Goal: Task Accomplishment & Management: Manage account settings

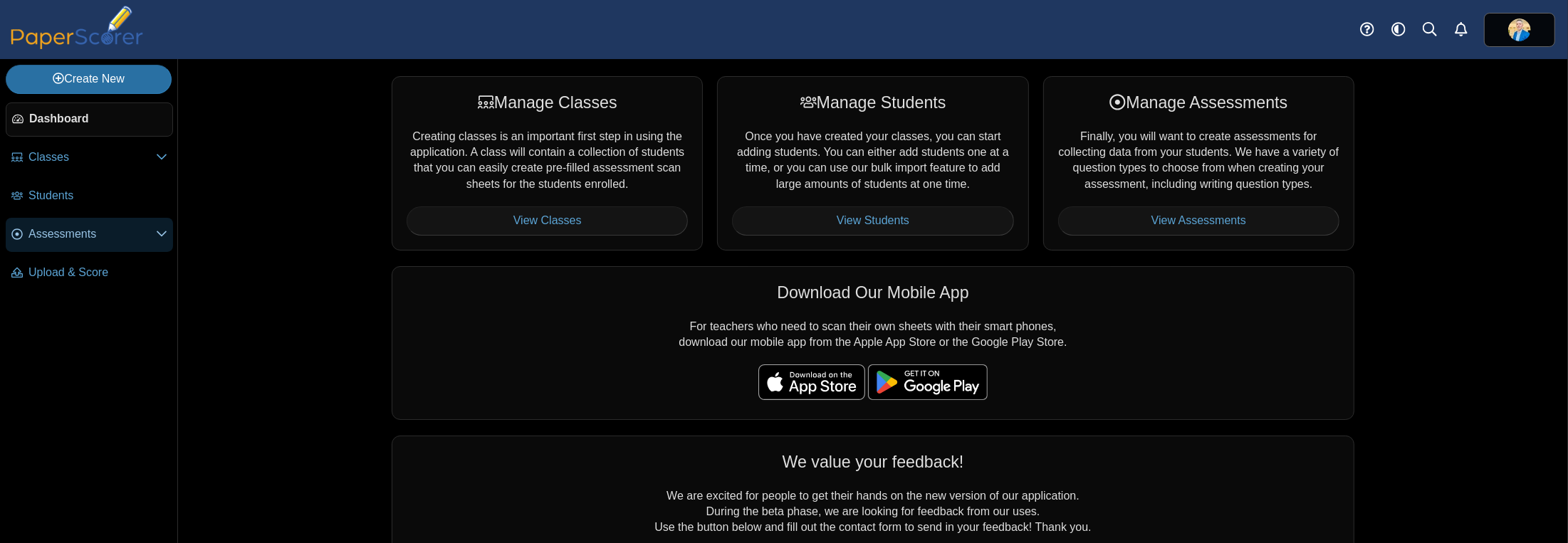
click at [64, 229] on span "Assessments" at bounding box center [92, 234] width 128 height 15
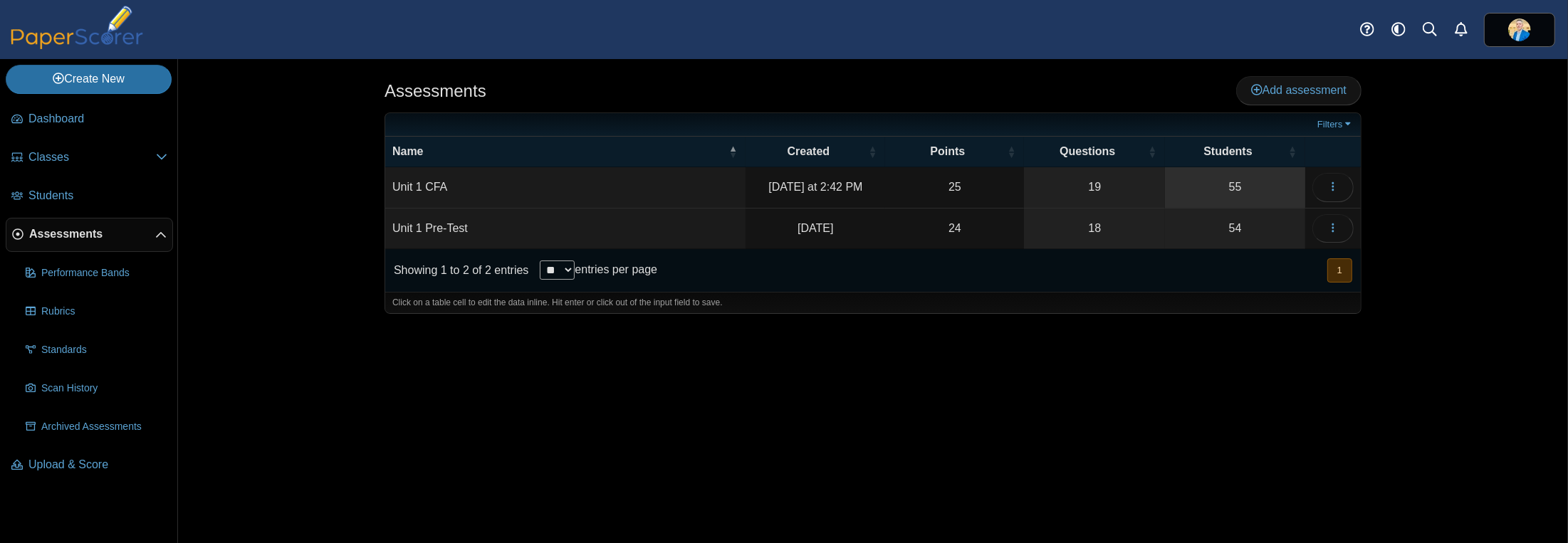
click at [1237, 186] on link "55" at bounding box center [1235, 187] width 140 height 40
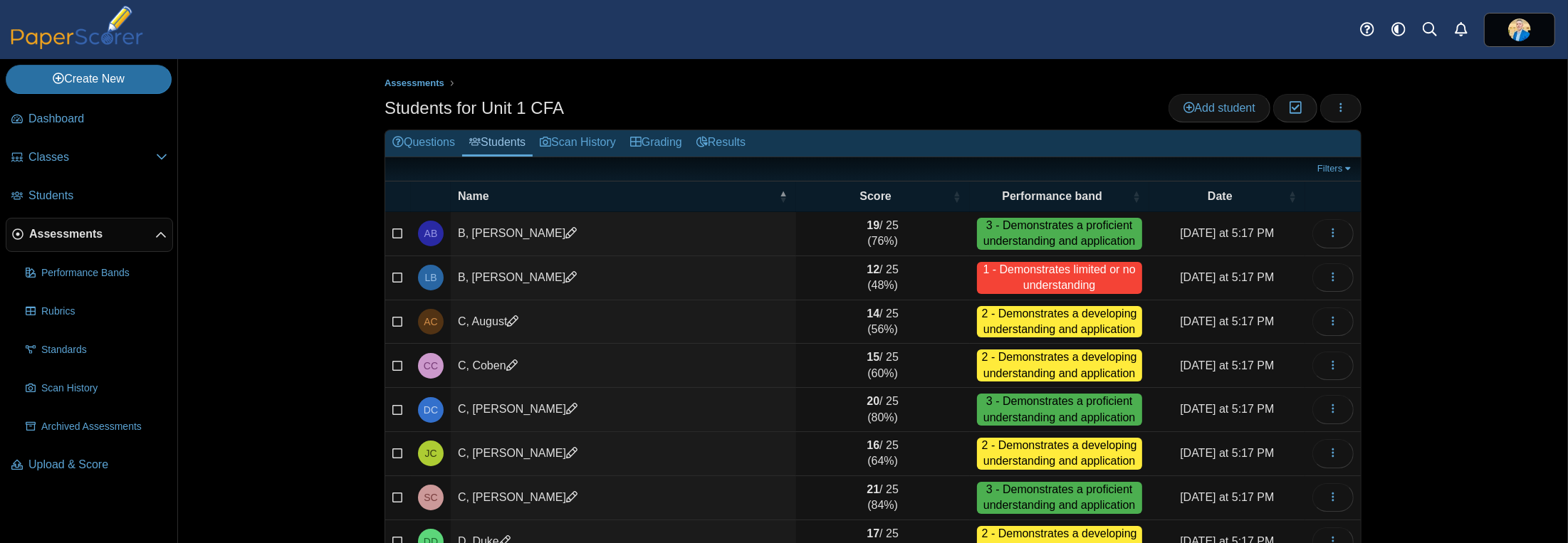
click at [75, 235] on span "Assessments" at bounding box center [92, 234] width 126 height 15
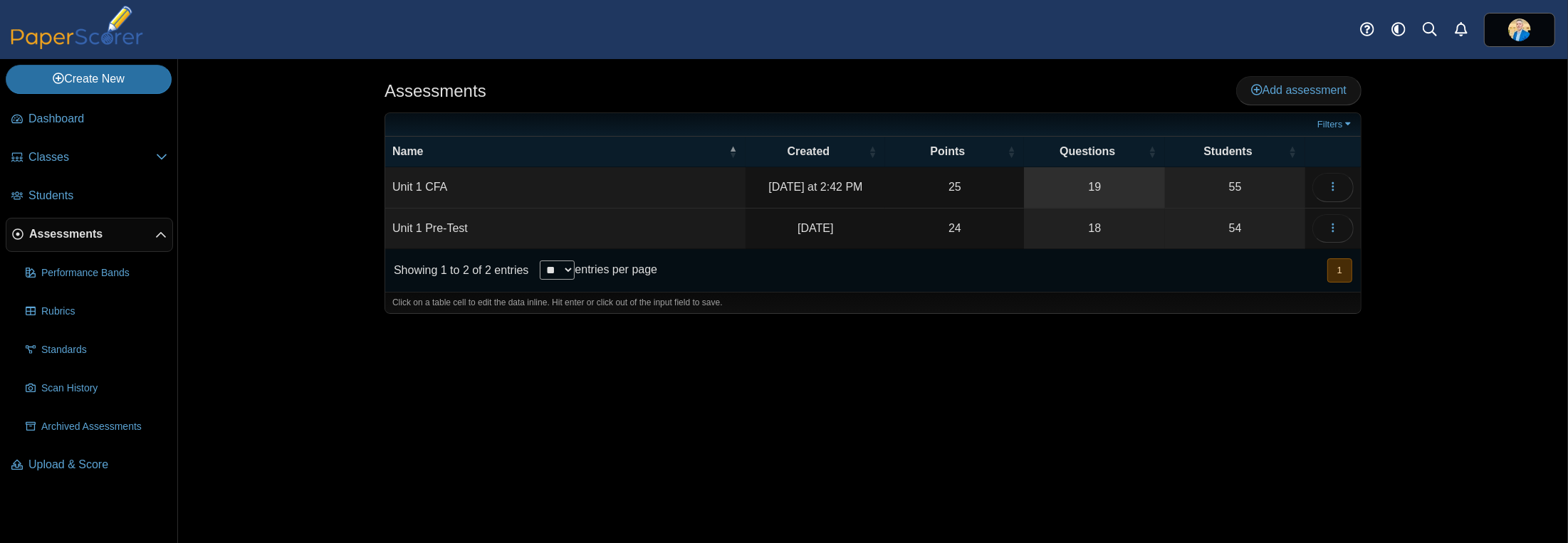
click at [1099, 187] on link "19" at bounding box center [1095, 187] width 141 height 40
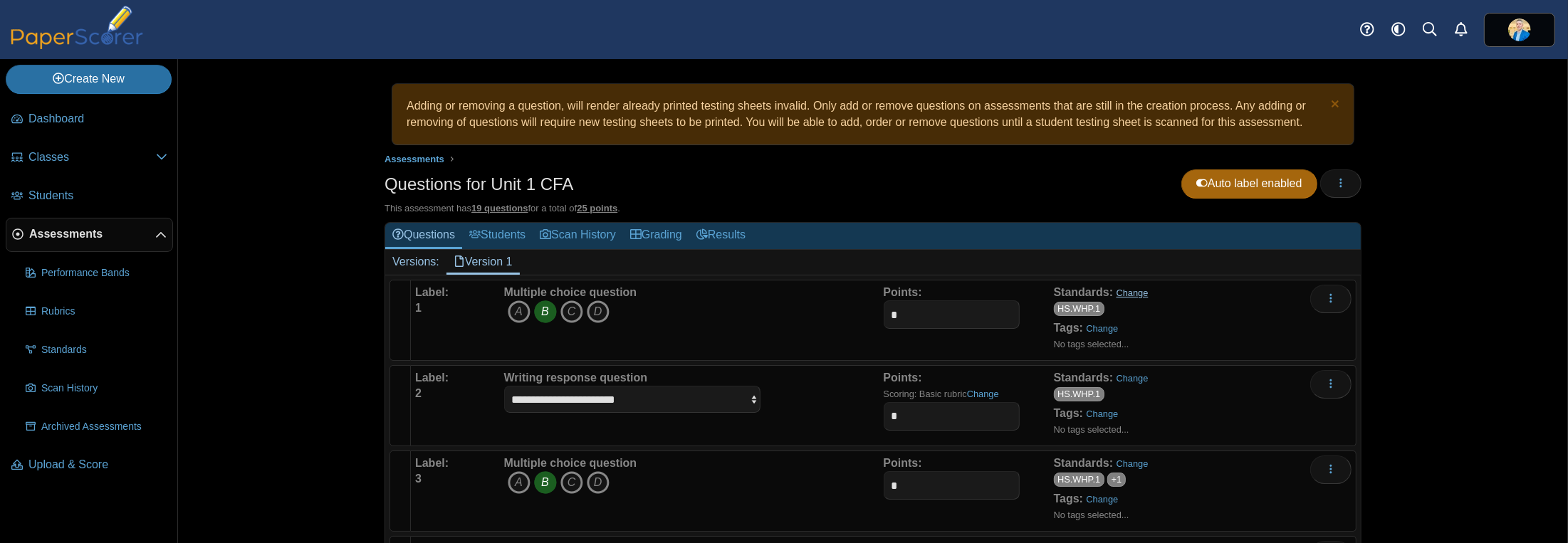
click at [1128, 288] on link "Change" at bounding box center [1132, 293] width 32 height 11
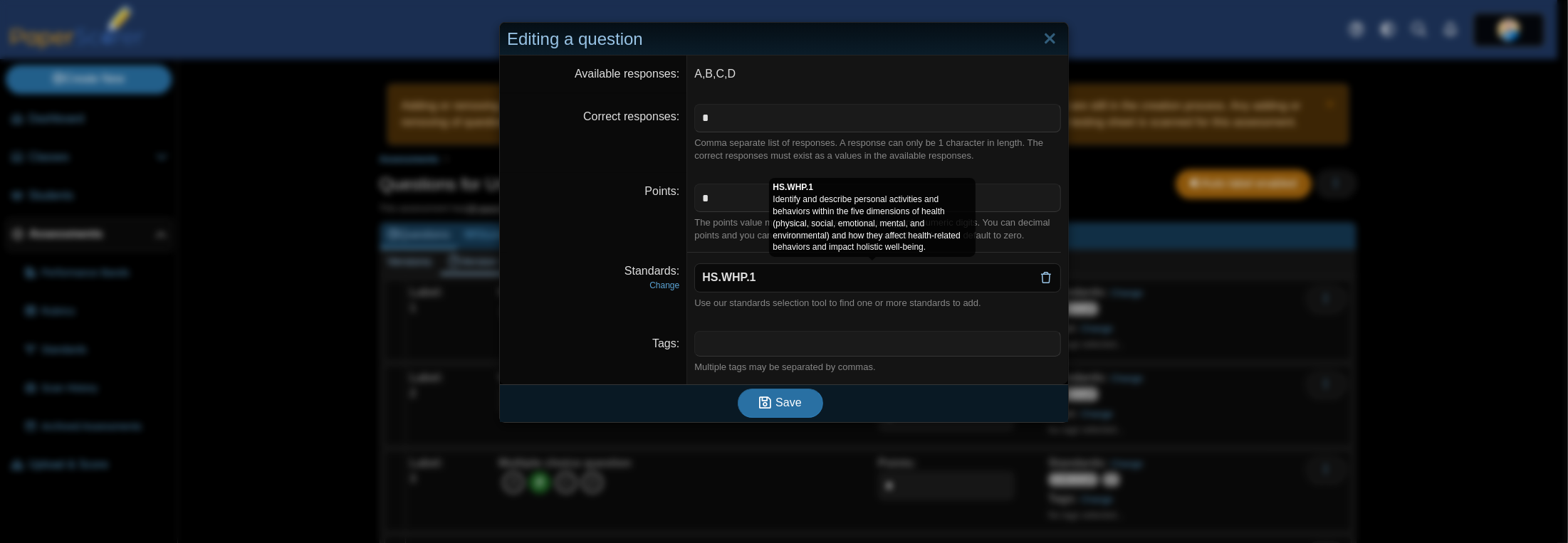
click at [1043, 276] on icon at bounding box center [1046, 277] width 12 height 12
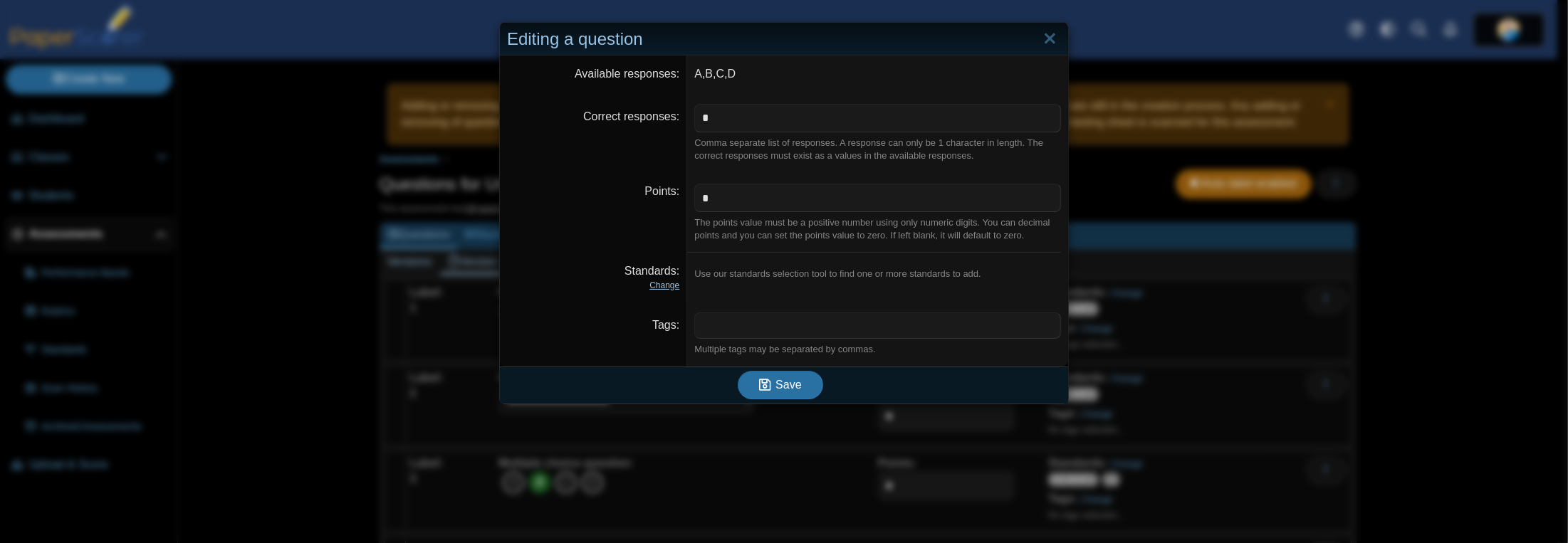
click at [661, 284] on link "Change" at bounding box center [664, 285] width 30 height 10
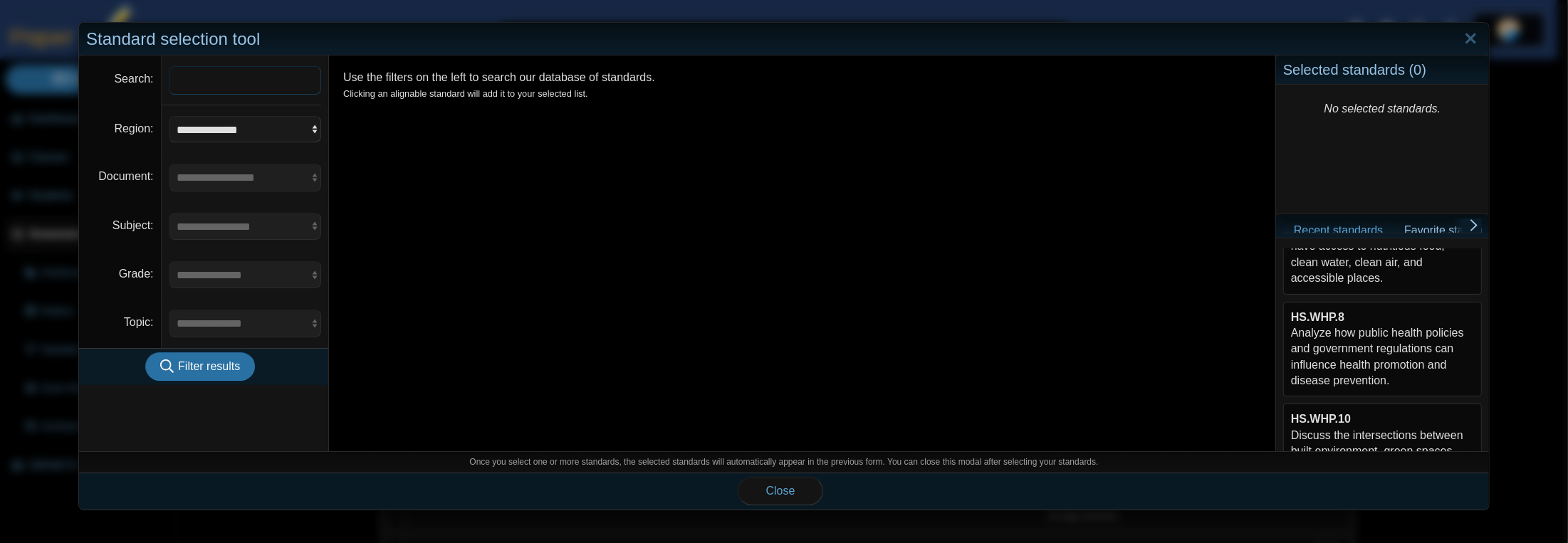
scroll to position [70, 0]
click at [1329, 356] on div "HS.WHP.8 Analyze how public health policies and government regulations can infl…" at bounding box center [1382, 352] width 183 height 80
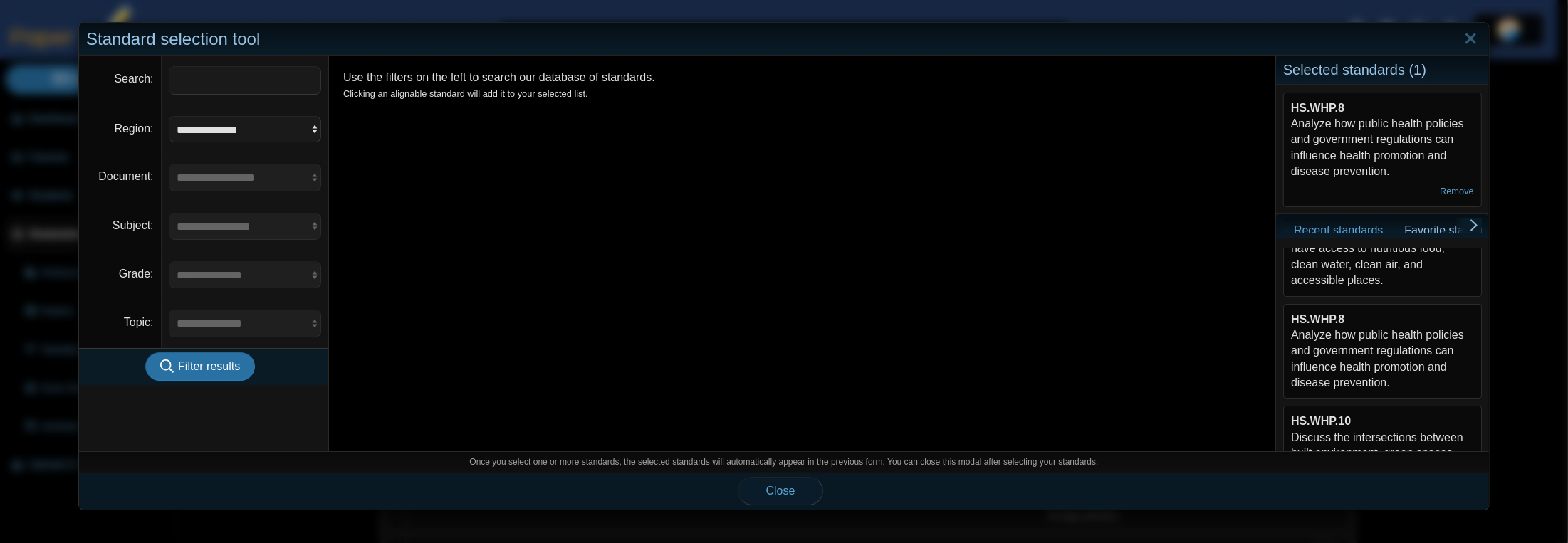
click at [782, 494] on span "Close" at bounding box center [781, 491] width 29 height 12
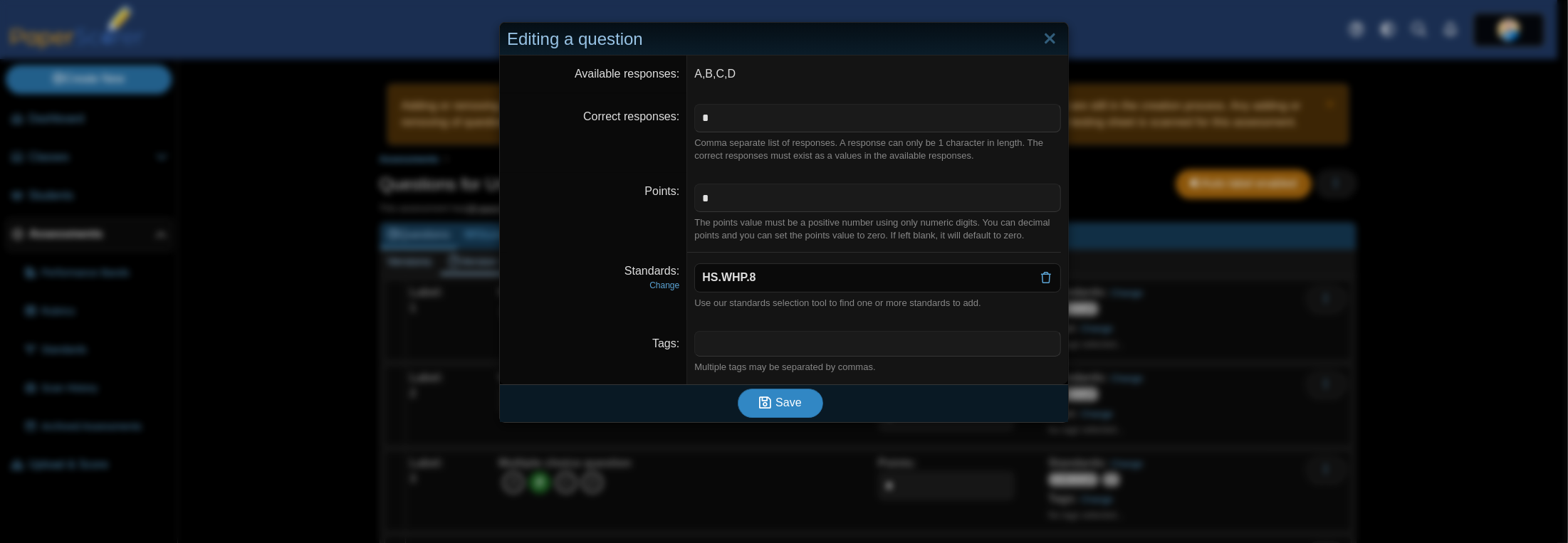
click at [779, 397] on span "Save" at bounding box center [788, 403] width 26 height 12
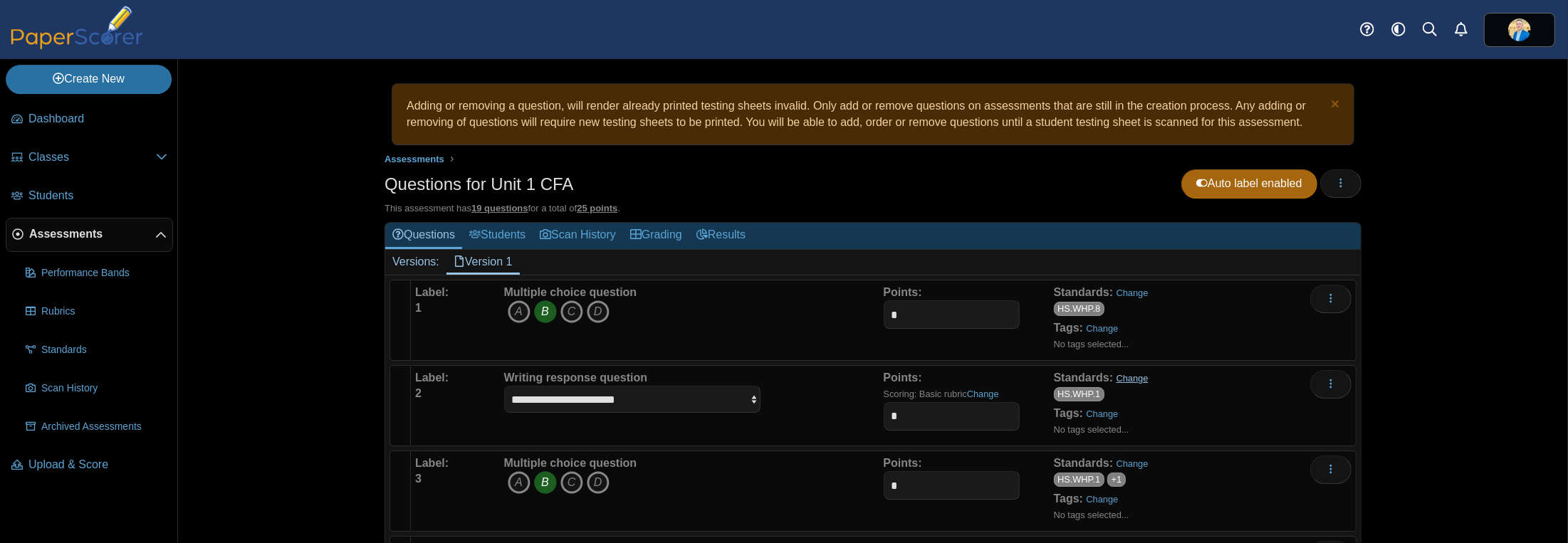
click at [1125, 375] on link "Change" at bounding box center [1132, 379] width 32 height 11
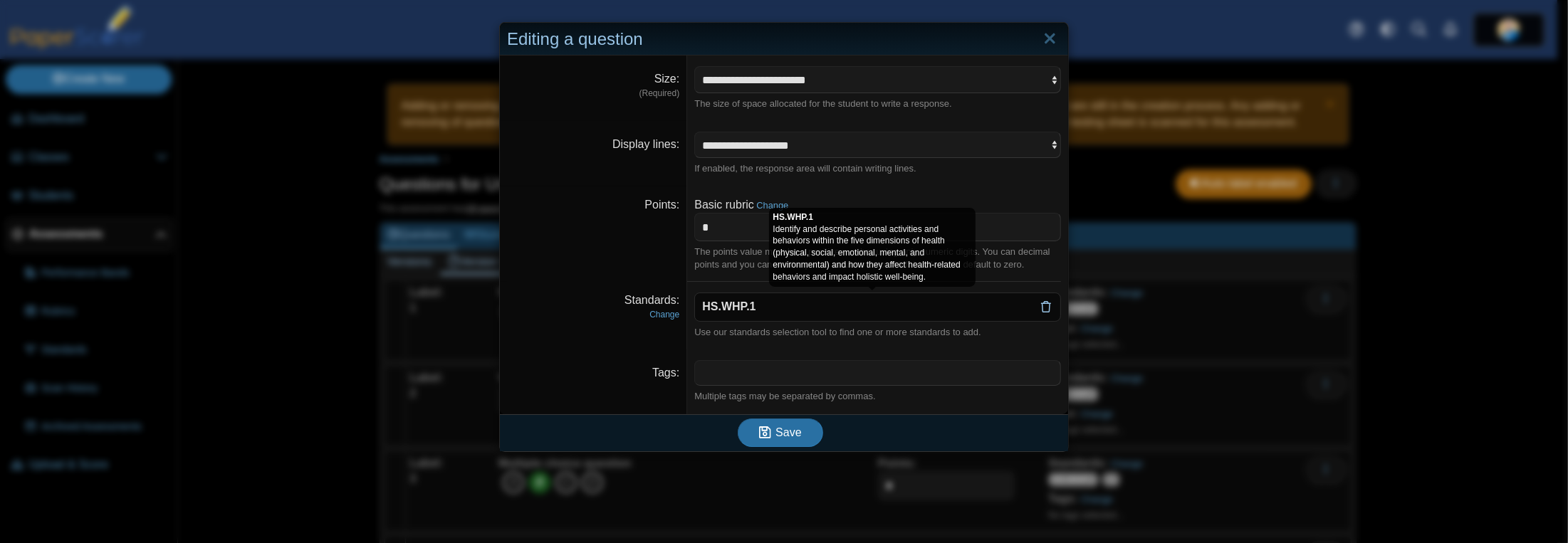
click at [1044, 308] on icon at bounding box center [1046, 307] width 12 height 12
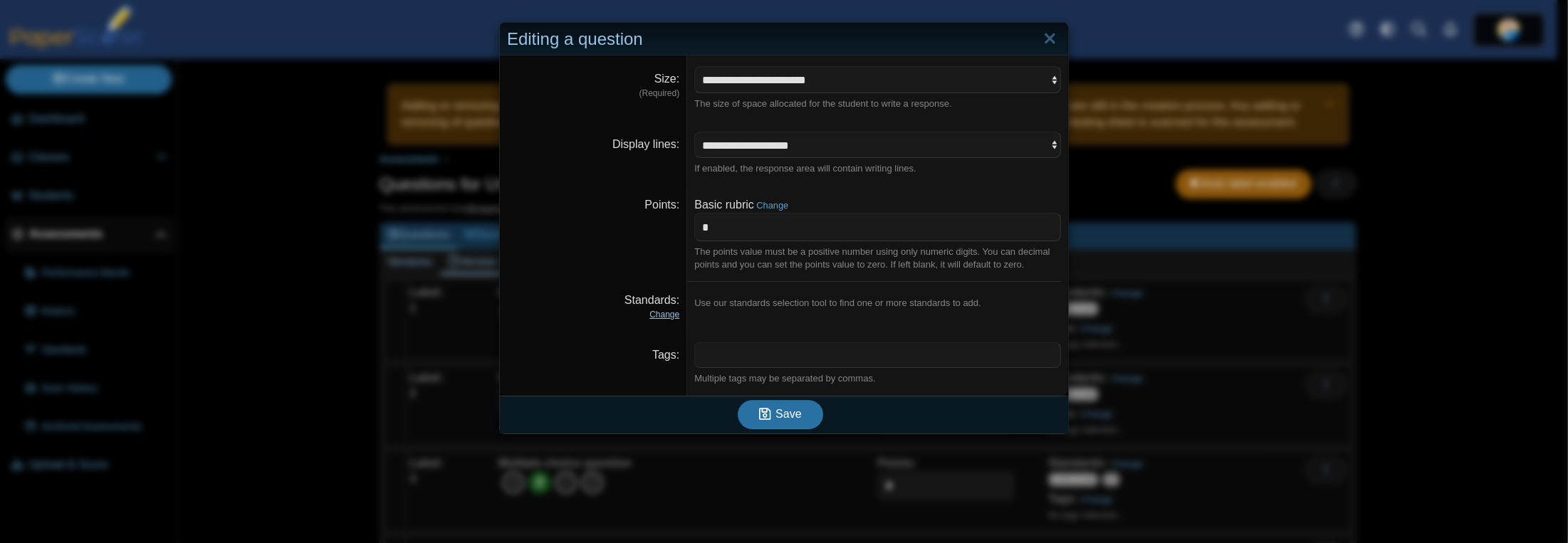
click at [659, 312] on link "Change" at bounding box center [664, 314] width 30 height 10
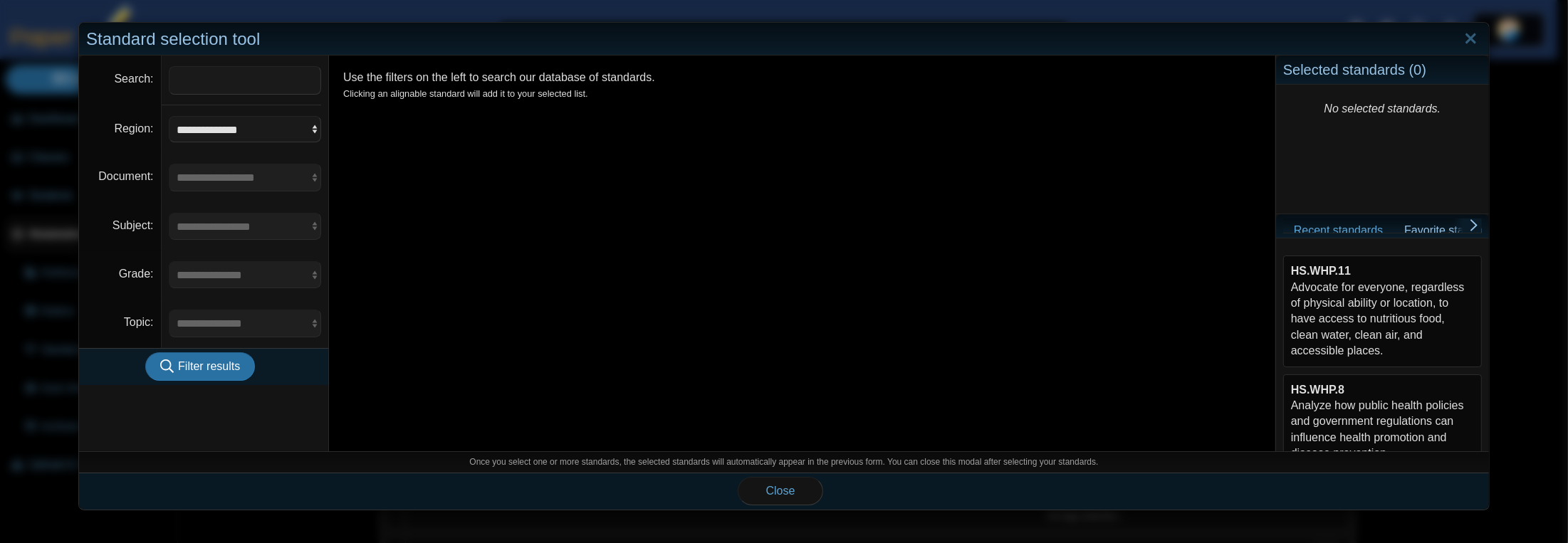
click at [1353, 414] on div "HS.WHP.8 Analyze how public health policies and government regulations can infl…" at bounding box center [1382, 422] width 183 height 80
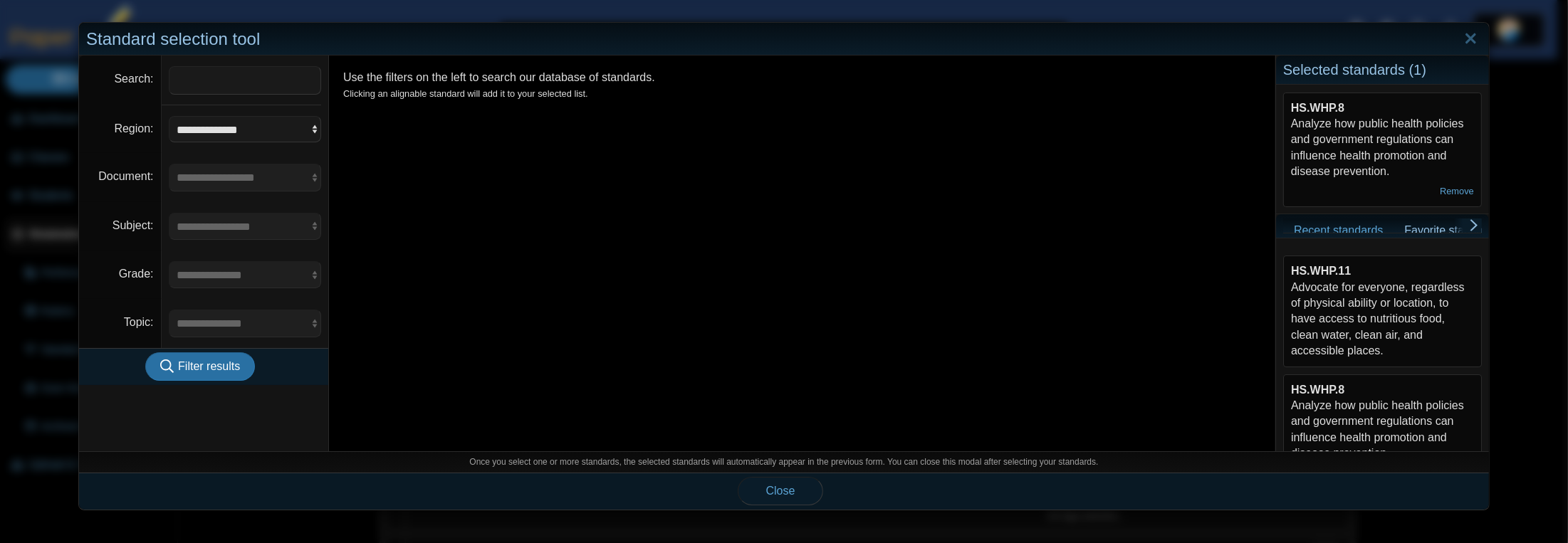
click at [772, 489] on span "Close" at bounding box center [781, 491] width 29 height 12
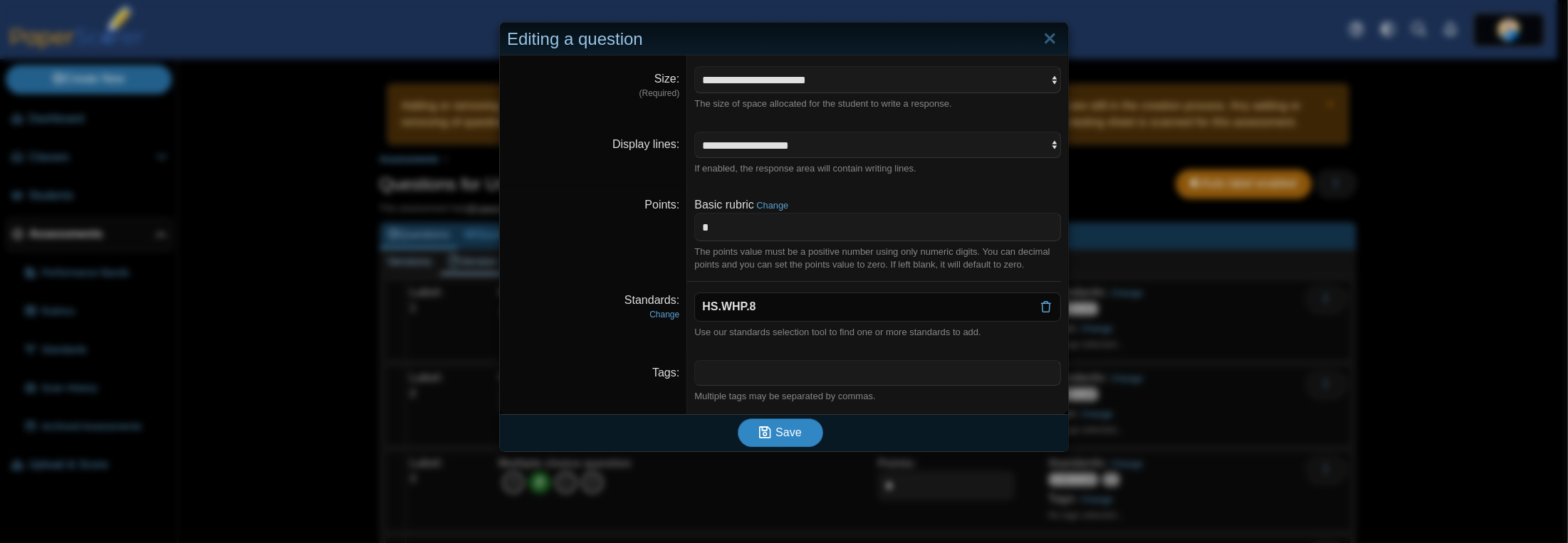
click at [785, 438] on span "Save" at bounding box center [788, 433] width 26 height 12
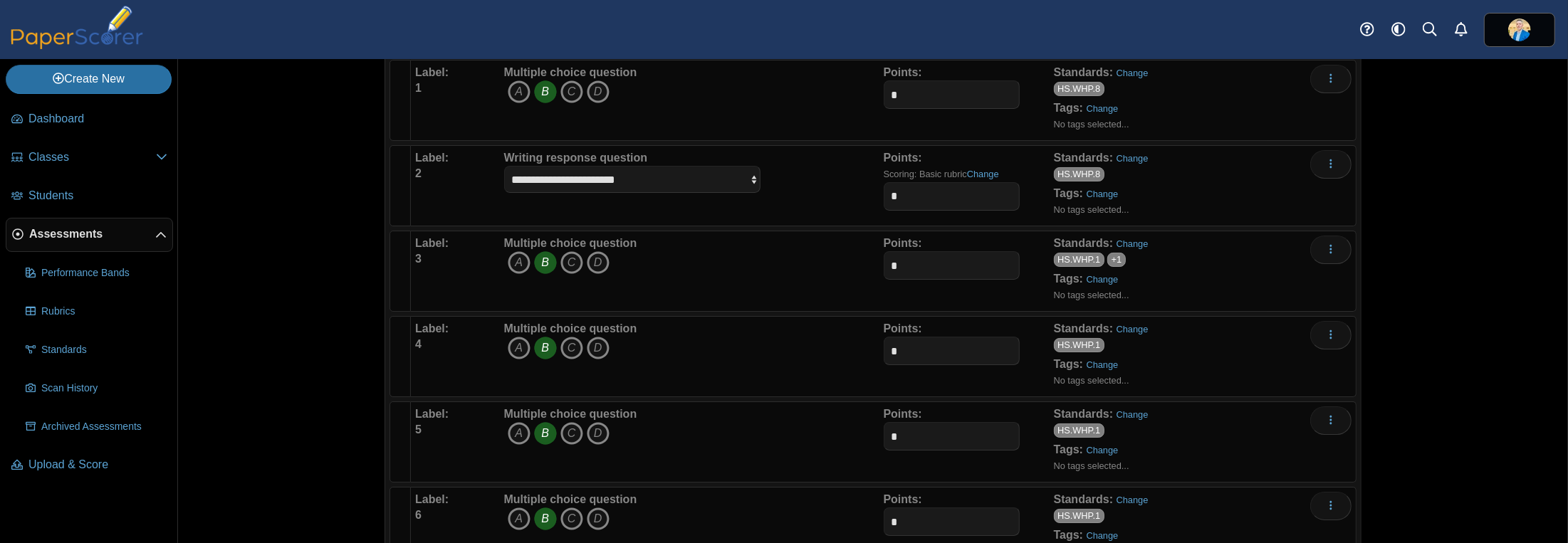
scroll to position [285, 0]
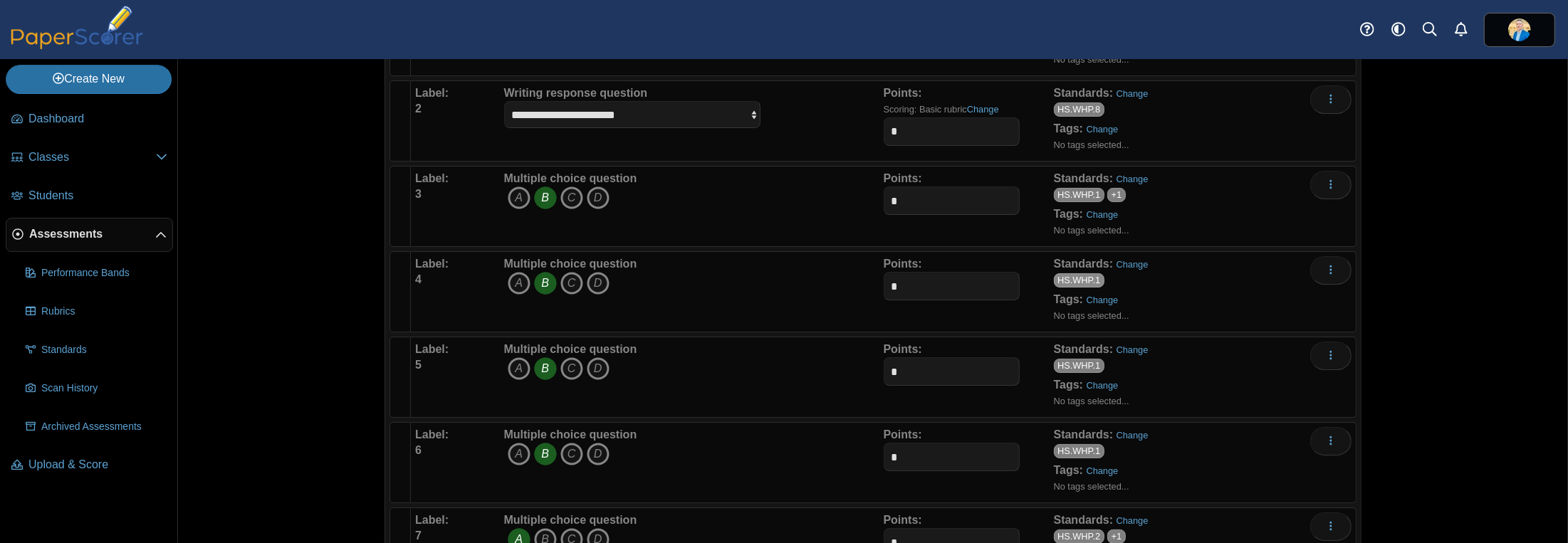
click at [1078, 273] on link "HS.WHP.1" at bounding box center [1078, 280] width 50 height 14
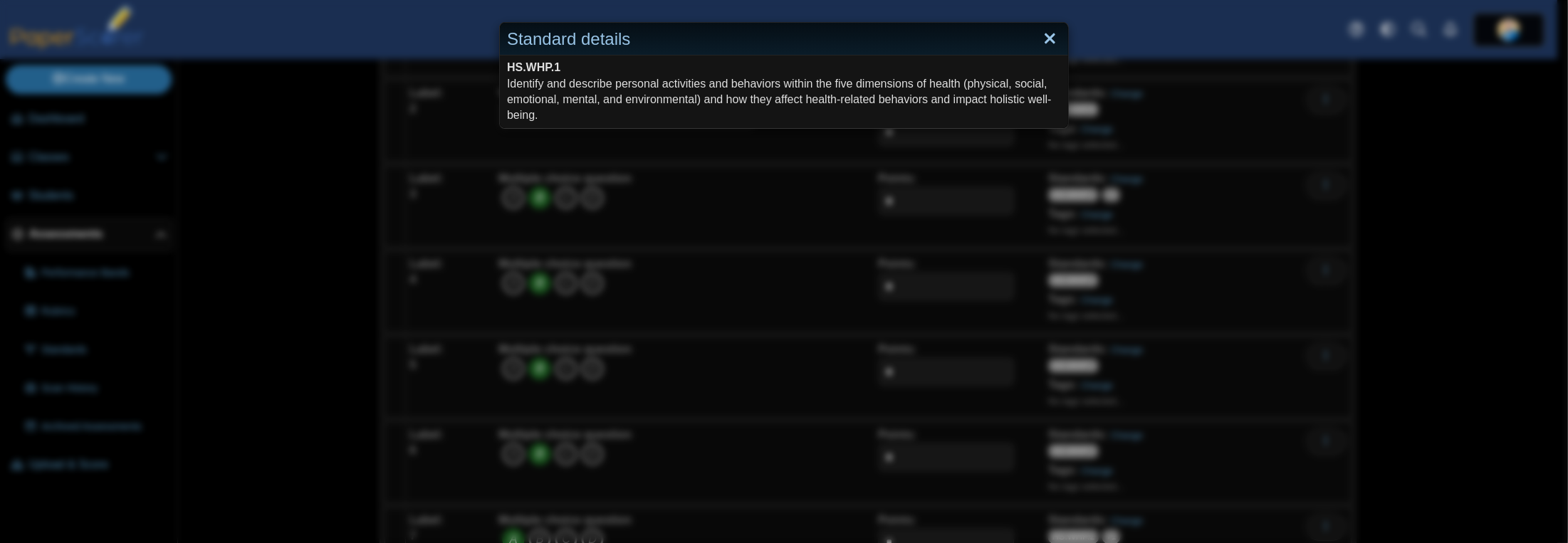
click at [1043, 38] on link "Close" at bounding box center [1050, 39] width 22 height 24
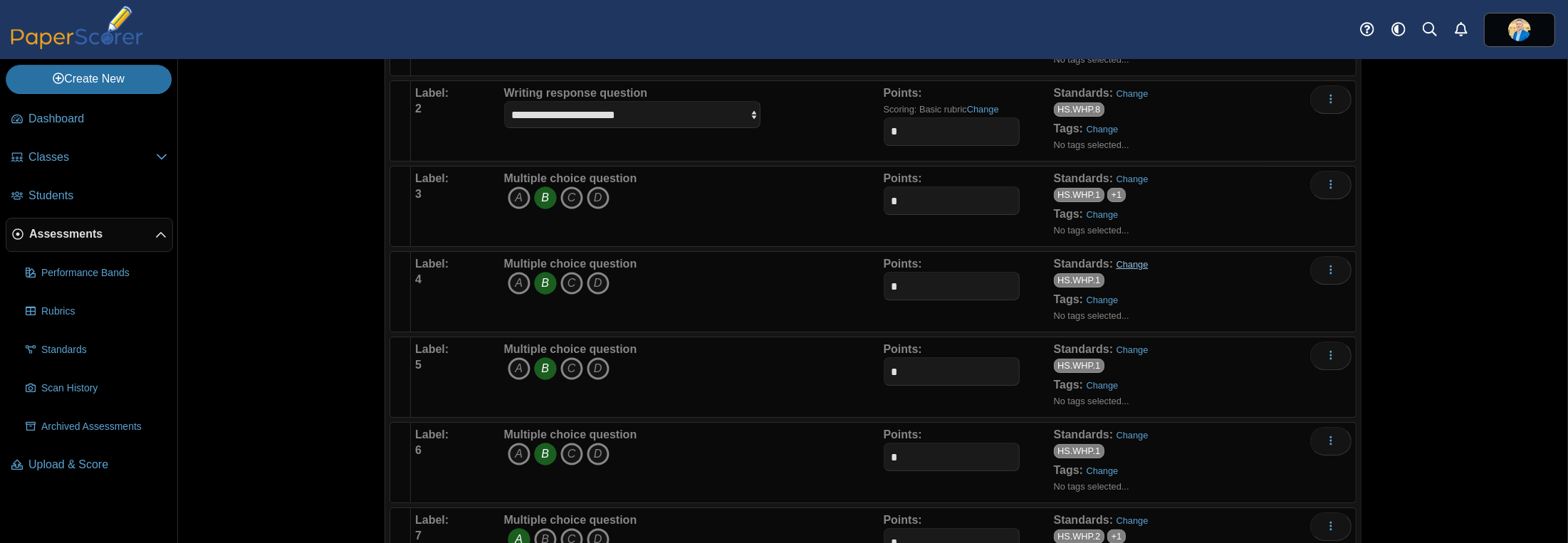
click at [1128, 260] on link "Change" at bounding box center [1132, 265] width 32 height 11
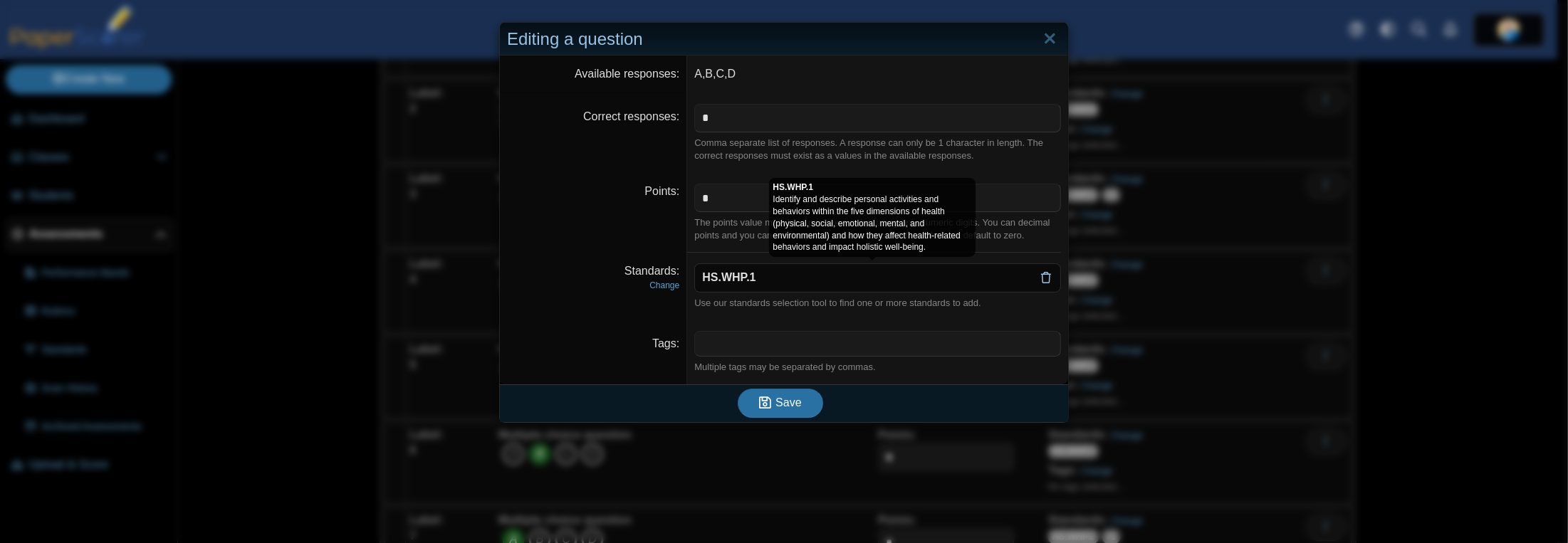
click at [1040, 278] on icon at bounding box center [1046, 277] width 12 height 12
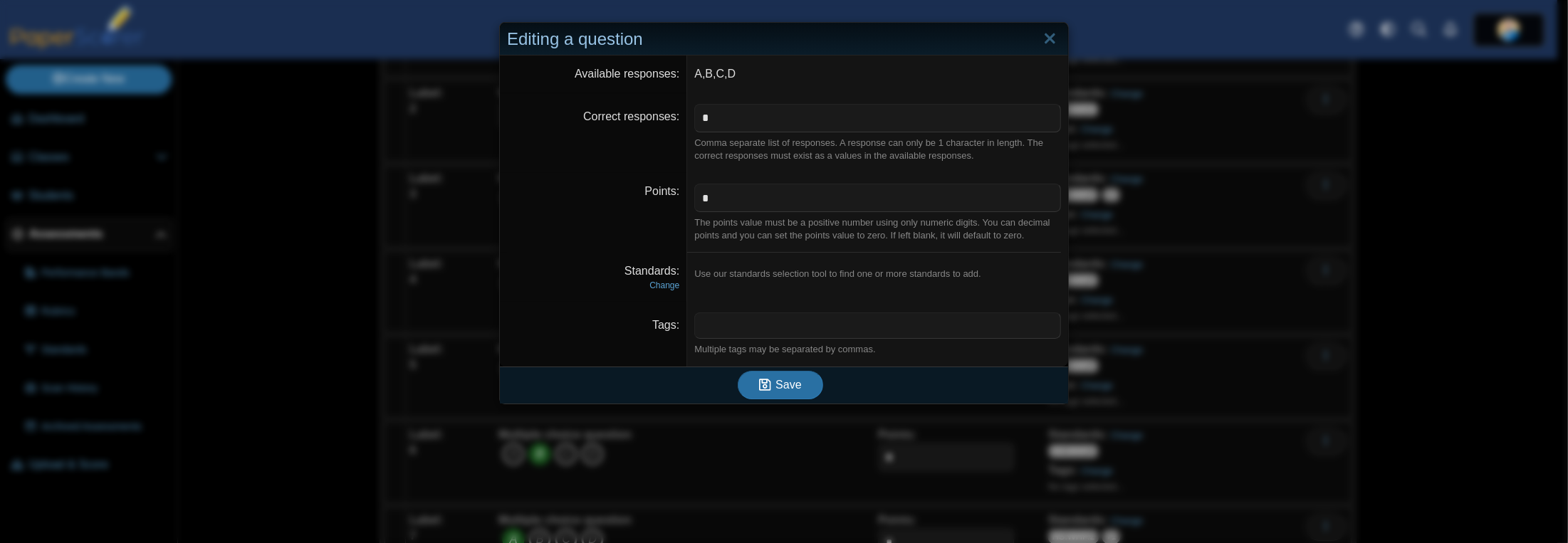
click at [662, 290] on dt "Standards Change" at bounding box center [593, 277] width 187 height 49
click at [663, 285] on link "Change" at bounding box center [664, 285] width 30 height 10
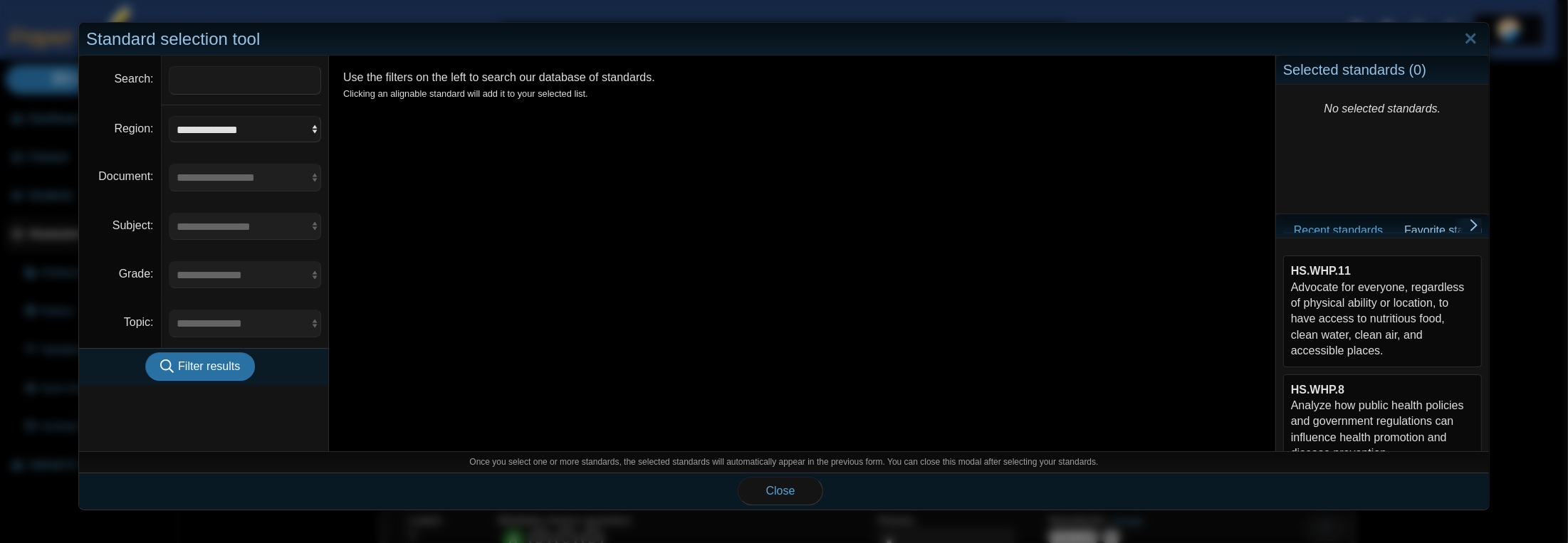
click at [1352, 421] on div "HS.WHP.8 Analyze how public health policies and government regulations can infl…" at bounding box center [1382, 422] width 183 height 80
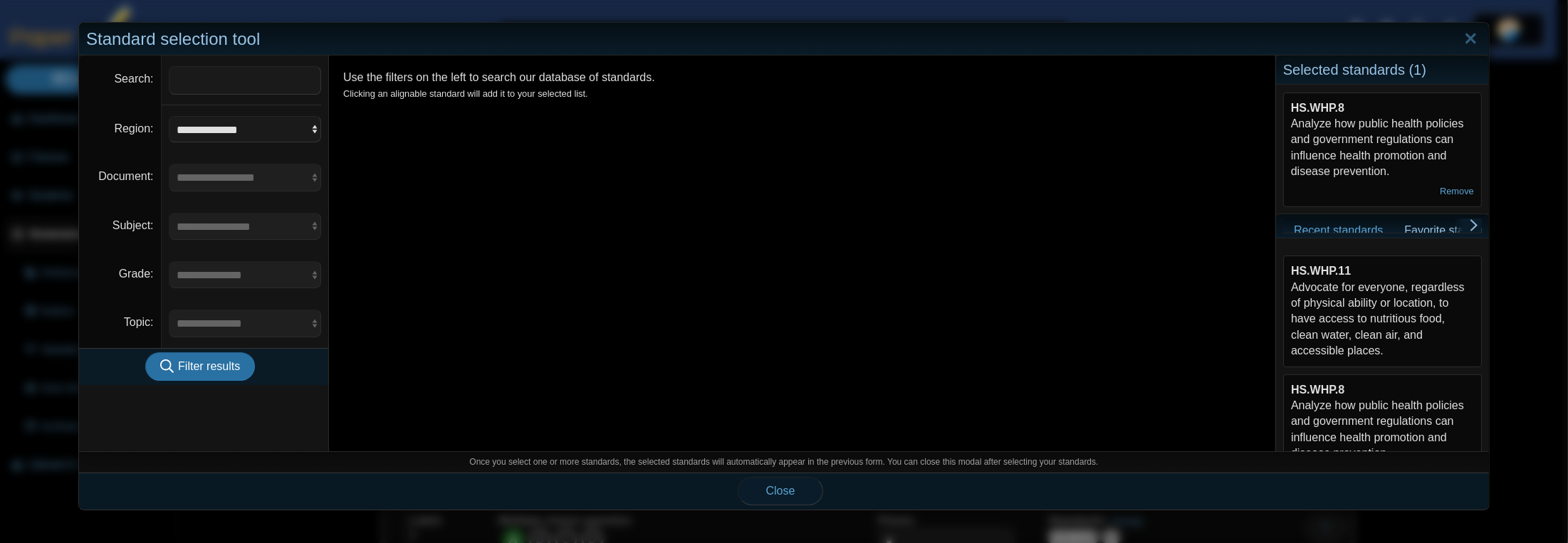
click at [785, 489] on span "Close" at bounding box center [781, 491] width 29 height 12
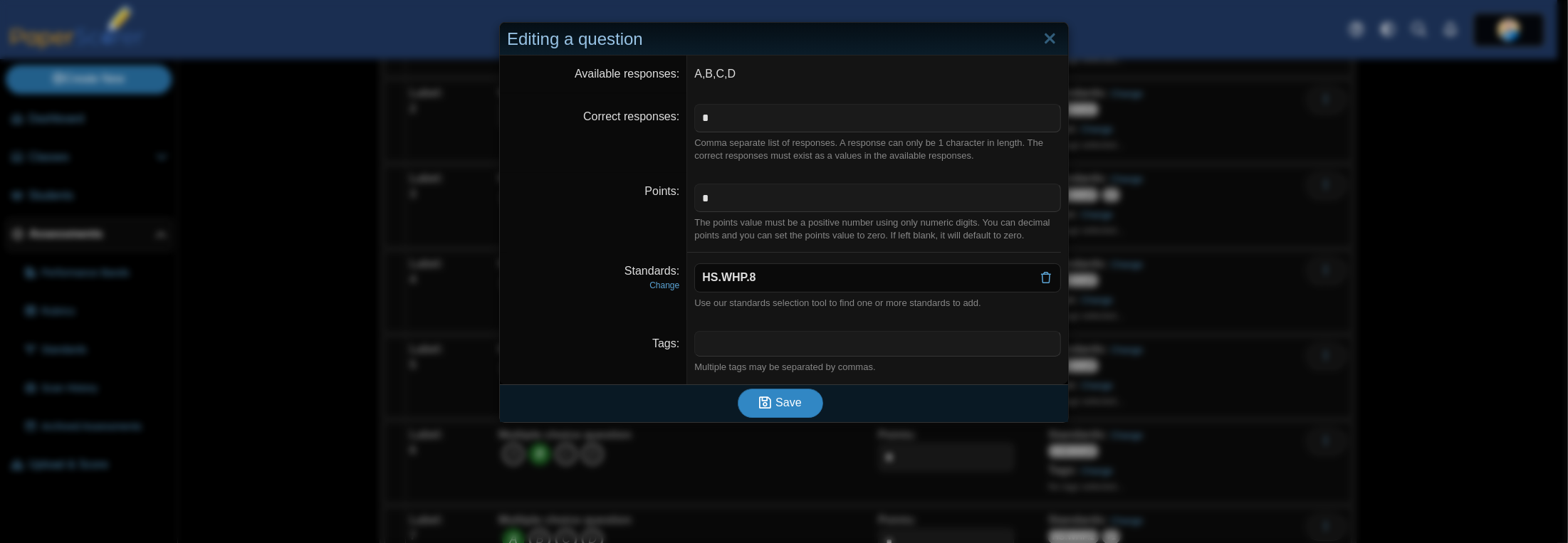
click at [785, 397] on span "Save" at bounding box center [788, 403] width 26 height 12
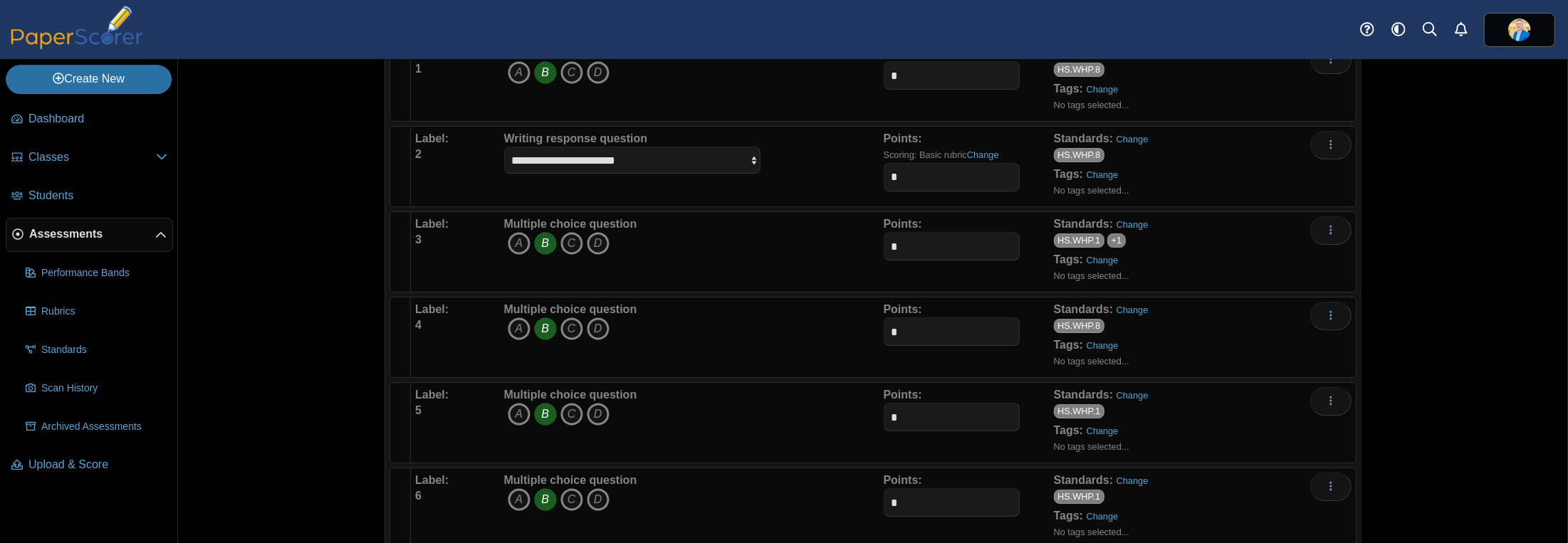
scroll to position [285, 0]
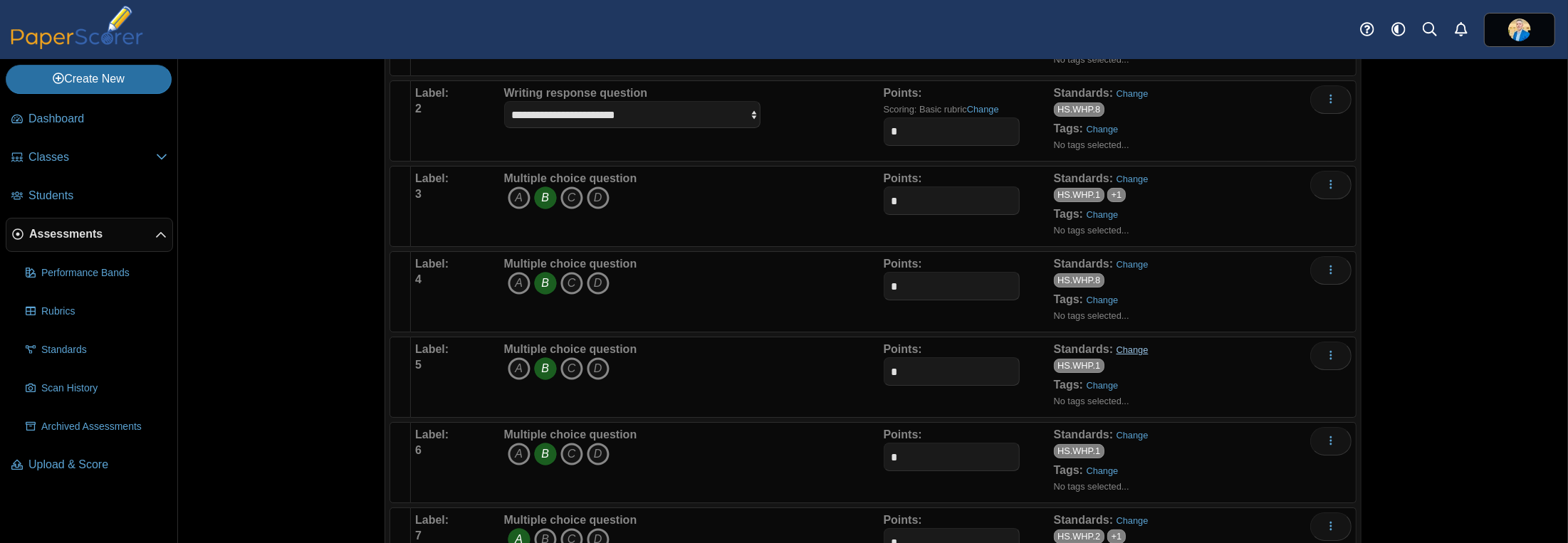
click at [1125, 345] on link "Change" at bounding box center [1132, 350] width 32 height 11
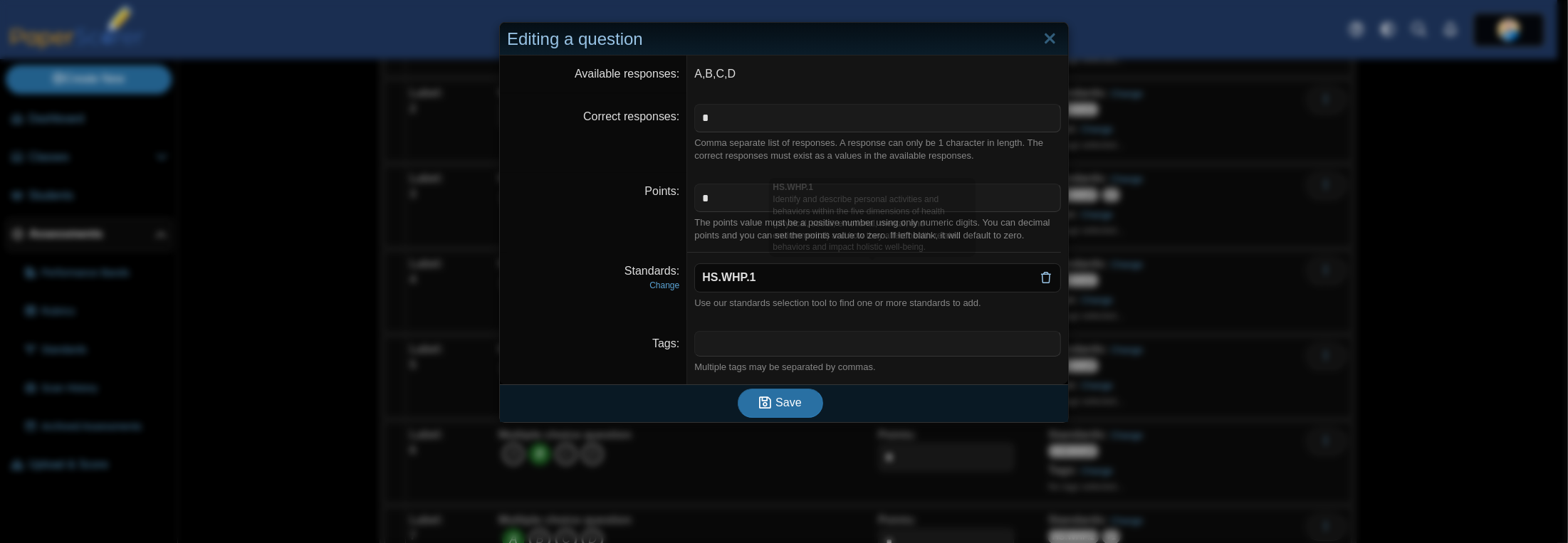
click at [1045, 282] on icon at bounding box center [1046, 277] width 12 height 12
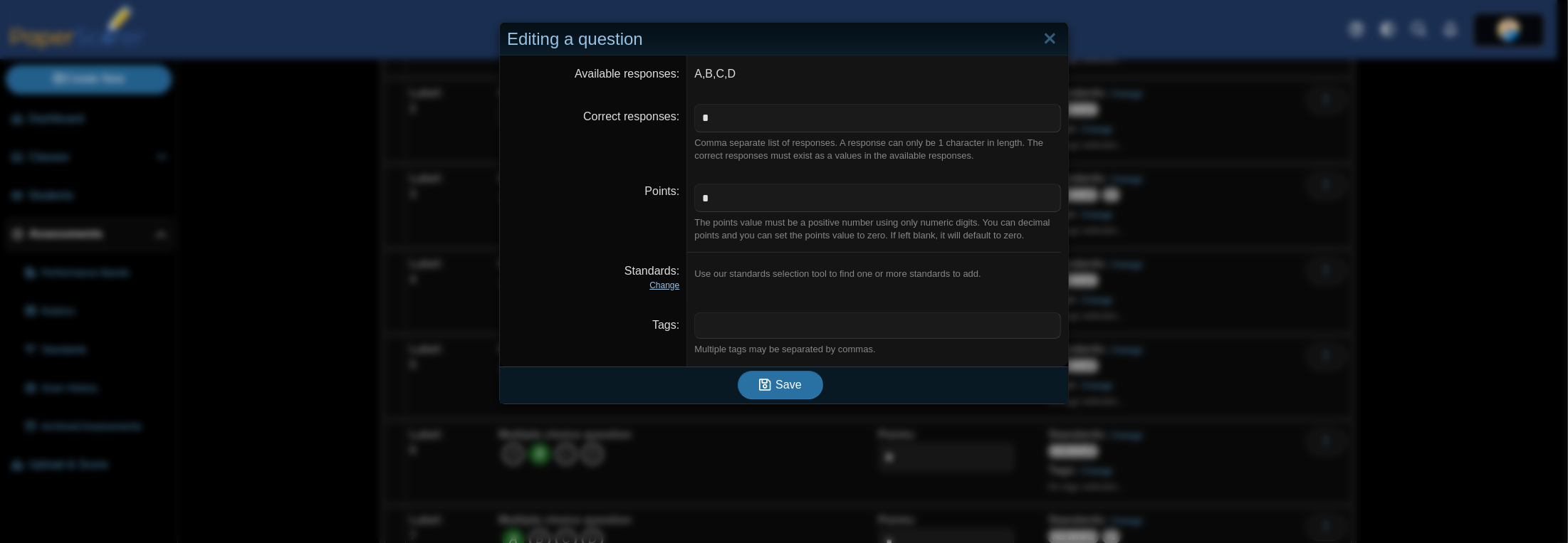
click at [662, 289] on link "Change" at bounding box center [664, 285] width 30 height 10
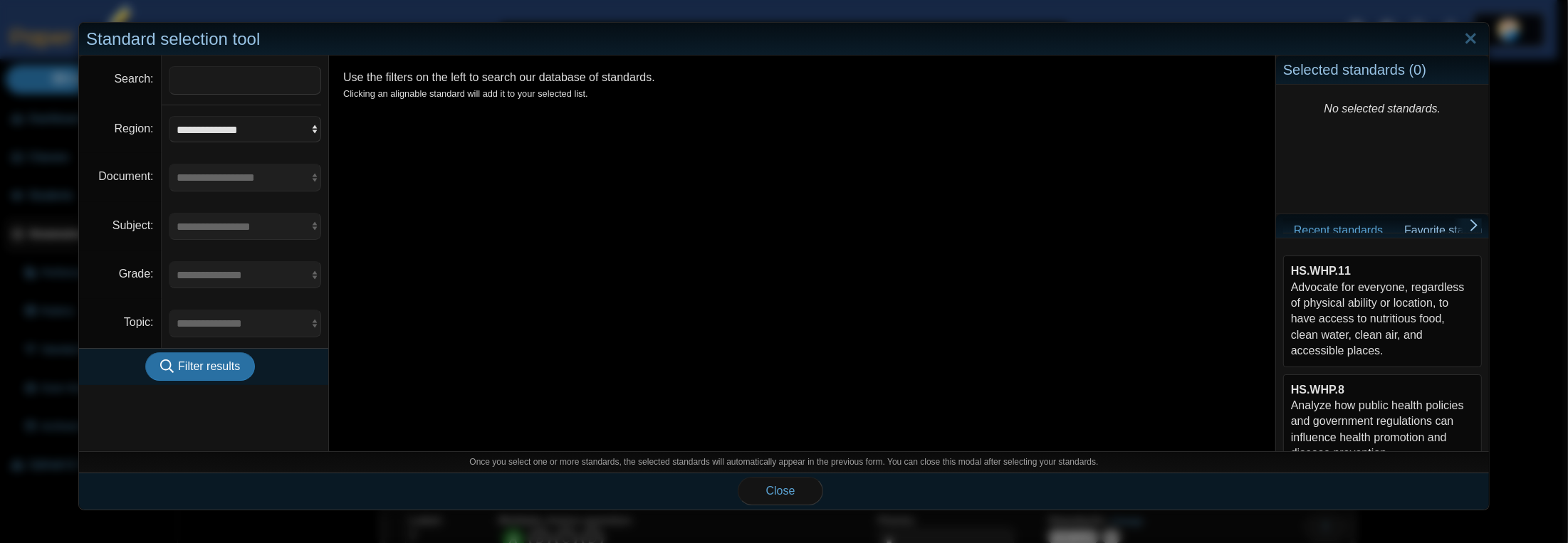
click at [1369, 402] on div "HS.WHP.8 Analyze how public health policies and government regulations can infl…" at bounding box center [1382, 422] width 183 height 80
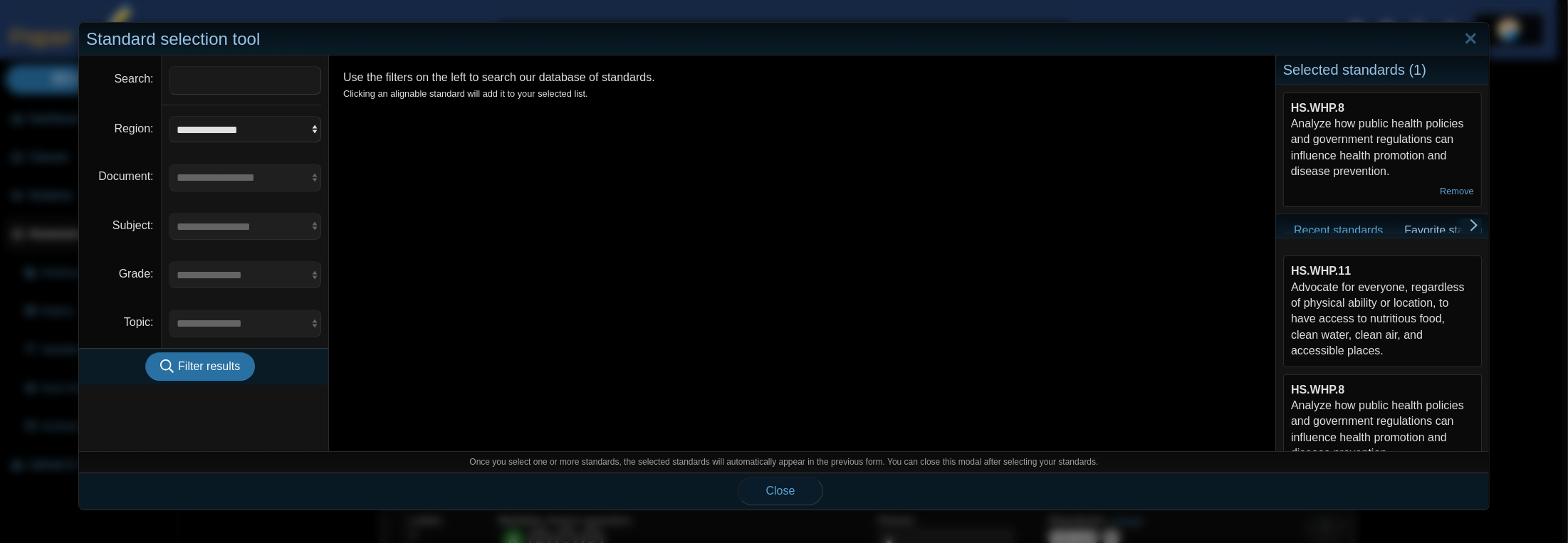
click at [786, 490] on span "Close" at bounding box center [781, 491] width 29 height 12
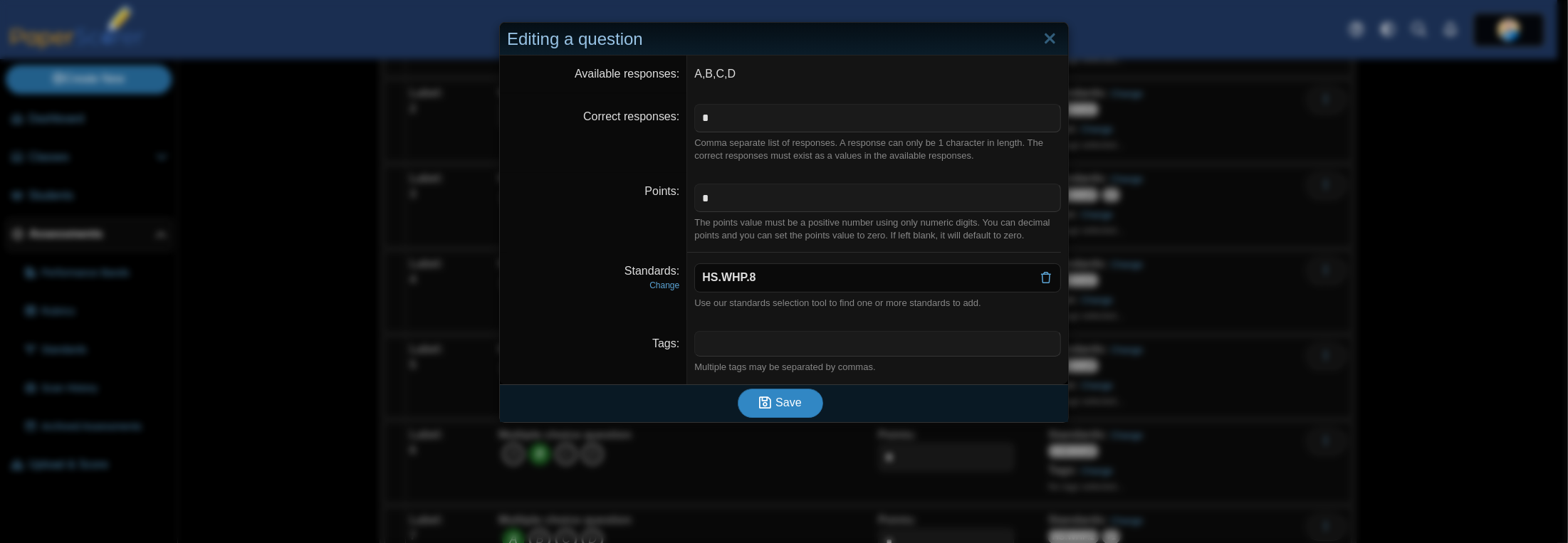
click at [790, 414] on button "Save" at bounding box center [780, 403] width 85 height 29
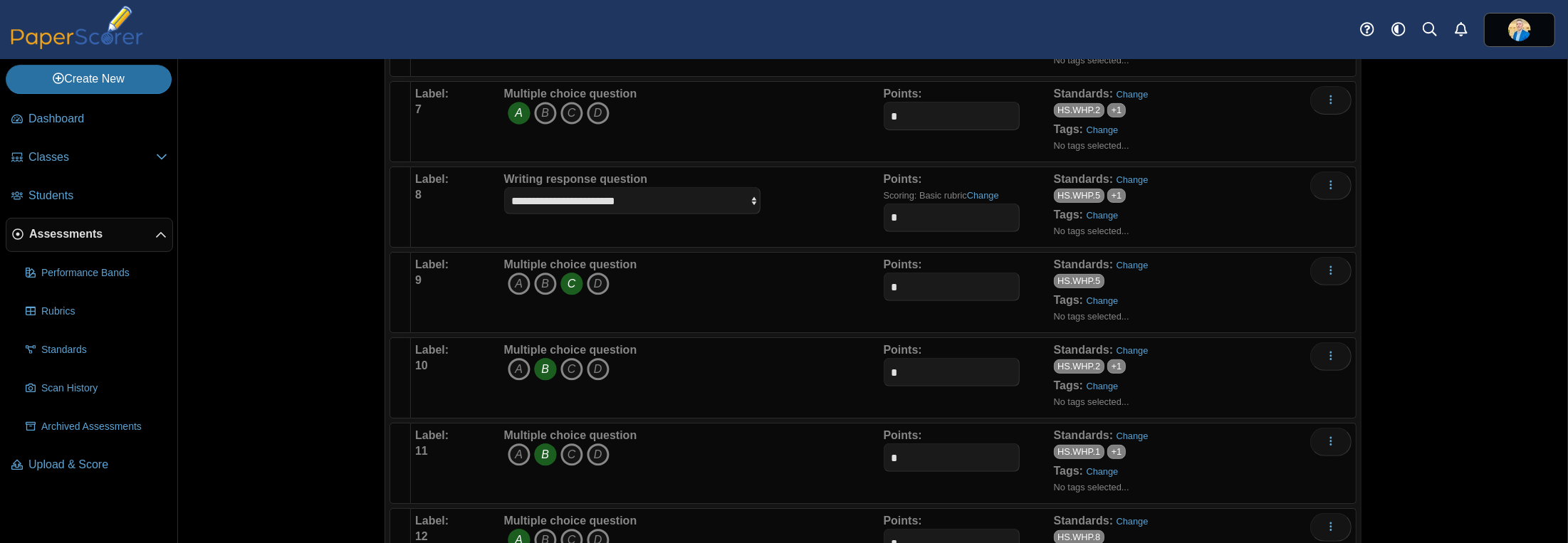
scroll to position [712, 0]
click at [1123, 174] on link "Change" at bounding box center [1132, 179] width 32 height 11
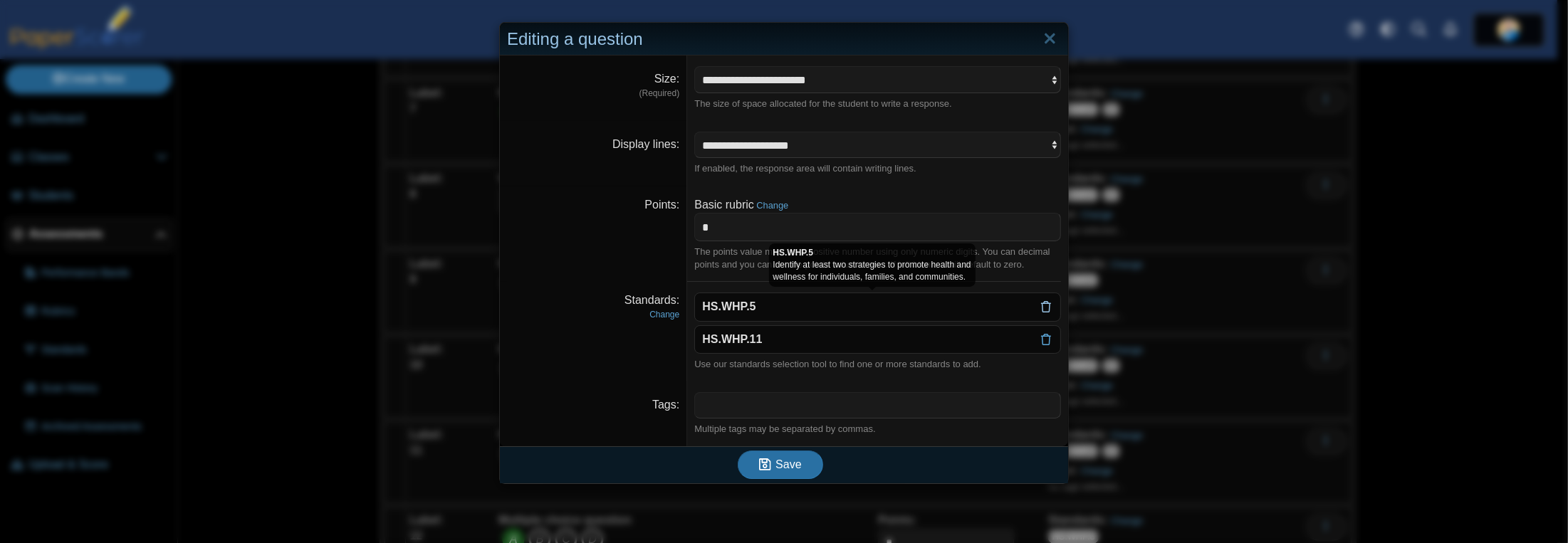
click at [1040, 310] on icon at bounding box center [1046, 307] width 12 height 12
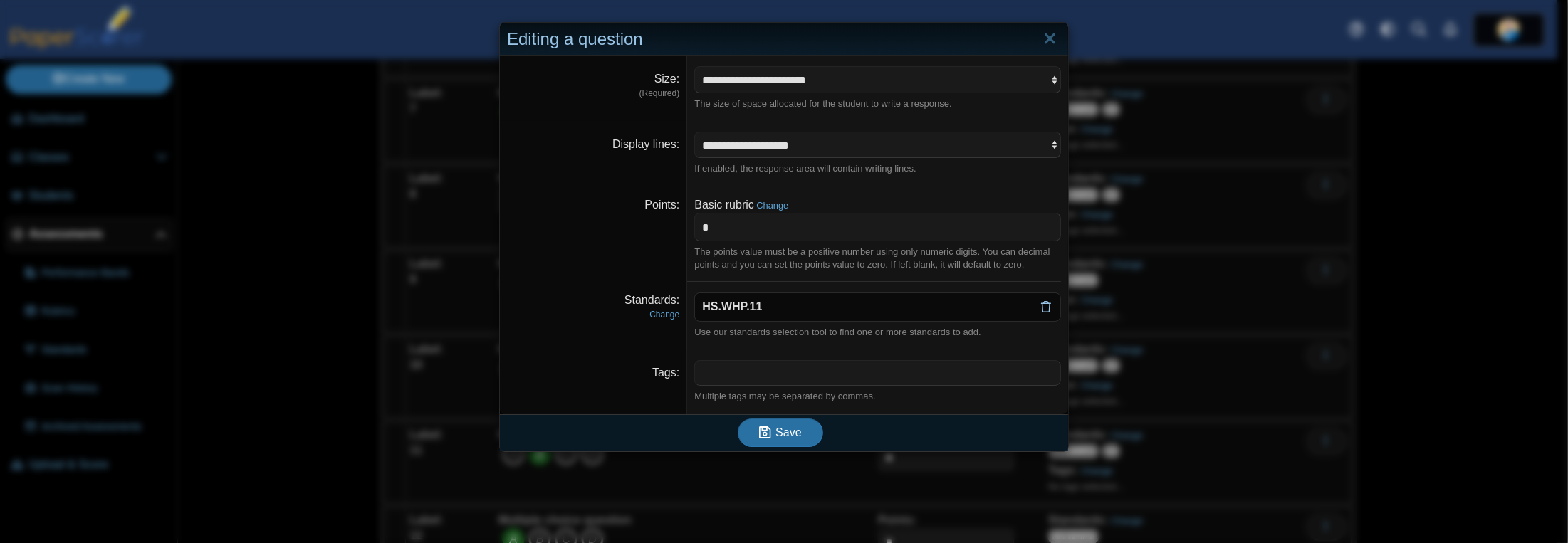
click at [1040, 307] on icon at bounding box center [1046, 307] width 12 height 12
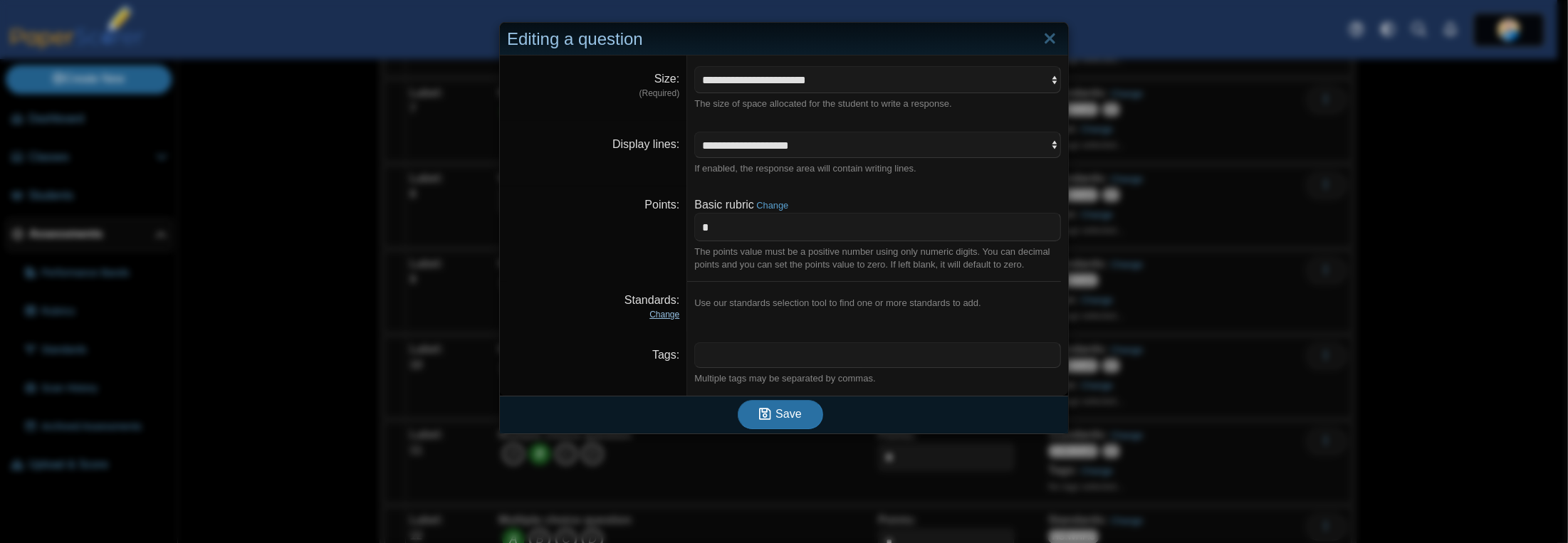
click at [672, 317] on link "Change" at bounding box center [664, 314] width 30 height 10
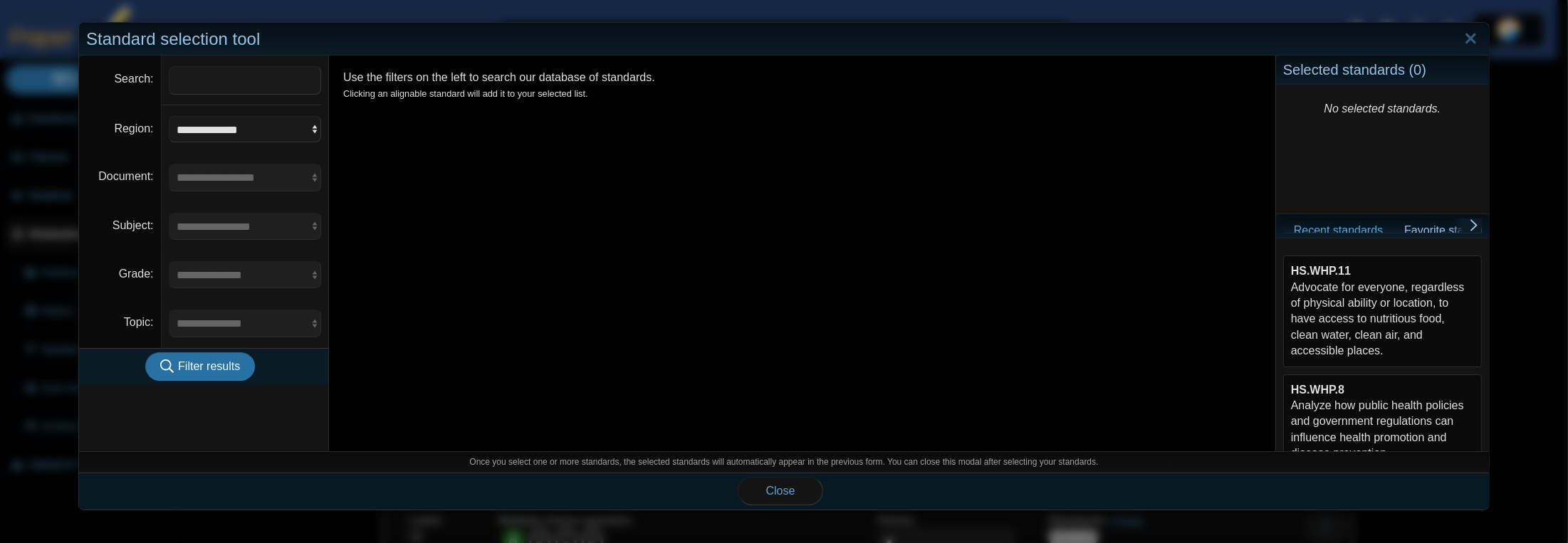
click at [1356, 415] on div "HS.WHP.8 Analyze how public health policies and government regulations can infl…" at bounding box center [1382, 422] width 183 height 80
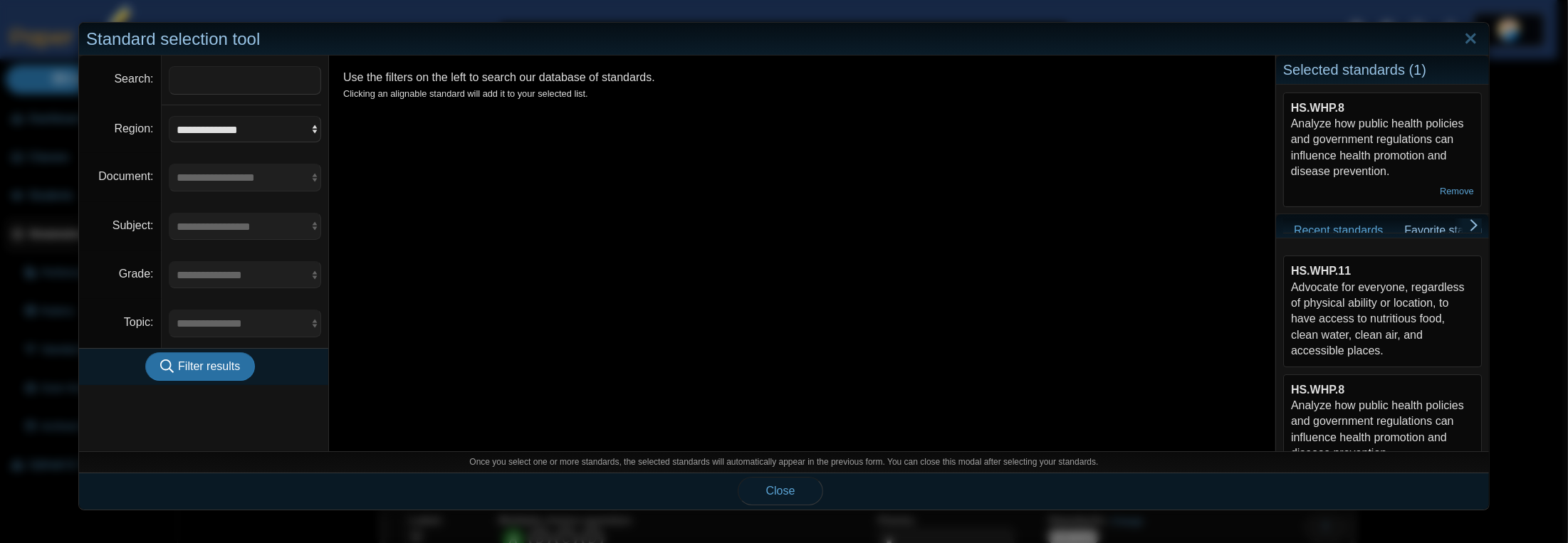
click at [790, 486] on button "Close" at bounding box center [780, 491] width 85 height 29
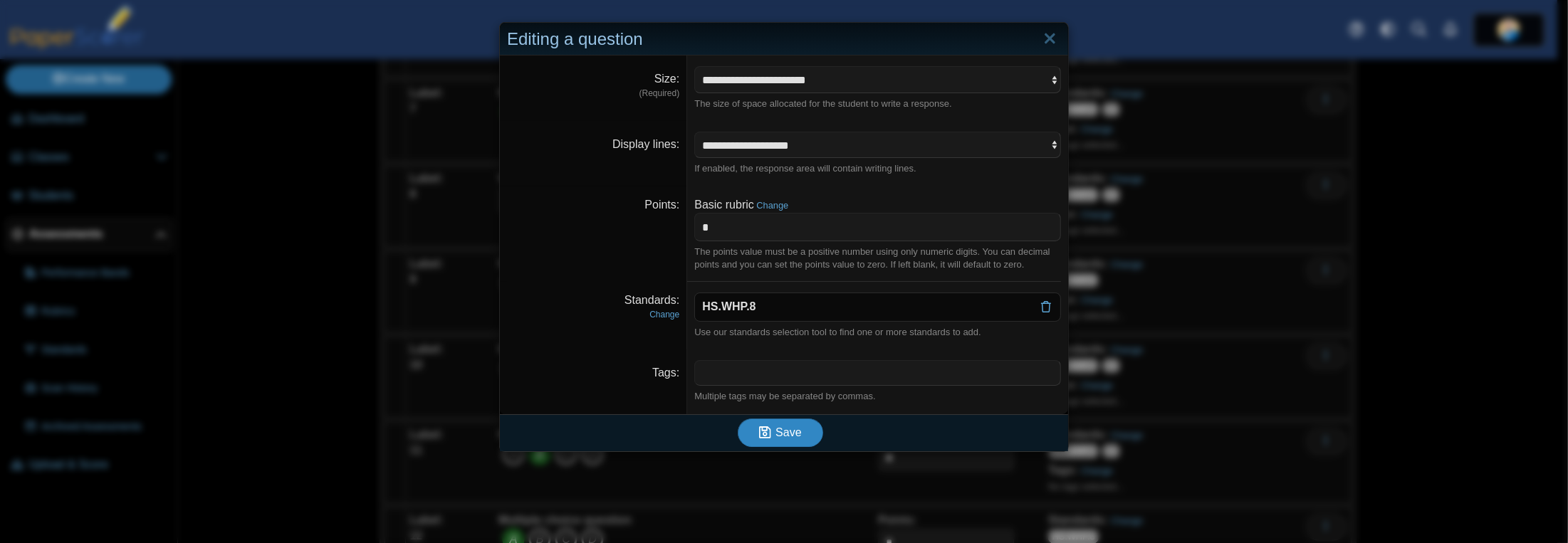
click at [782, 434] on span "Save" at bounding box center [788, 433] width 26 height 12
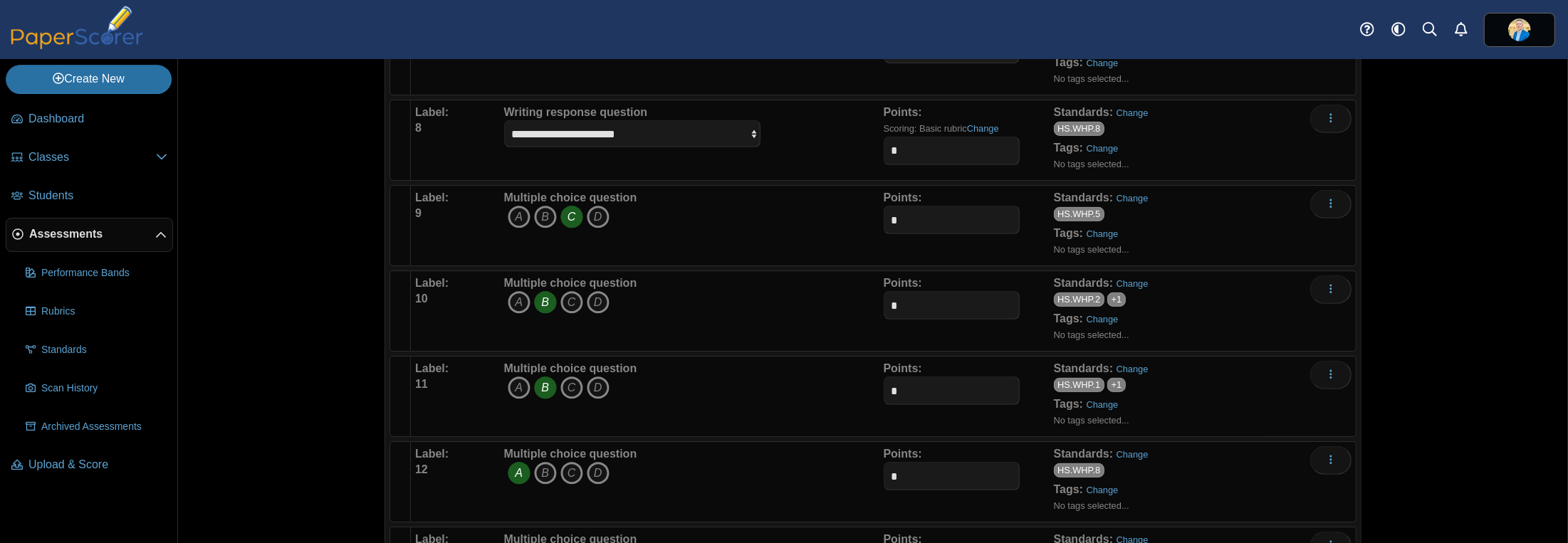
scroll to position [783, 0]
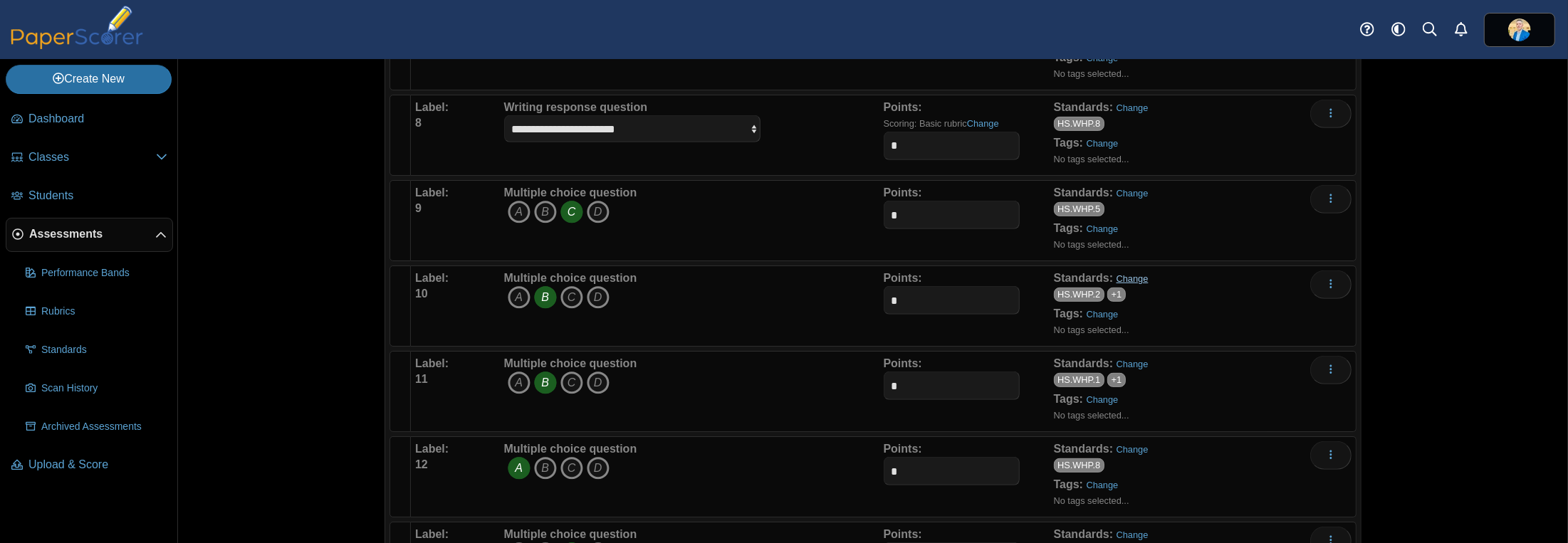
click at [1119, 274] on link "Change" at bounding box center [1132, 279] width 32 height 11
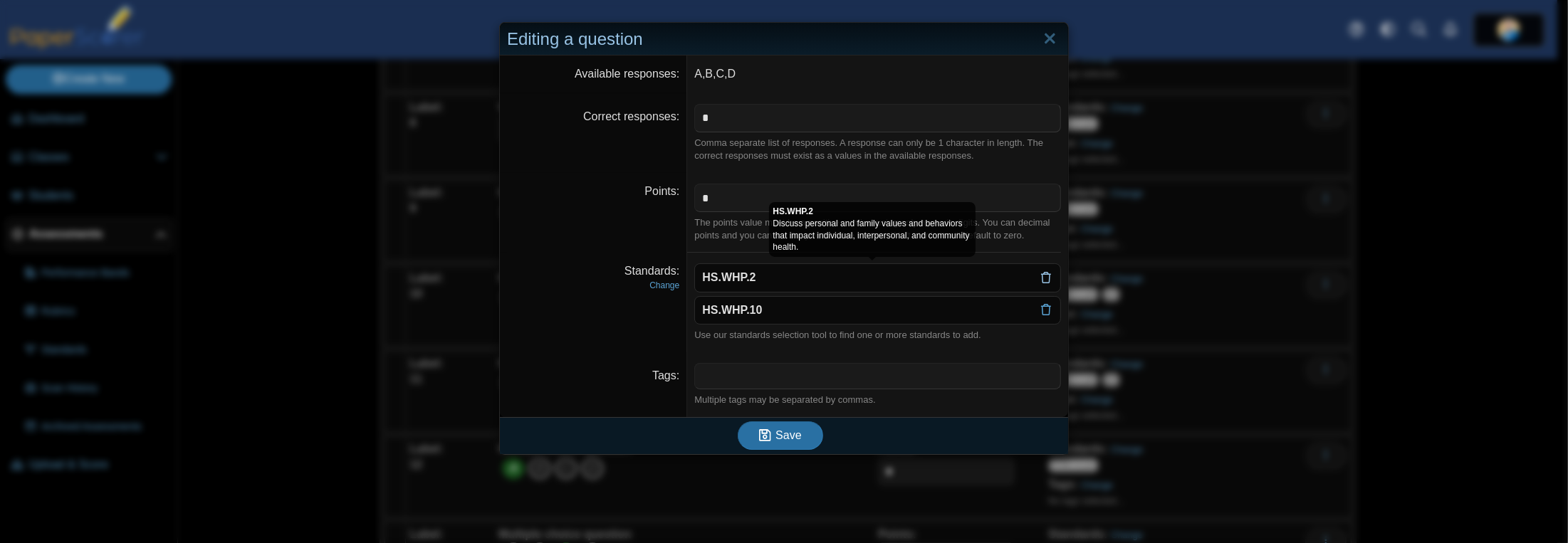
click at [1043, 281] on icon at bounding box center [1046, 277] width 12 height 12
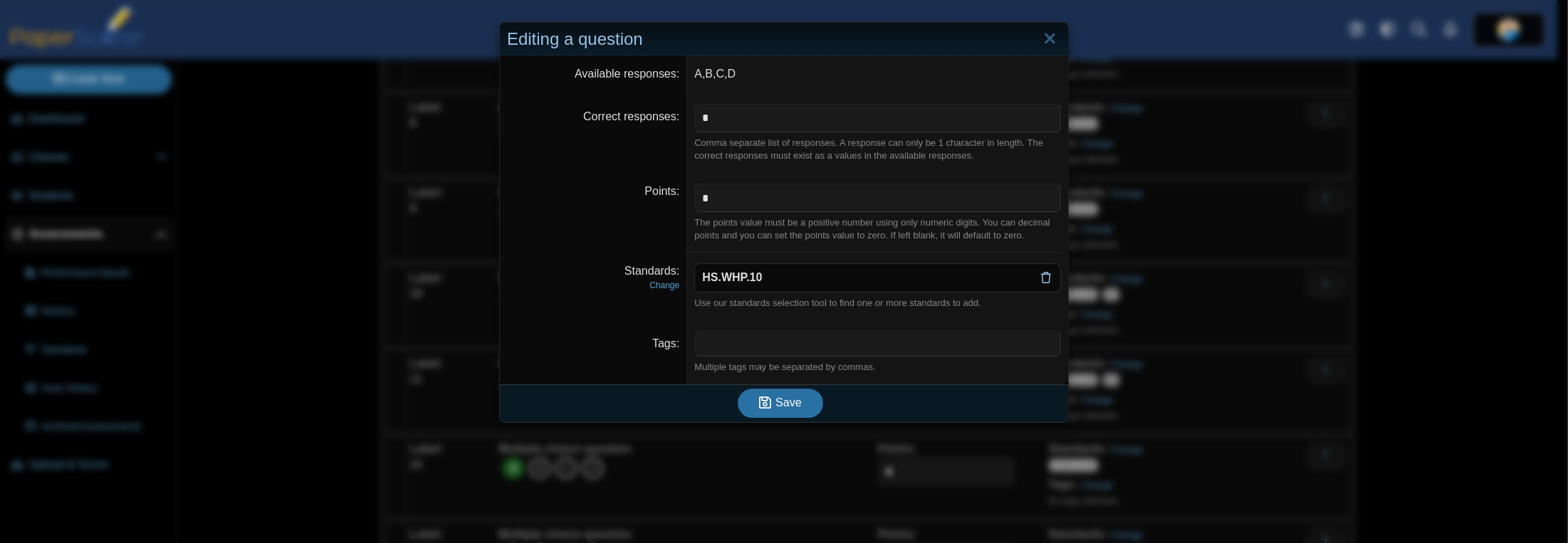
click at [1042, 280] on icon at bounding box center [1046, 277] width 12 height 12
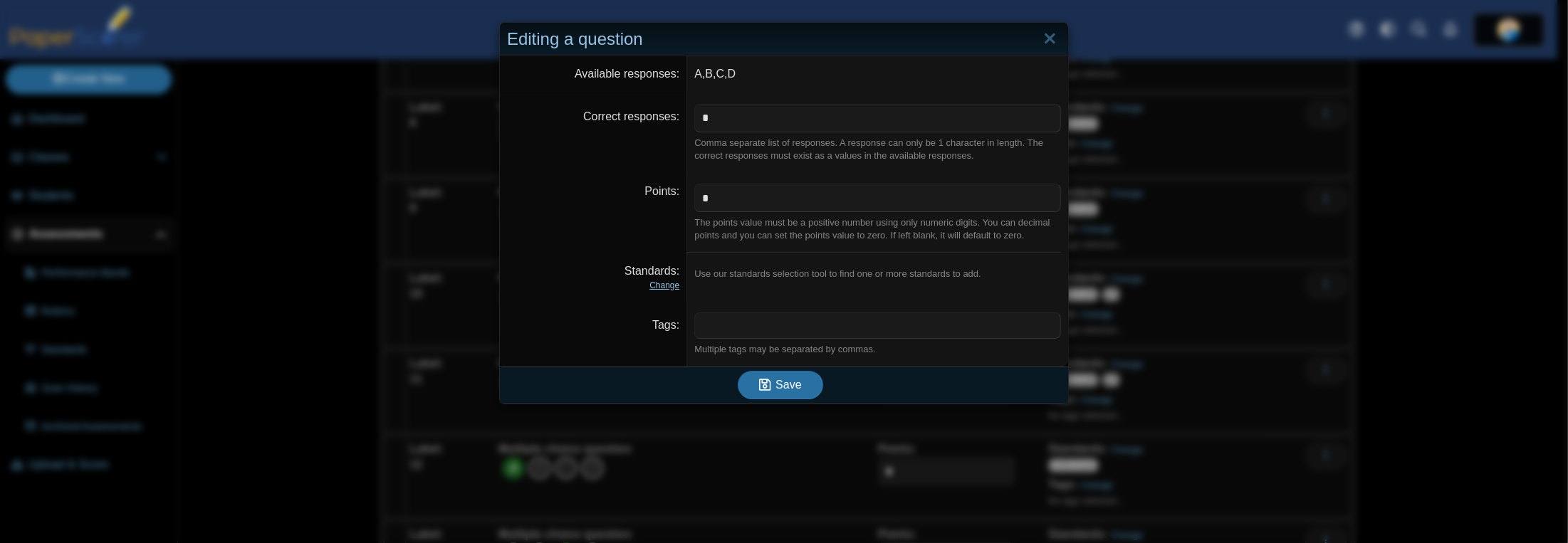
click at [658, 288] on link "Change" at bounding box center [664, 285] width 30 height 10
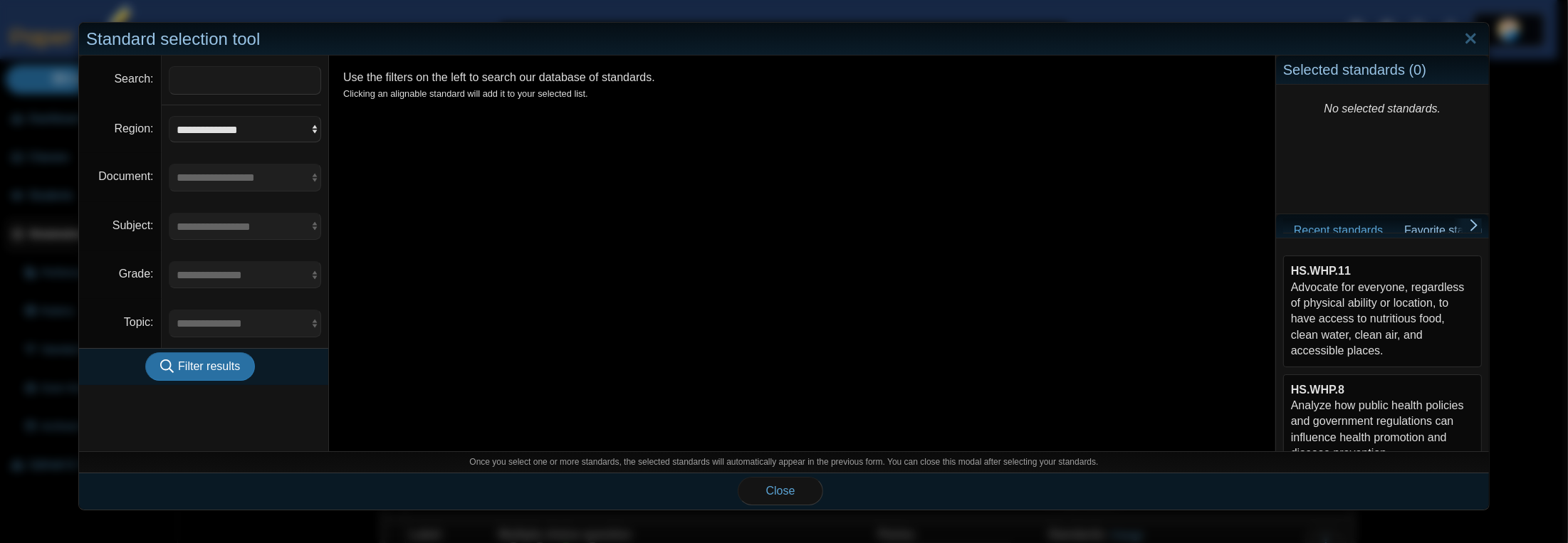
click at [1335, 398] on div "HS.WHP.8 Analyze how public health policies and government regulations can infl…" at bounding box center [1382, 422] width 183 height 80
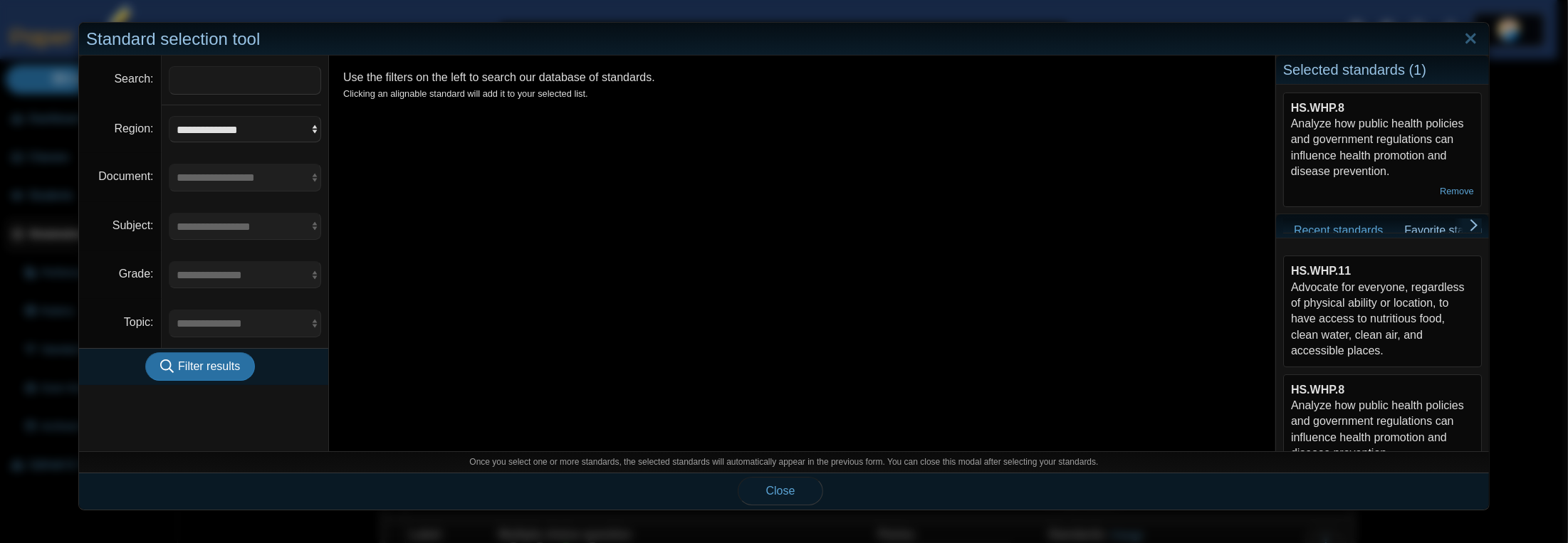
click at [786, 488] on span "Close" at bounding box center [781, 491] width 29 height 12
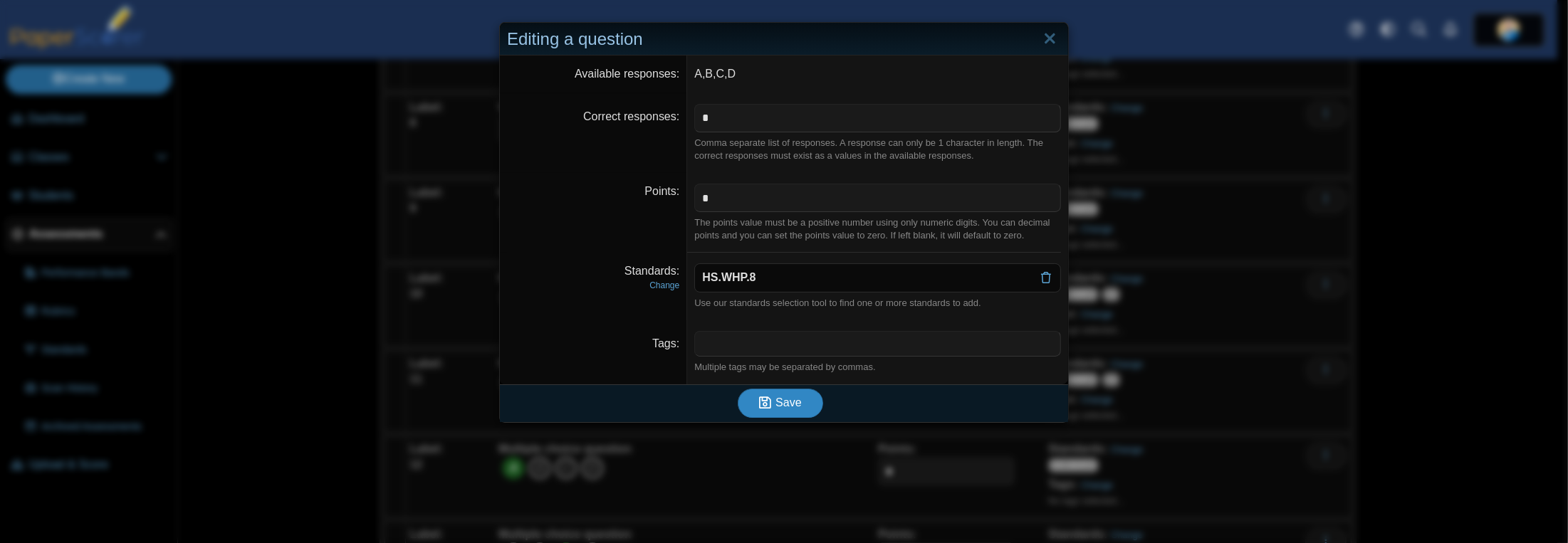
click at [792, 404] on span "Save" at bounding box center [788, 403] width 26 height 12
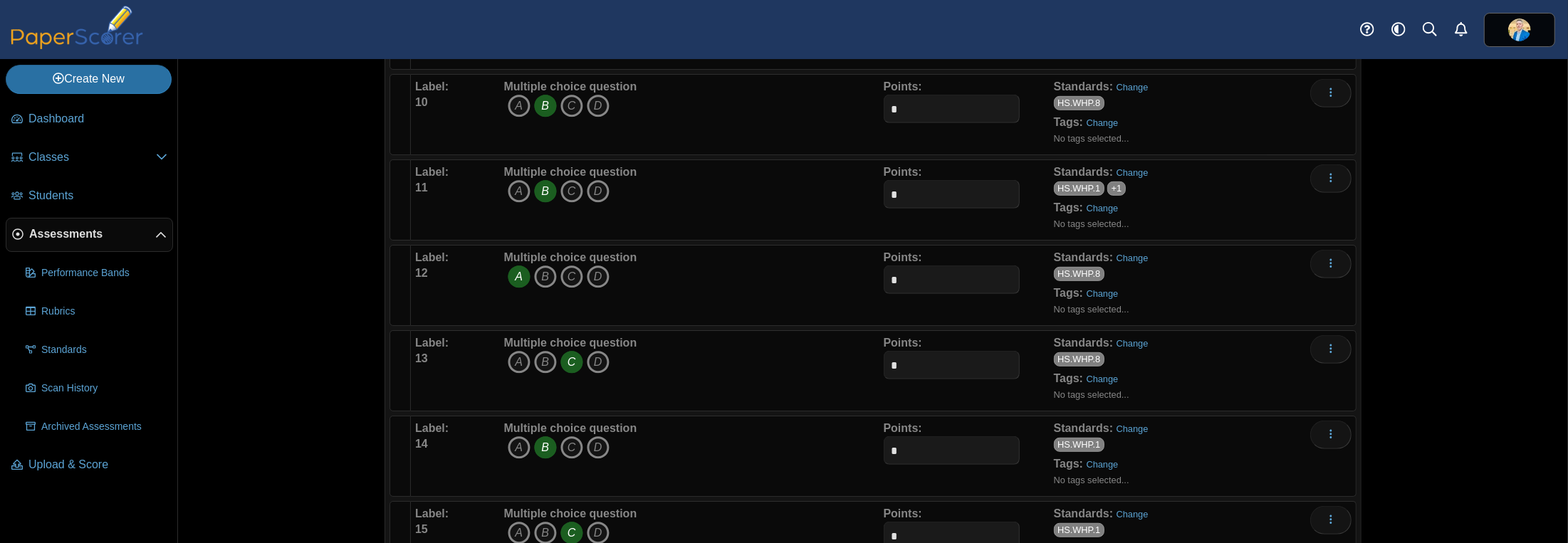
scroll to position [997, 0]
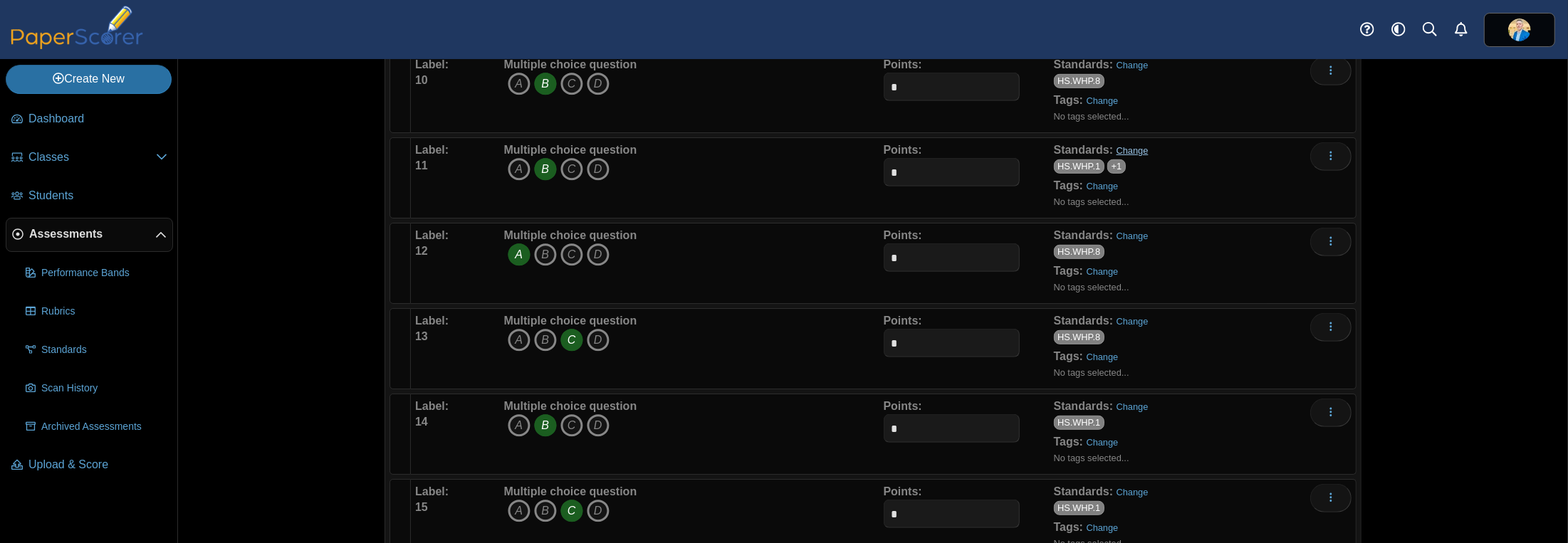
click at [1123, 146] on link "Change" at bounding box center [1132, 151] width 32 height 11
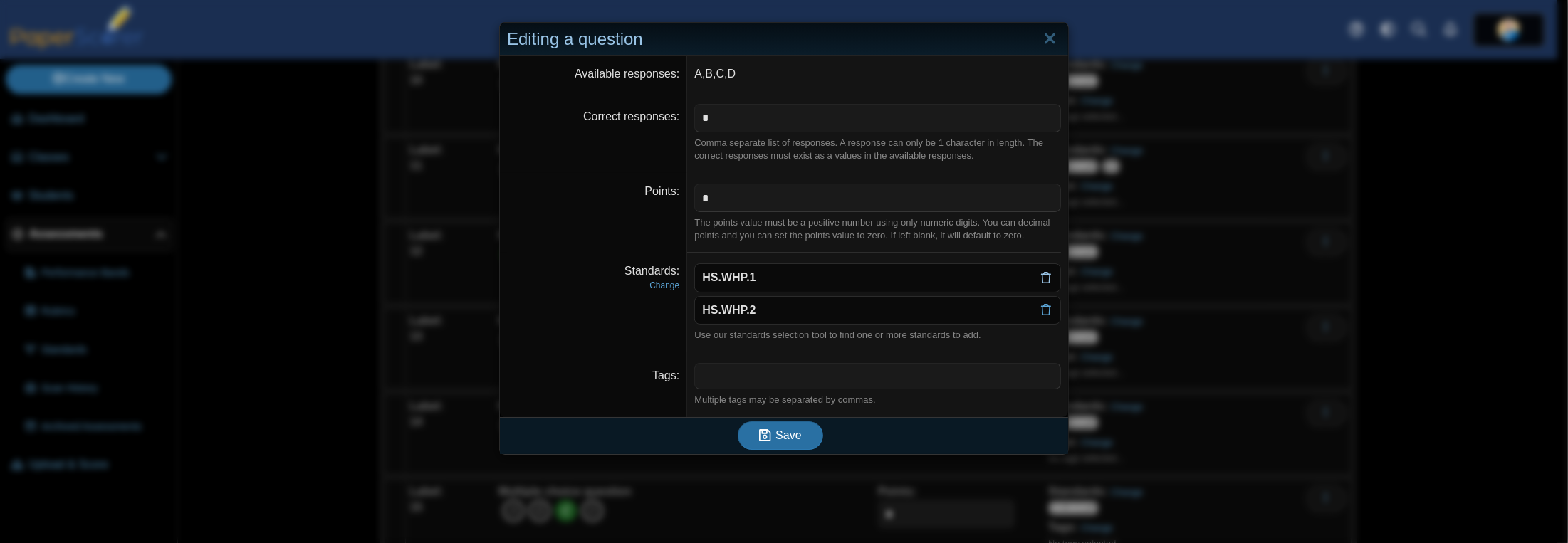
click at [1043, 277] on icon at bounding box center [1046, 277] width 12 height 12
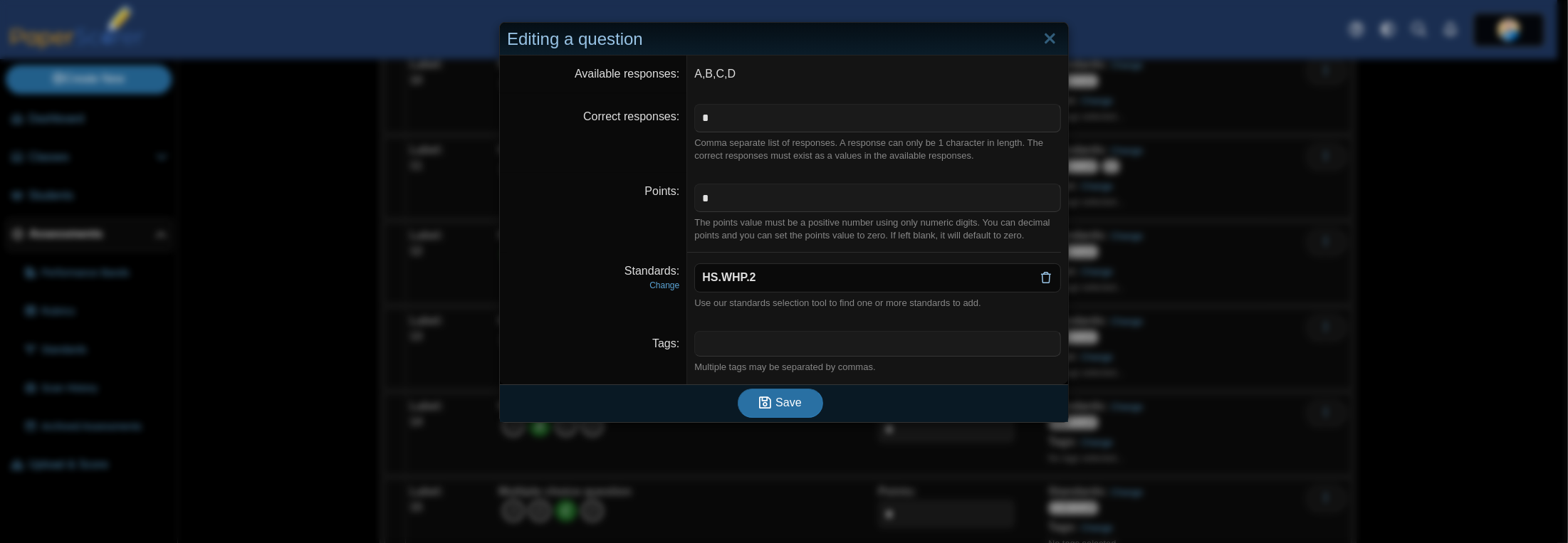
click at [1042, 274] on icon at bounding box center [1046, 277] width 12 height 12
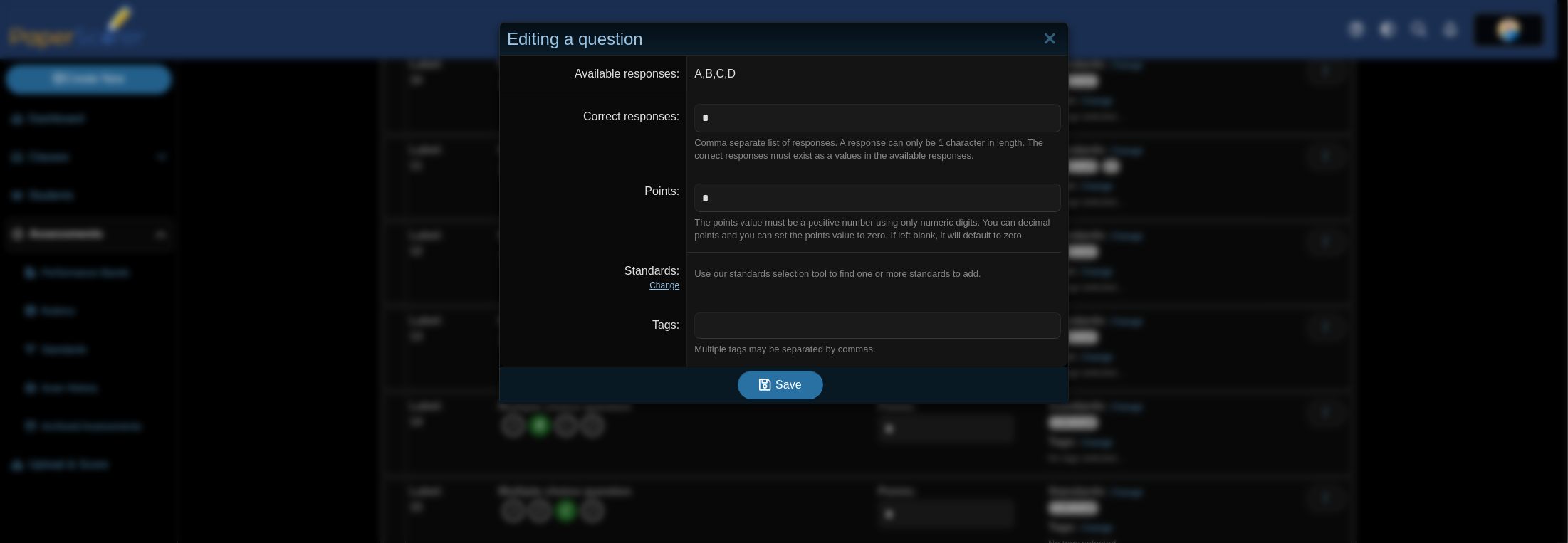
click at [657, 286] on link "Change" at bounding box center [664, 285] width 30 height 10
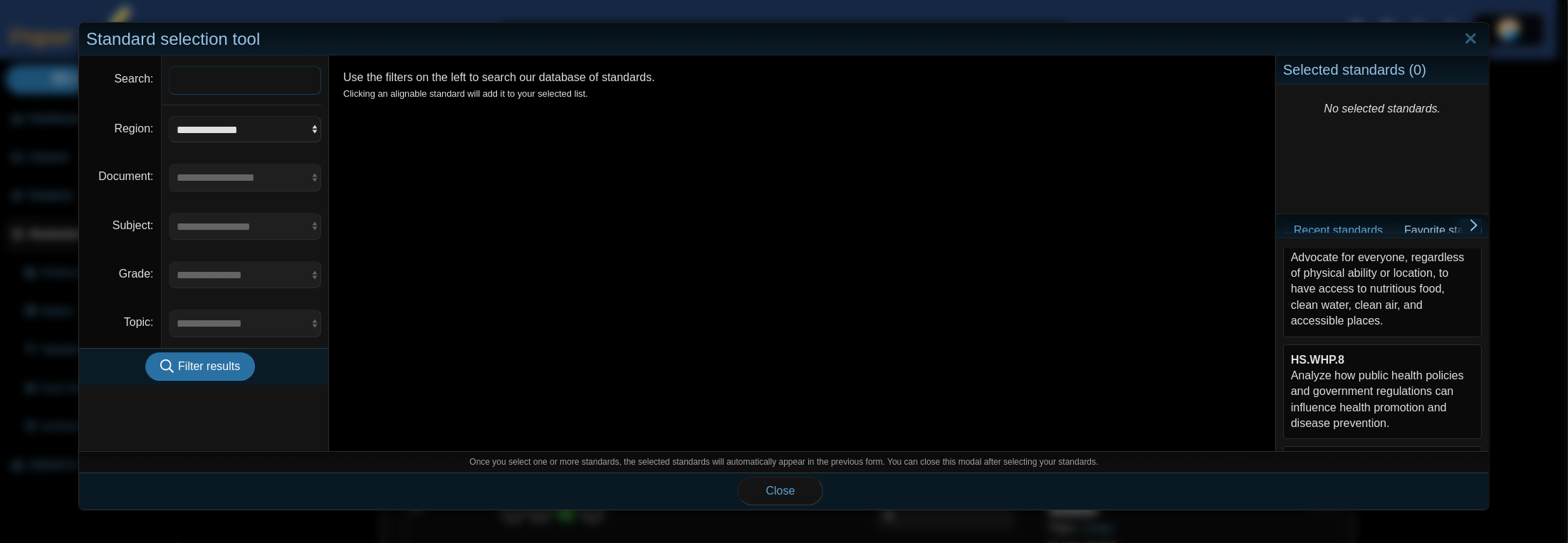
scroll to position [0, 0]
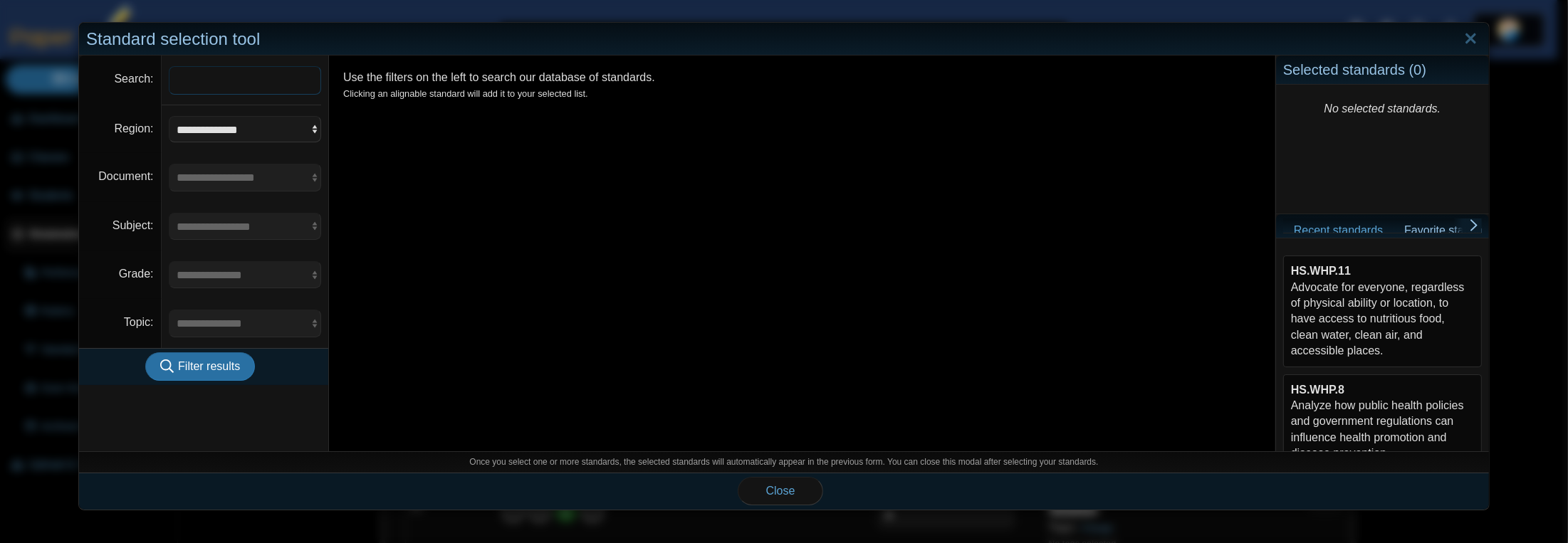
click at [218, 81] on input "Search" at bounding box center [246, 80] width 153 height 29
type input "********"
click at [146, 352] on button "Filter results" at bounding box center [201, 366] width 110 height 29
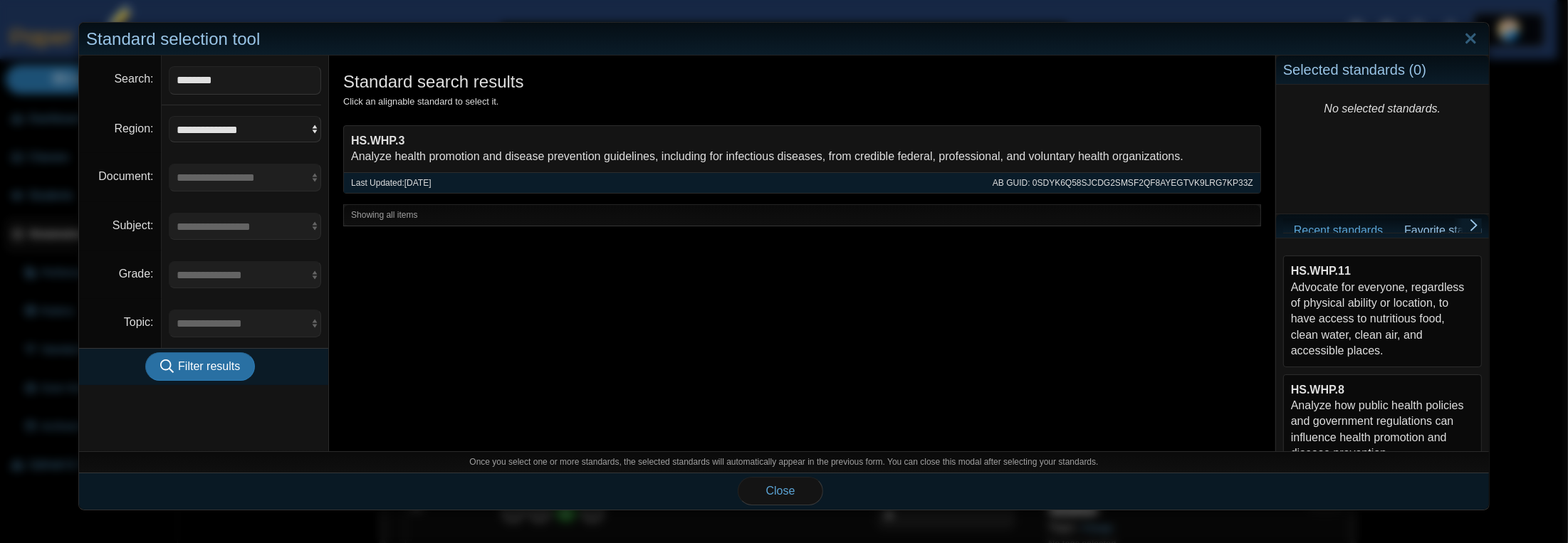
click at [981, 147] on div "HS.WHP.3 Analyze health promotion and disease prevention guidelines, including …" at bounding box center [802, 149] width 916 height 46
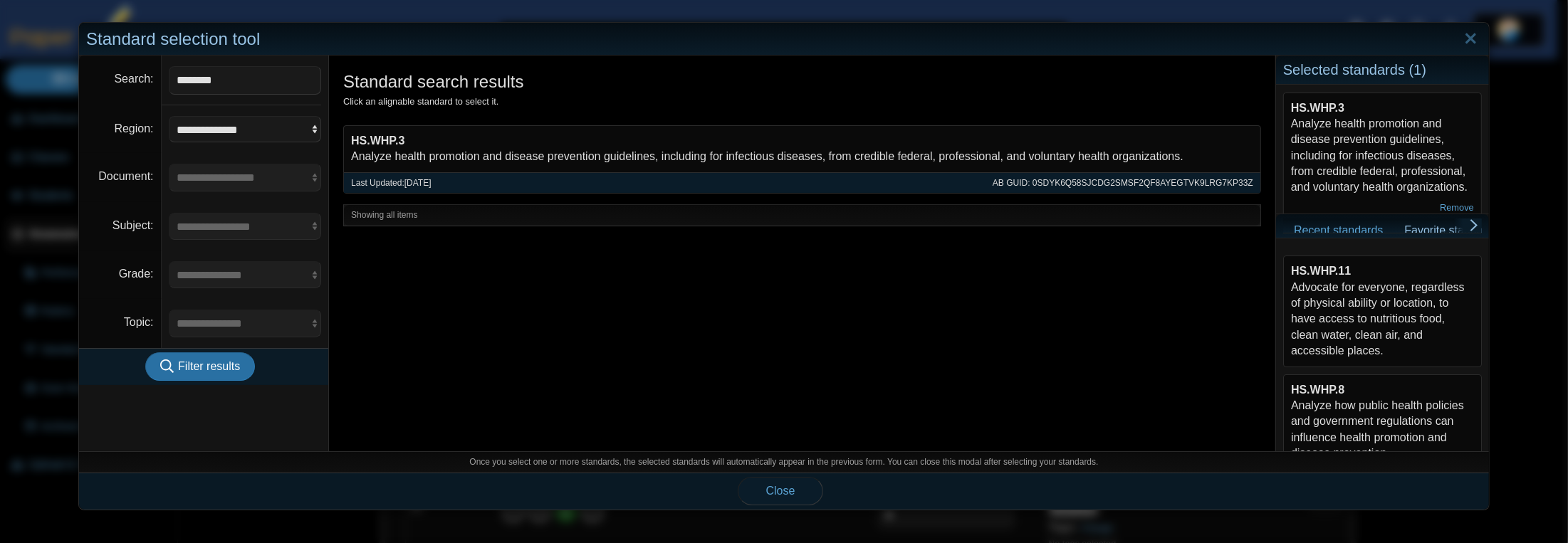
click at [766, 489] on span "Close" at bounding box center [781, 491] width 29 height 12
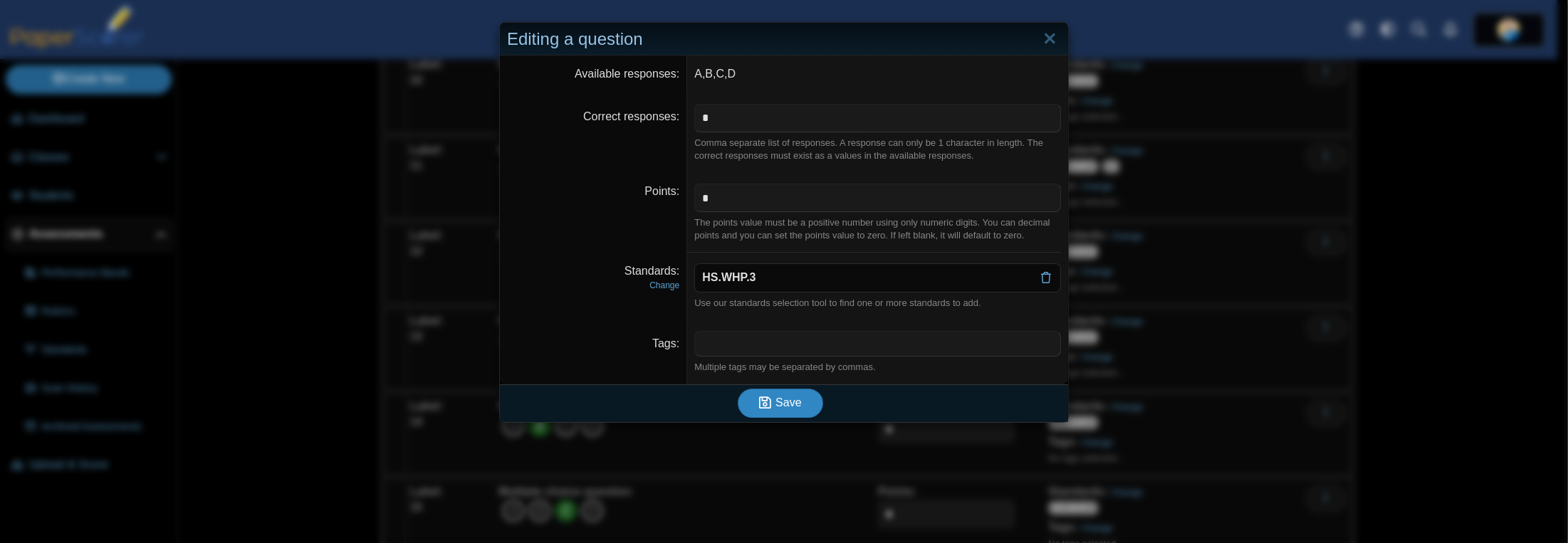
click at [775, 397] on span "Save" at bounding box center [788, 403] width 26 height 12
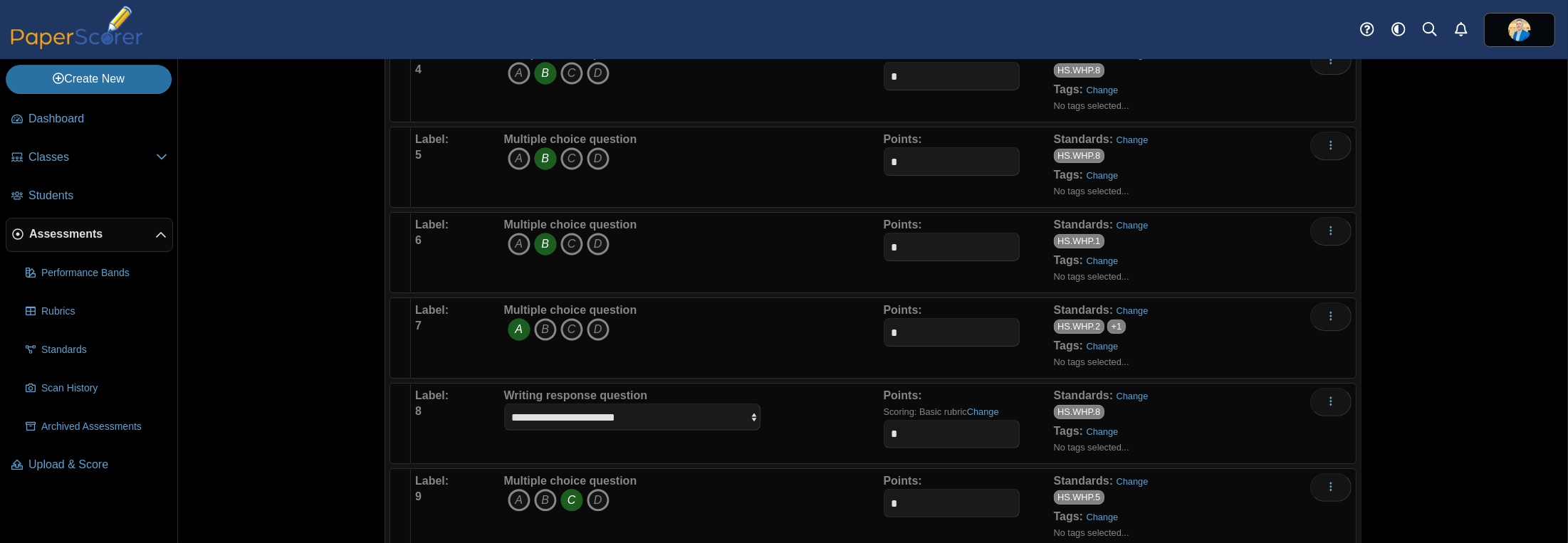
scroll to position [854, 0]
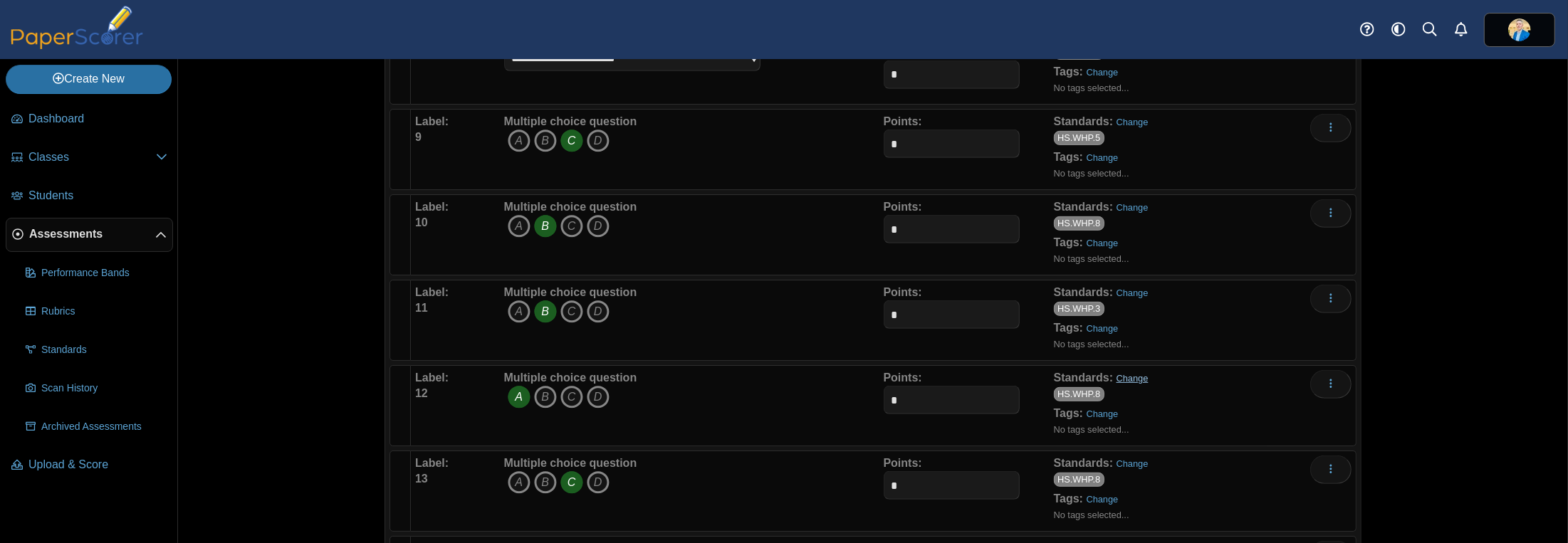
click at [1116, 373] on link "Change" at bounding box center [1132, 379] width 32 height 11
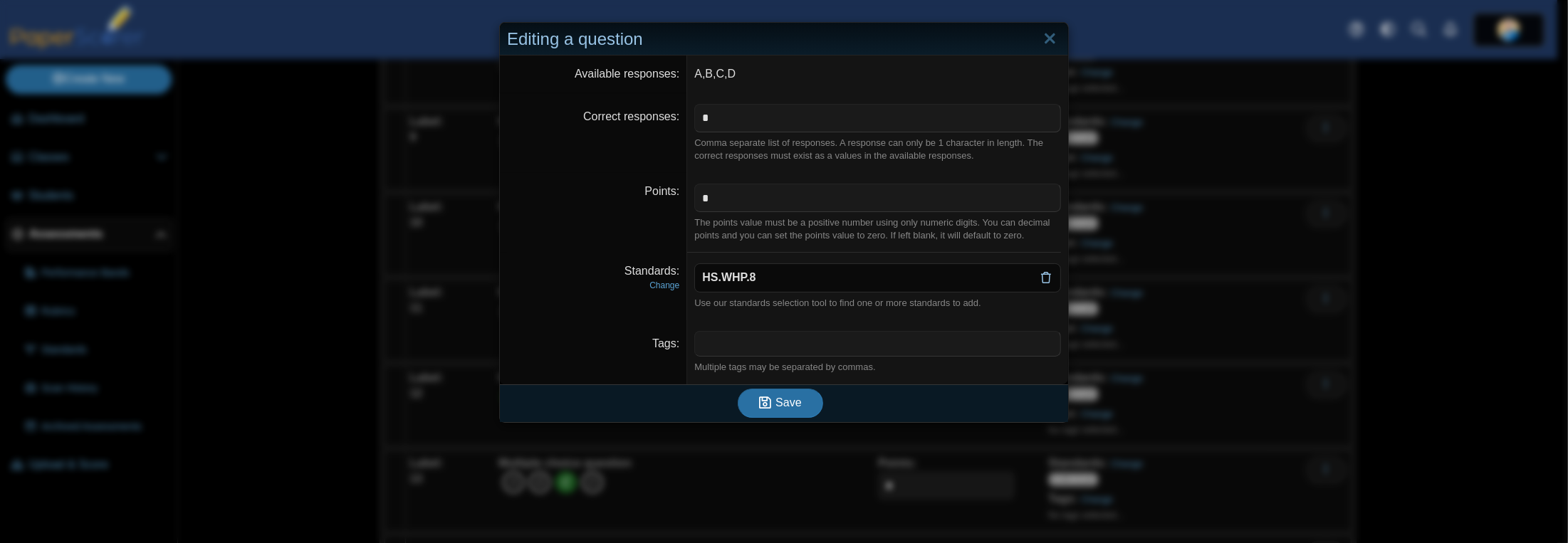
click at [1042, 277] on icon at bounding box center [1046, 277] width 12 height 12
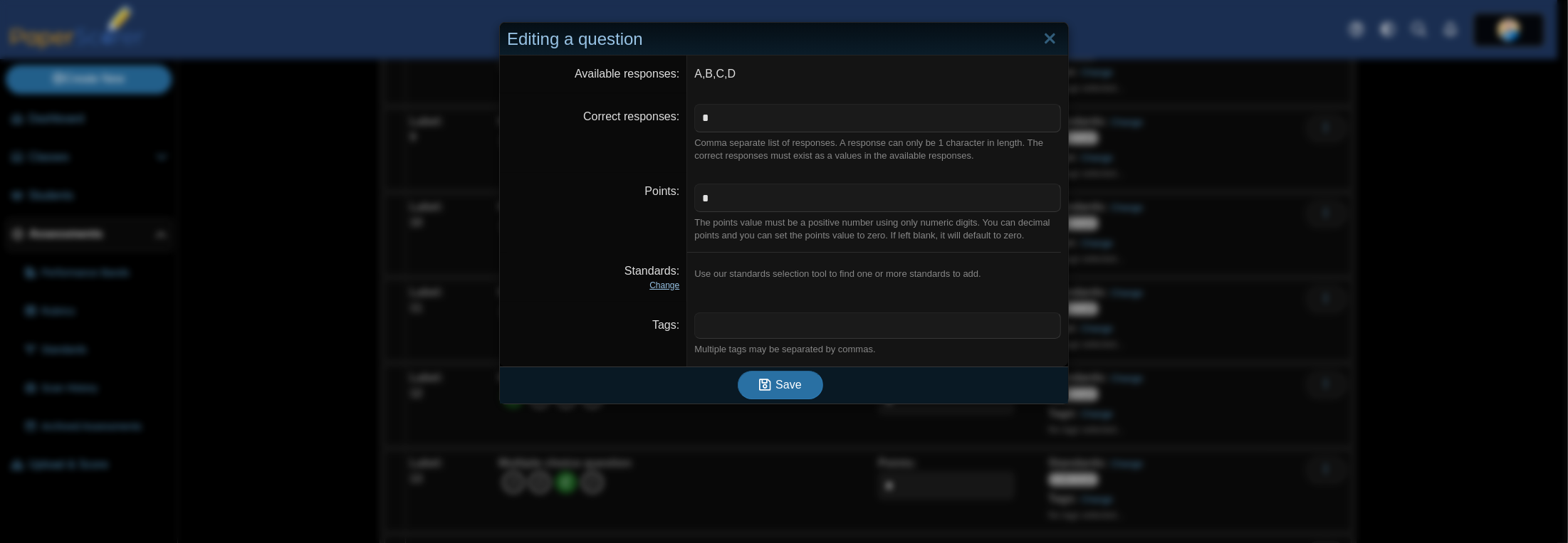
click at [657, 280] on link "Change" at bounding box center [664, 285] width 30 height 10
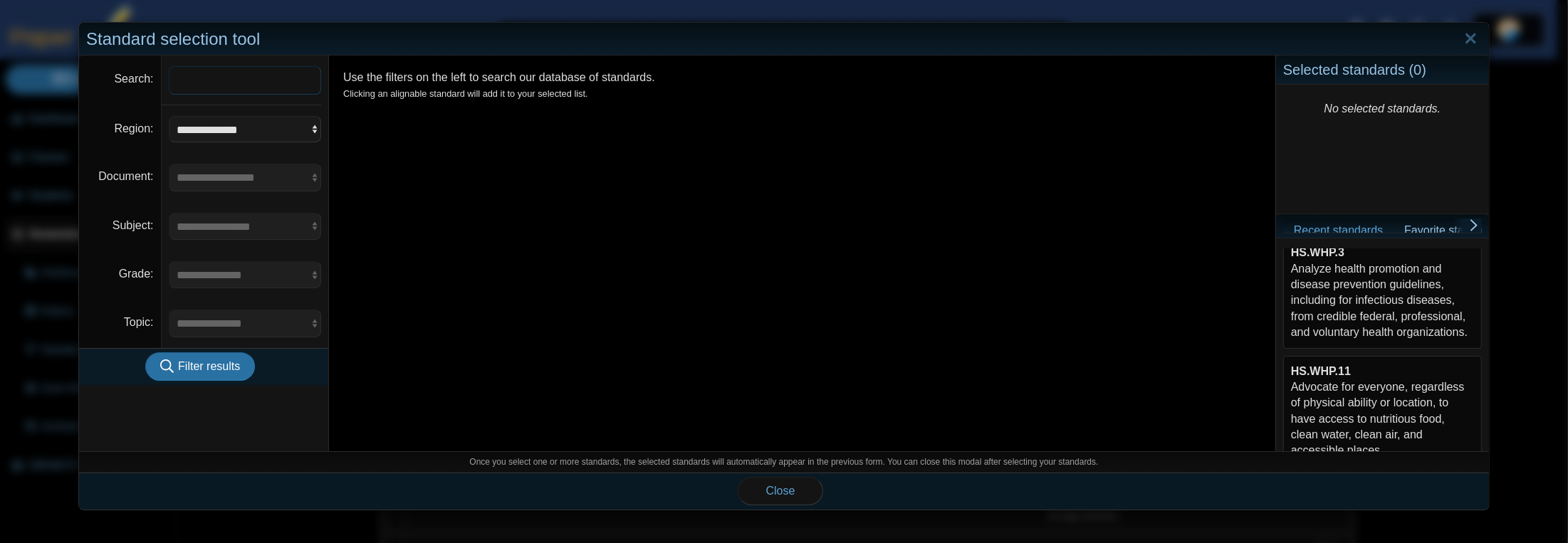
scroll to position [0, 0]
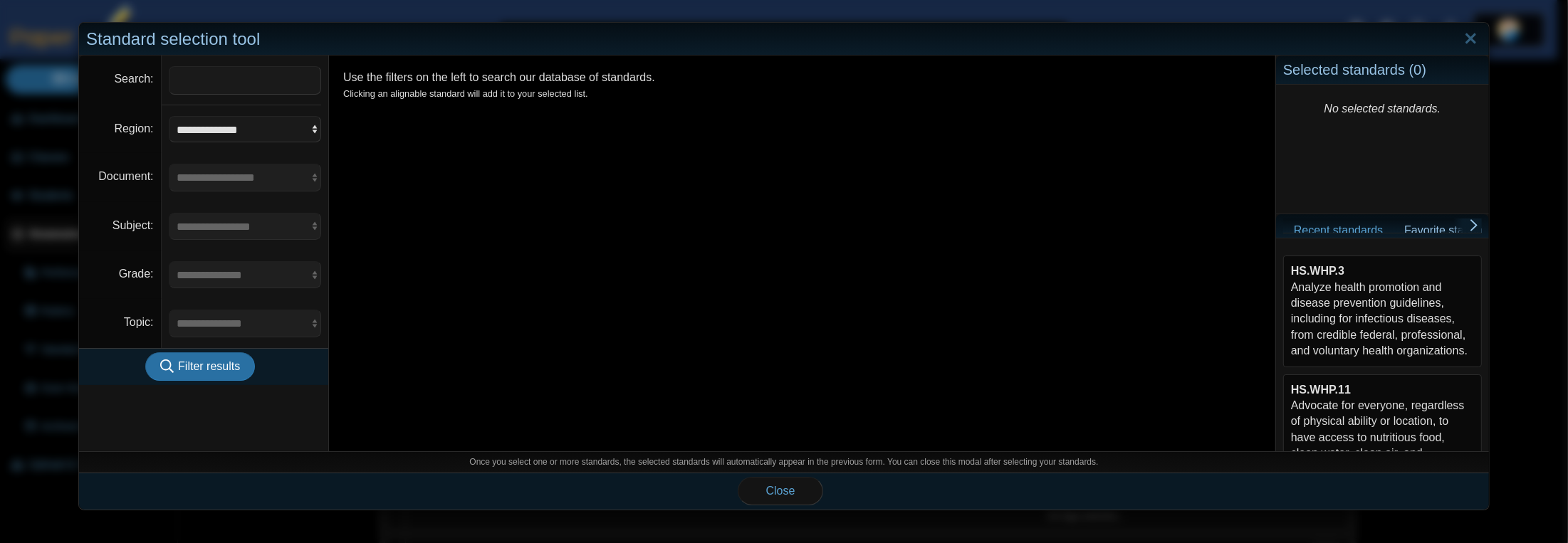
click at [1304, 330] on div "HS.WHP.3 Analyze health promotion and disease prevention guidelines, including …" at bounding box center [1382, 311] width 183 height 95
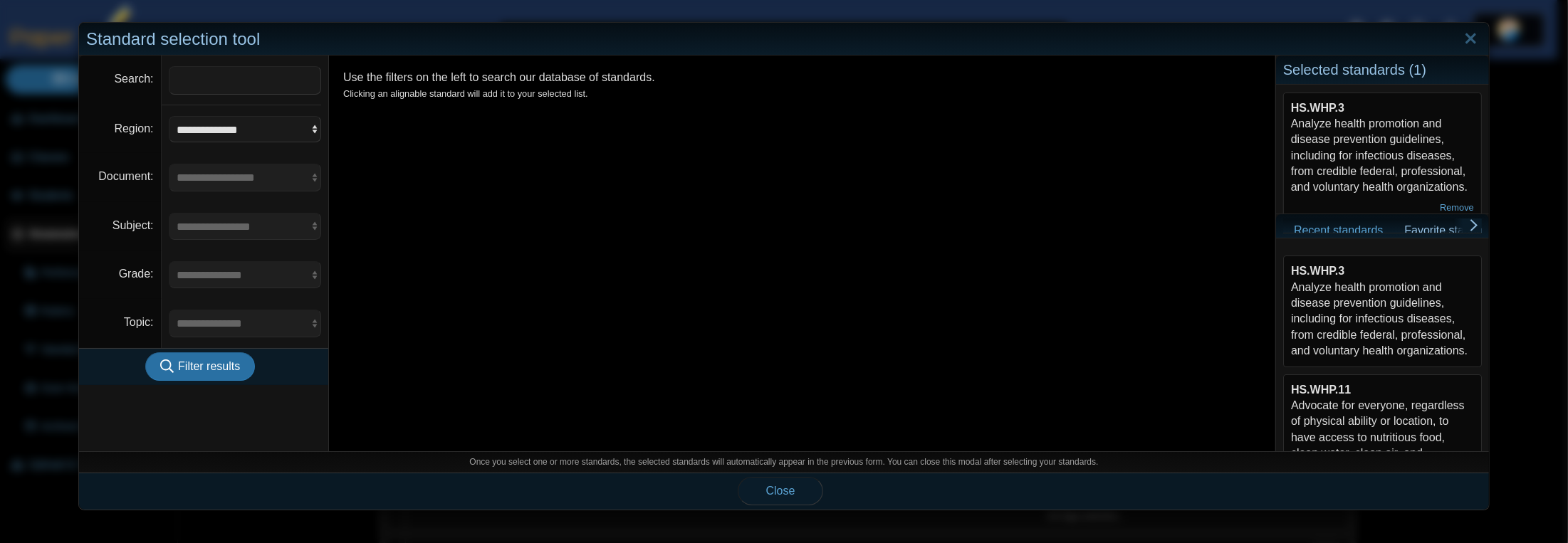
click at [790, 487] on button "Close" at bounding box center [780, 491] width 85 height 29
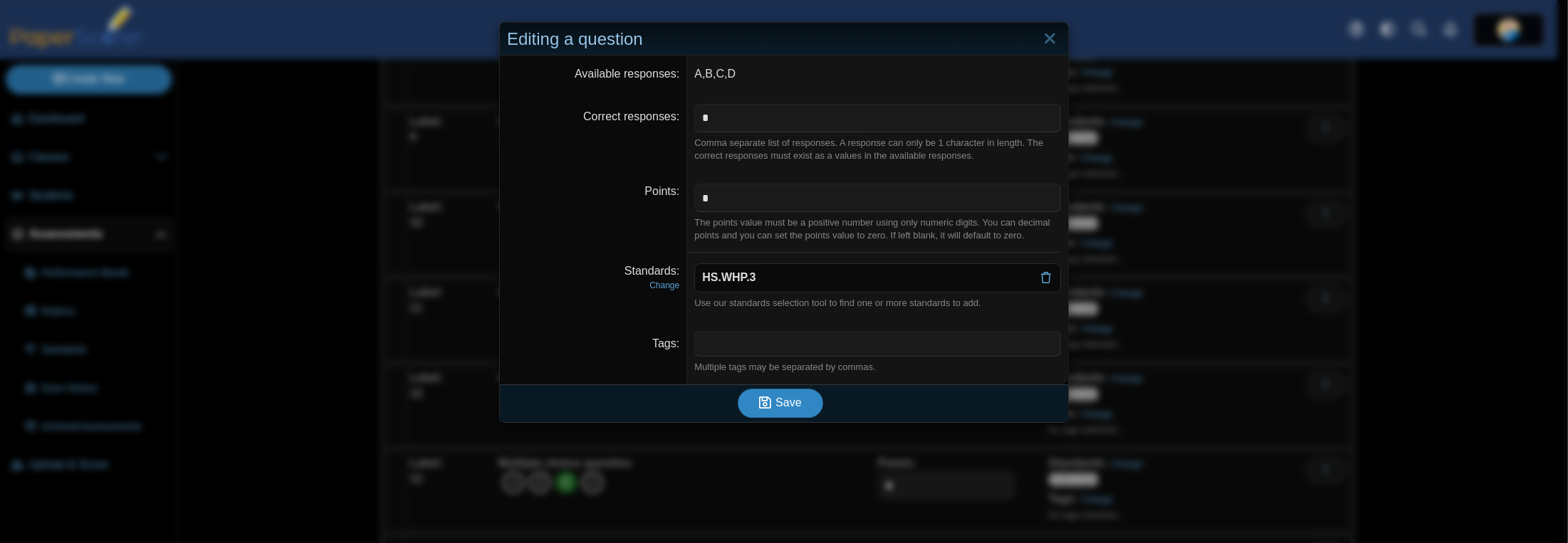
click at [793, 398] on span "Save" at bounding box center [788, 403] width 26 height 12
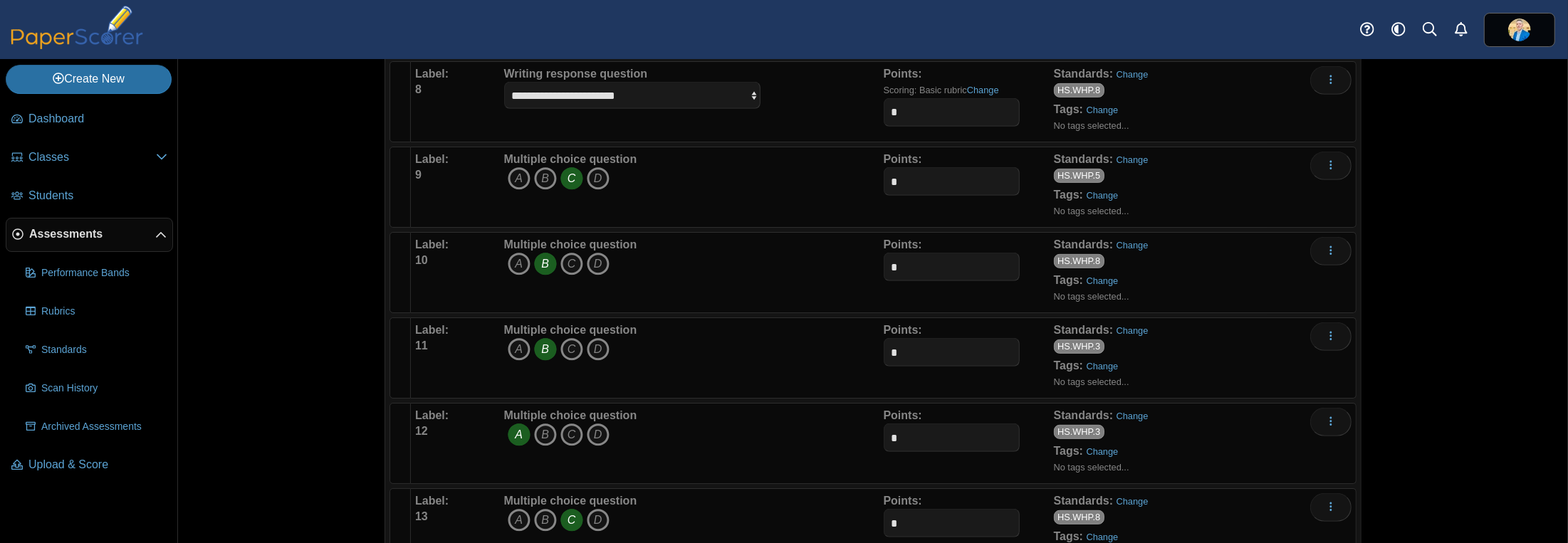
scroll to position [925, 0]
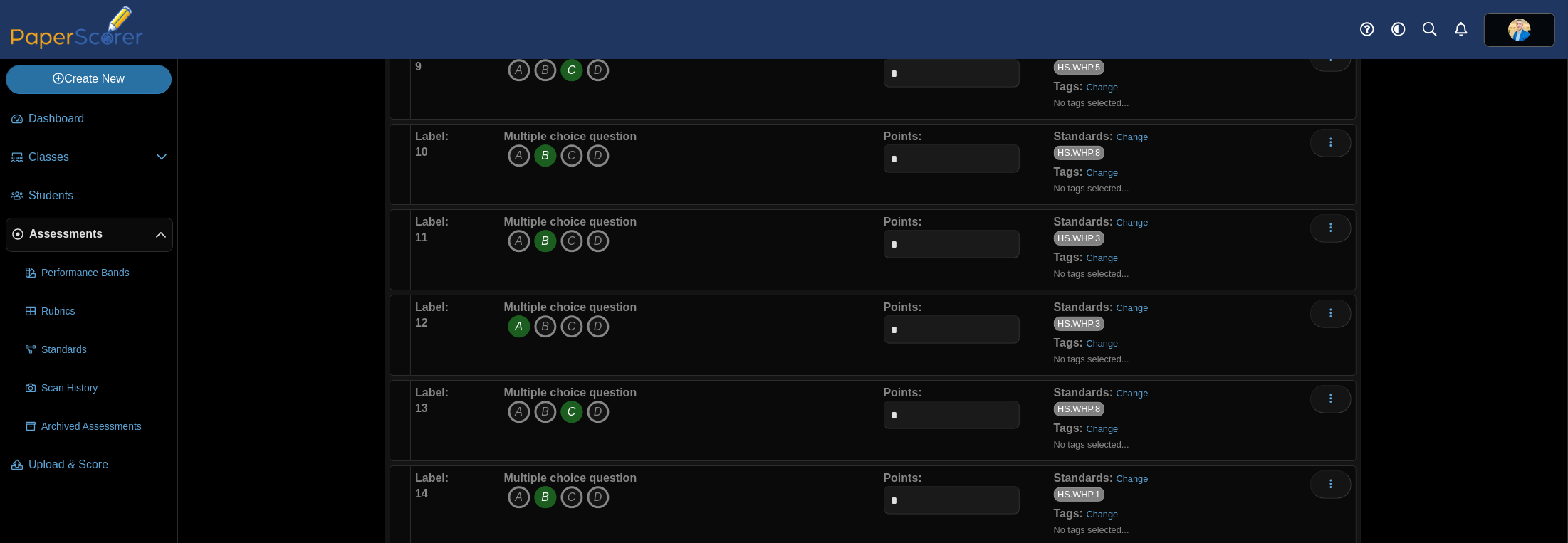
click at [1126, 390] on div "Standards: Change HS.WHP.8 Tags: Change No tags selected..." at bounding box center [1181, 421] width 256 height 71
click at [1126, 388] on link "Change" at bounding box center [1132, 394] width 32 height 11
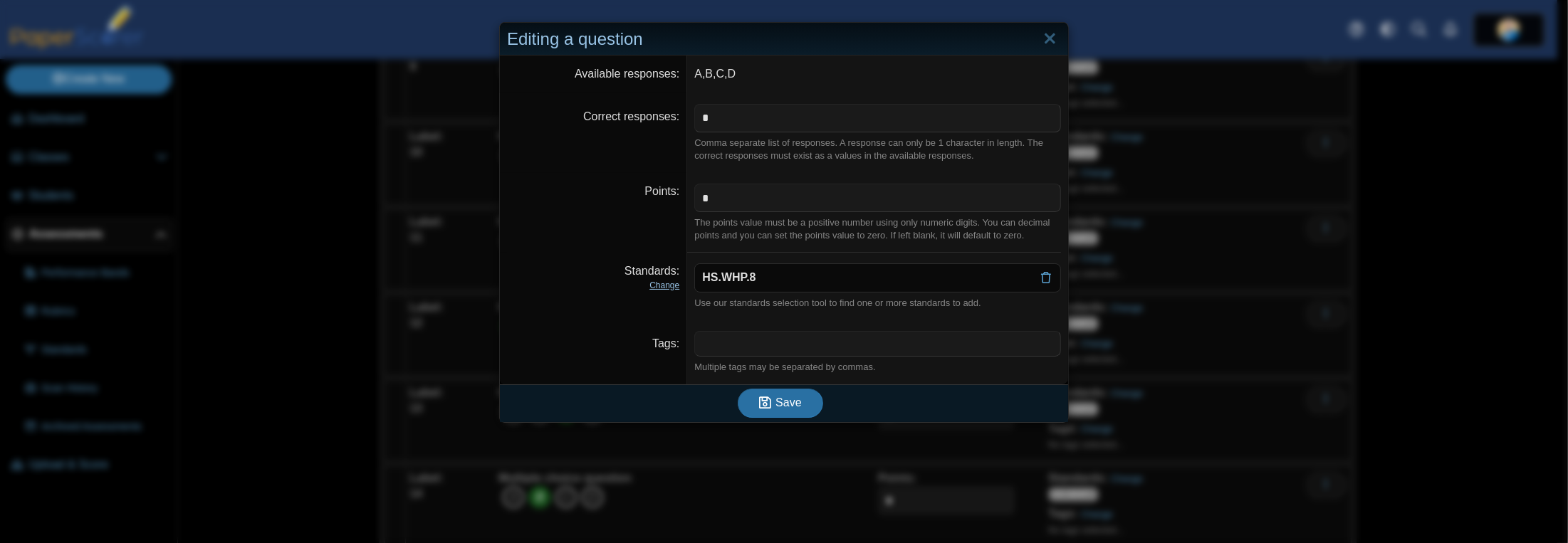
click at [666, 286] on link "Change" at bounding box center [664, 285] width 30 height 10
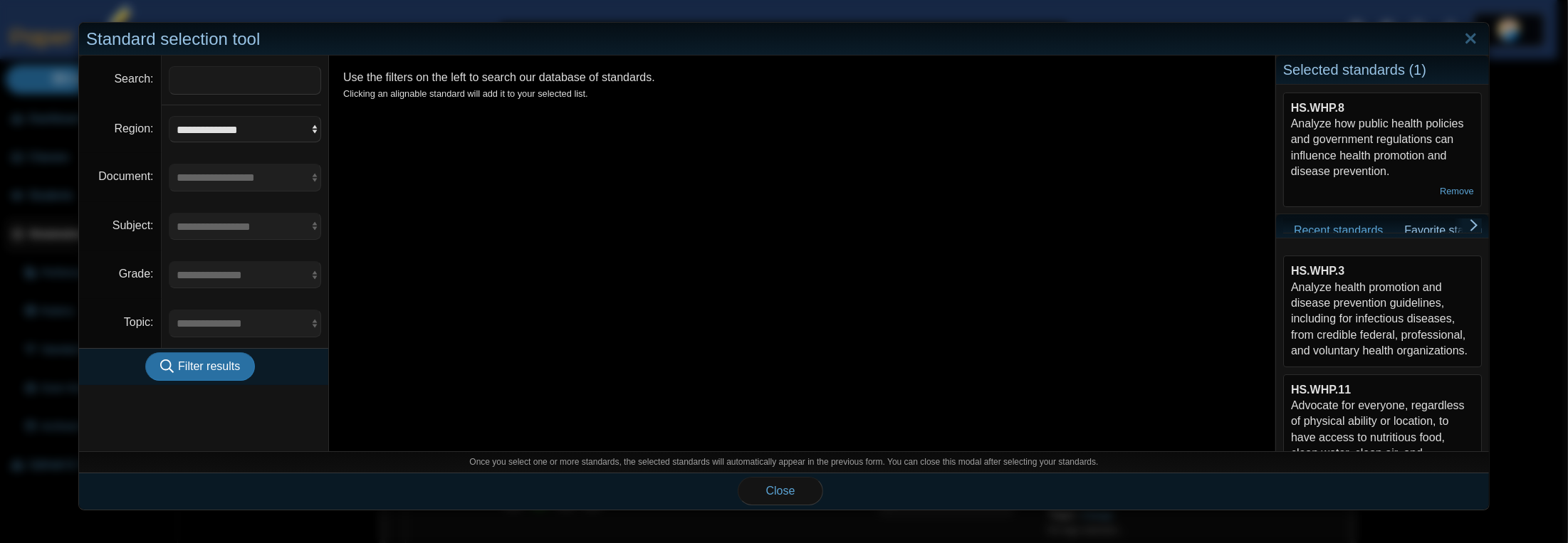
click at [1344, 300] on div "HS.WHP.3 Analyze health promotion and disease prevention guidelines, including …" at bounding box center [1382, 311] width 183 height 95
click at [772, 493] on span "Close" at bounding box center [781, 491] width 29 height 12
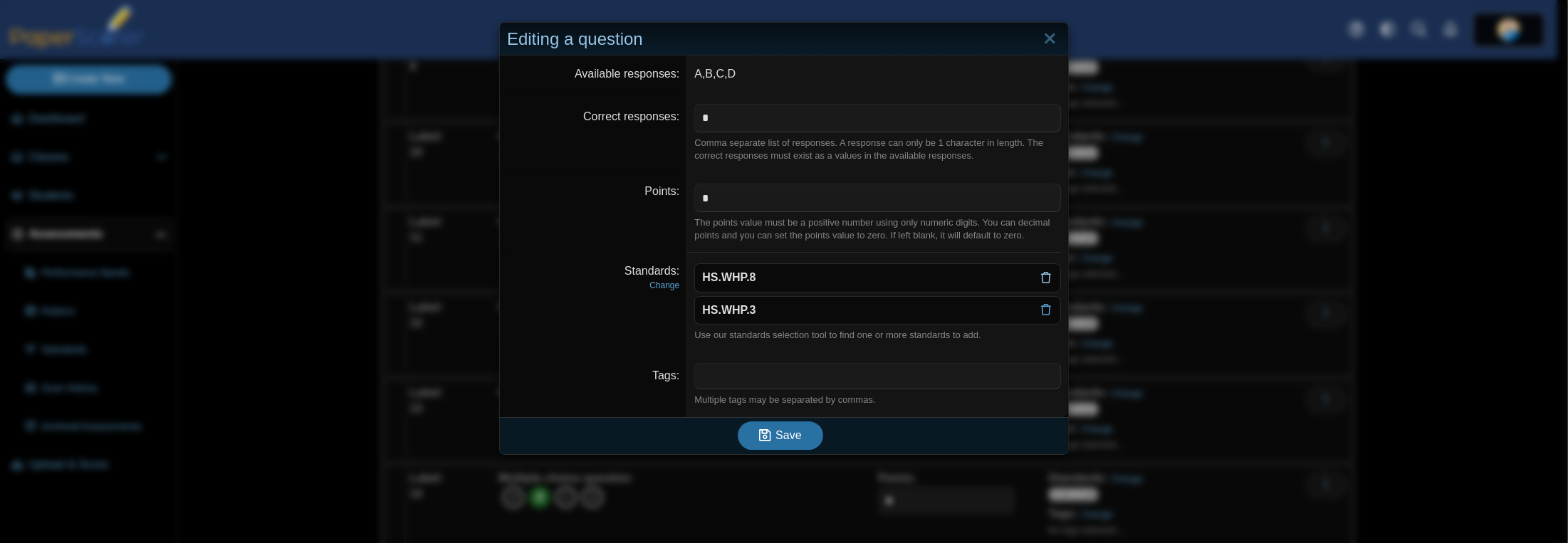
click at [1042, 280] on icon at bounding box center [1046, 277] width 12 height 12
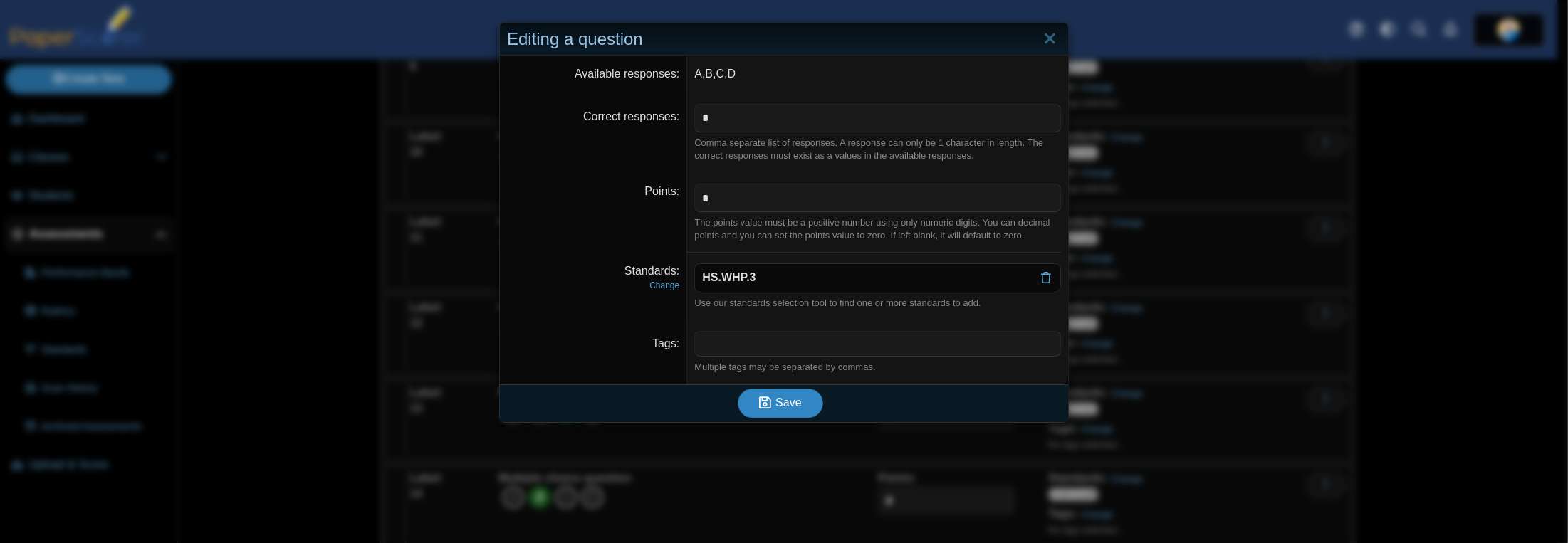
click at [782, 407] on span "Save" at bounding box center [788, 403] width 26 height 12
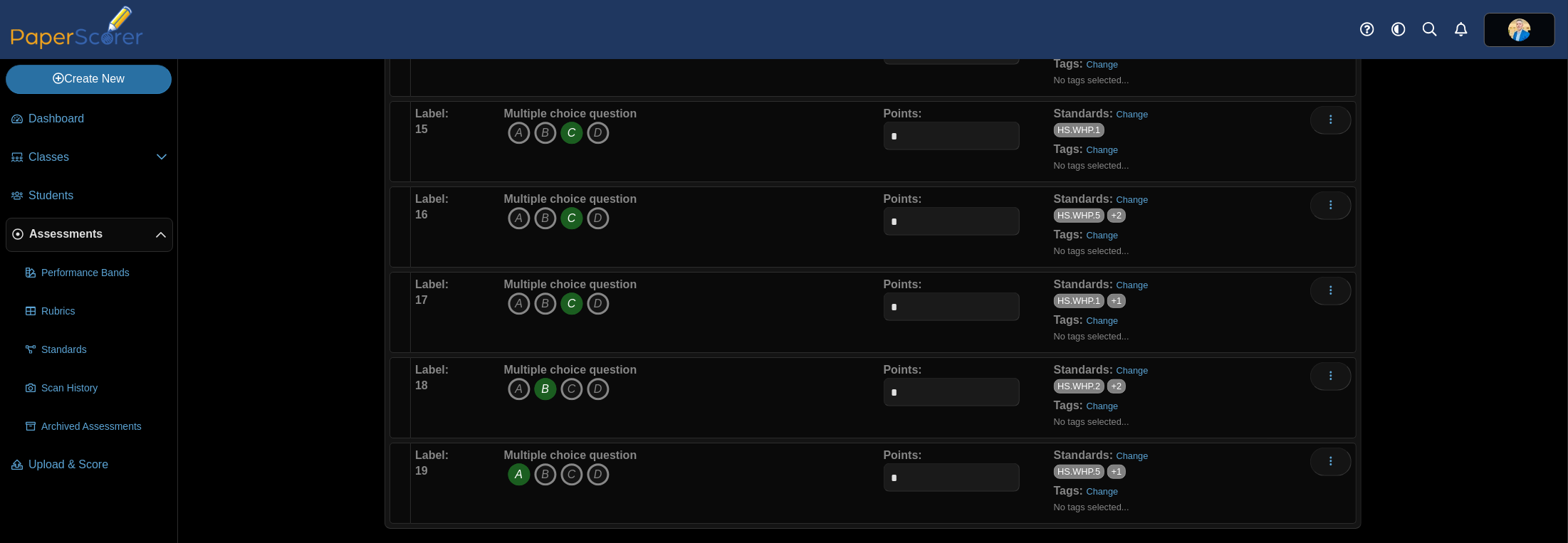
scroll to position [1161, 0]
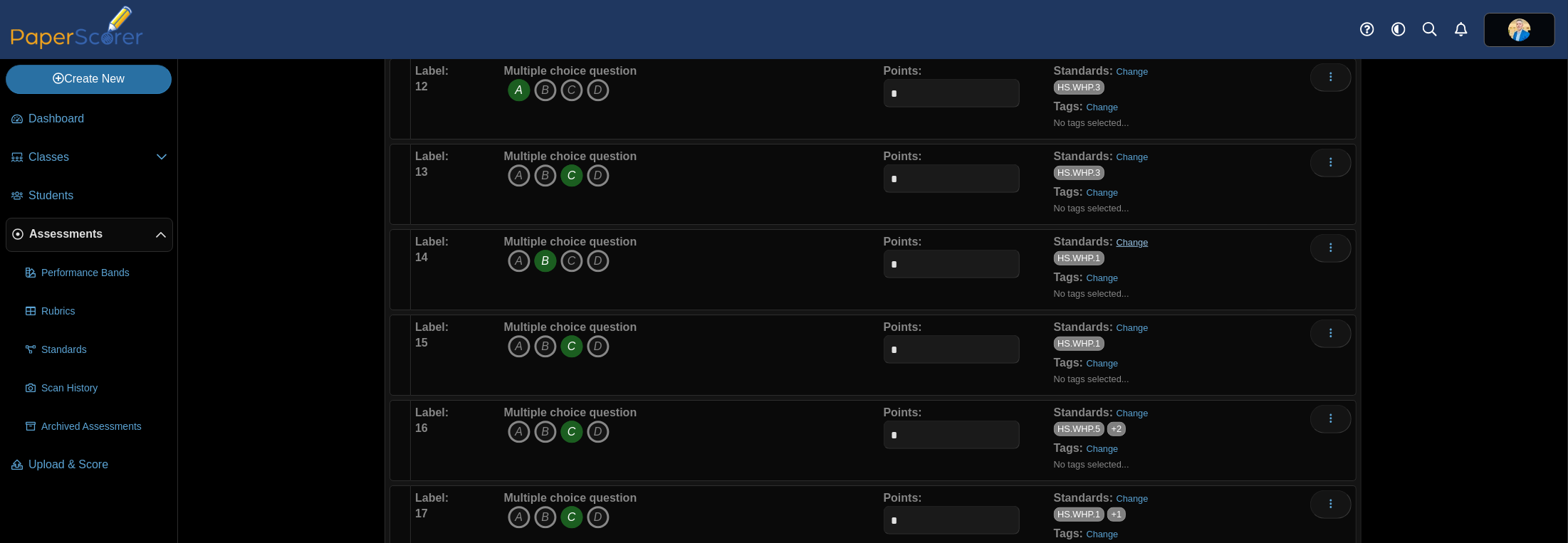
click at [1119, 237] on link "Change" at bounding box center [1132, 242] width 32 height 11
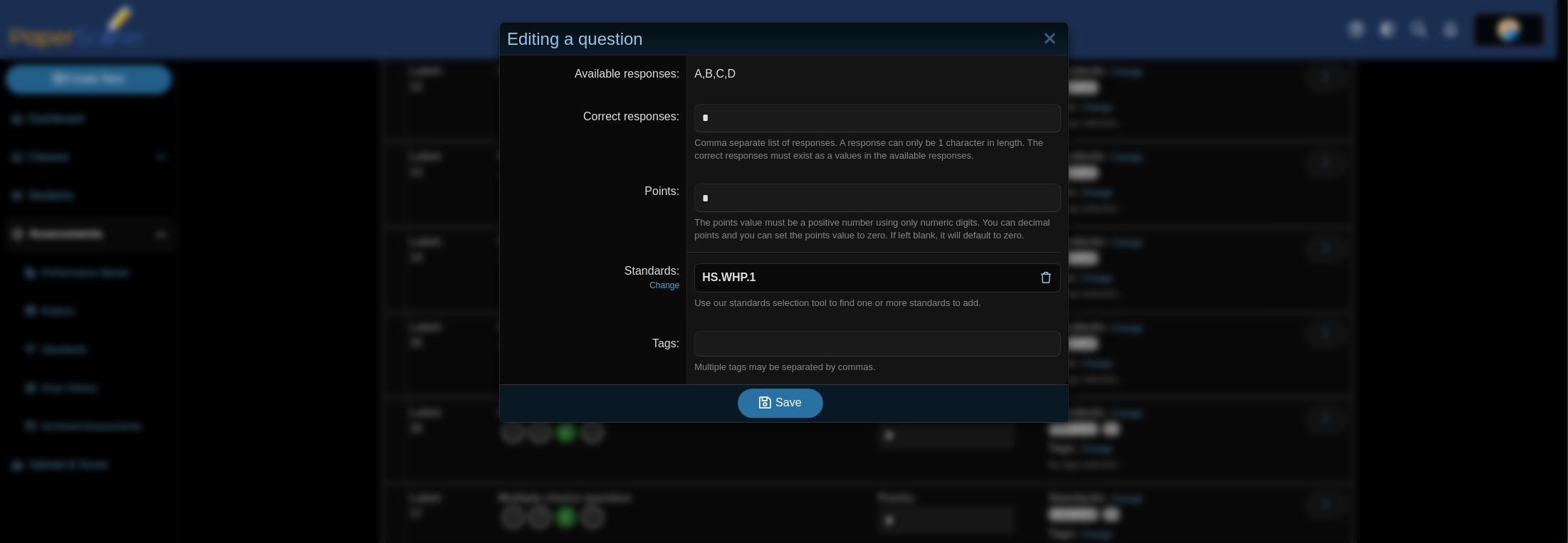
drag, startPoint x: 1054, startPoint y: 276, endPoint x: 1040, endPoint y: 279, distance: 14.3
click at [1054, 277] on div "HS.WHP.1 Identify and describe personal activities and behaviors within the fiv…" at bounding box center [877, 277] width 366 height 29
click at [1040, 279] on icon at bounding box center [1046, 277] width 12 height 12
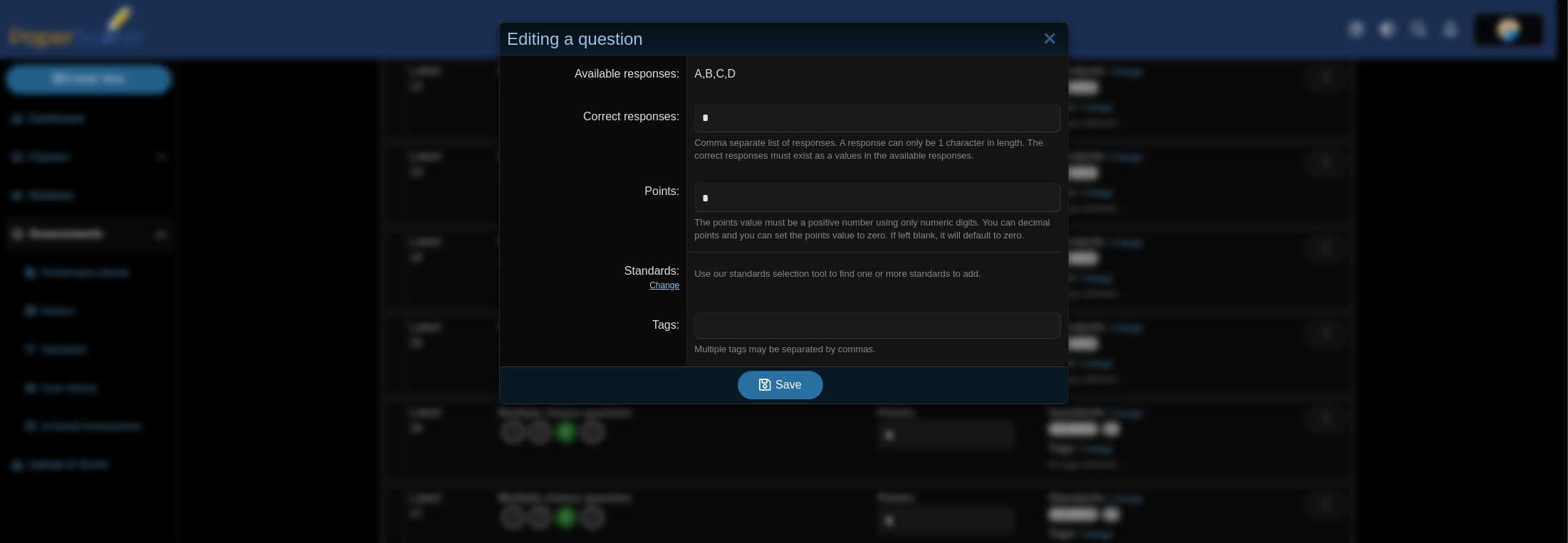
click at [649, 281] on link "Change" at bounding box center [664, 285] width 30 height 10
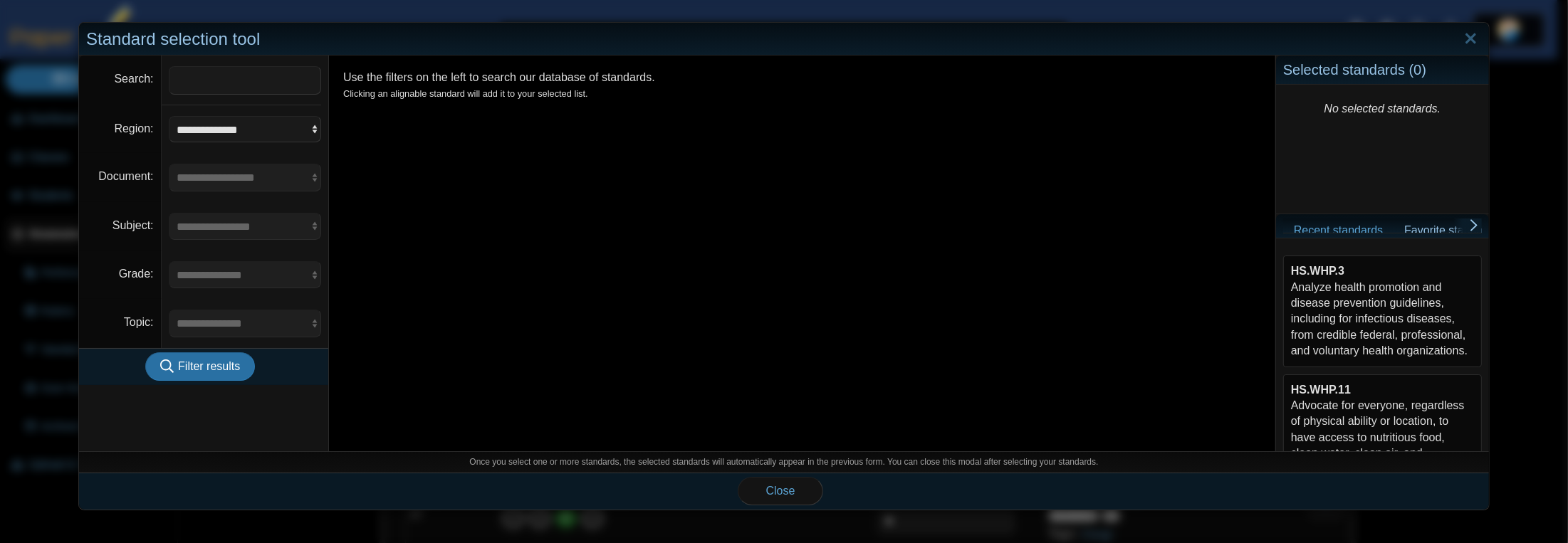
click at [1322, 289] on div "HS.WHP.3 Analyze health promotion and disease prevention guidelines, including …" at bounding box center [1382, 311] width 183 height 95
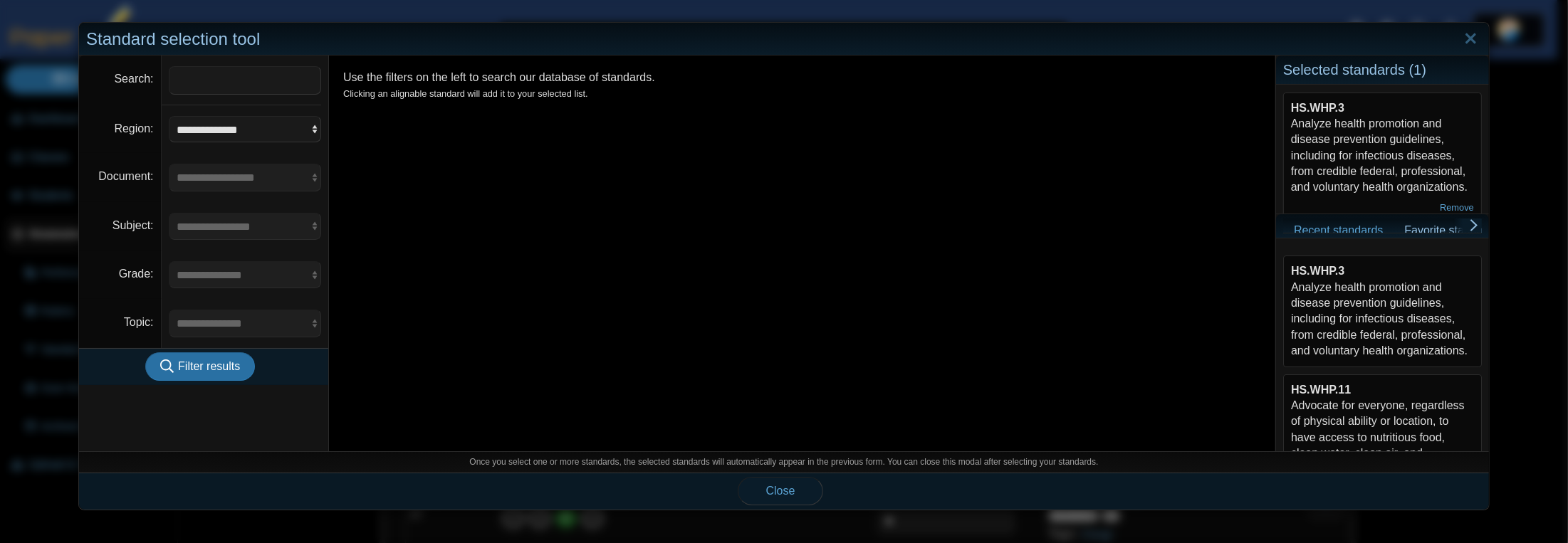
click at [795, 483] on button "Close" at bounding box center [780, 491] width 85 height 29
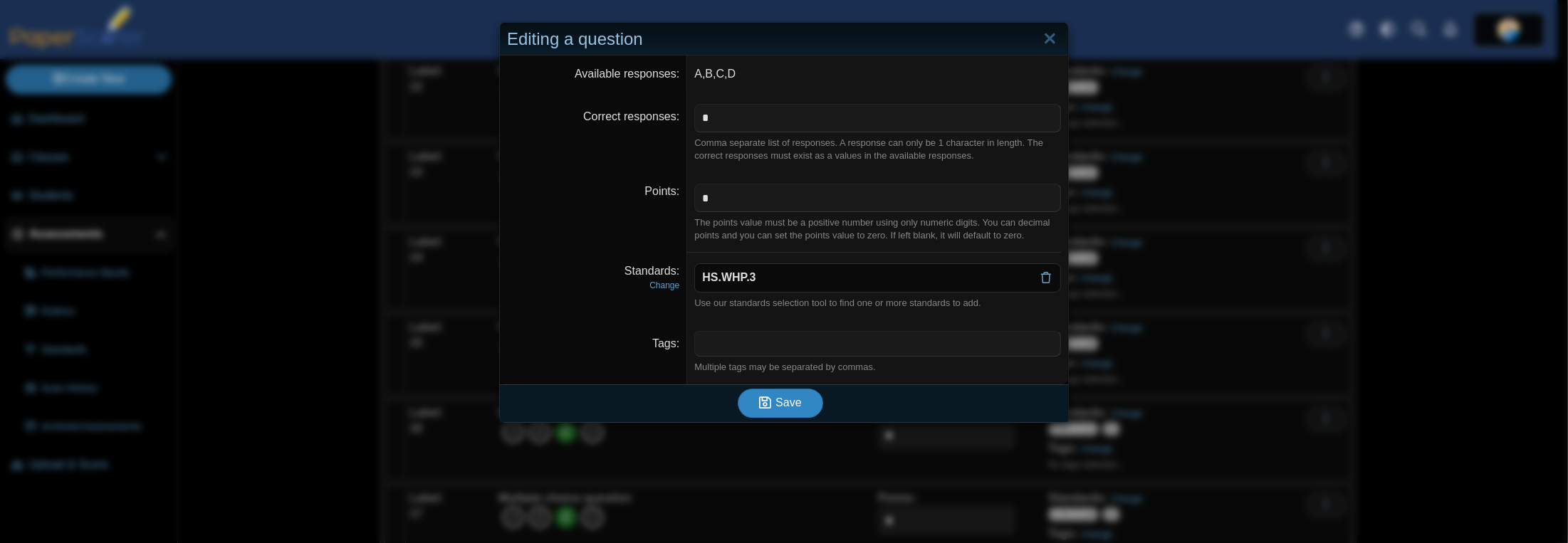
click at [788, 414] on button "Save" at bounding box center [780, 403] width 85 height 29
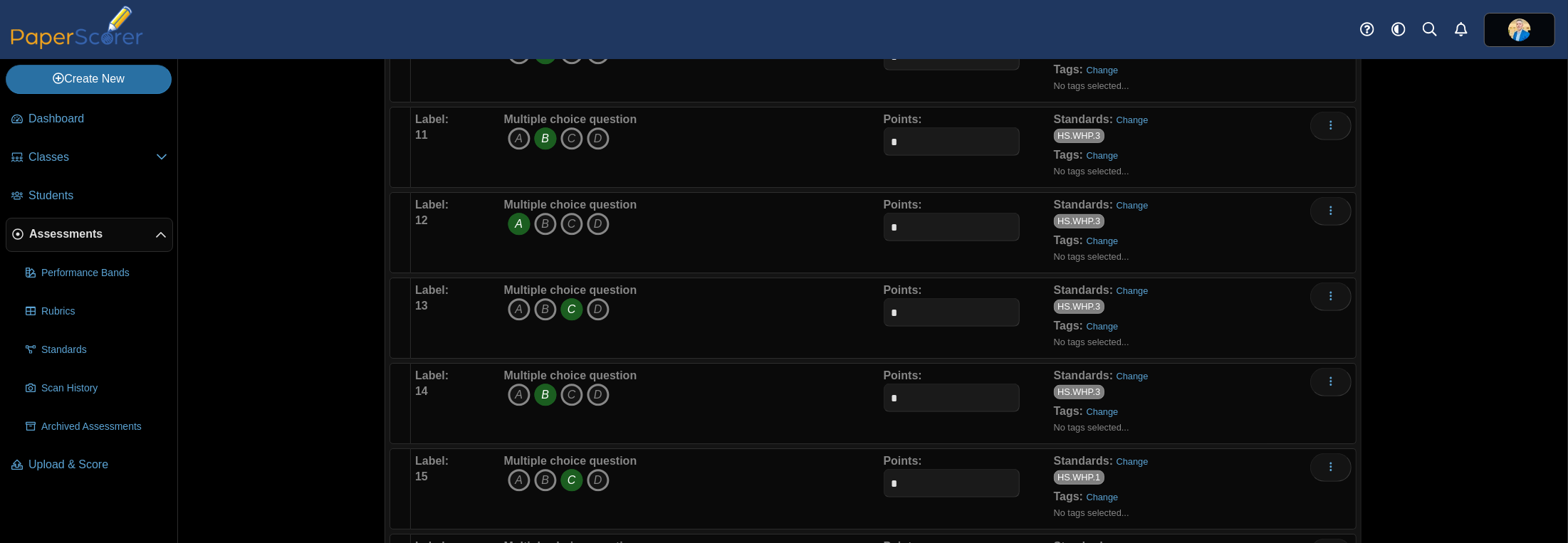
scroll to position [1068, 0]
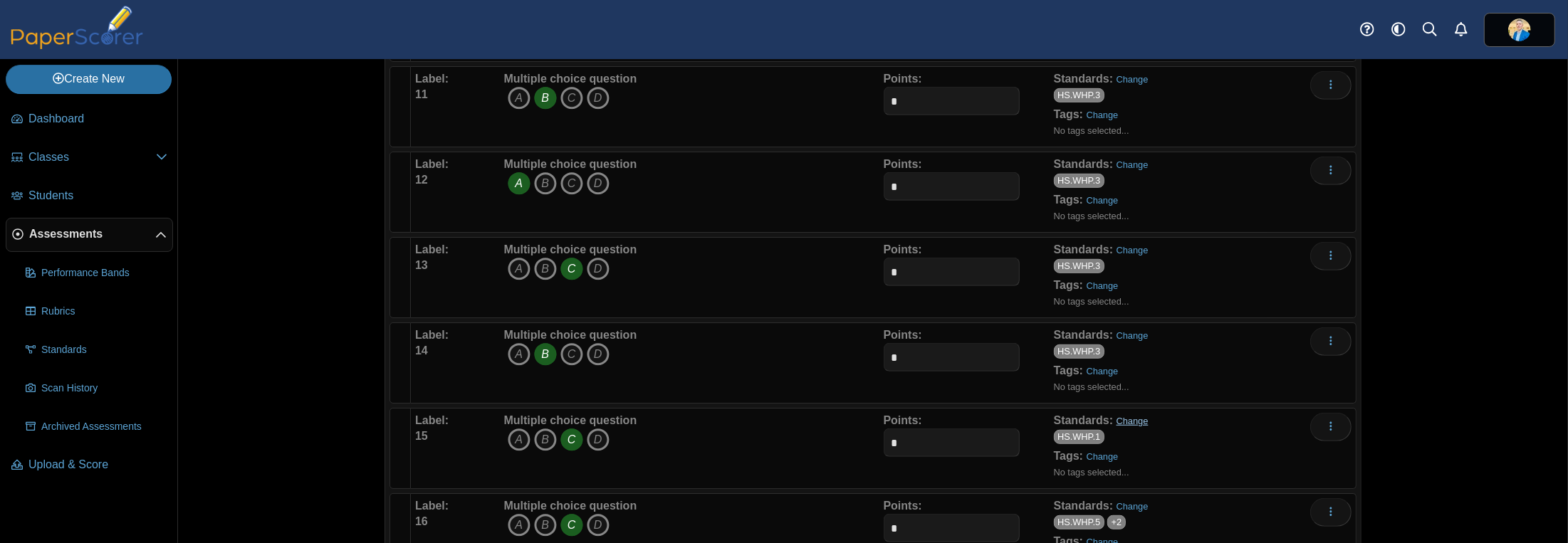
click at [1123, 416] on link "Change" at bounding box center [1132, 421] width 32 height 11
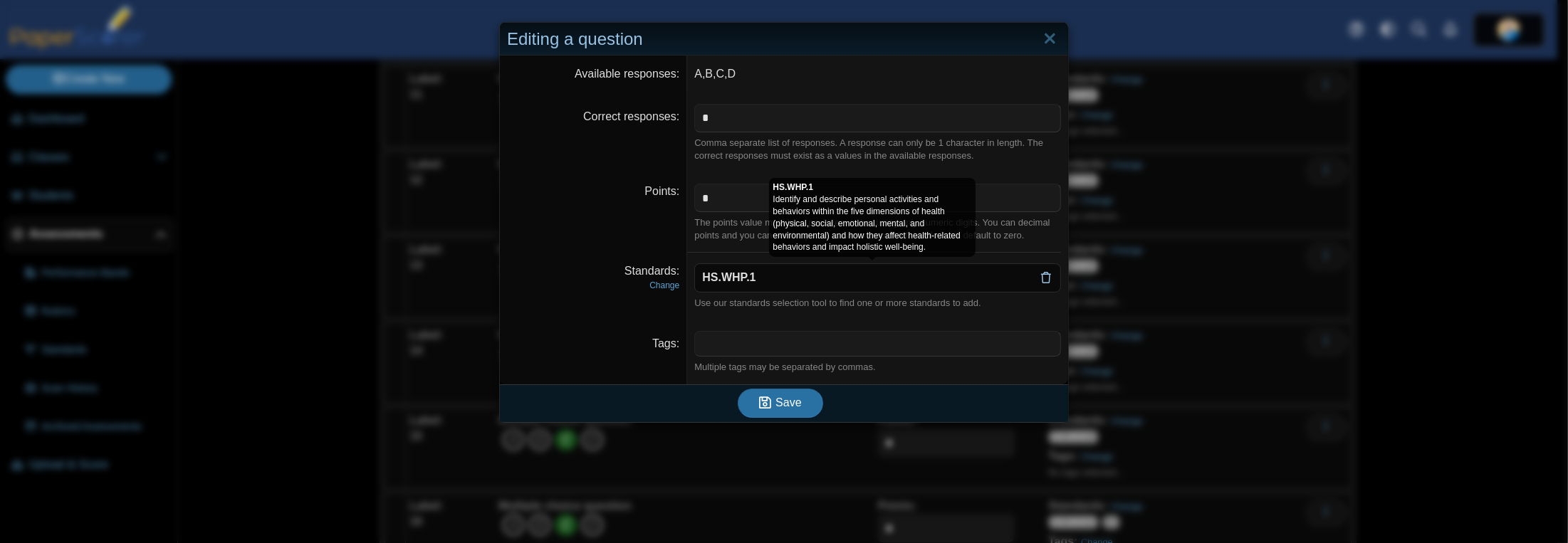
click at [1041, 276] on use at bounding box center [1046, 277] width 10 height 12
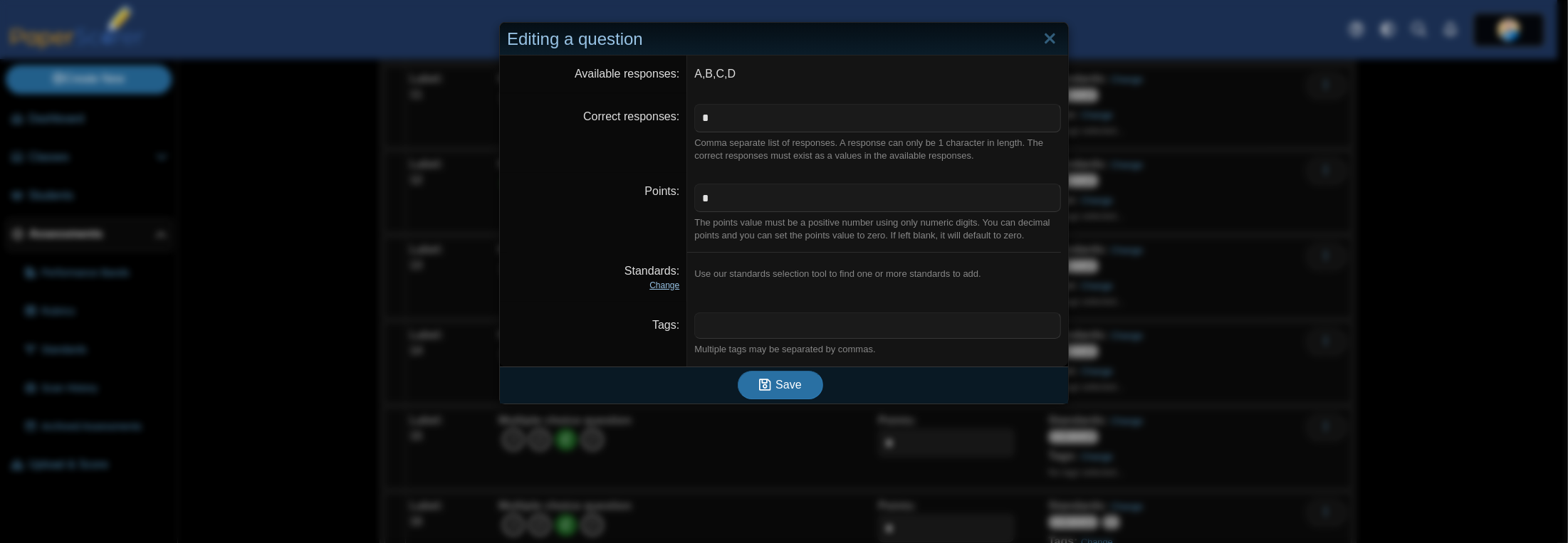
click at [665, 287] on link "Change" at bounding box center [664, 285] width 30 height 10
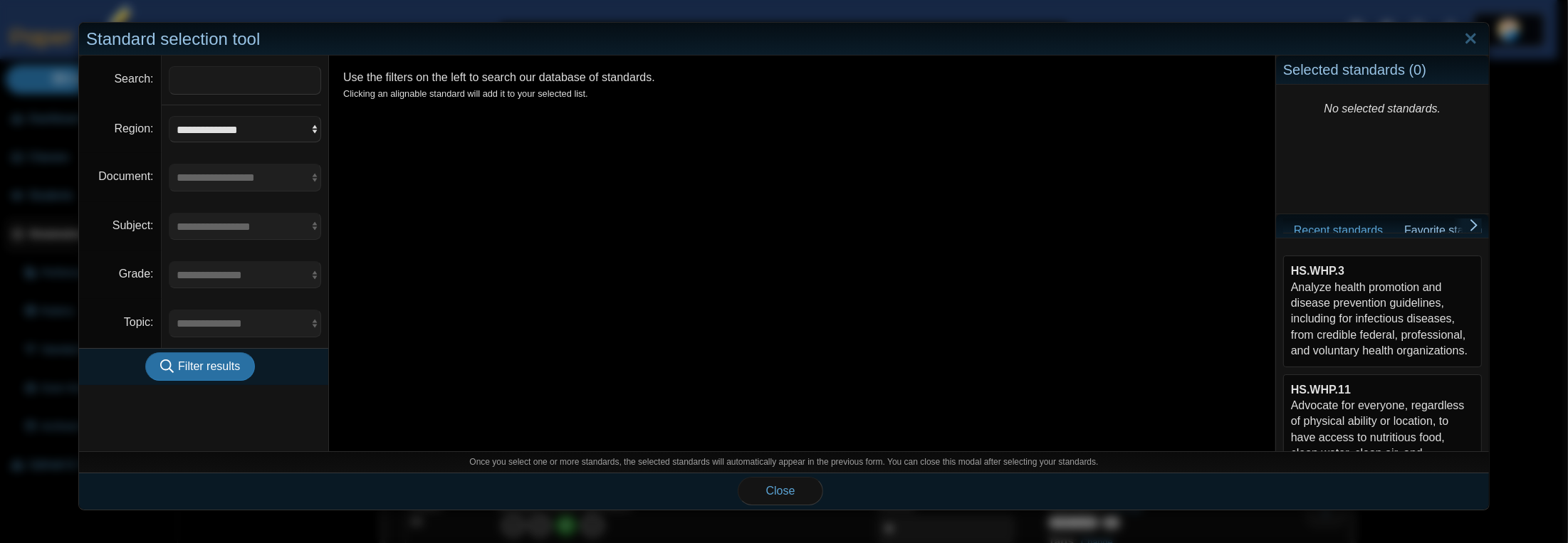
click at [1319, 305] on div "HS.WHP.3 Analyze health promotion and disease prevention guidelines, including …" at bounding box center [1382, 311] width 183 height 95
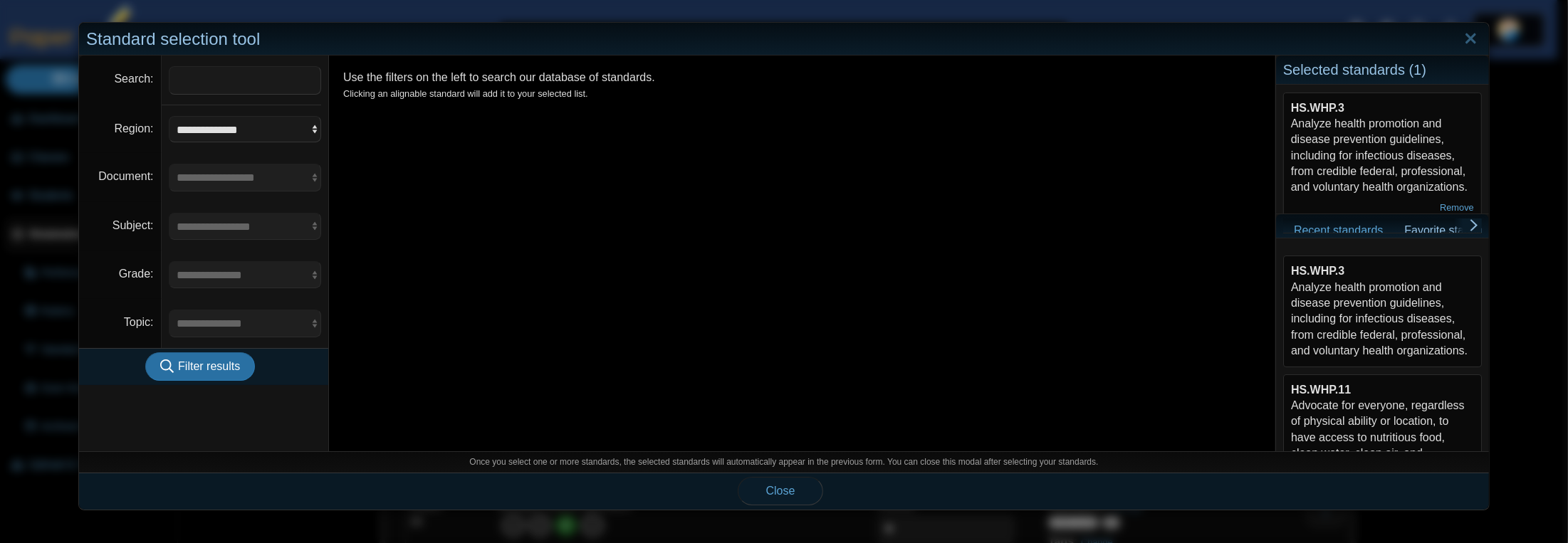
click at [783, 487] on span "Close" at bounding box center [781, 491] width 29 height 12
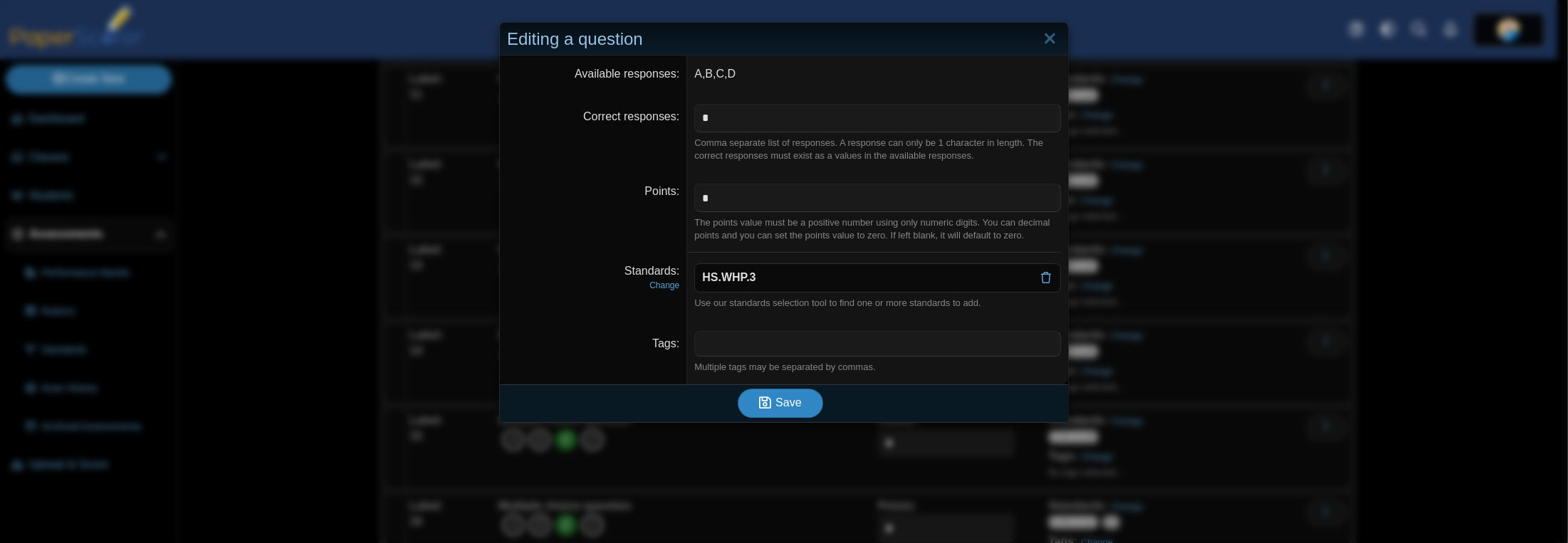
click at [790, 397] on span "Save" at bounding box center [788, 403] width 26 height 12
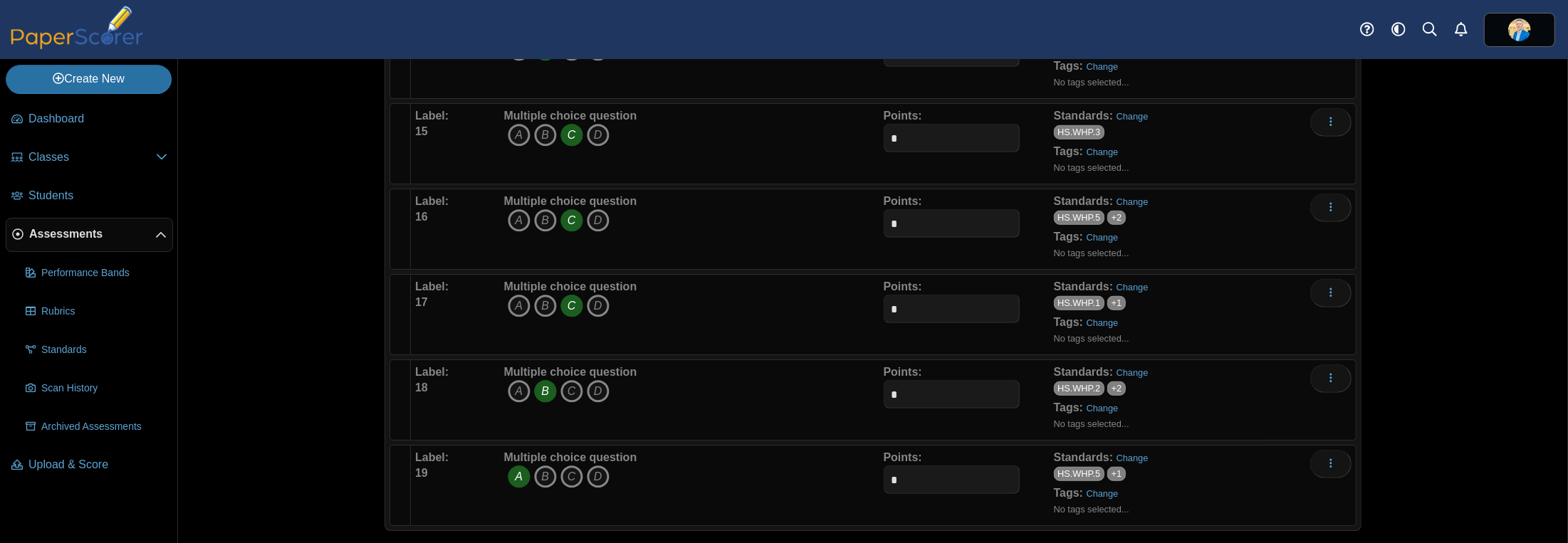
scroll to position [1375, 0]
click at [1125, 194] on link "Change" at bounding box center [1132, 200] width 32 height 11
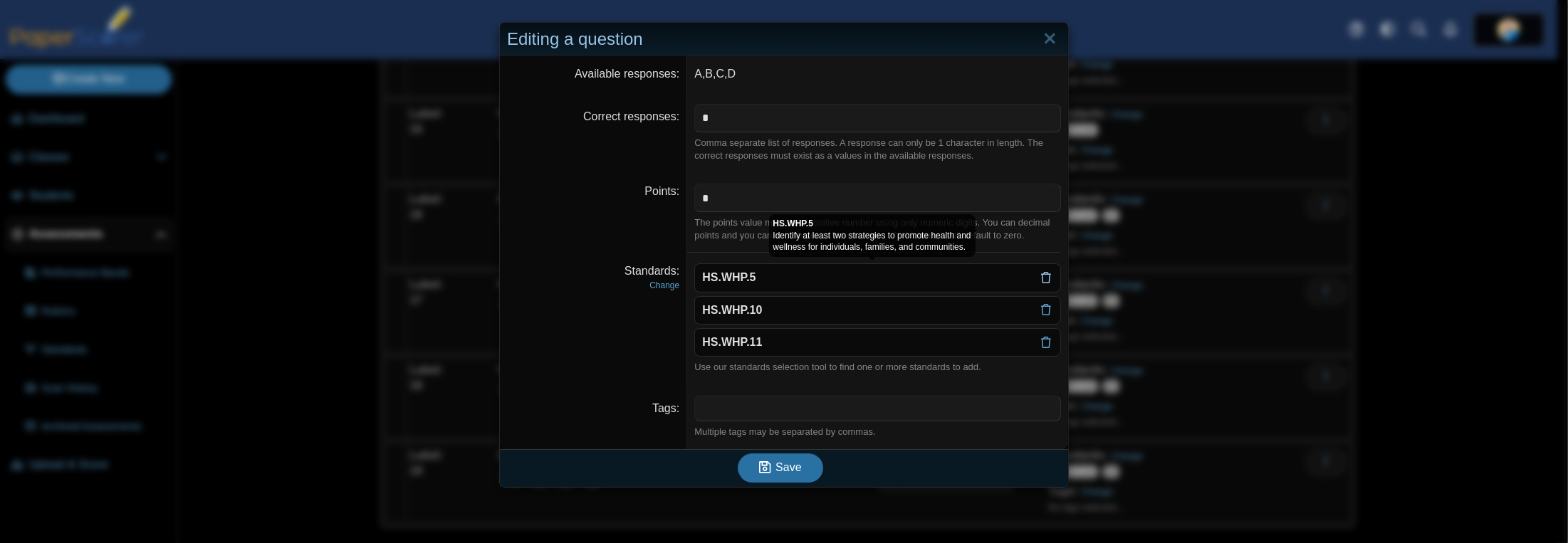
click at [1044, 278] on icon at bounding box center [1046, 277] width 12 height 12
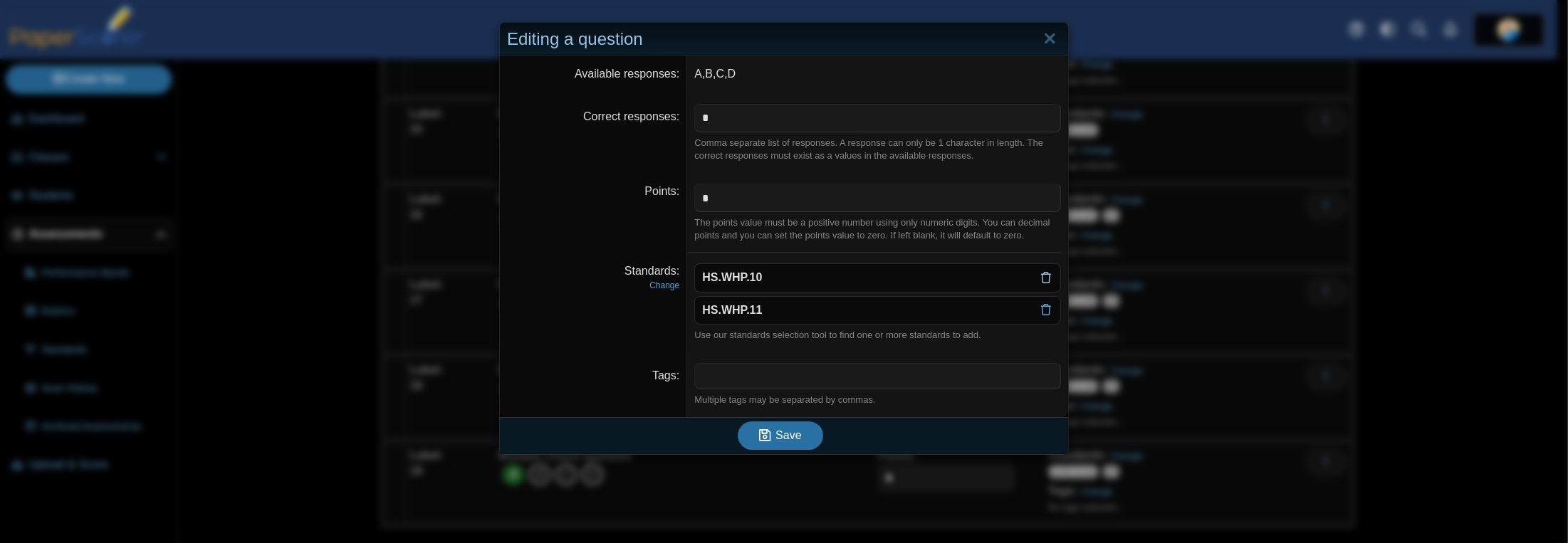
click at [1041, 282] on use at bounding box center [1046, 277] width 10 height 12
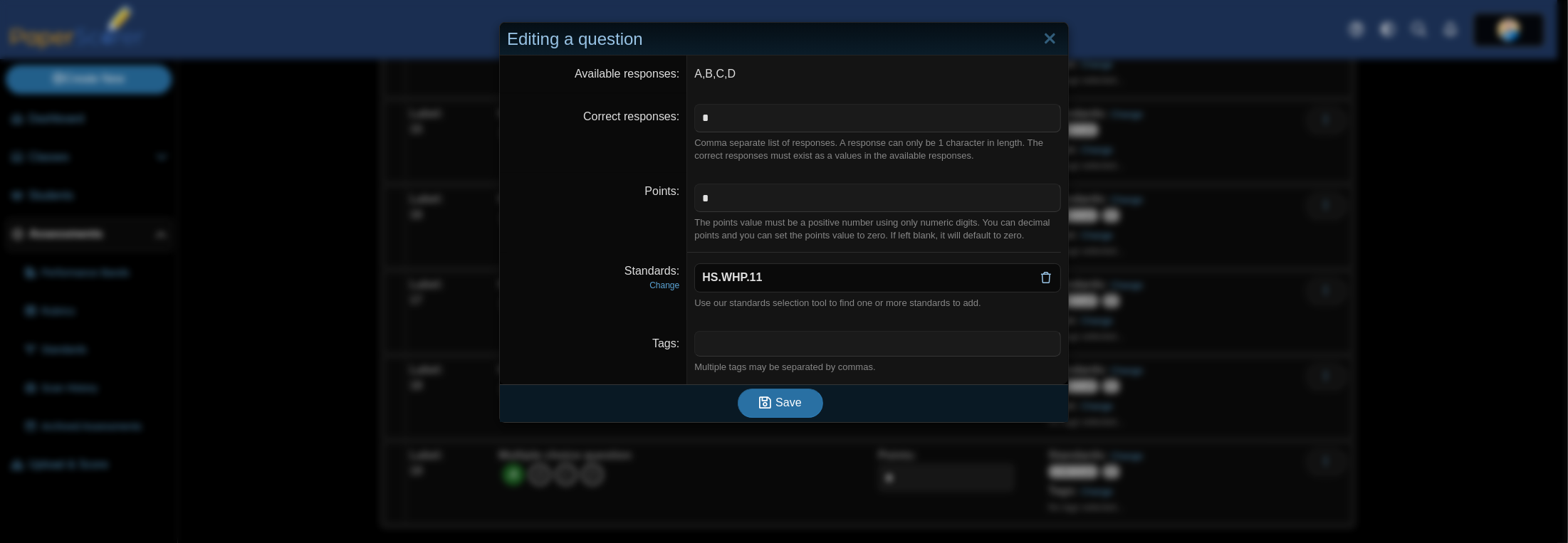
click at [1041, 273] on use at bounding box center [1046, 277] width 10 height 12
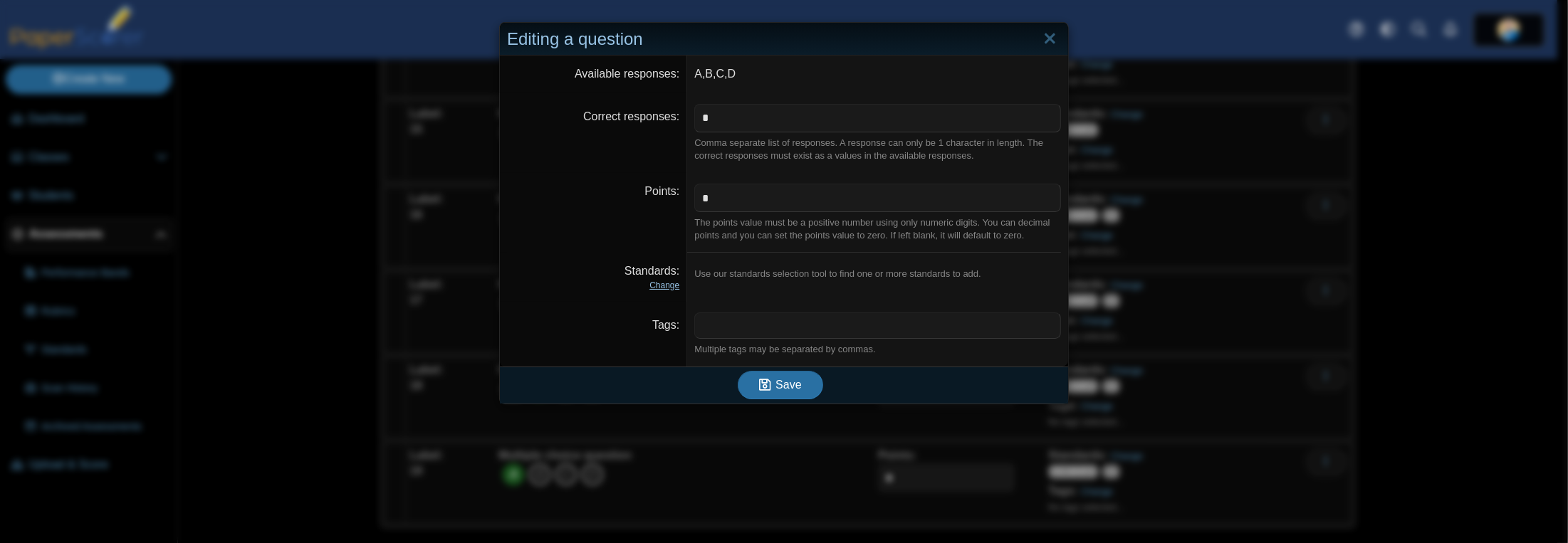
click at [654, 285] on link "Change" at bounding box center [664, 285] width 30 height 10
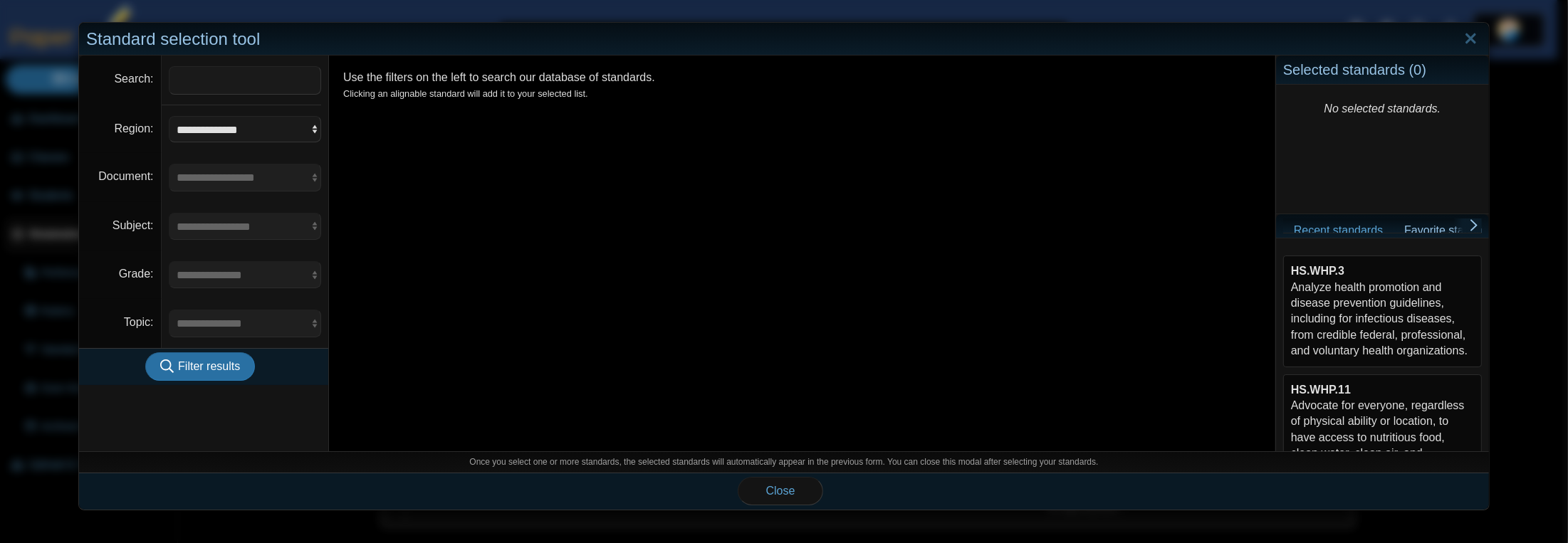
click at [1322, 286] on div "HS.WHP.3 Analyze health promotion and disease prevention guidelines, including …" at bounding box center [1382, 311] width 183 height 95
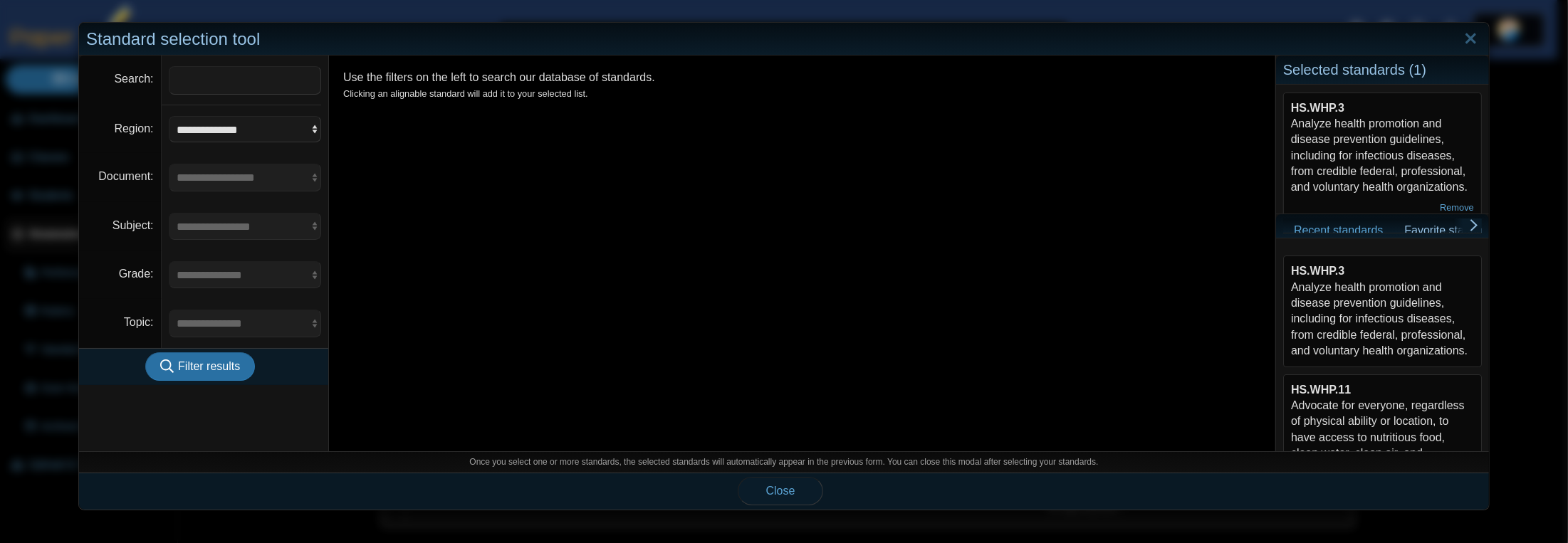
click at [794, 495] on button "Close" at bounding box center [780, 491] width 85 height 29
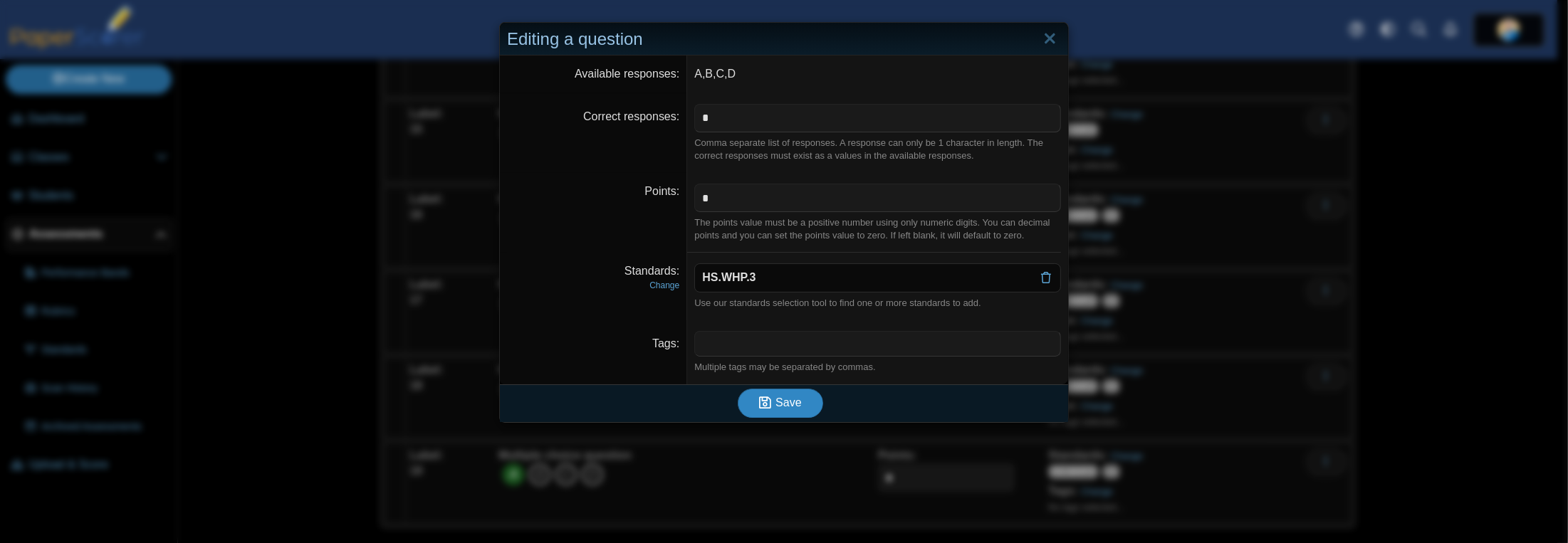
click at [799, 409] on button "Save" at bounding box center [780, 403] width 85 height 29
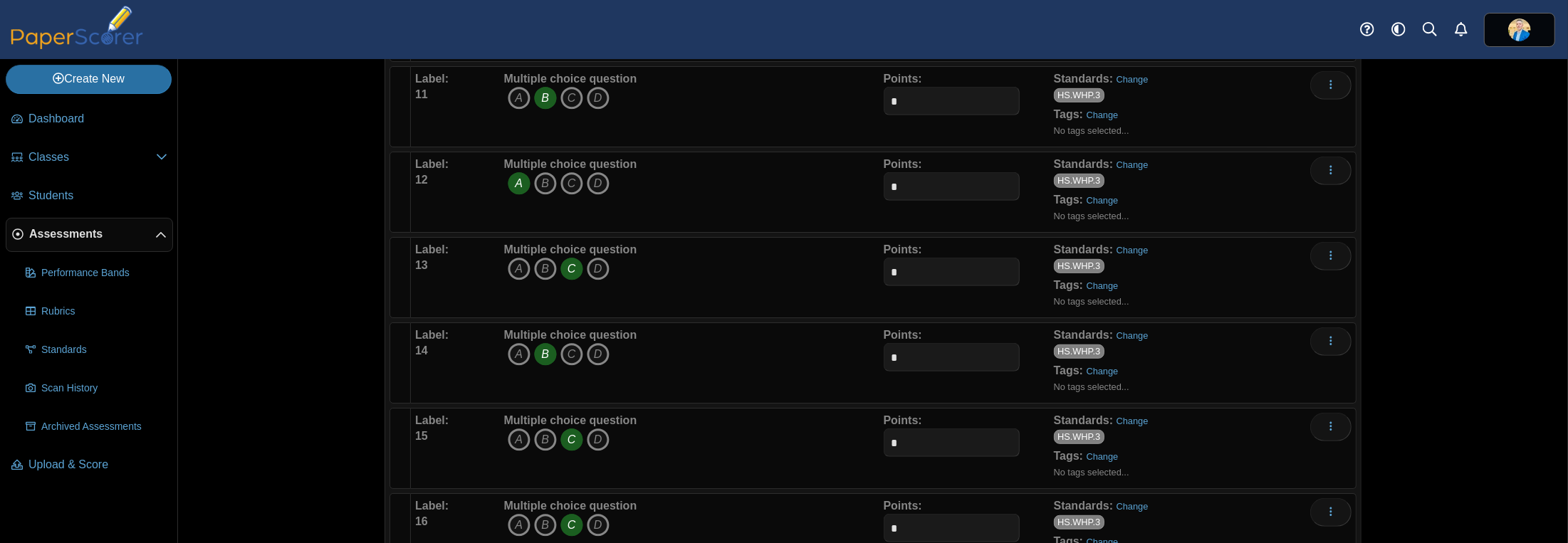
scroll to position [1375, 0]
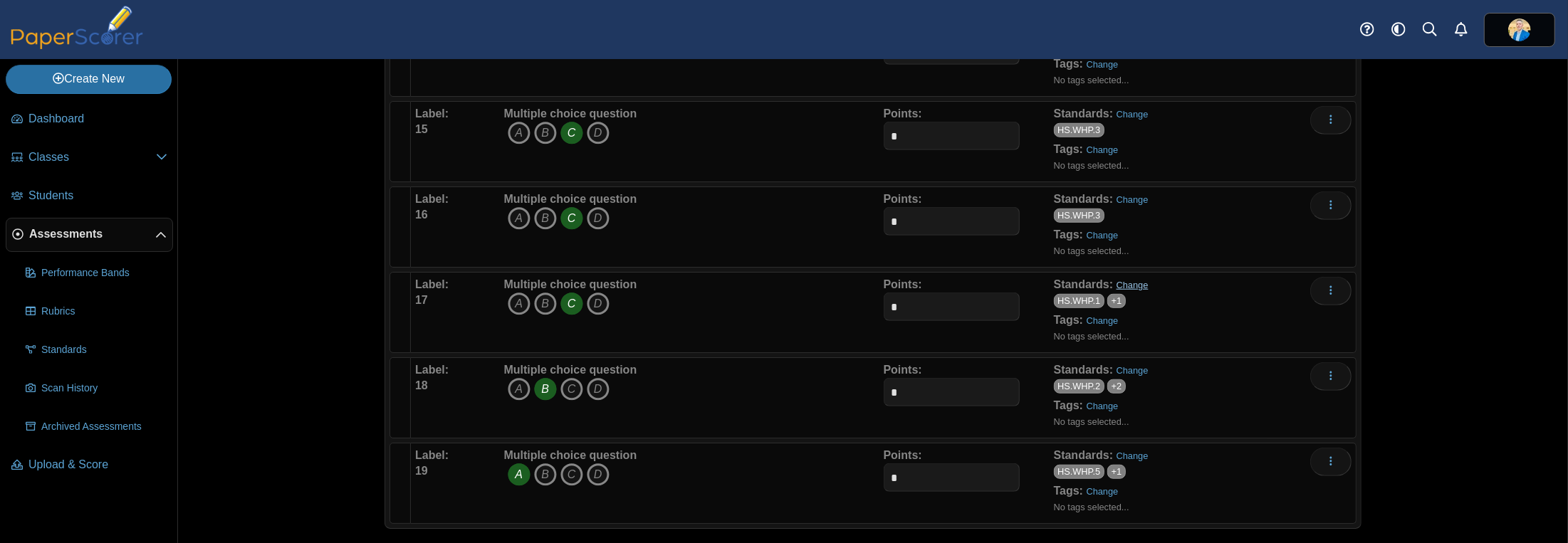
click at [1133, 280] on link "Change" at bounding box center [1132, 285] width 32 height 11
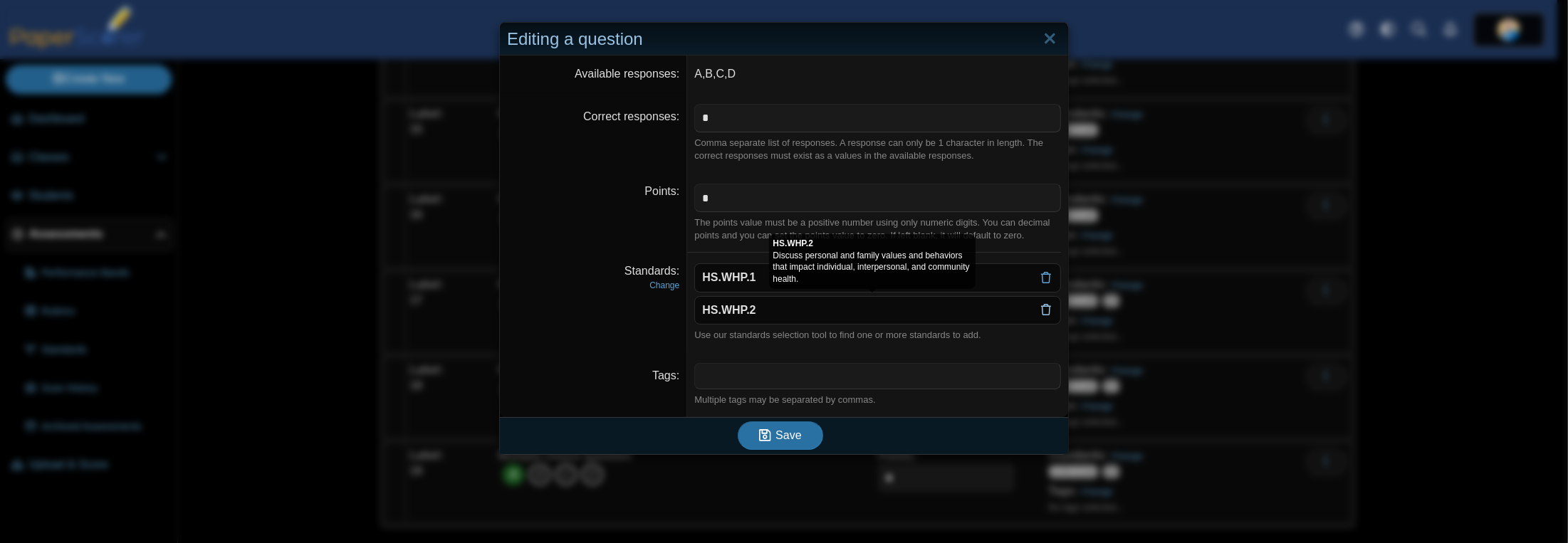
click at [1043, 308] on icon at bounding box center [1046, 309] width 12 height 12
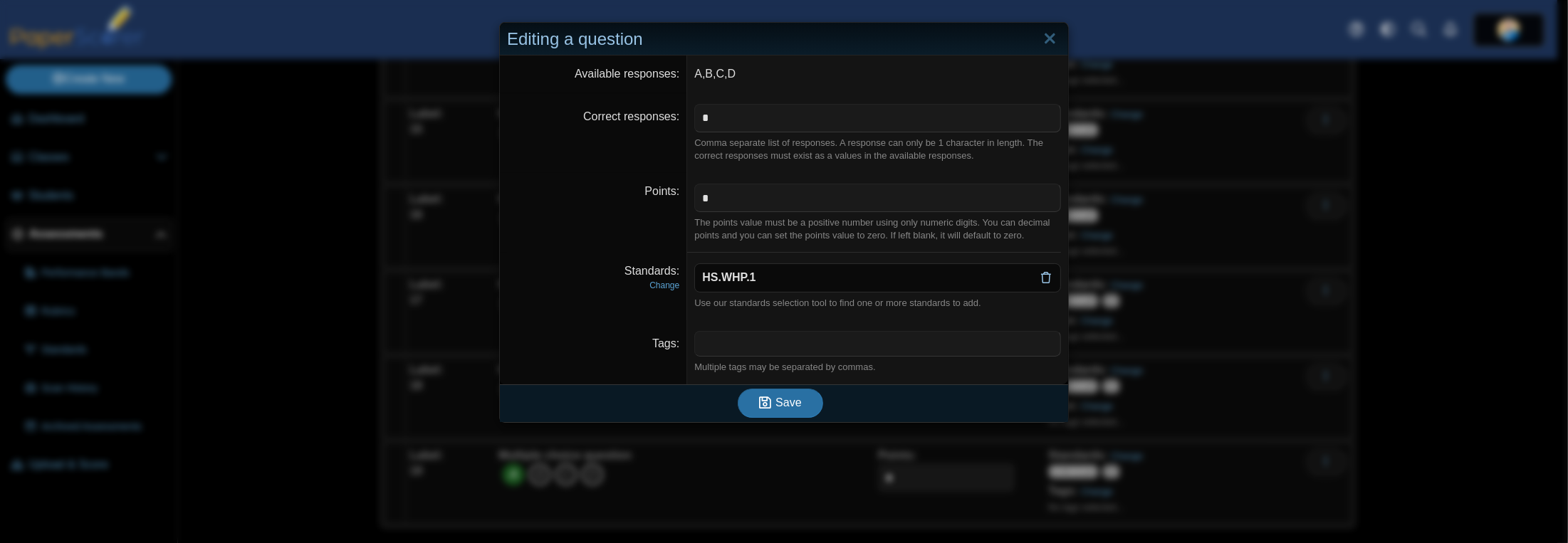
click at [1044, 272] on icon at bounding box center [1046, 278] width 12 height 12
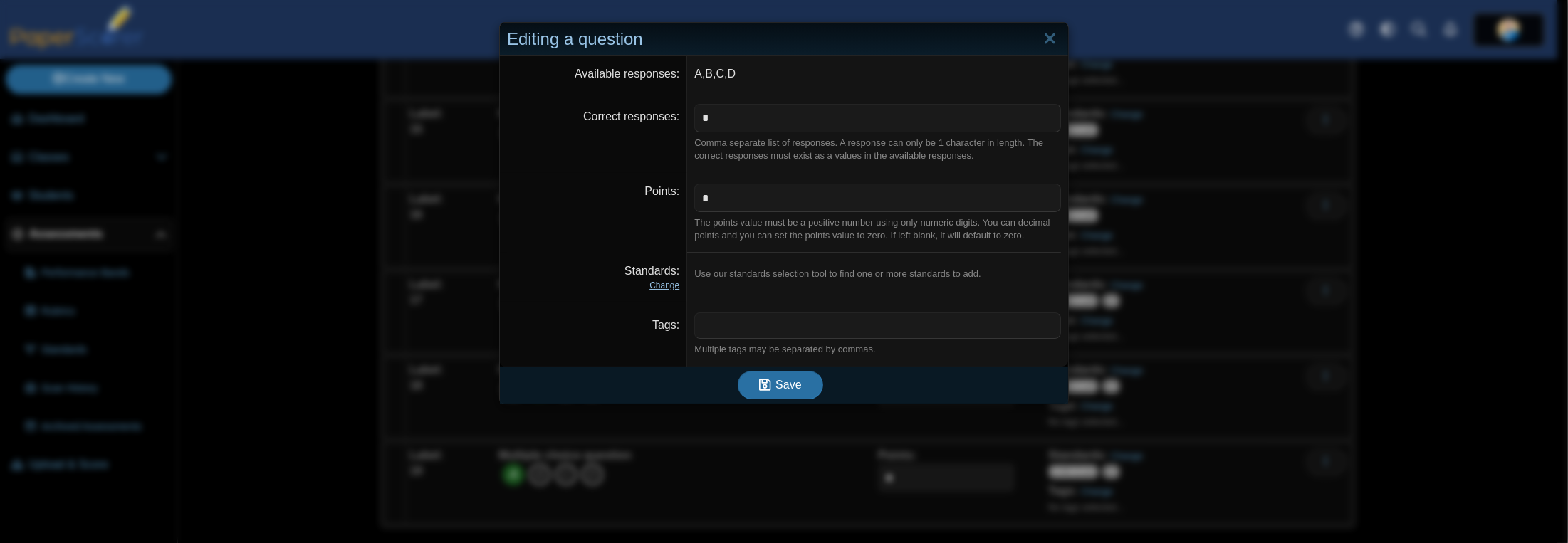
click at [662, 290] on link "Change" at bounding box center [664, 285] width 30 height 10
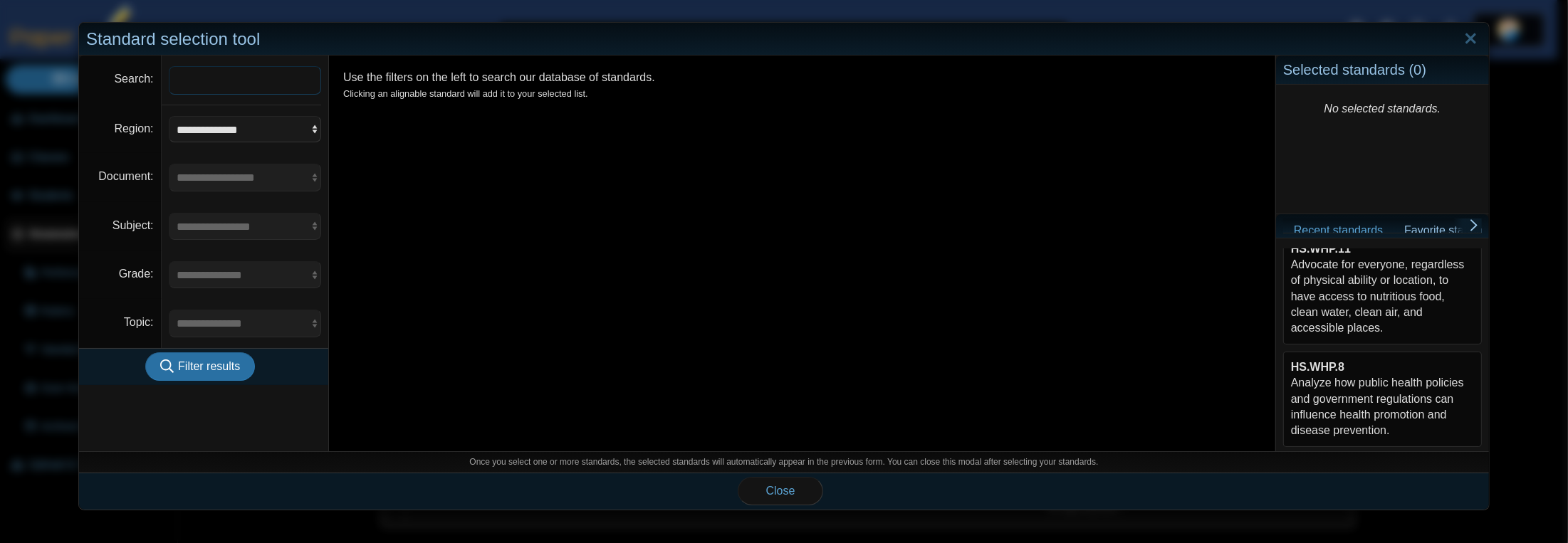
scroll to position [130, 0]
click at [1377, 405] on div "HS.WHP.8 Analyze how public health policies and government regulations can infl…" at bounding box center [1382, 410] width 183 height 80
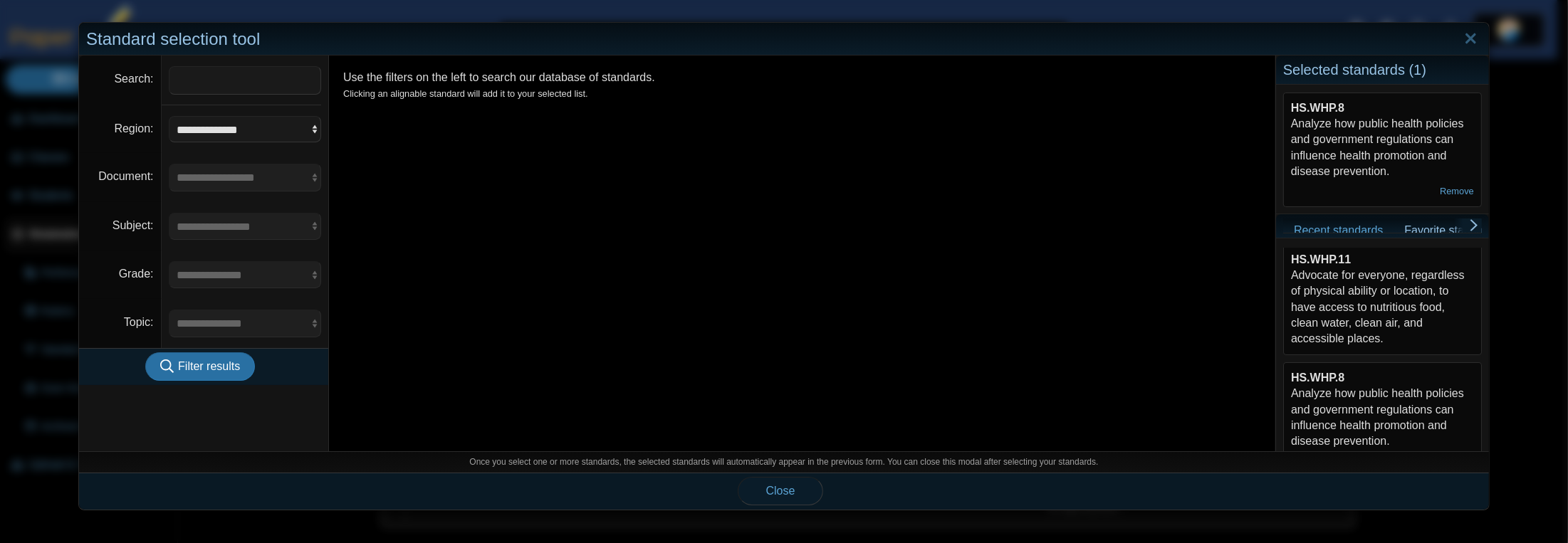
click at [799, 489] on button "Close" at bounding box center [780, 491] width 85 height 29
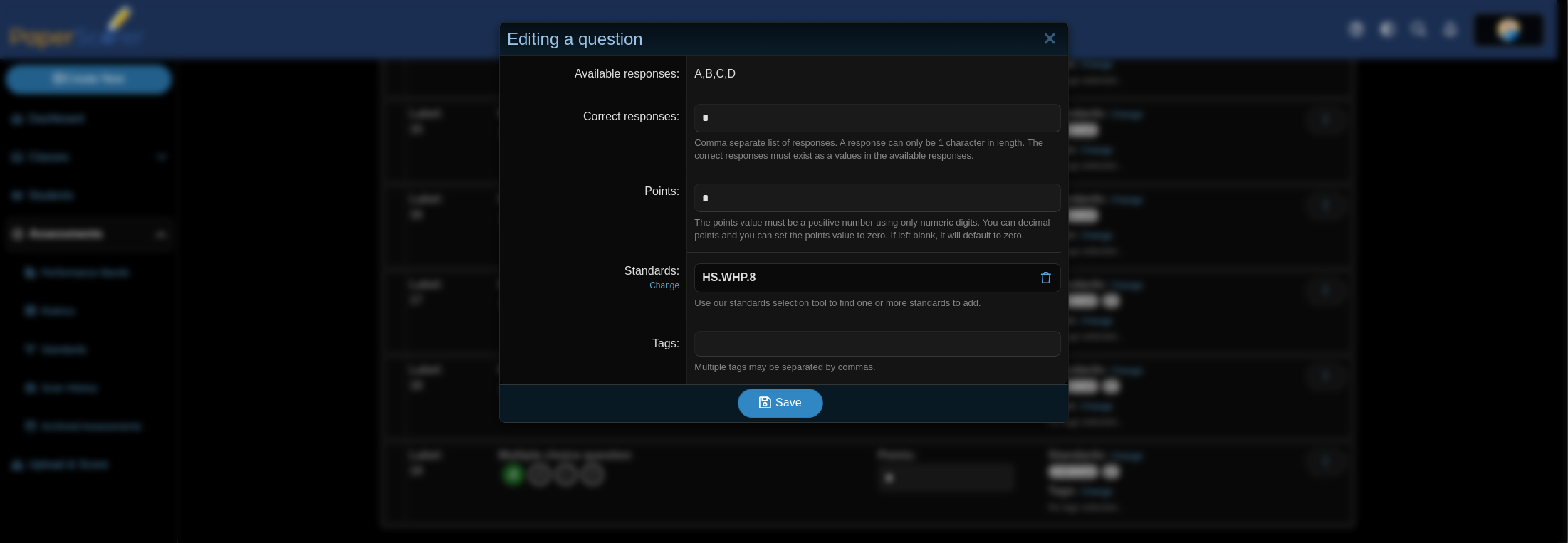
click at [797, 400] on button "Save" at bounding box center [780, 403] width 85 height 29
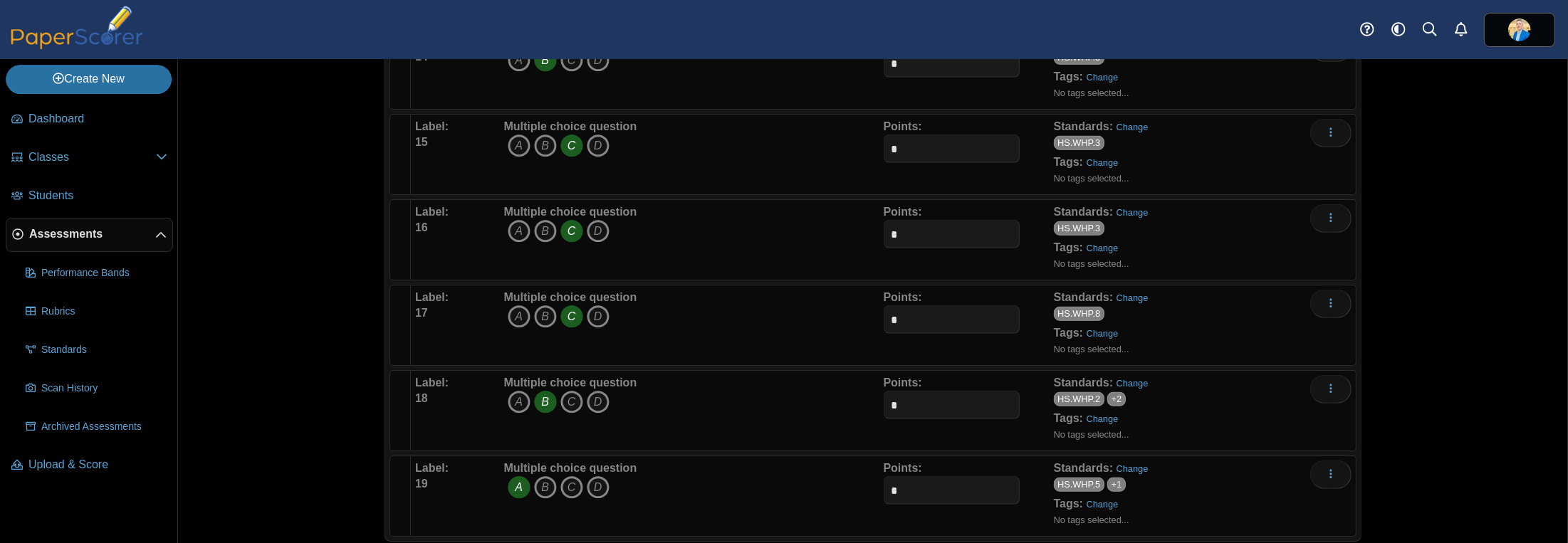
scroll to position [1375, 0]
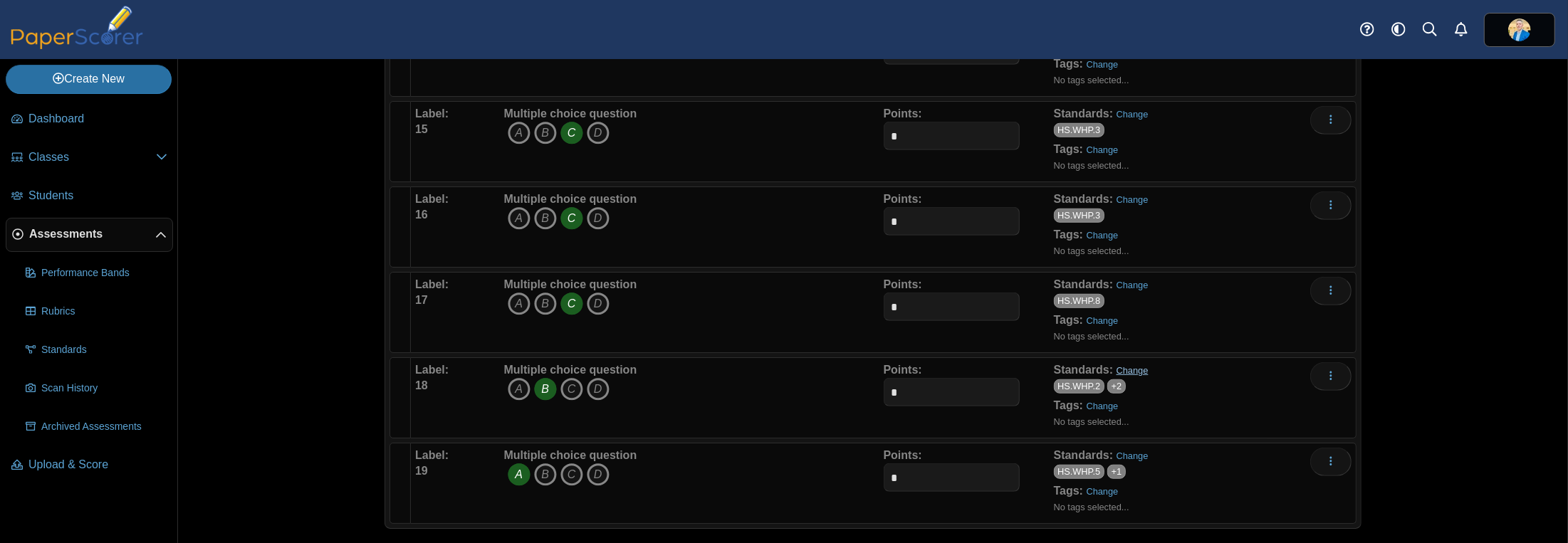
click at [1116, 366] on link "Change" at bounding box center [1132, 371] width 32 height 11
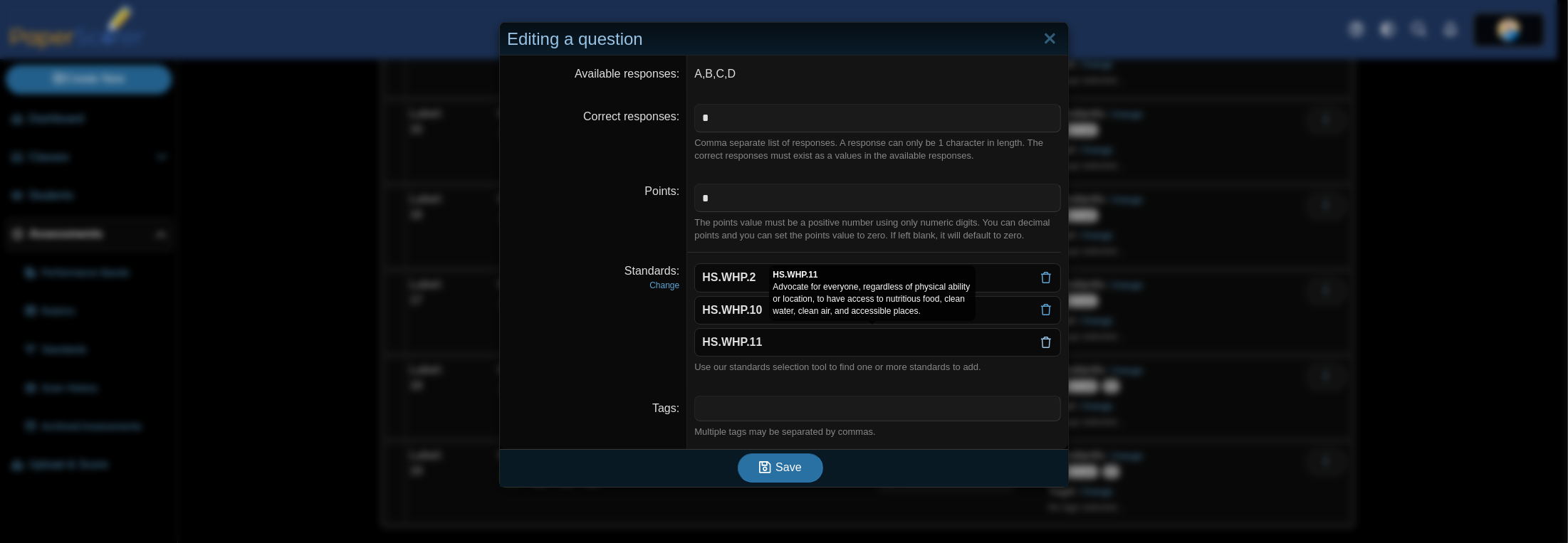
click at [1042, 340] on icon at bounding box center [1046, 342] width 12 height 12
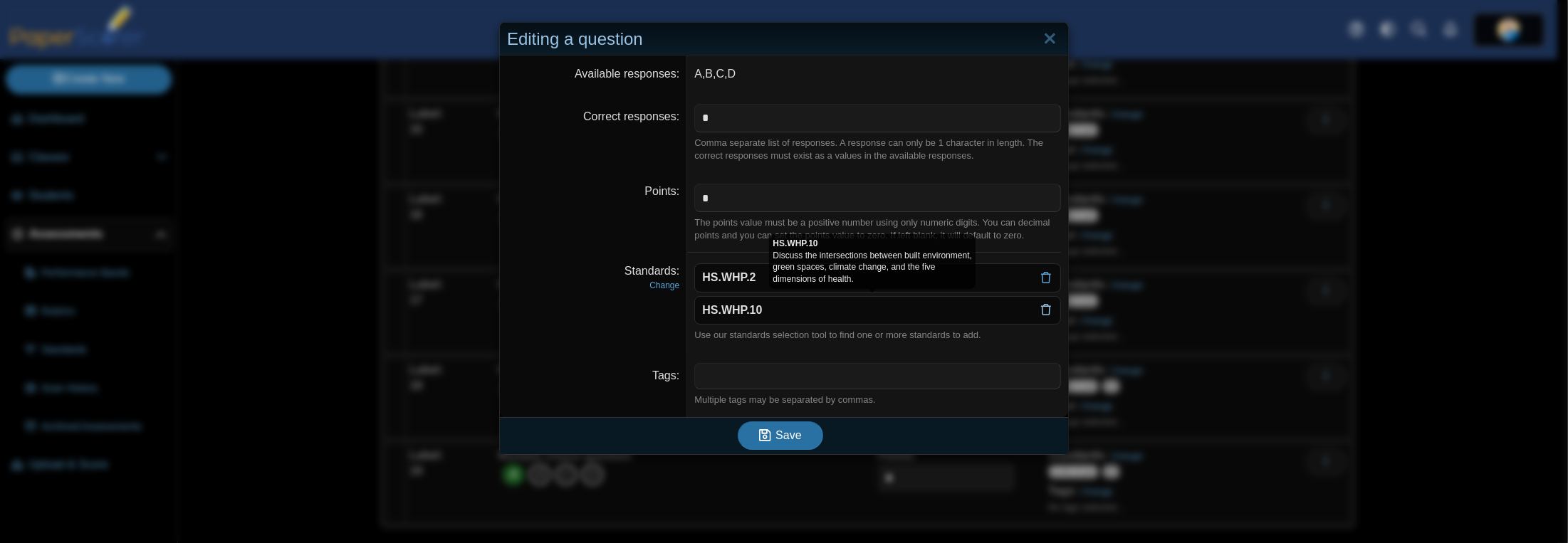
click at [1043, 306] on icon at bounding box center [1046, 309] width 12 height 12
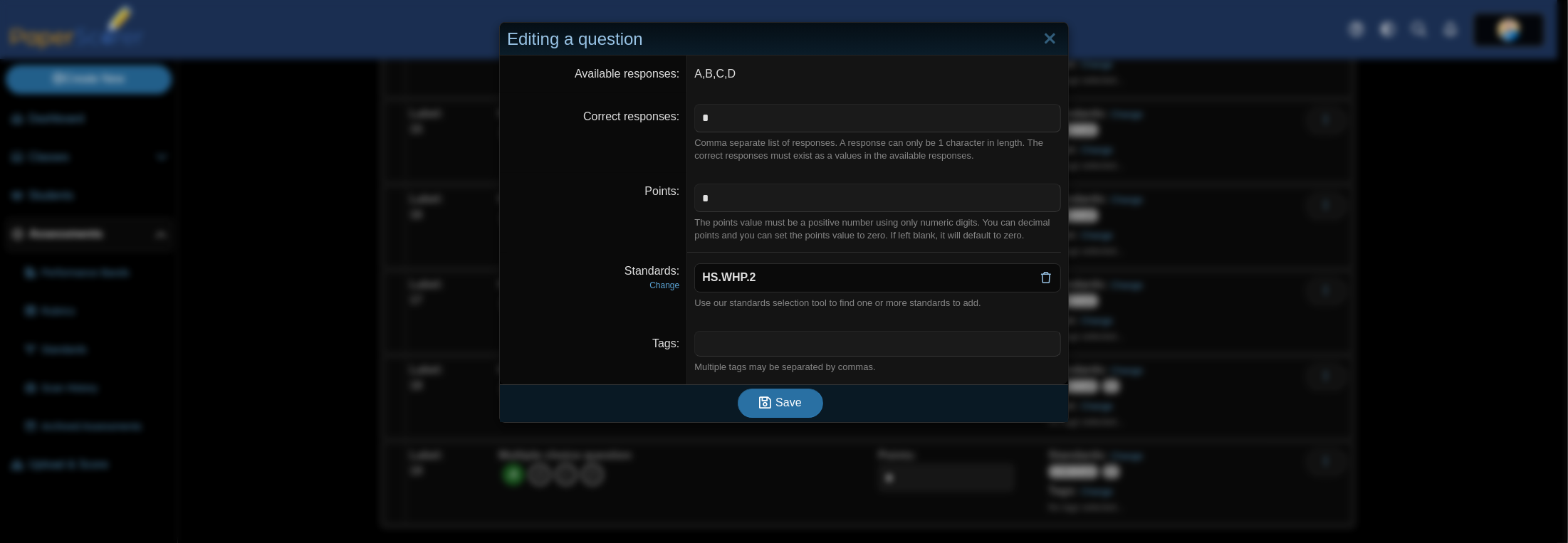
click at [1041, 282] on use at bounding box center [1046, 277] width 10 height 12
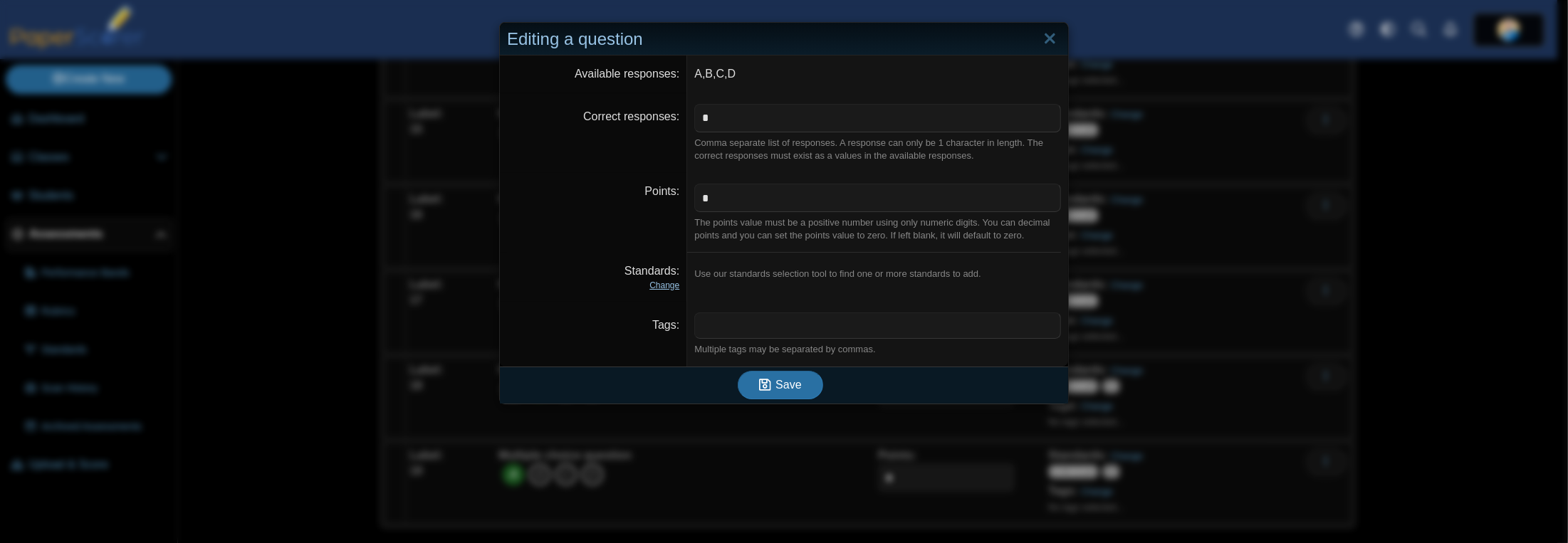
click at [669, 280] on link "Change" at bounding box center [664, 285] width 30 height 10
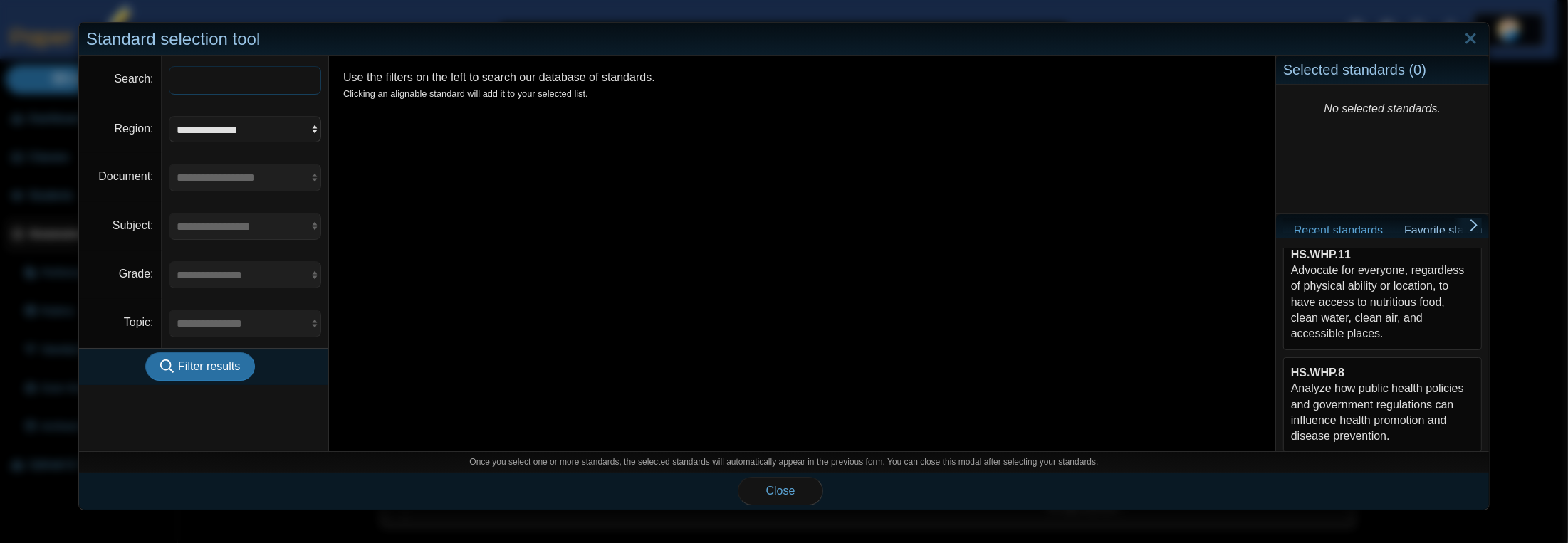
scroll to position [130, 0]
click at [1348, 409] on div "HS.WHP.8 Analyze how public health policies and government regulations can infl…" at bounding box center [1382, 410] width 183 height 80
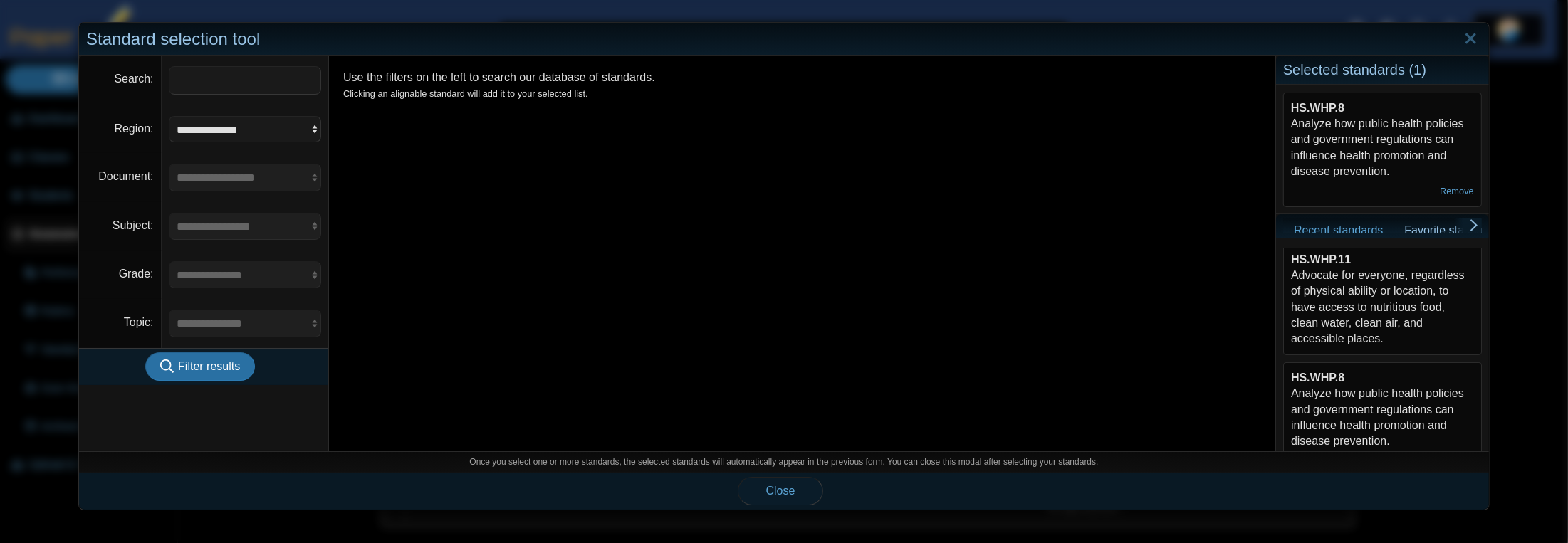
click at [765, 483] on button "Close" at bounding box center [780, 491] width 85 height 29
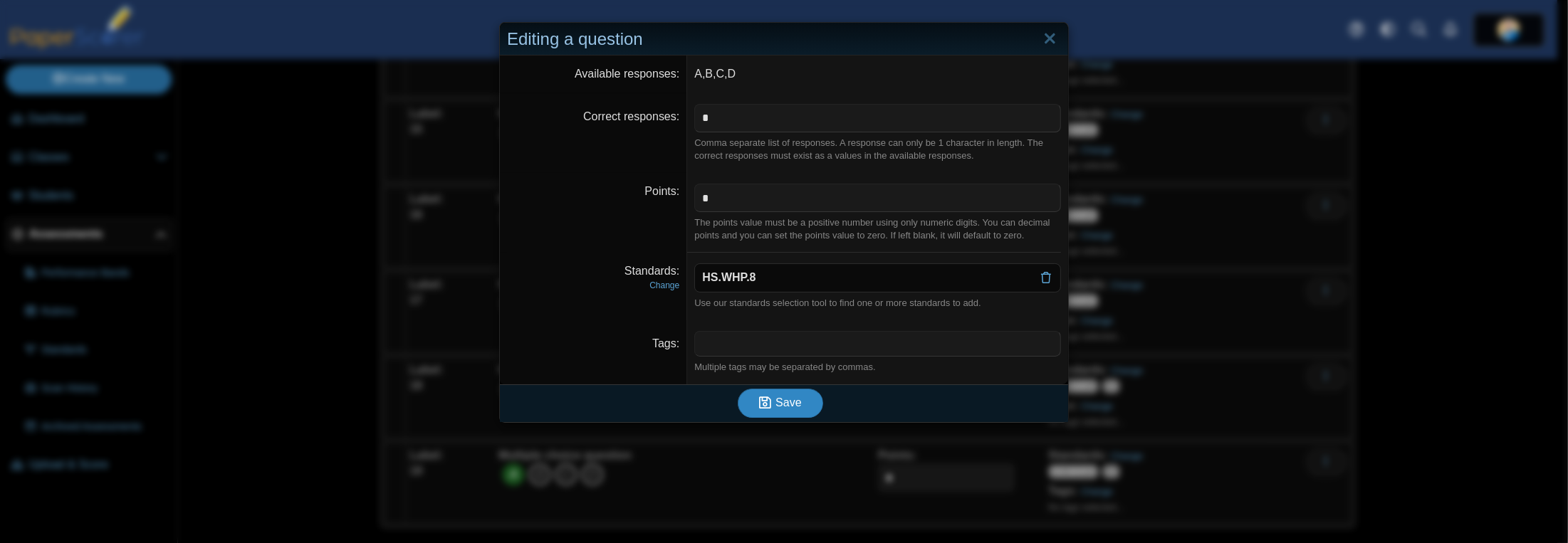
click at [789, 410] on button "Save" at bounding box center [780, 403] width 85 height 29
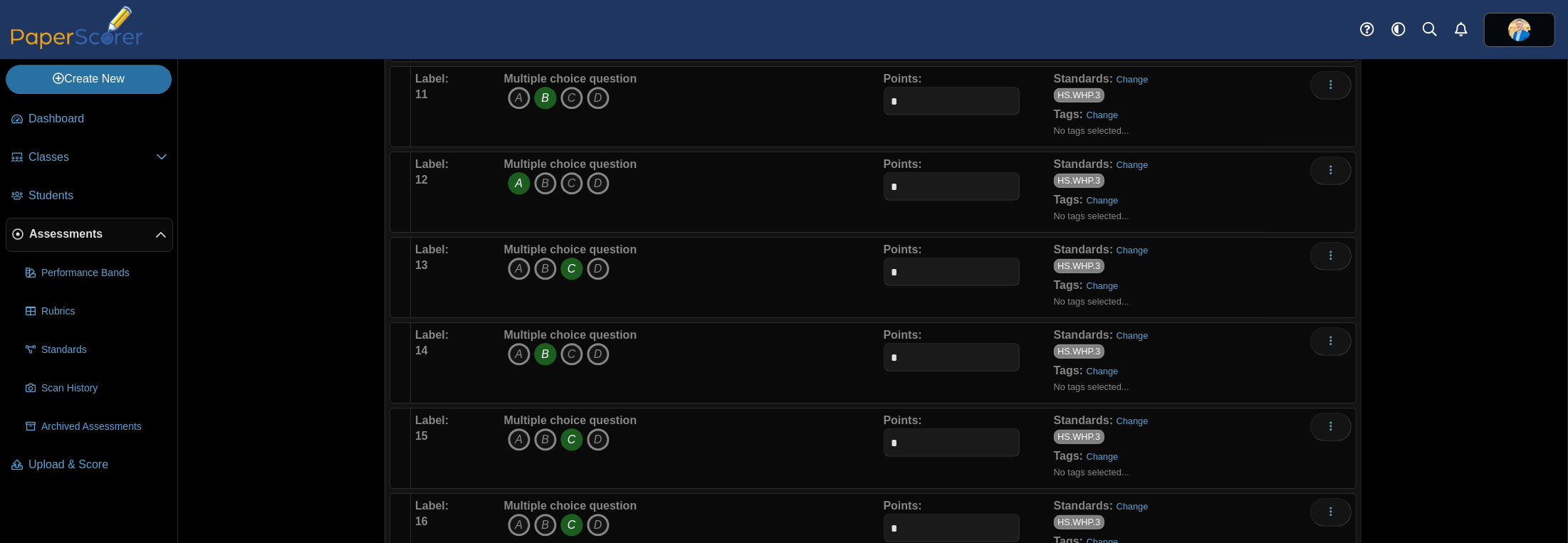
scroll to position [1375, 0]
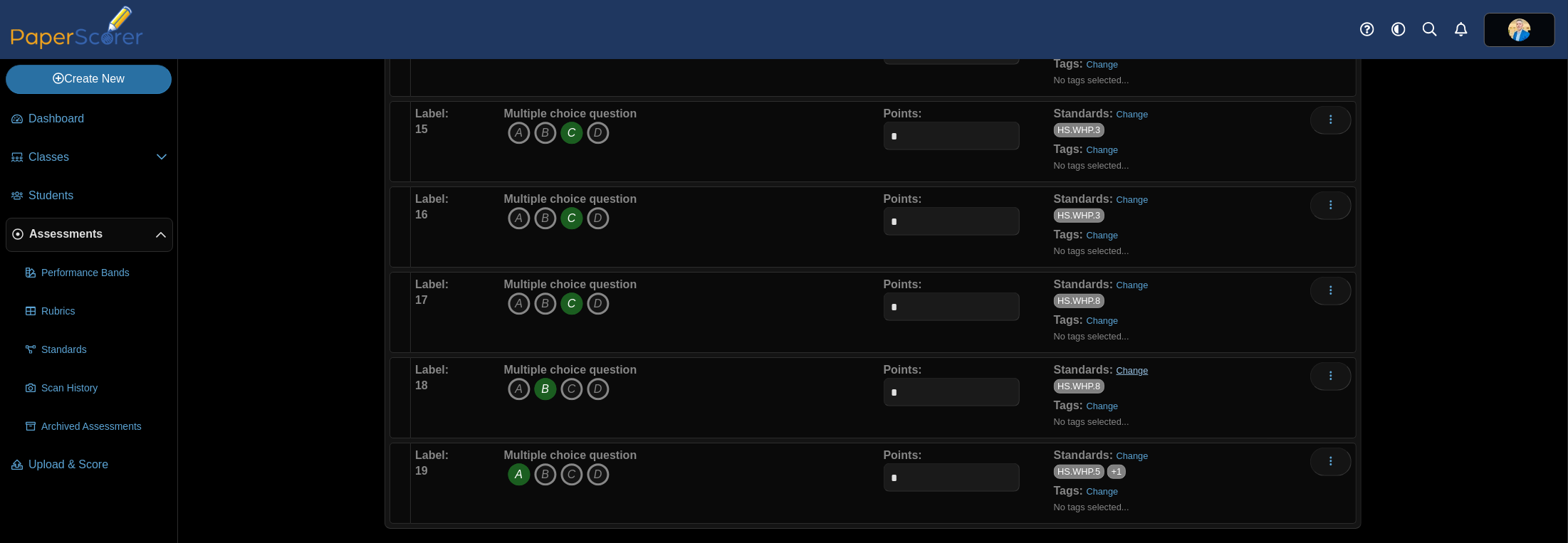
click at [1129, 366] on link "Change" at bounding box center [1132, 371] width 32 height 11
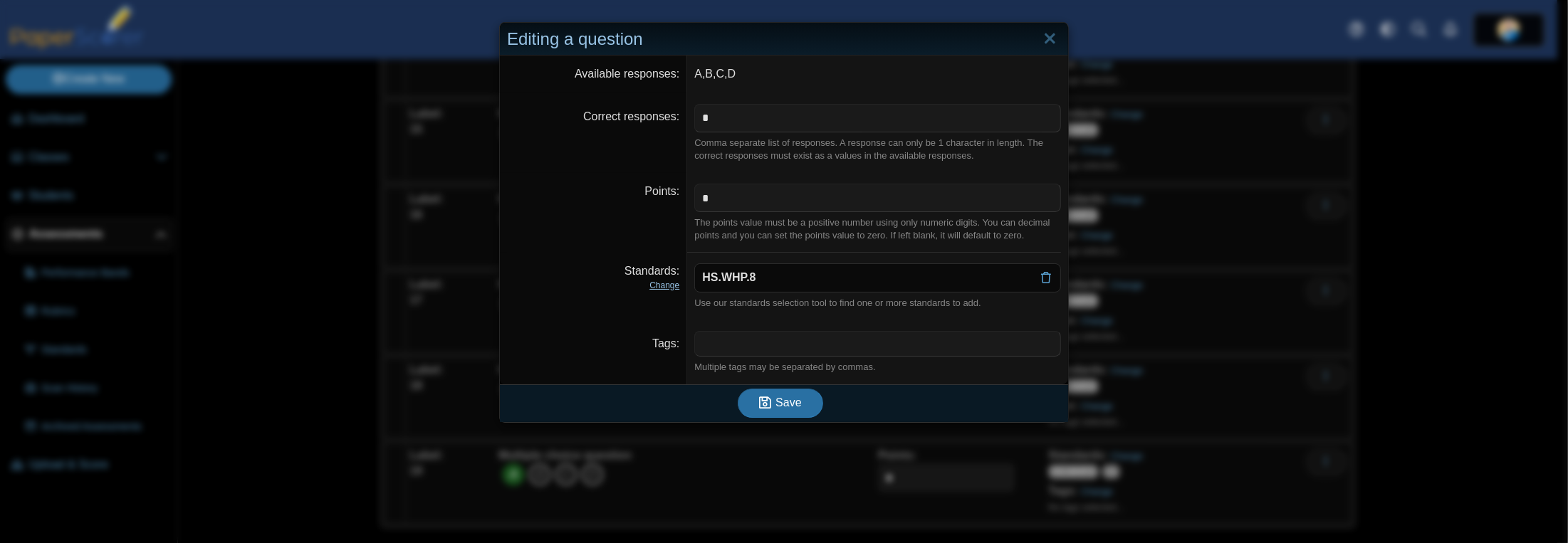
click at [660, 288] on link "Change" at bounding box center [664, 285] width 30 height 10
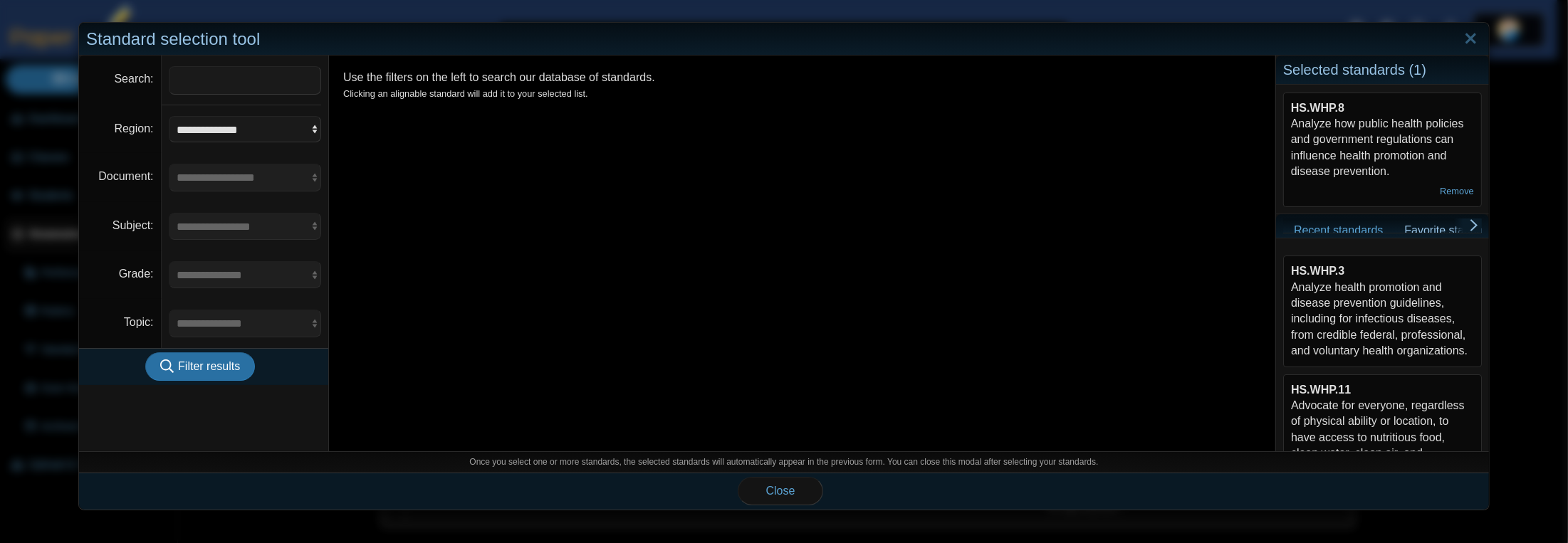
click at [1329, 303] on div "HS.WHP.3 Analyze health promotion and disease prevention guidelines, including …" at bounding box center [1382, 311] width 183 height 95
click at [797, 486] on button "Close" at bounding box center [780, 491] width 85 height 29
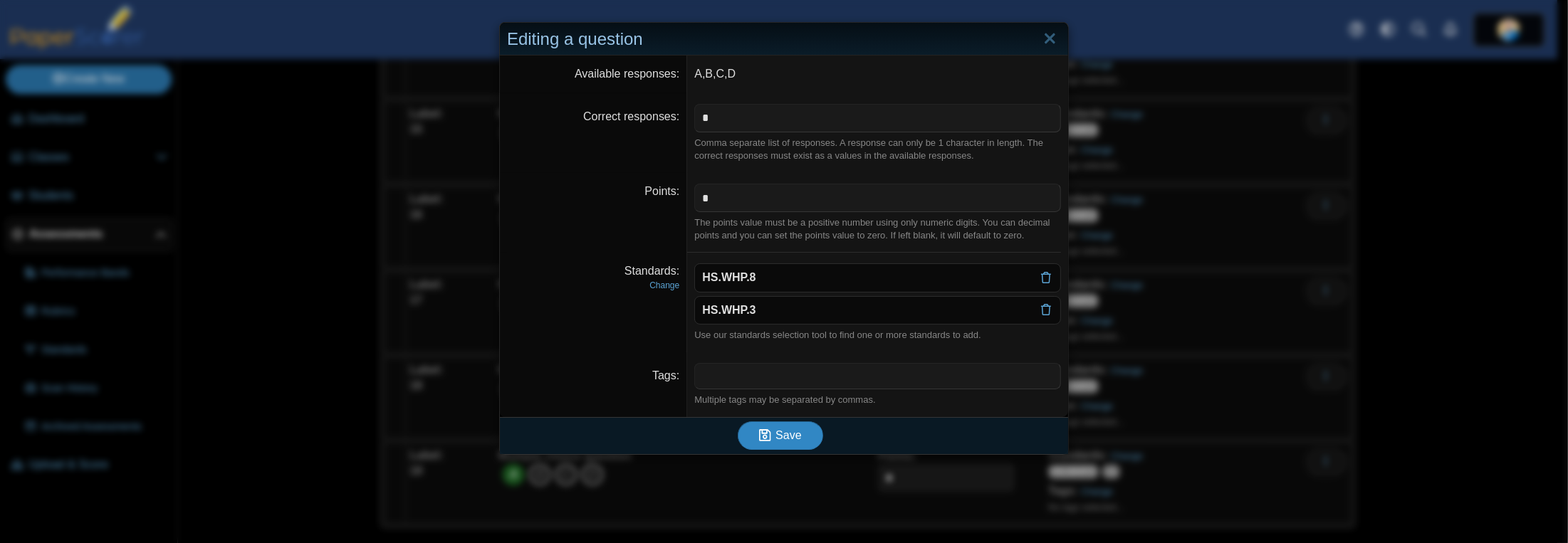
click at [782, 436] on span "Save" at bounding box center [788, 435] width 26 height 12
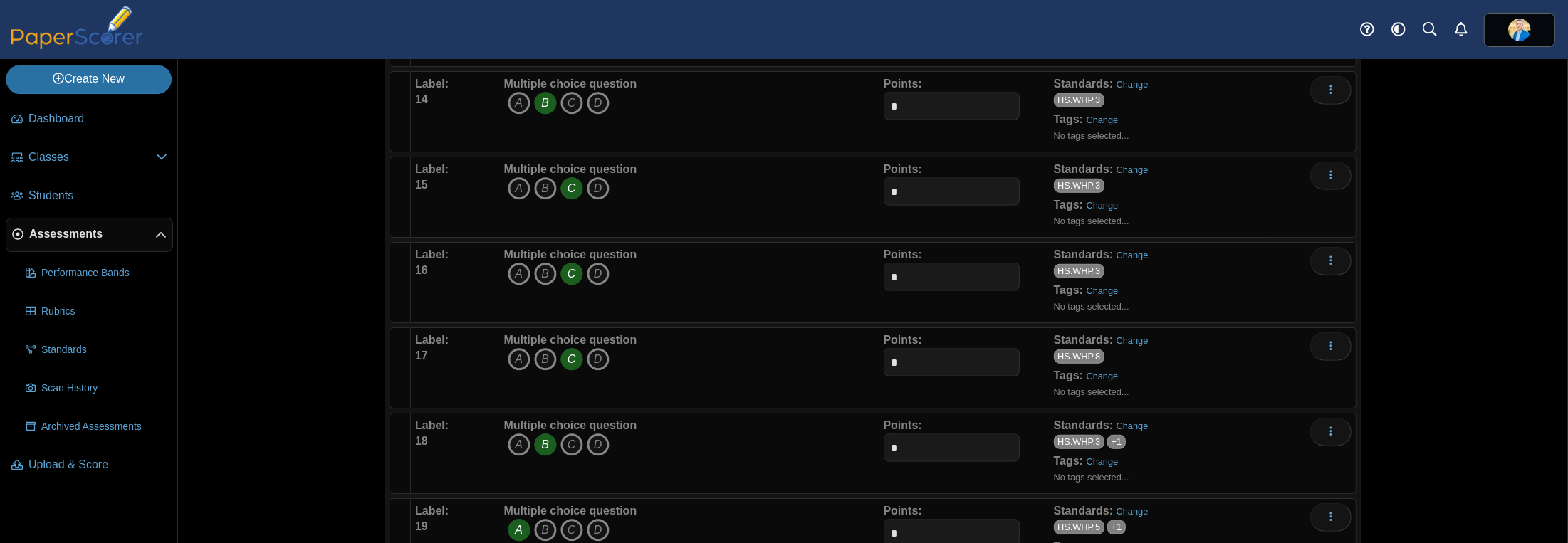
scroll to position [1375, 0]
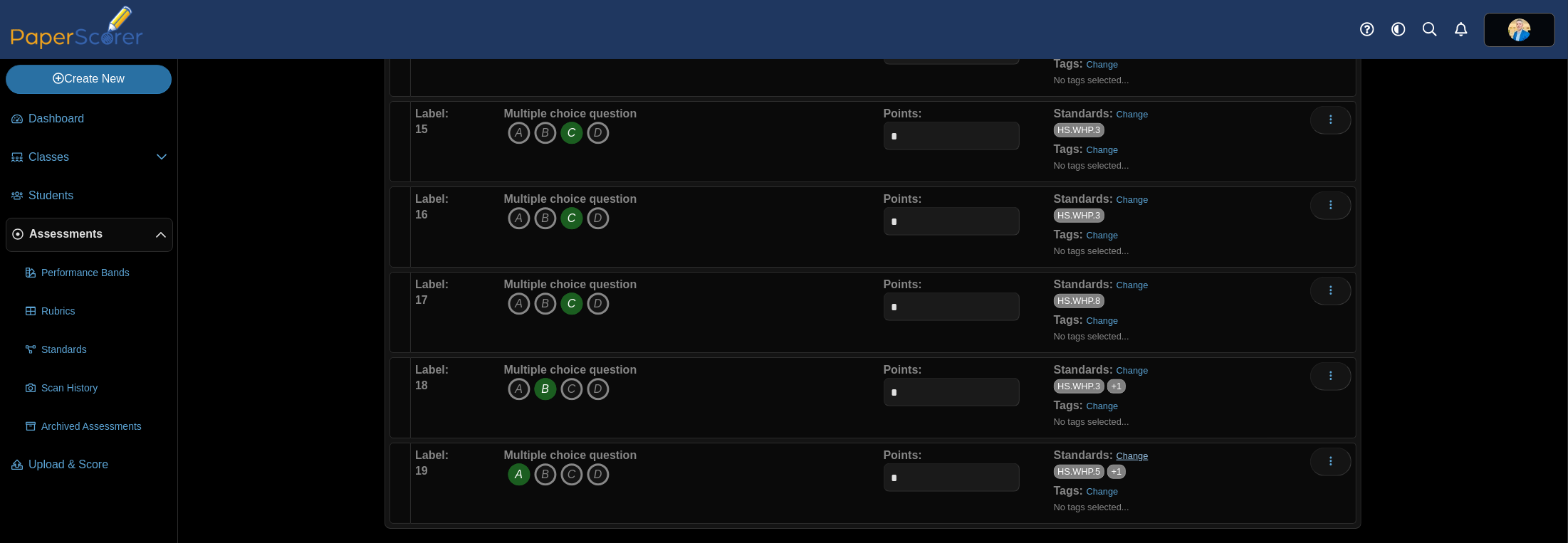
click at [1118, 451] on link "Change" at bounding box center [1132, 456] width 32 height 11
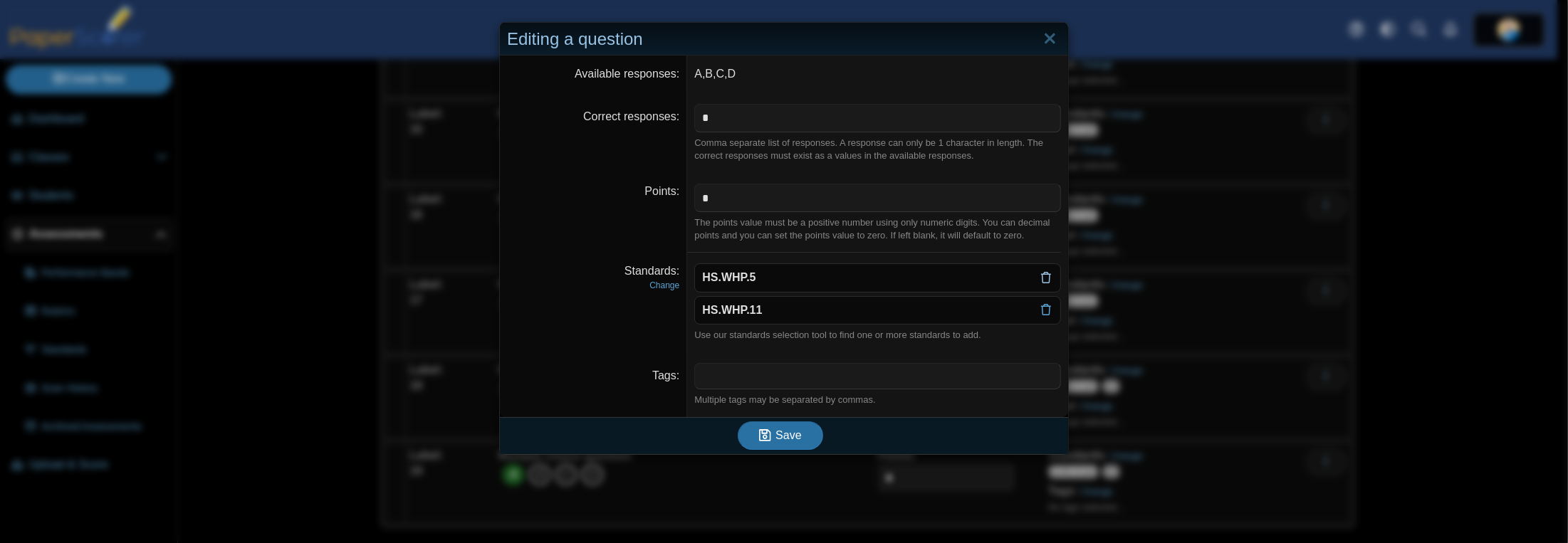
click at [1040, 275] on icon at bounding box center [1046, 277] width 12 height 12
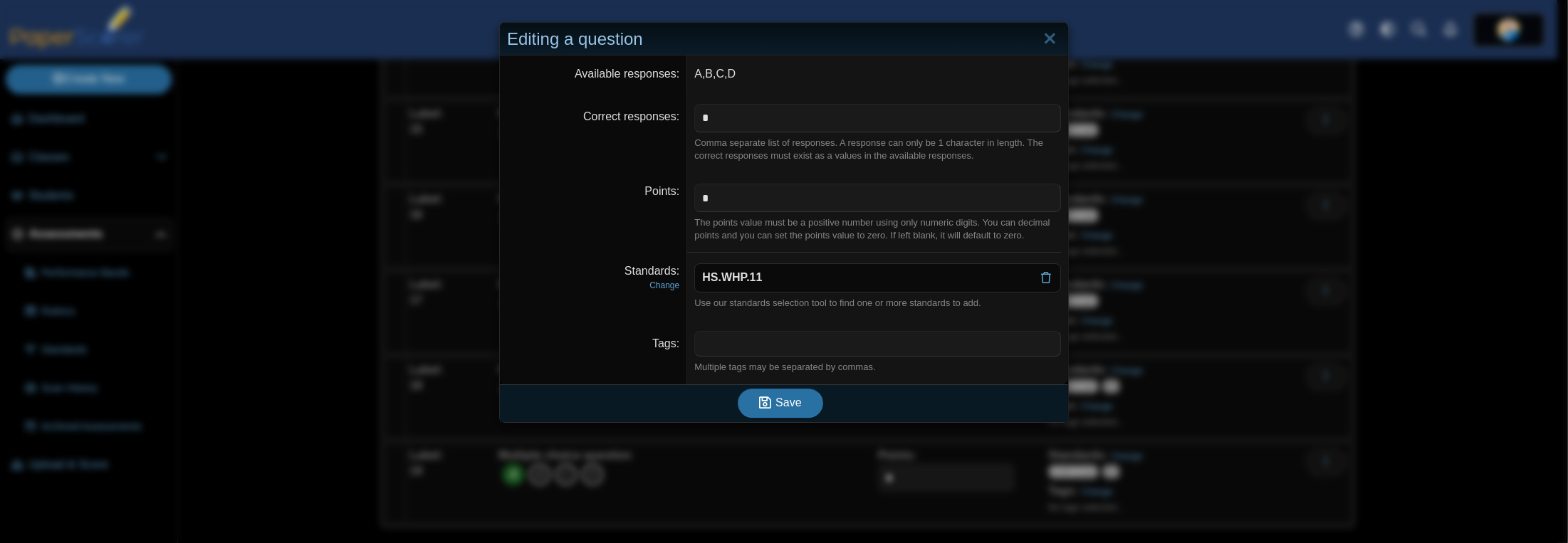
drag, startPoint x: 1040, startPoint y: 277, endPoint x: 1023, endPoint y: 282, distance: 17.7
click at [1040, 277] on icon at bounding box center [1046, 277] width 12 height 12
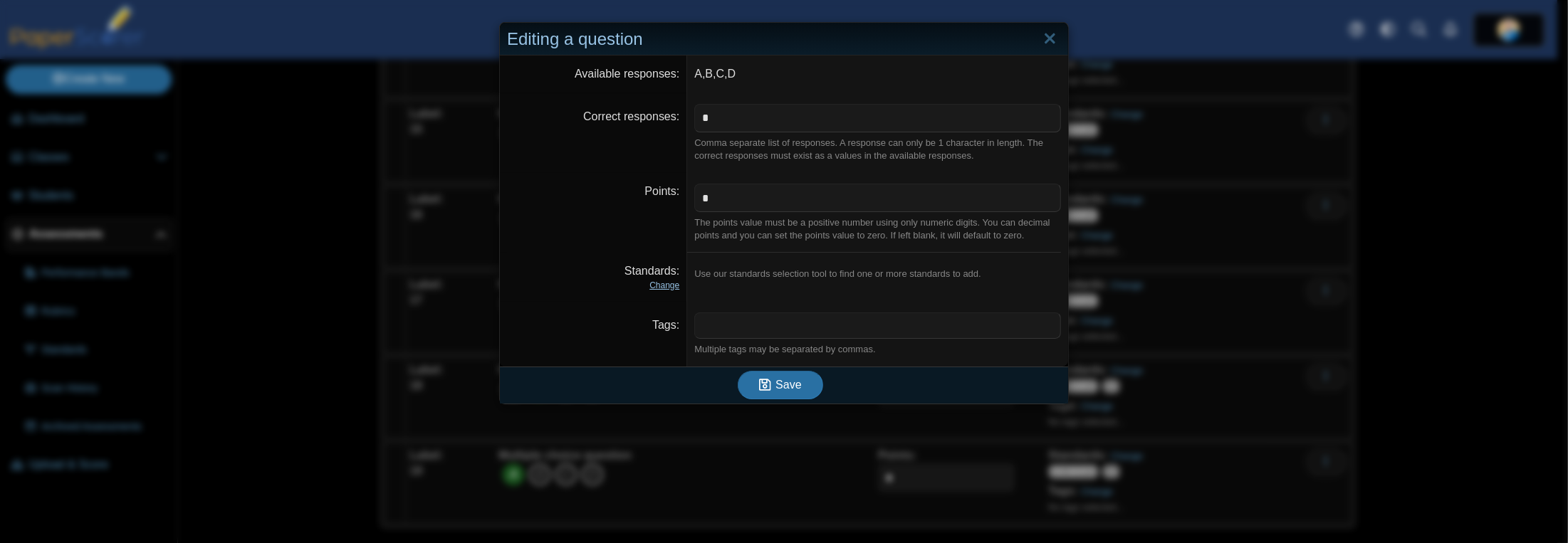
click at [665, 284] on link "Change" at bounding box center [664, 285] width 30 height 10
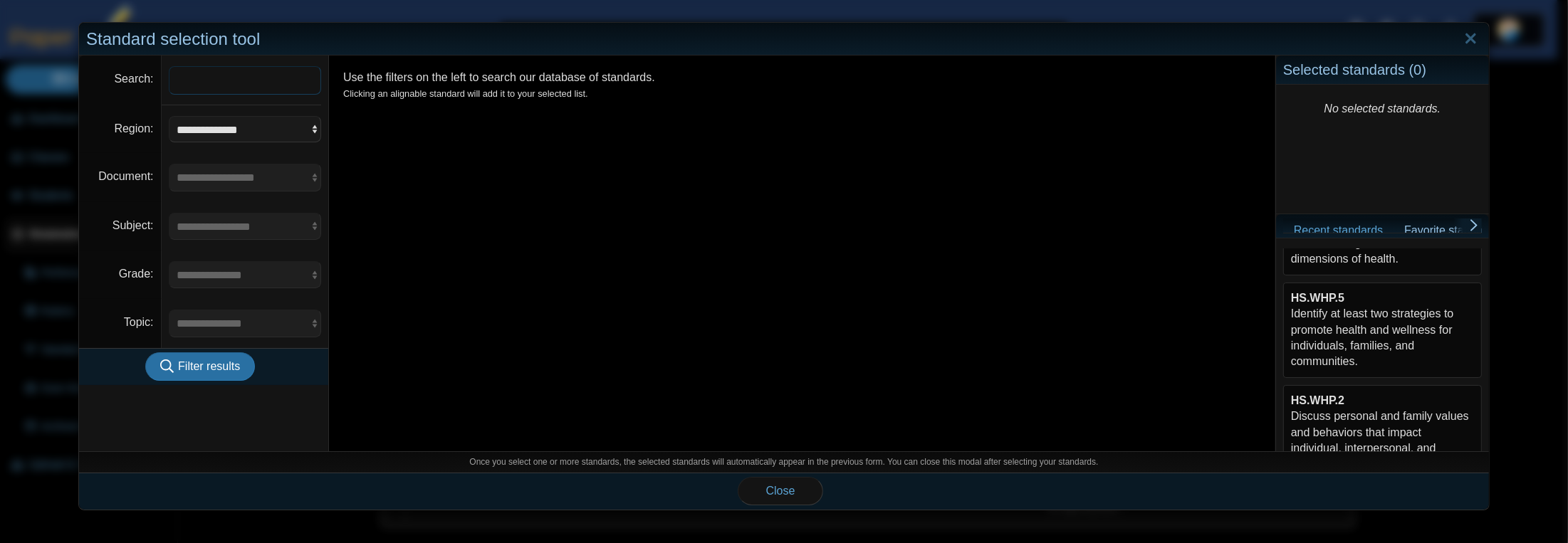
scroll to position [202, 0]
click at [1357, 372] on div "HS.WHP.8 Analyze how public health policies and government regulations can infl…" at bounding box center [1382, 338] width 183 height 80
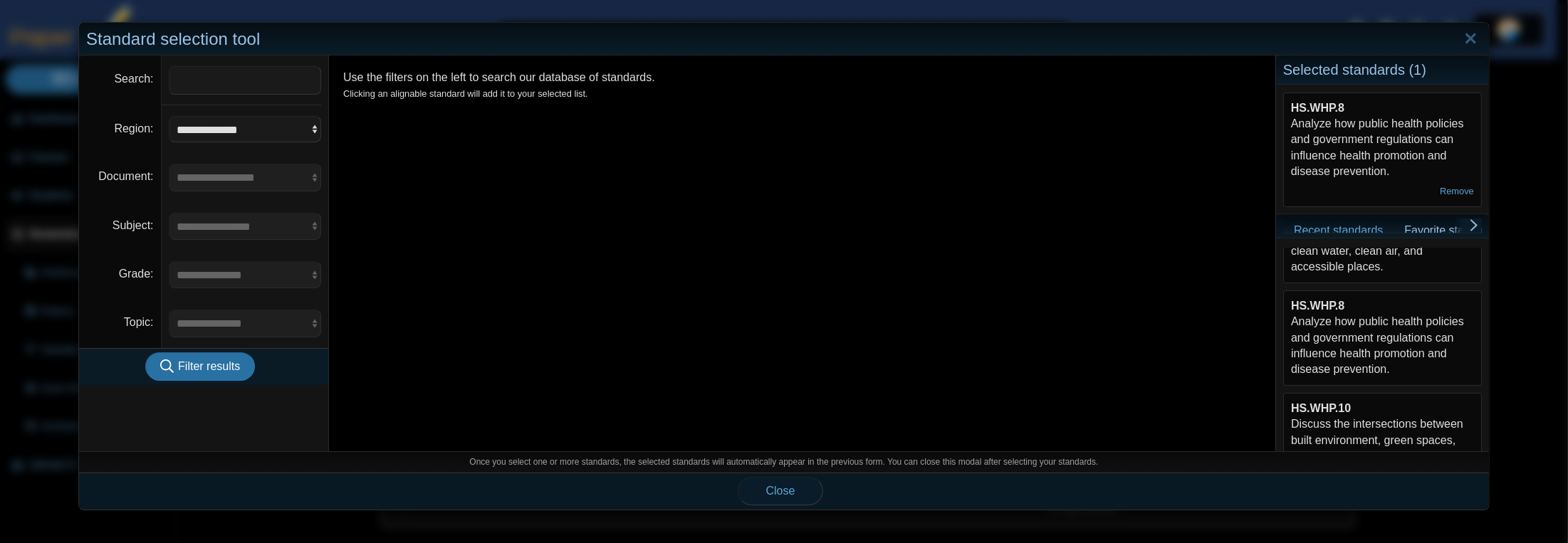
click at [796, 492] on button "Close" at bounding box center [780, 491] width 85 height 29
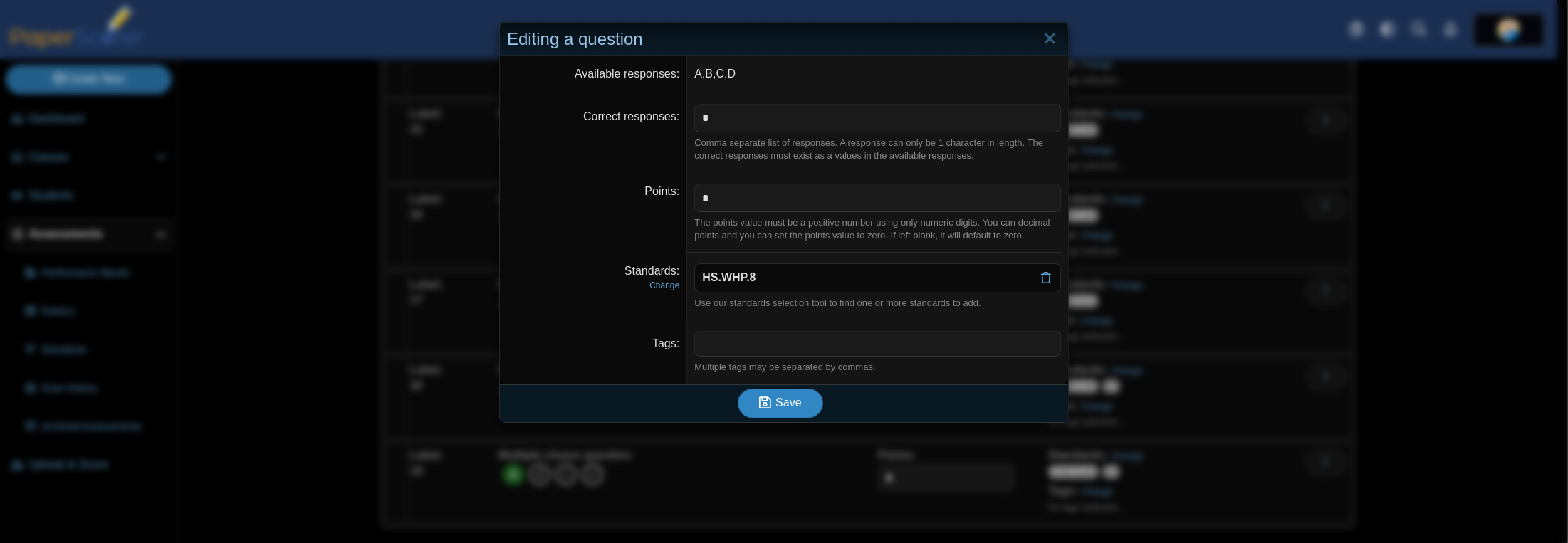
click at [779, 415] on button "Save" at bounding box center [780, 403] width 85 height 29
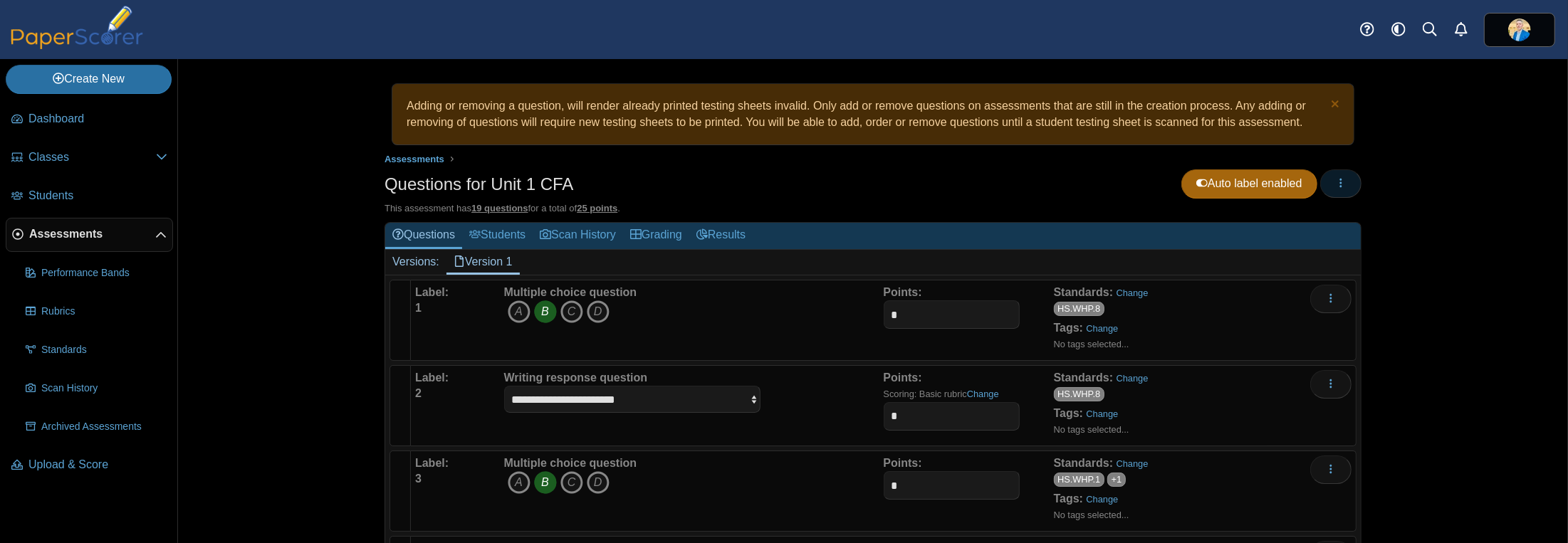
click at [1346, 187] on button "button" at bounding box center [1340, 184] width 41 height 29
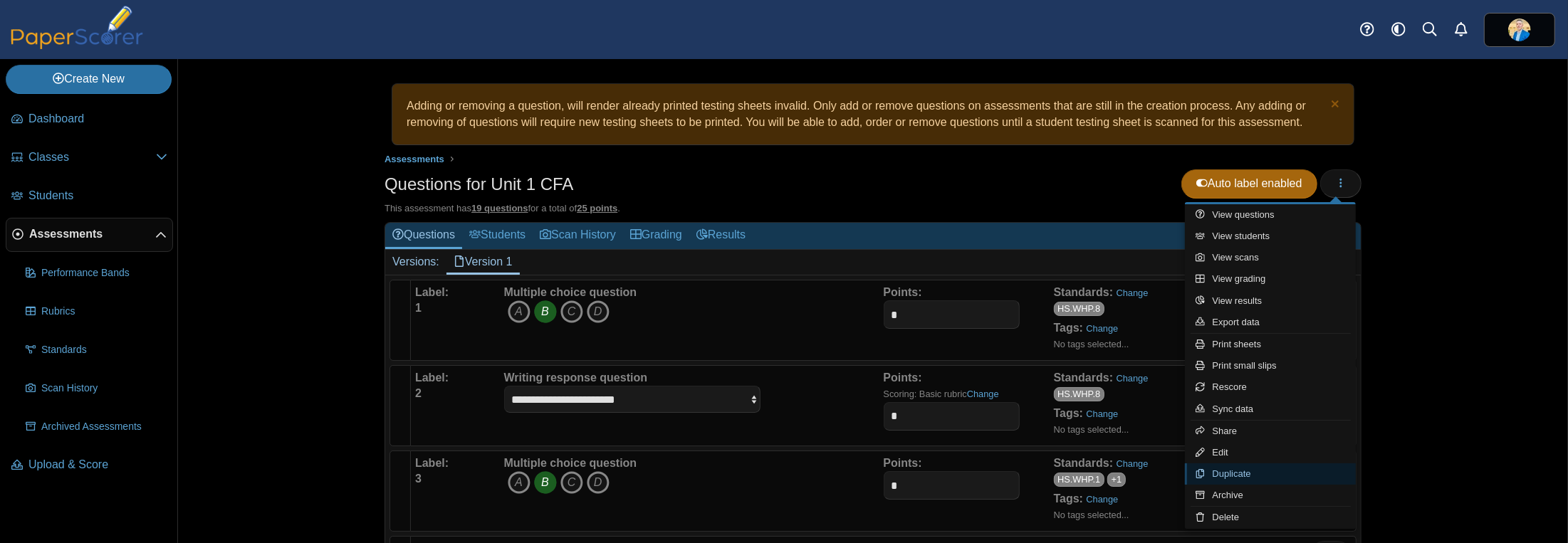
click at [1228, 470] on link "Duplicate" at bounding box center [1270, 474] width 171 height 22
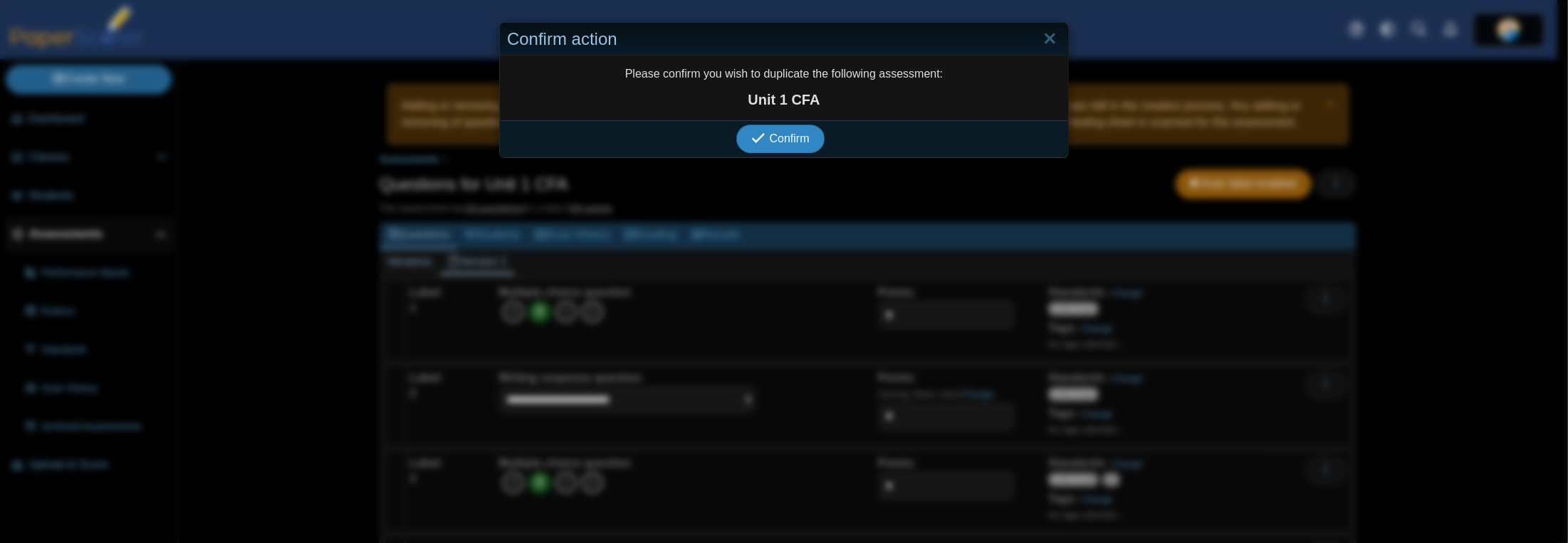
click at [762, 137] on icon "submit" at bounding box center [760, 139] width 18 height 15
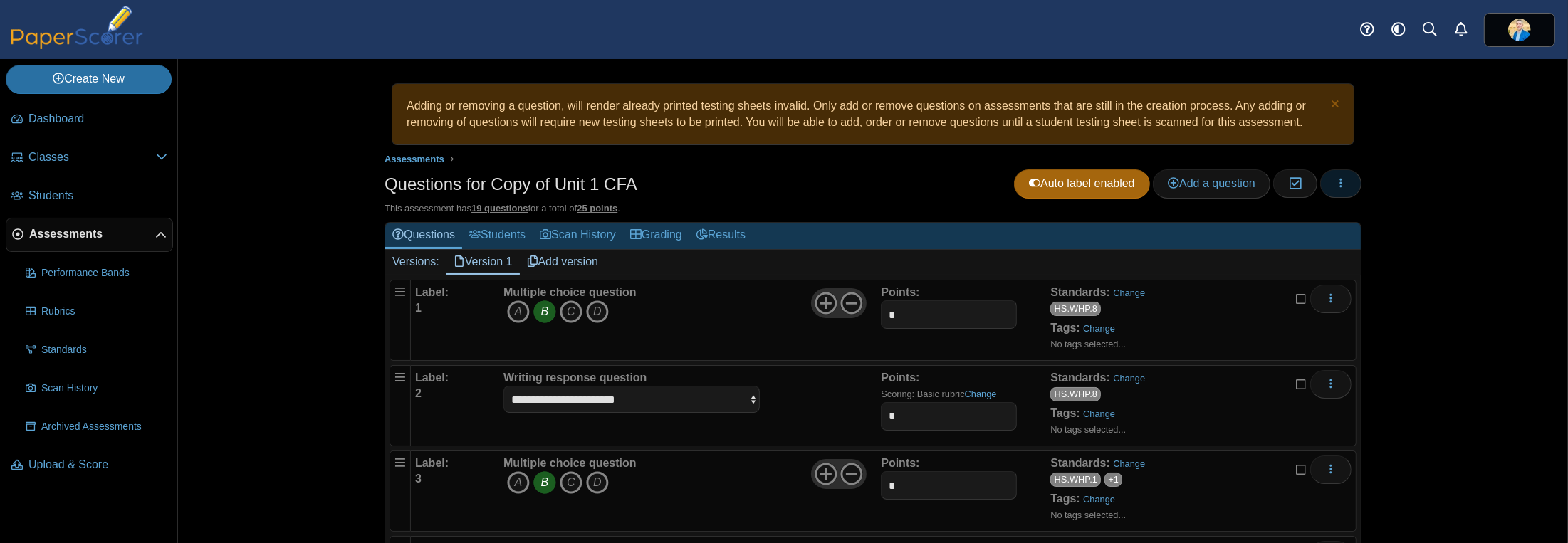
click at [1336, 180] on icon "button" at bounding box center [1340, 183] width 12 height 12
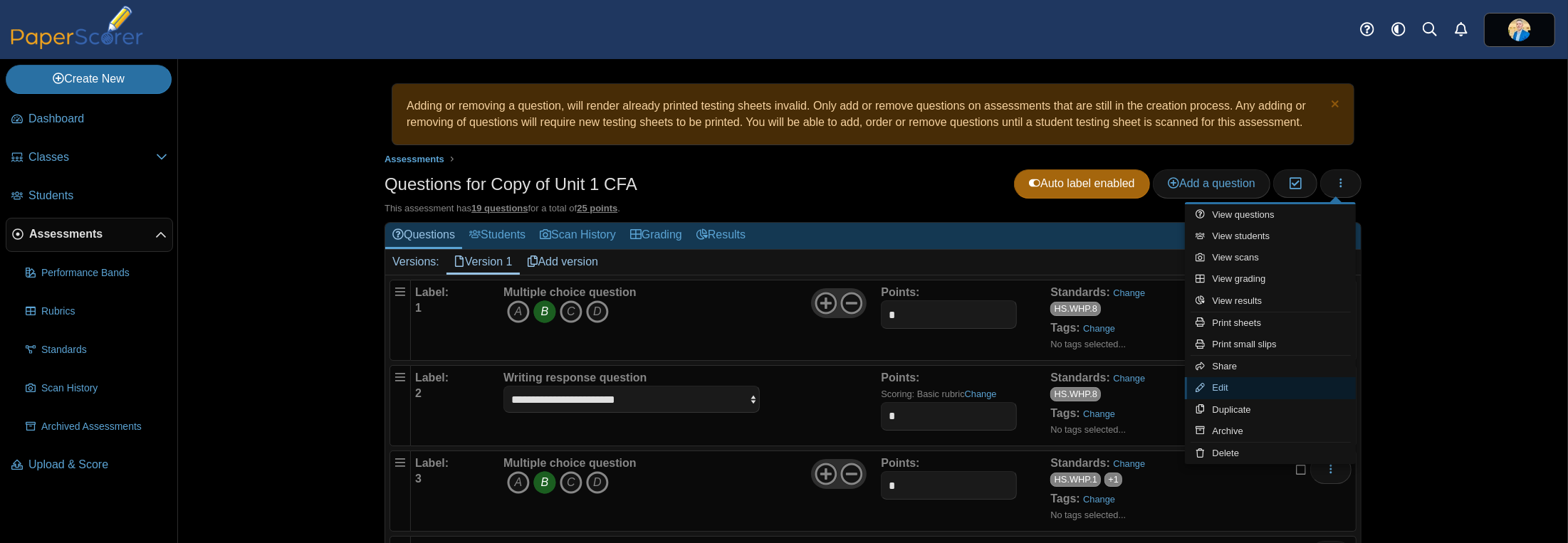
click at [1224, 388] on link "Edit" at bounding box center [1270, 388] width 171 height 22
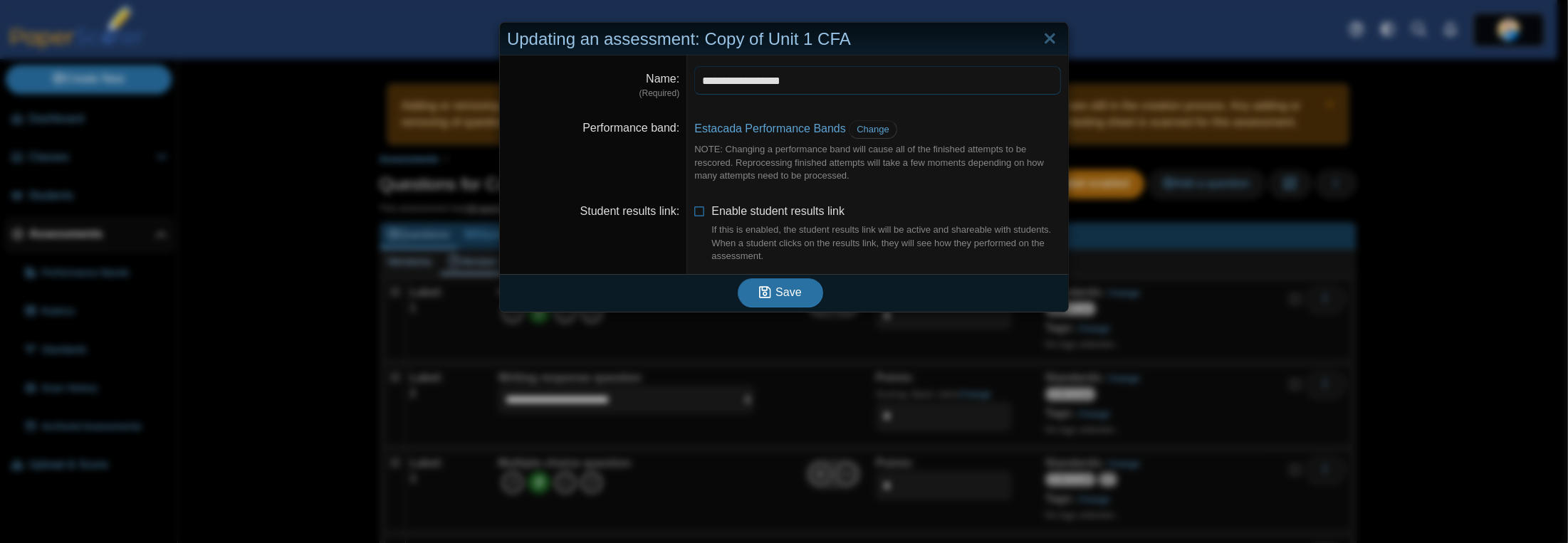
drag, startPoint x: 741, startPoint y: 84, endPoint x: 627, endPoint y: 85, distance: 114.0
click at [631, 87] on dl "**********" at bounding box center [783, 83] width 568 height 54
drag, startPoint x: 749, startPoint y: 87, endPoint x: 734, endPoint y: 86, distance: 15.0
click at [731, 84] on input "**********" at bounding box center [877, 80] width 366 height 29
type input "**********"
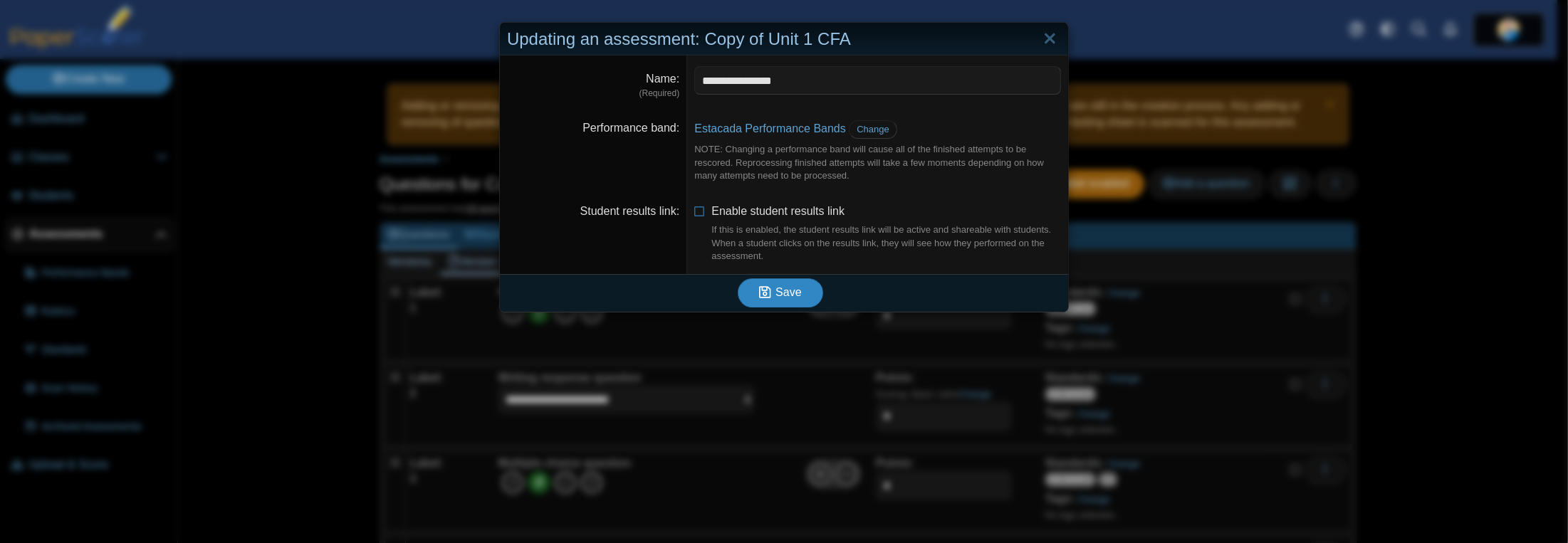
click at [784, 295] on span "Save" at bounding box center [788, 292] width 26 height 12
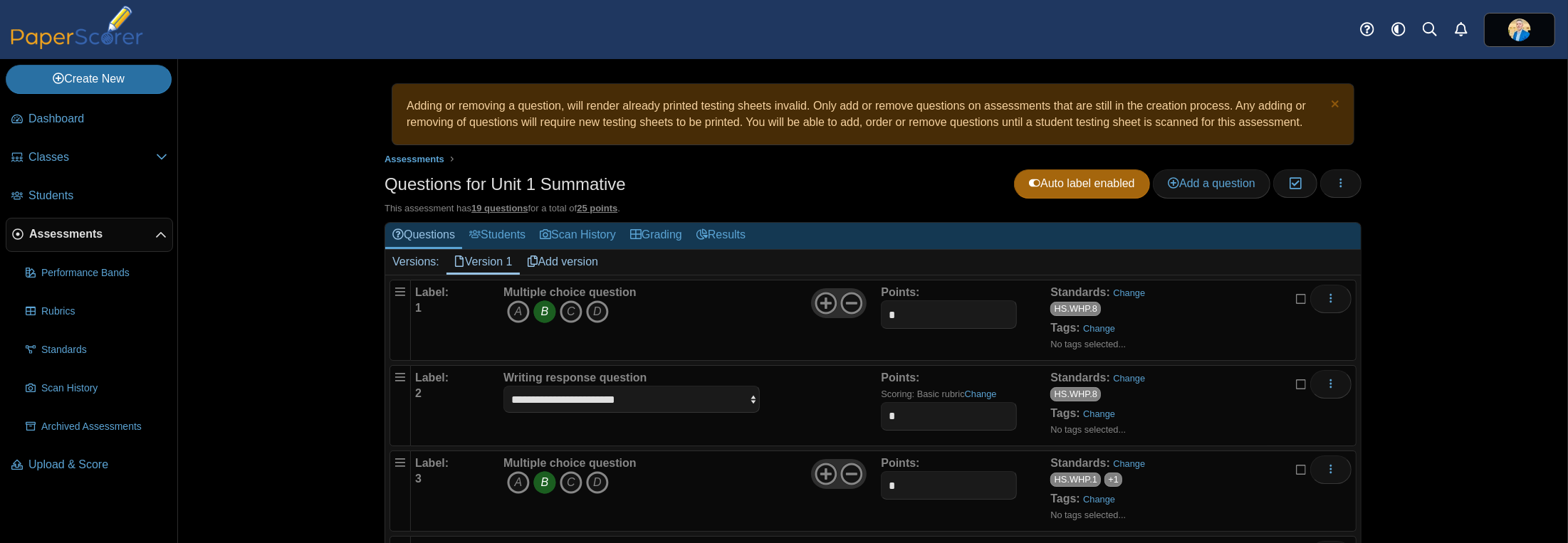
click at [70, 232] on span "Assessments" at bounding box center [92, 234] width 126 height 15
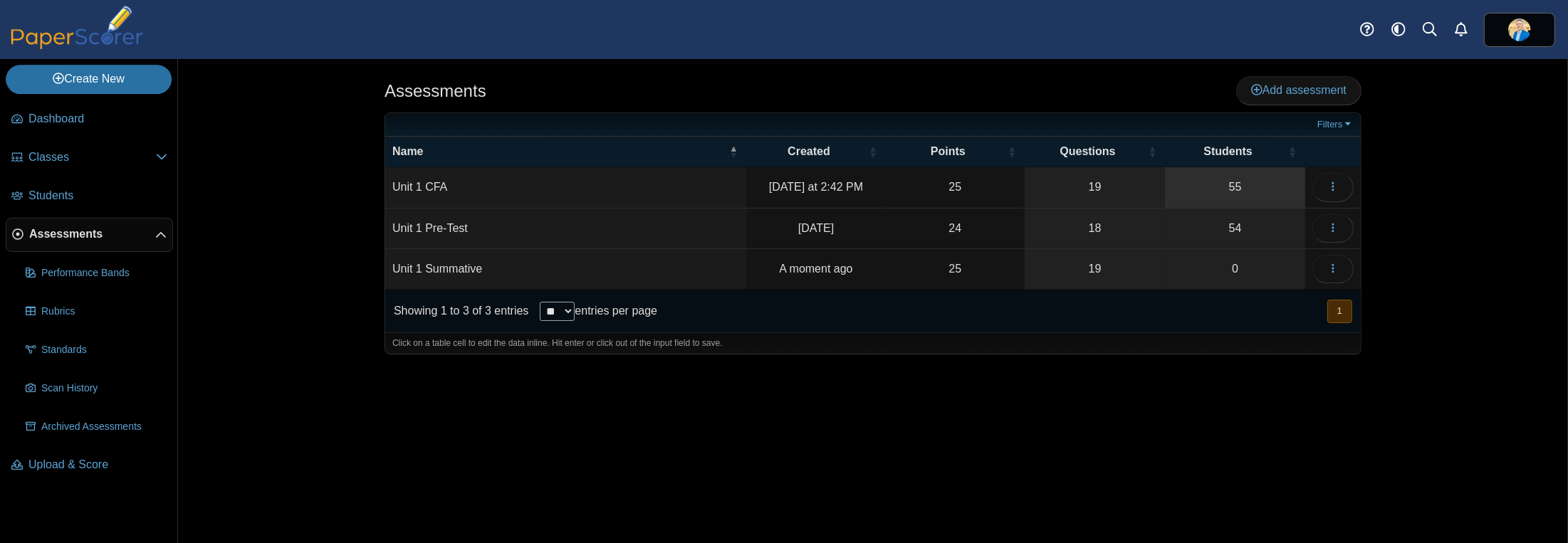
click at [1235, 185] on link "55" at bounding box center [1235, 187] width 140 height 40
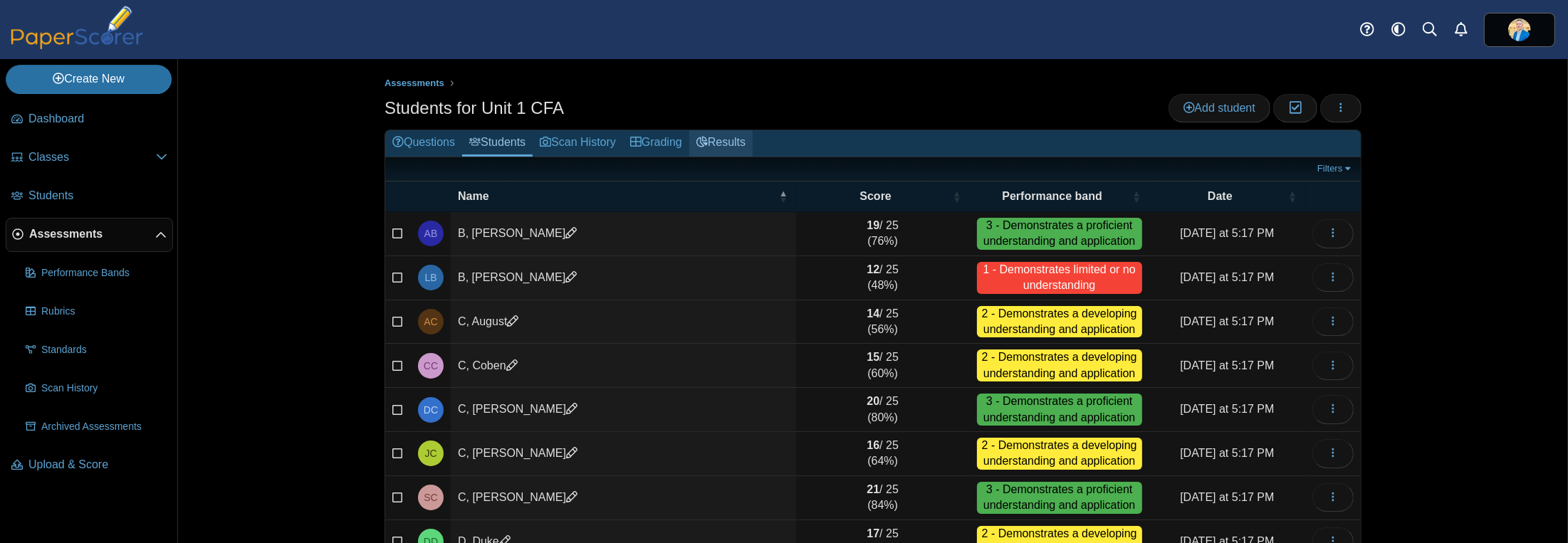
click at [738, 140] on link "Results" at bounding box center [721, 143] width 64 height 26
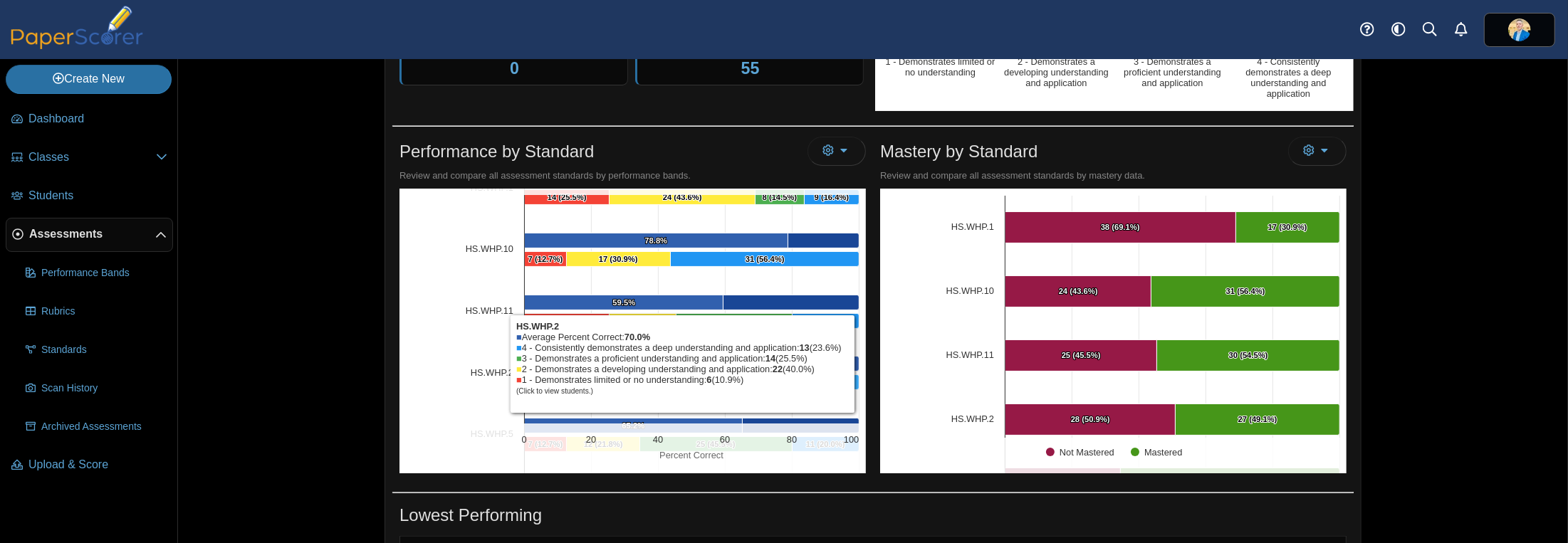
scroll to position [143, 0]
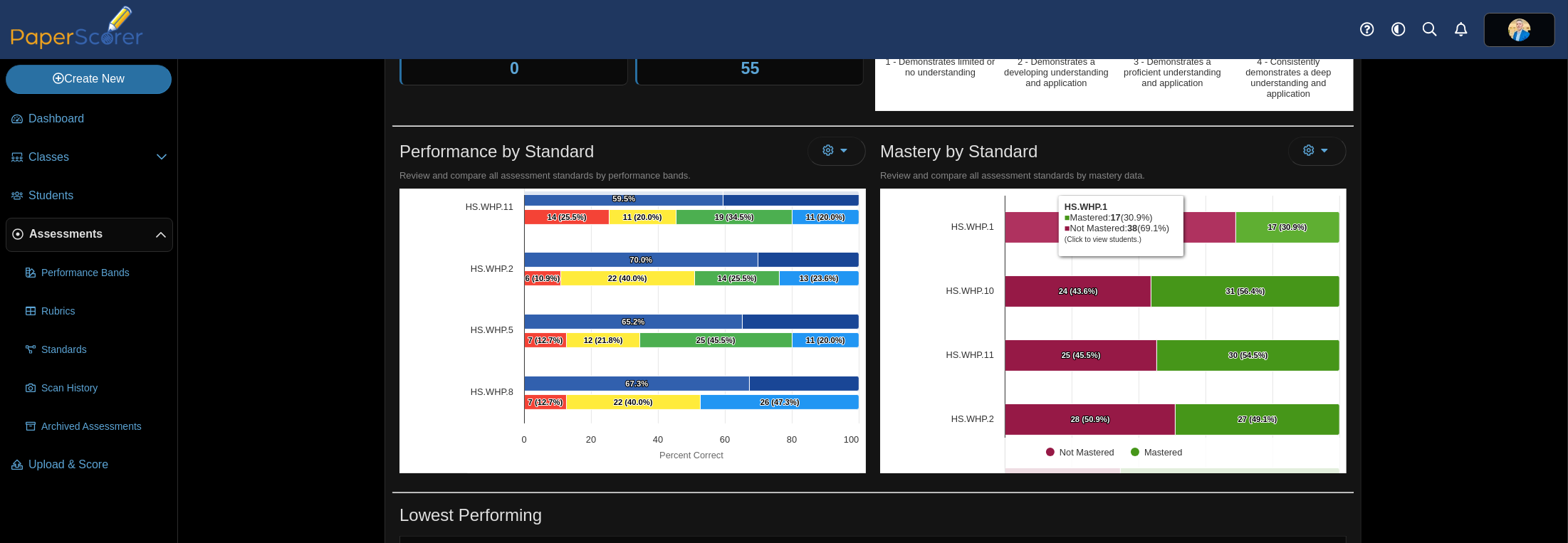
click at [1183, 222] on Mastered "[object Object], 38. Not Mastered." at bounding box center [1121, 228] width 231 height 31
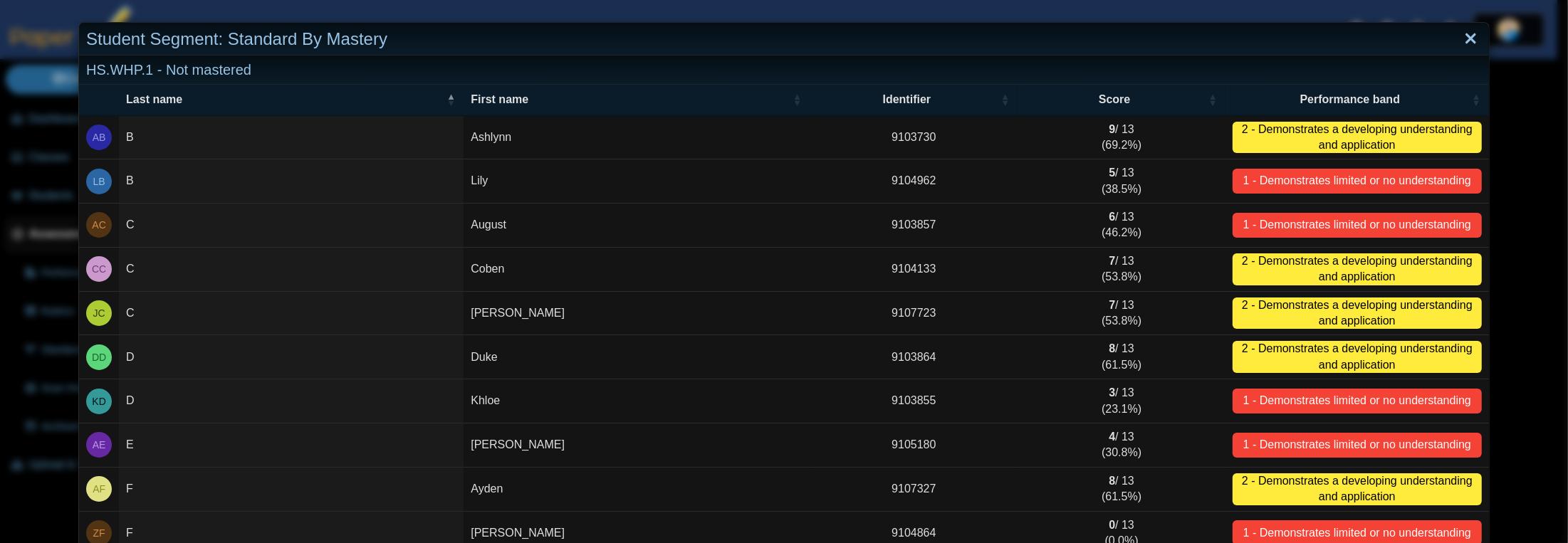
click at [1460, 38] on link "Close" at bounding box center [1470, 39] width 22 height 24
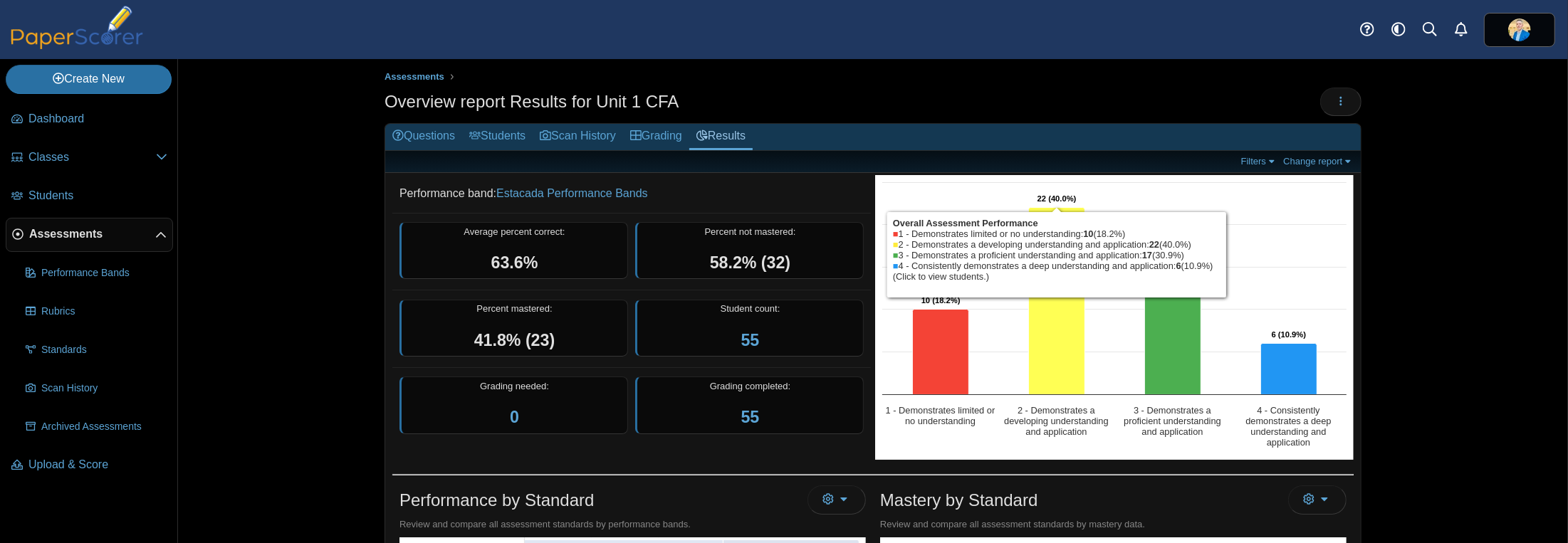
scroll to position [0, 0]
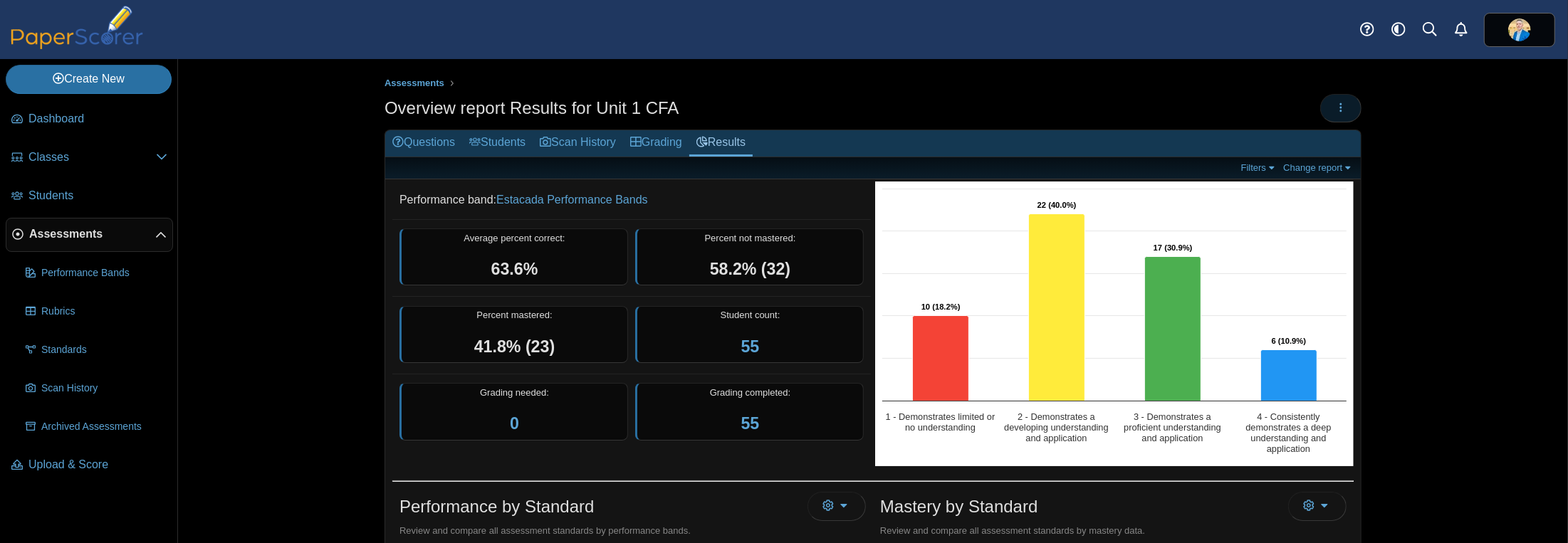
click at [1329, 102] on button "button" at bounding box center [1340, 108] width 41 height 29
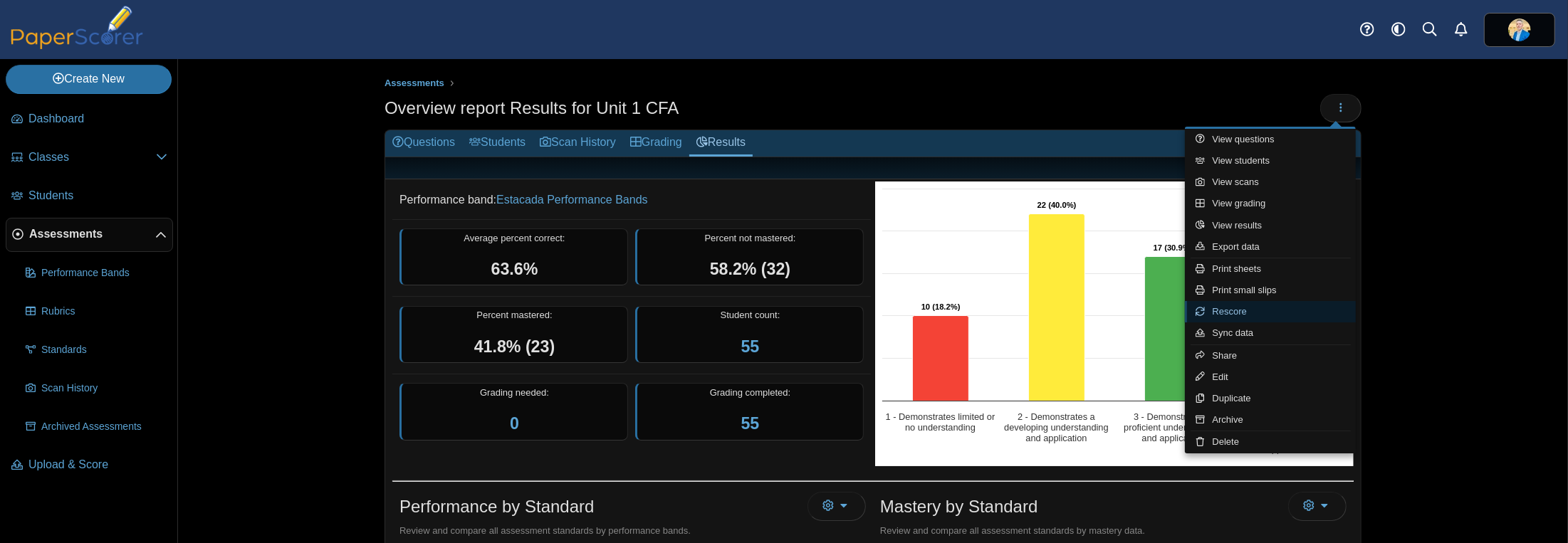
click at [1224, 314] on link "Rescore" at bounding box center [1270, 312] width 171 height 22
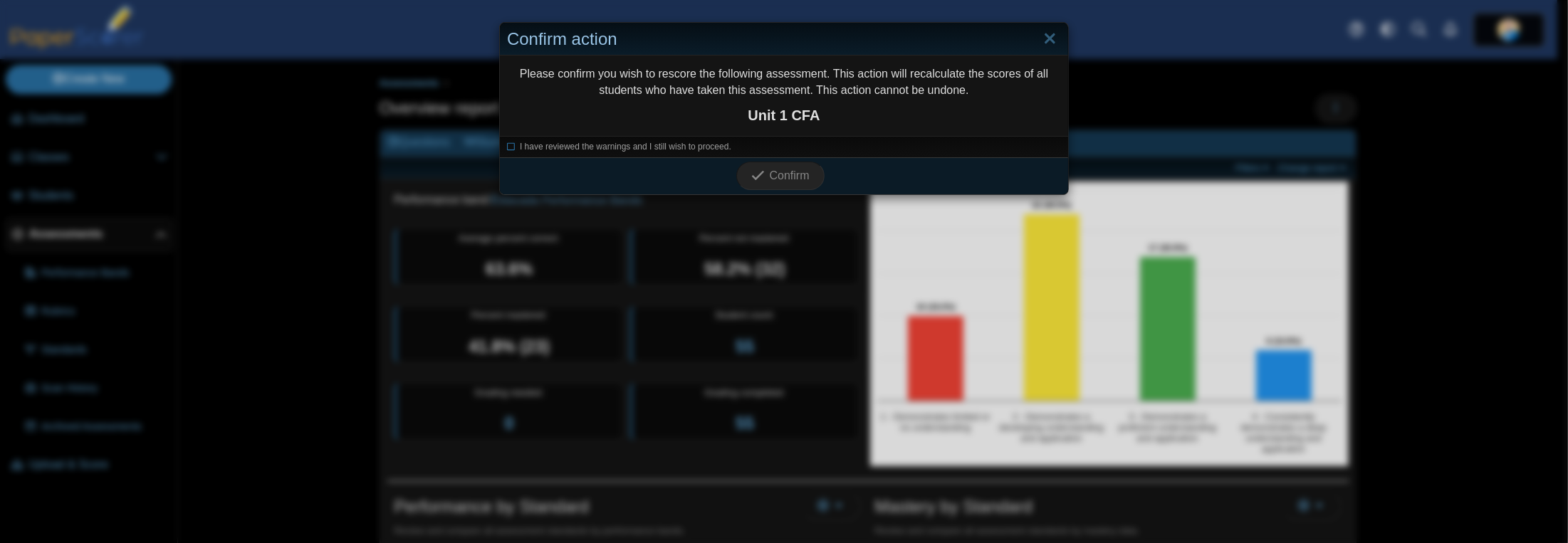
click at [512, 149] on li "I have reviewed the warnings and I still wish to proceed." at bounding box center [783, 147] width 554 height 12
click at [507, 147] on icon at bounding box center [511, 145] width 9 height 8
click at [1043, 37] on link "Close" at bounding box center [1050, 39] width 22 height 24
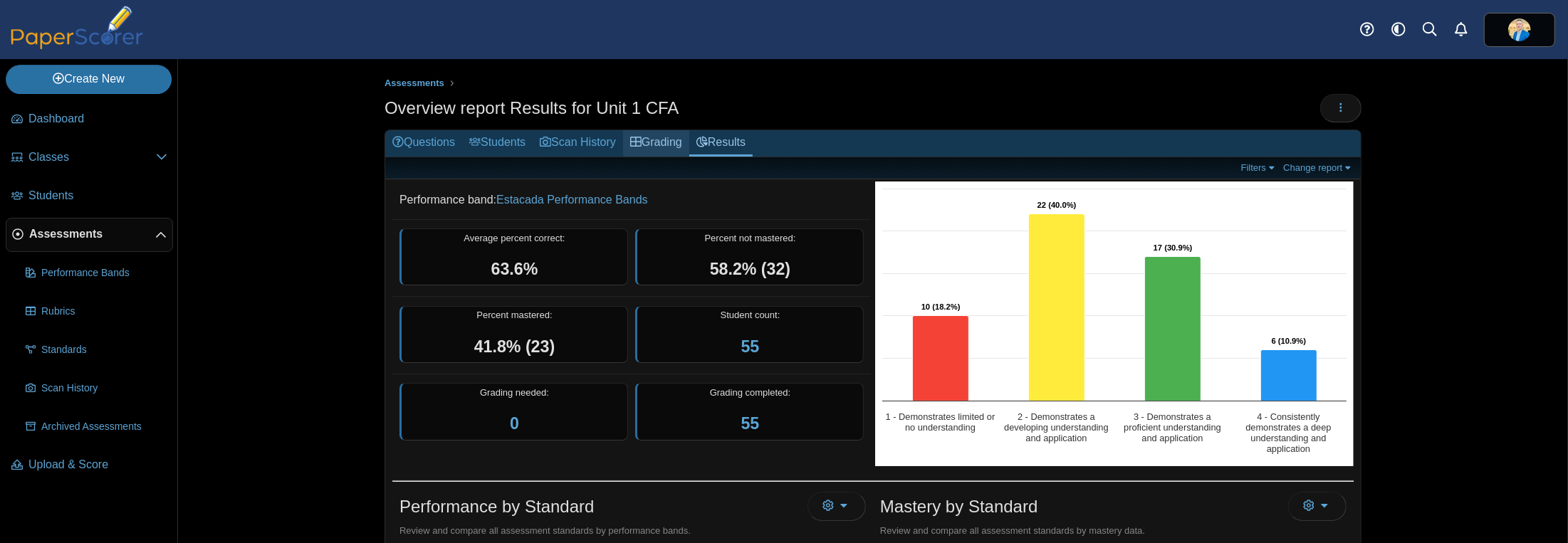
click at [662, 141] on link "Grading" at bounding box center [655, 143] width 66 height 26
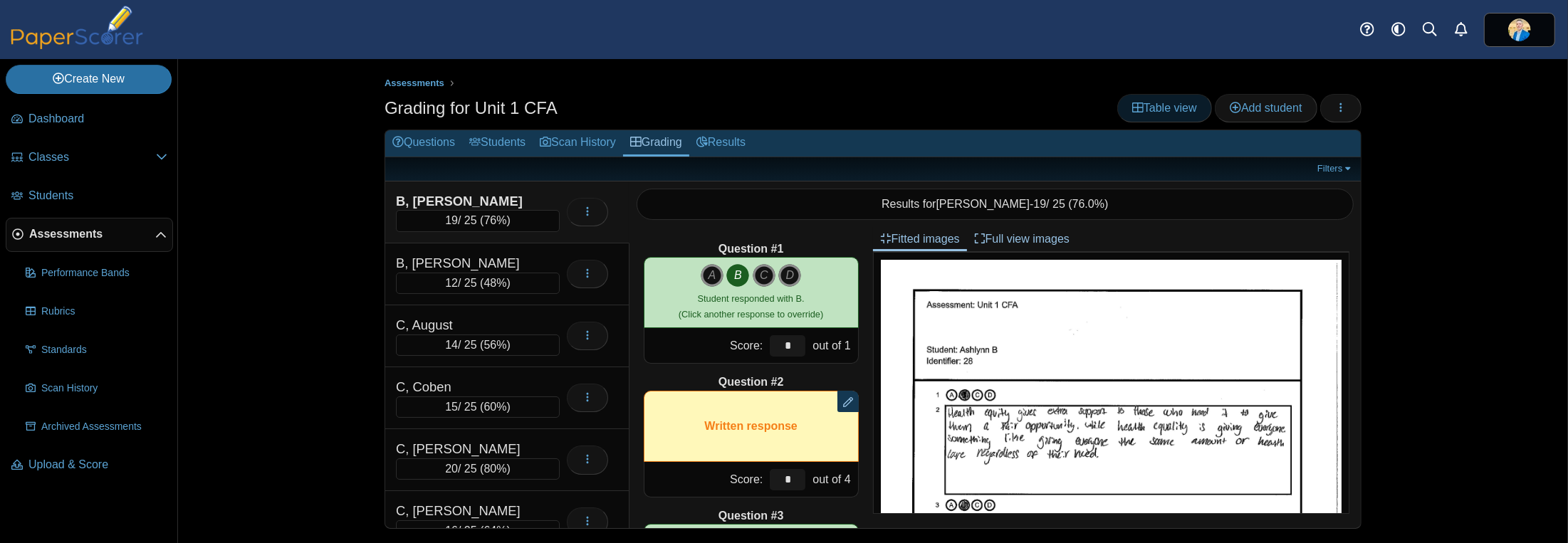
click at [1167, 113] on span "Table view" at bounding box center [1164, 108] width 65 height 12
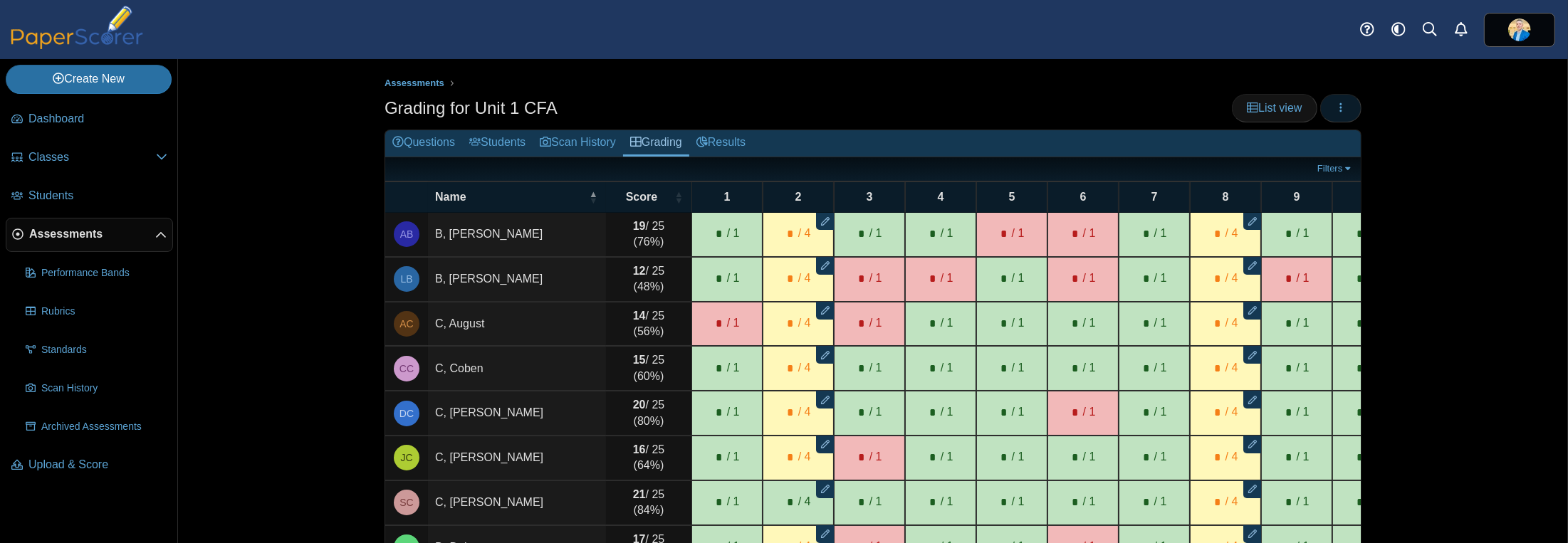
click at [1323, 103] on button "button" at bounding box center [1340, 108] width 41 height 29
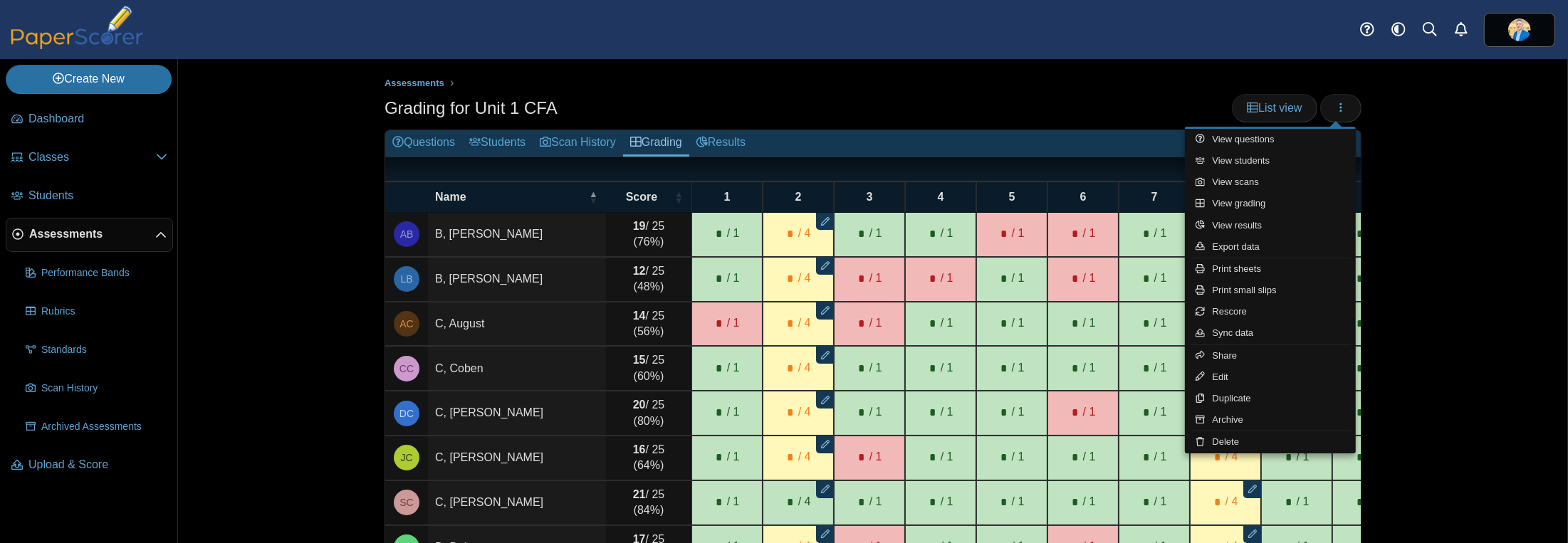
click at [687, 97] on div "Grading for Unit 1 CFA List view" at bounding box center [872, 109] width 977 height 32
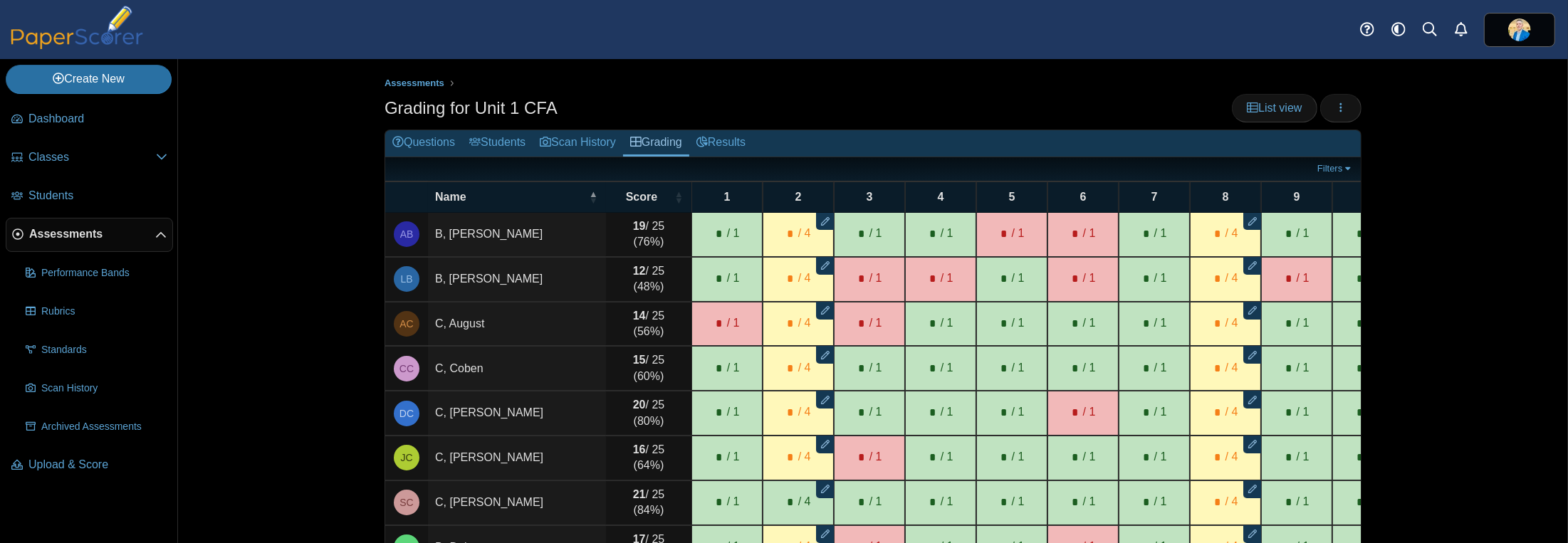
click at [69, 229] on span "Assessments" at bounding box center [92, 234] width 126 height 15
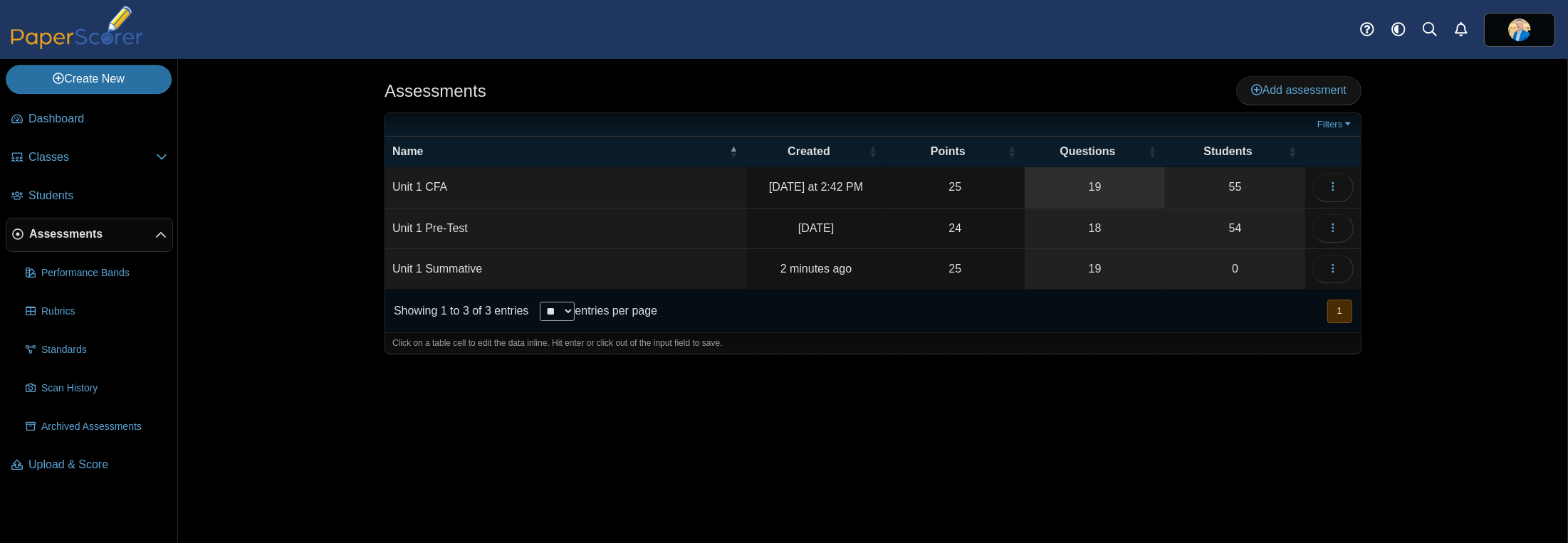
click at [1094, 185] on link "19" at bounding box center [1095, 187] width 141 height 40
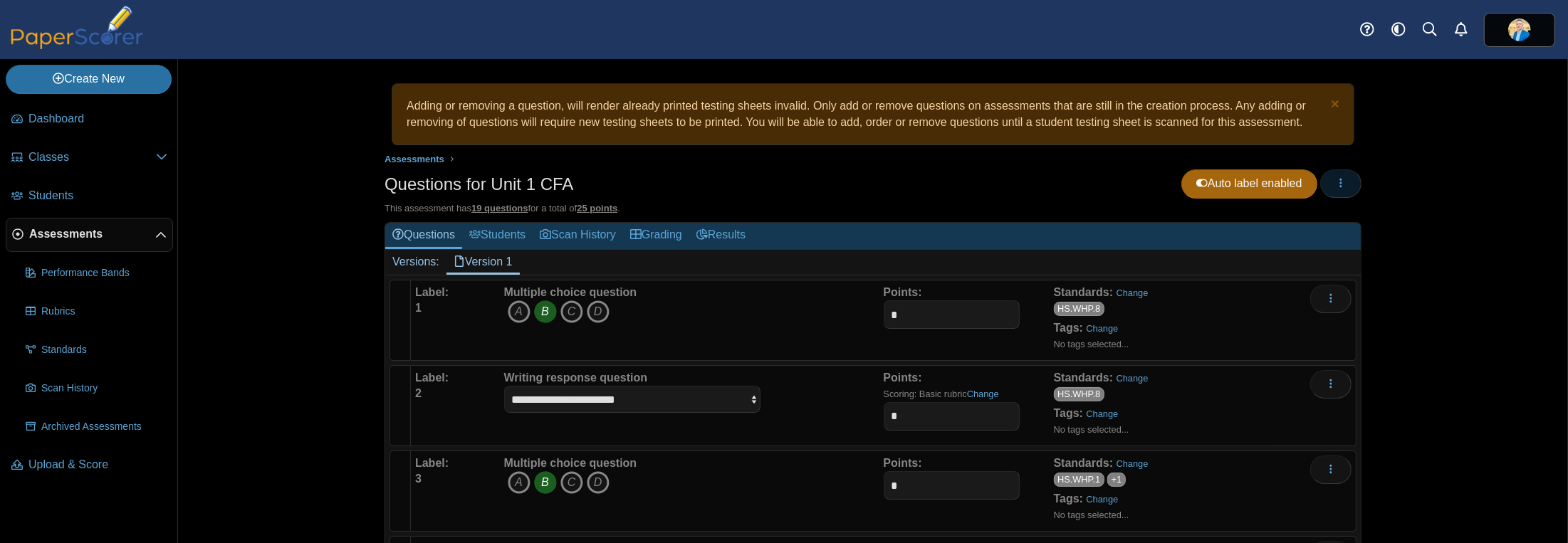
click at [1343, 184] on button "button" at bounding box center [1340, 184] width 41 height 29
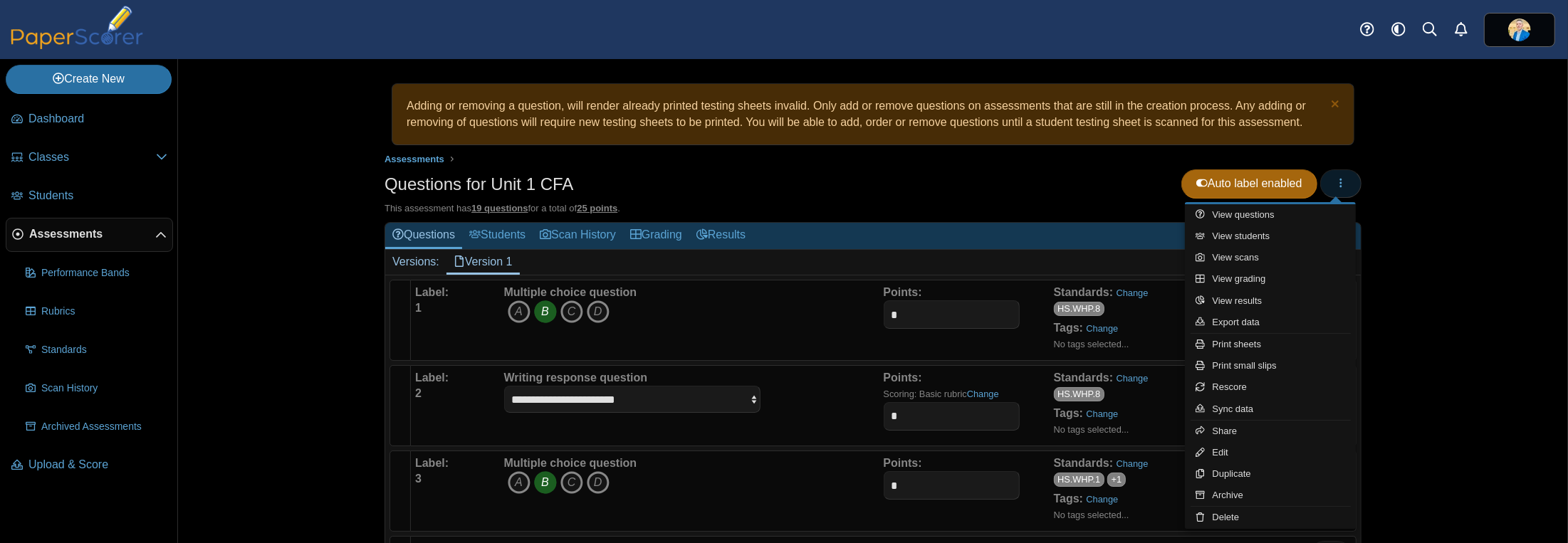
click at [1343, 184] on button "button" at bounding box center [1340, 184] width 41 height 29
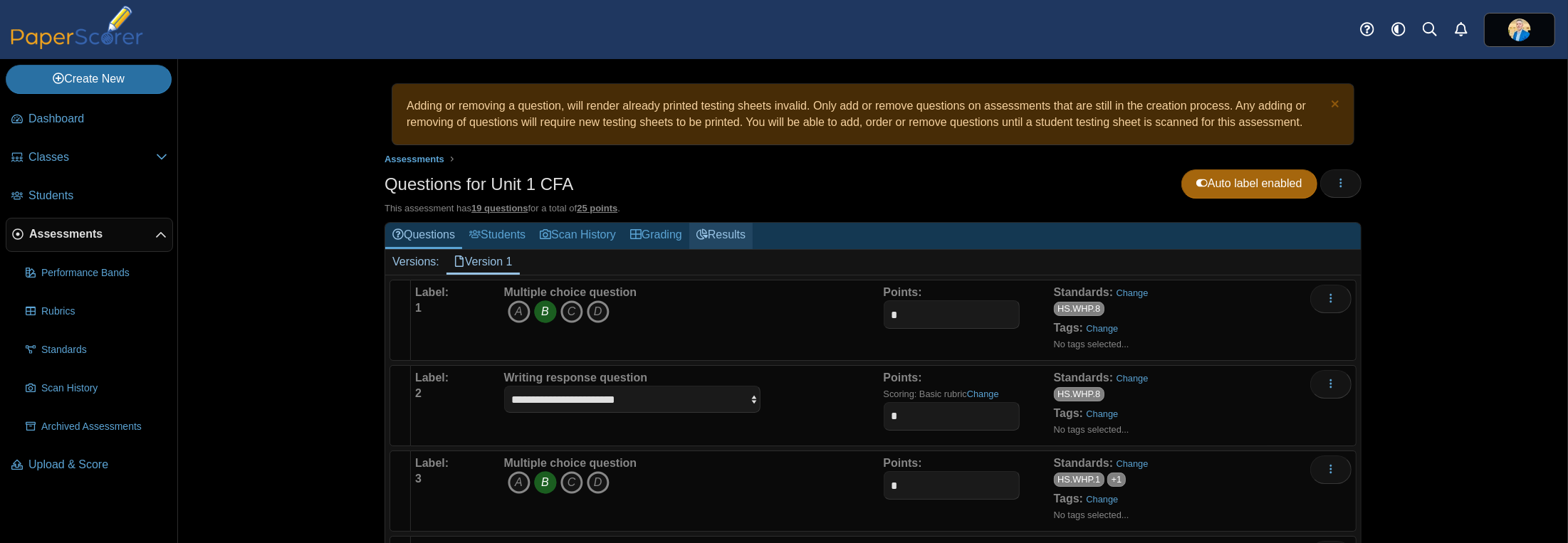
click at [727, 234] on link "Results" at bounding box center [721, 236] width 64 height 26
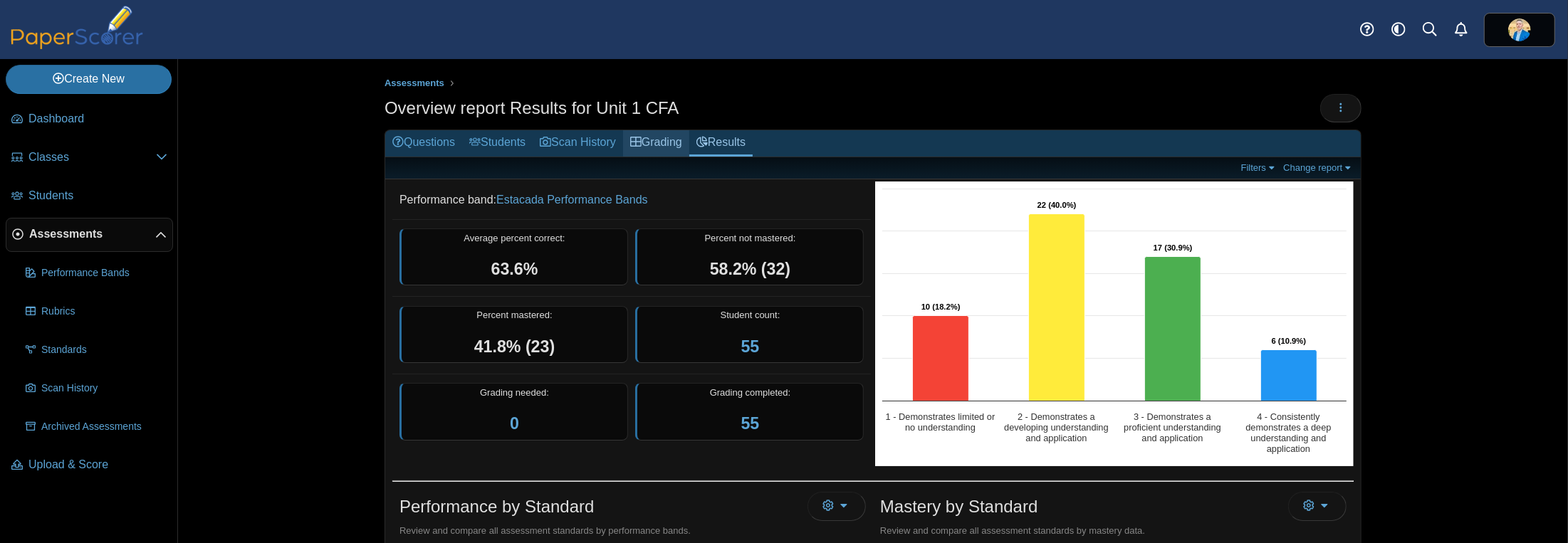
click at [656, 143] on link "Grading" at bounding box center [655, 143] width 66 height 26
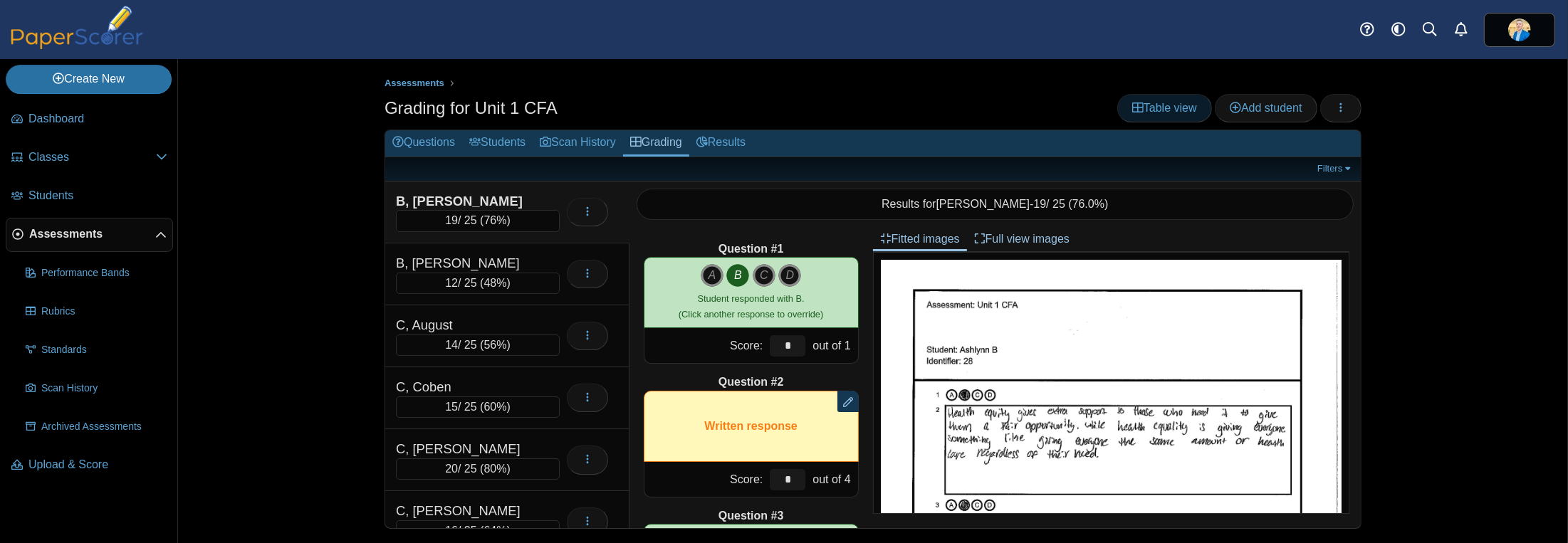
click at [1170, 105] on span "Table view" at bounding box center [1164, 108] width 65 height 12
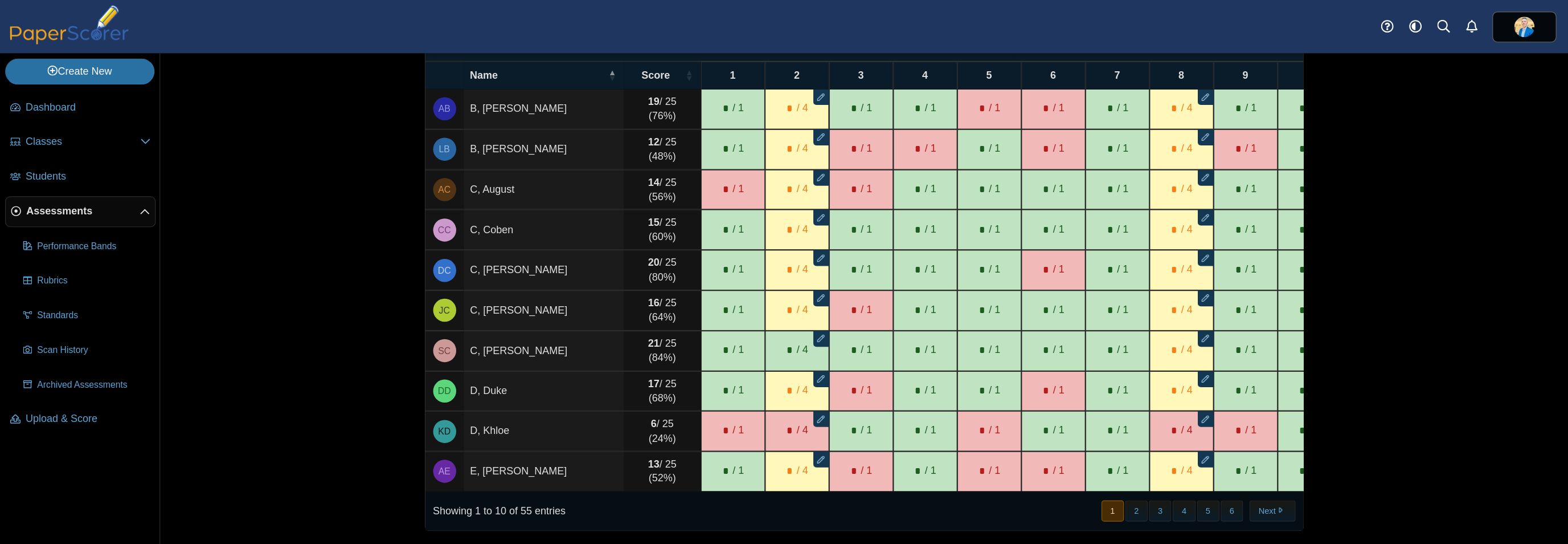
scroll to position [36, 0]
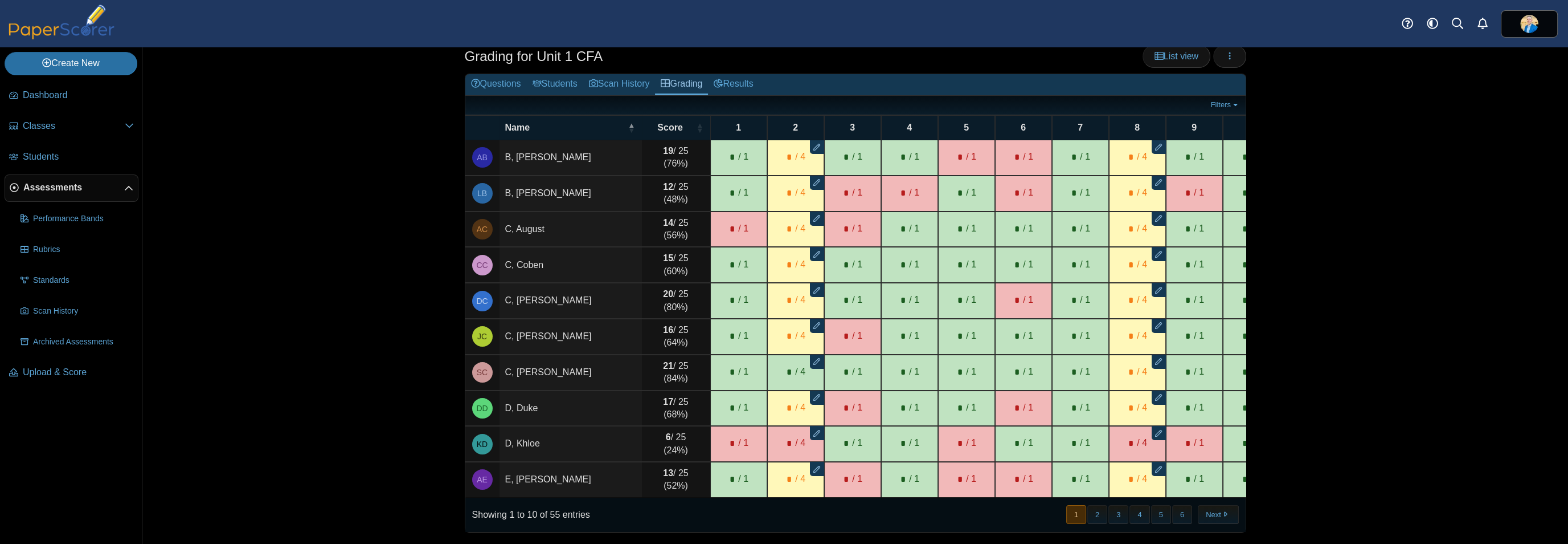
drag, startPoint x: 973, startPoint y: 1, endPoint x: 1291, endPoint y: 357, distance: 477.3
click at [1254, 357] on div "Assessments Grading for Unit 1 CFA List view Loading… 19" at bounding box center [855, 295] width 1426 height 497
drag, startPoint x: 1340, startPoint y: 424, endPoint x: 1310, endPoint y: 432, distance: 31.0
click at [1254, 424] on div "Assessments Grading for Unit 1 CFA List view Loading… 19" at bounding box center [855, 295] width 1426 height 497
click at [1095, 434] on button "2" at bounding box center [1098, 514] width 20 height 19
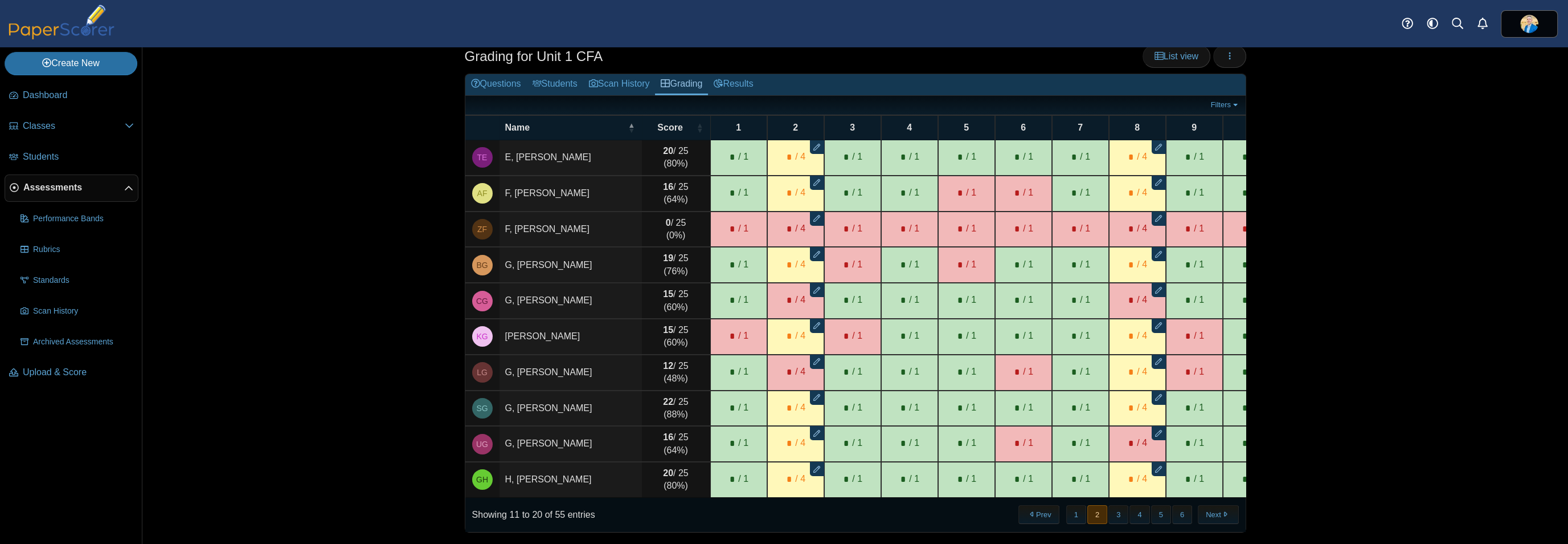
click at [1254, 292] on div "Assessments Grading for Unit 1 CFA List view Loading… 20" at bounding box center [855, 295] width 1426 height 497
click at [1112, 434] on button "3" at bounding box center [1119, 514] width 20 height 19
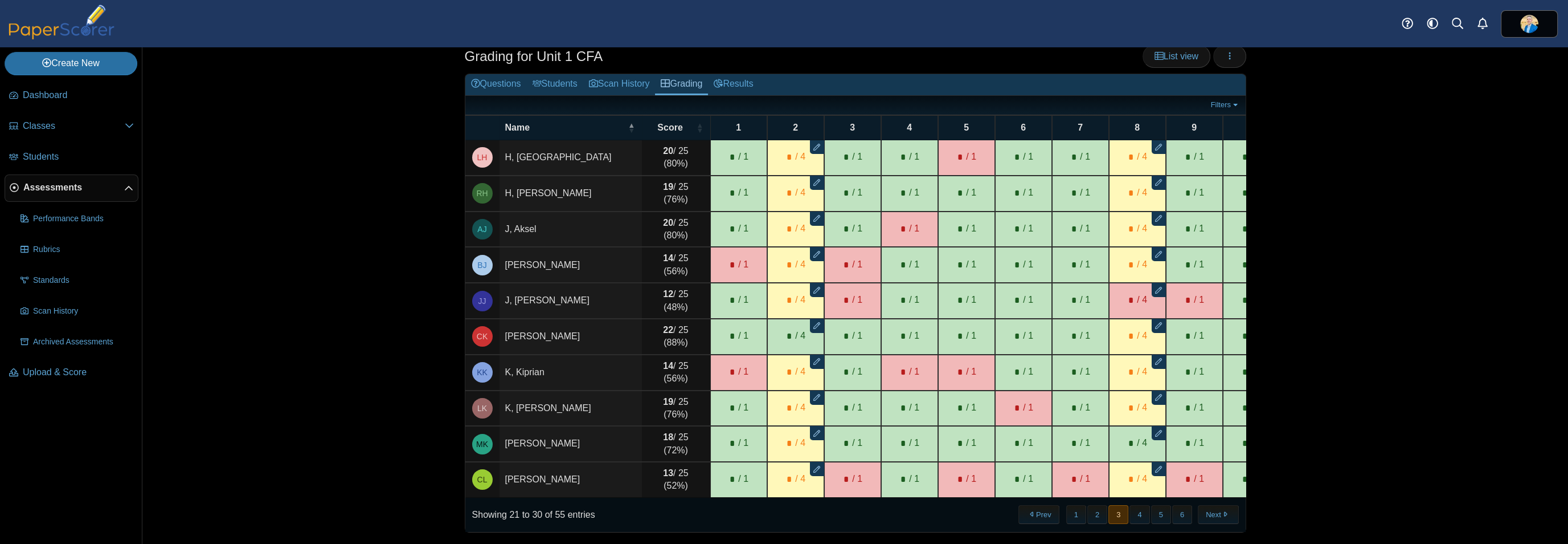
drag, startPoint x: 1318, startPoint y: 315, endPoint x: 1294, endPoint y: 345, distance: 38.4
click at [1254, 315] on div "Assessments Grading for Unit 1 CFA List view Loading… 20" at bounding box center [855, 295] width 1426 height 497
click at [1135, 434] on button "4" at bounding box center [1140, 514] width 20 height 19
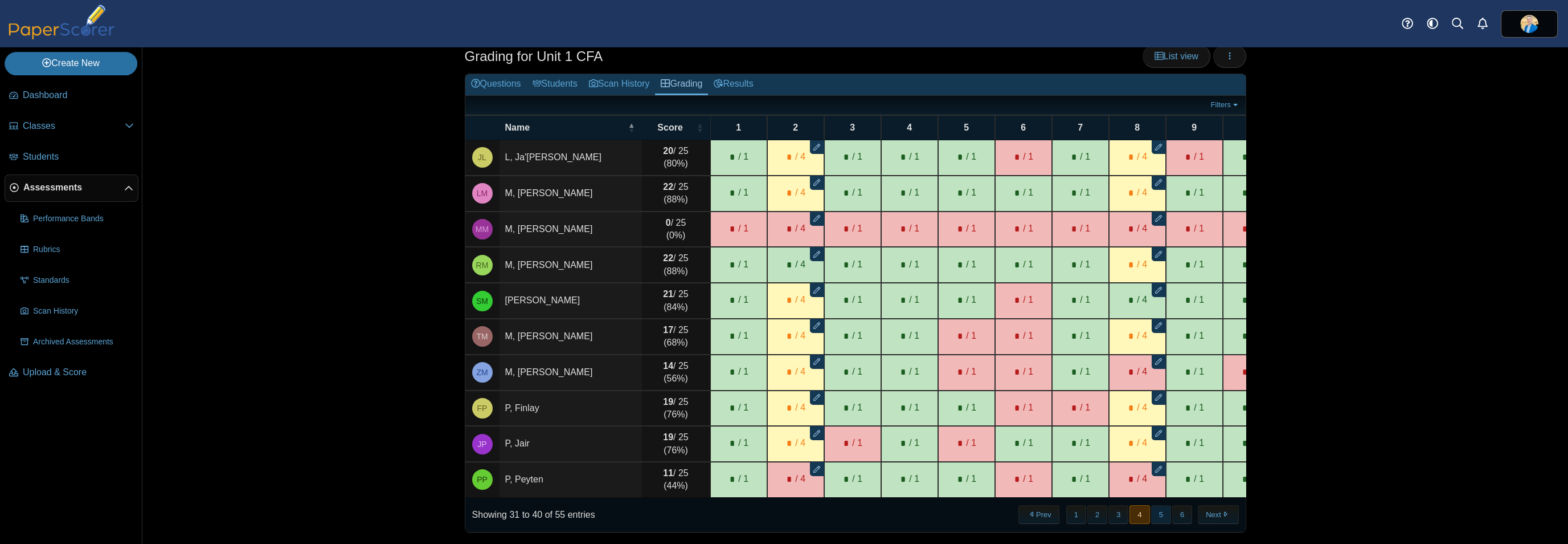
click at [1155, 434] on button "5" at bounding box center [1161, 514] width 20 height 19
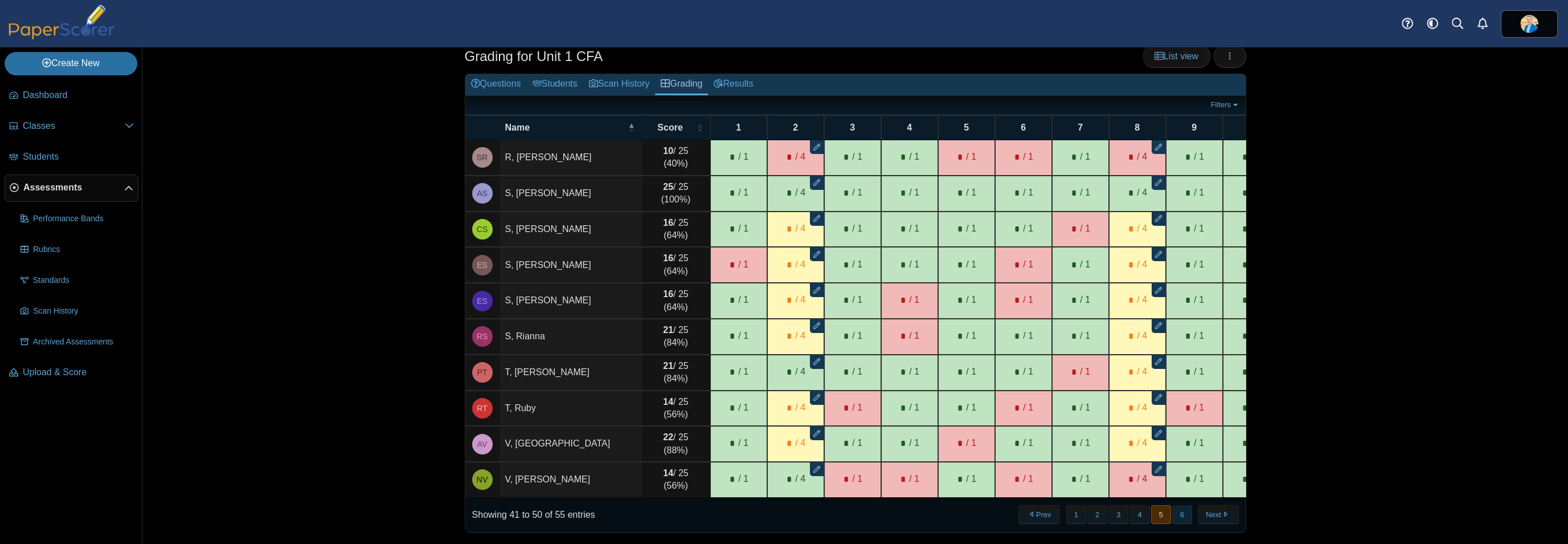
click at [1180, 434] on button "6" at bounding box center [1183, 514] width 20 height 19
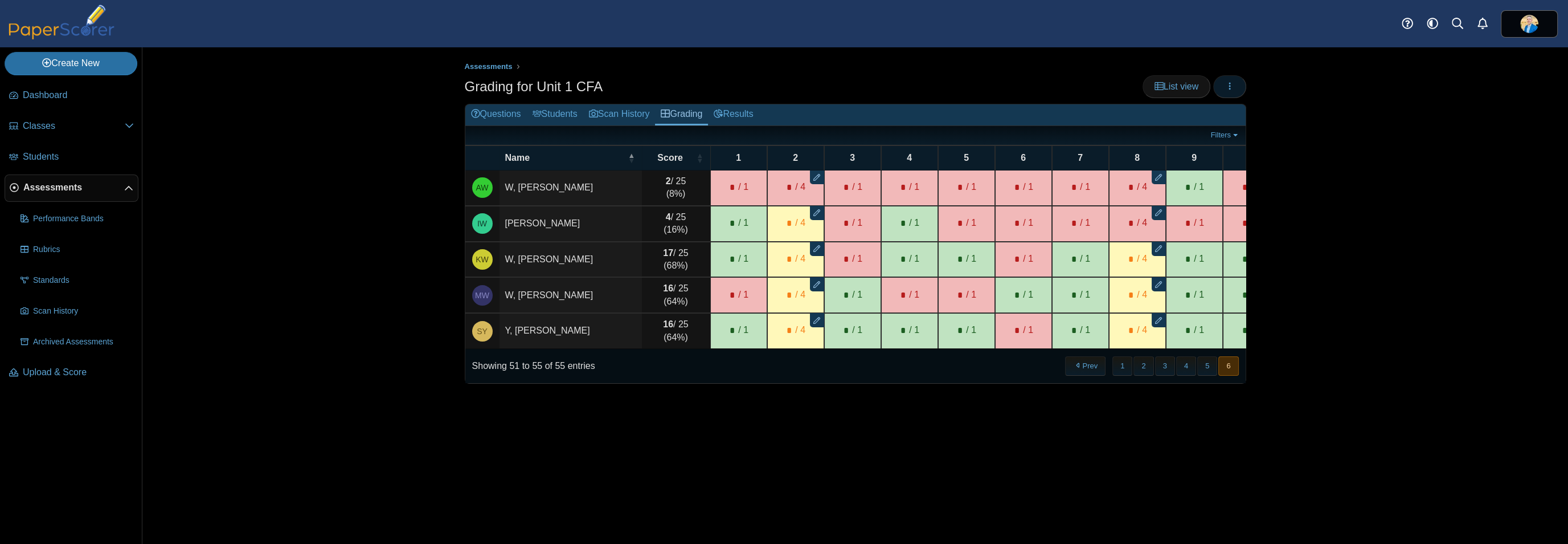
click at [1235, 86] on button "button" at bounding box center [1230, 86] width 33 height 23
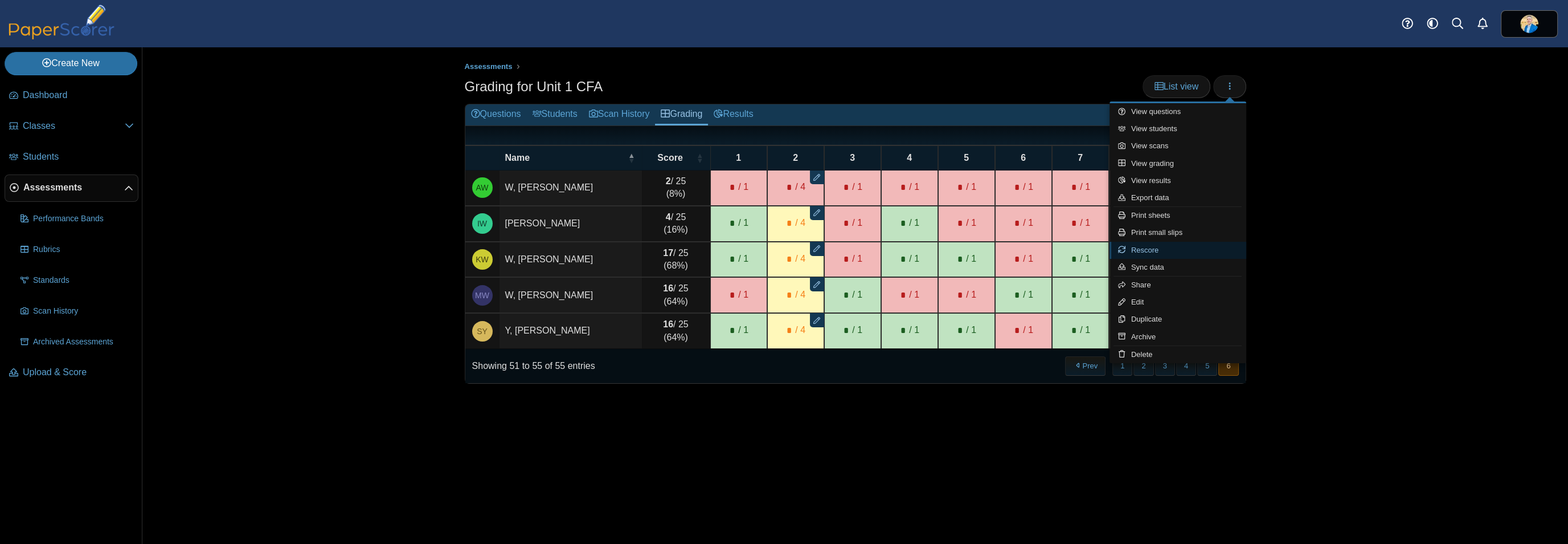
click at [1143, 254] on link "Rescore" at bounding box center [1178, 251] width 137 height 17
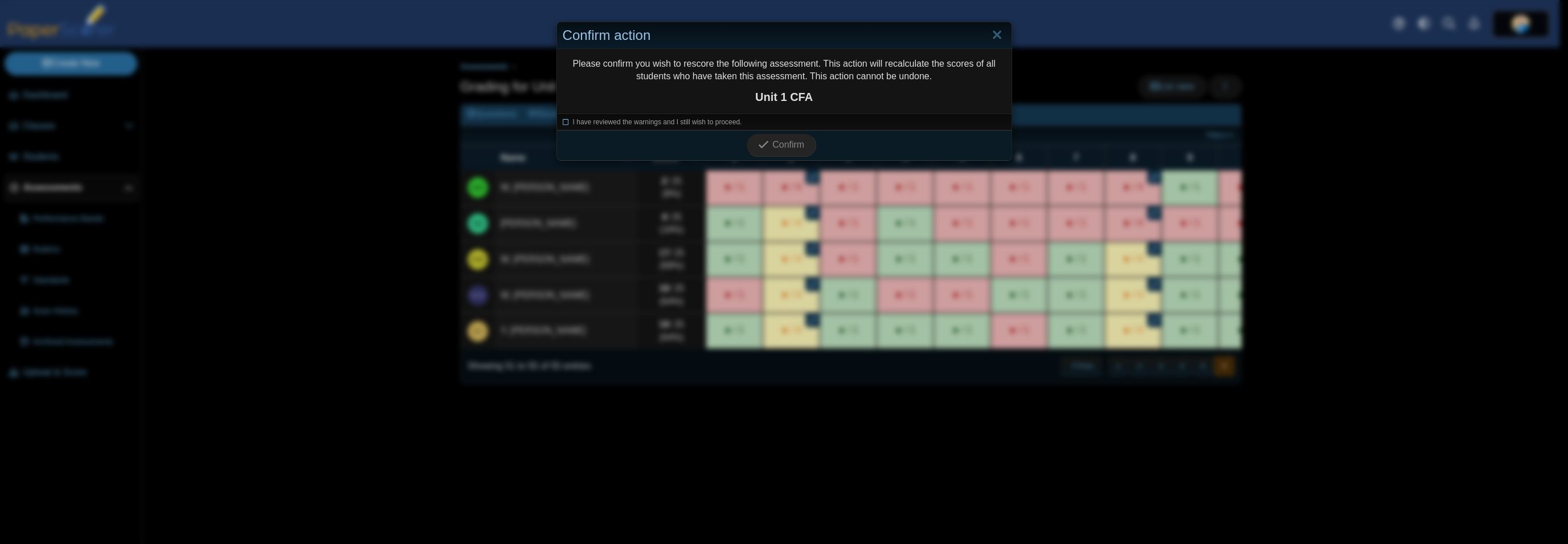
click at [563, 122] on icon at bounding box center [566, 120] width 7 height 6
click at [795, 140] on span "Confirm" at bounding box center [788, 145] width 32 height 10
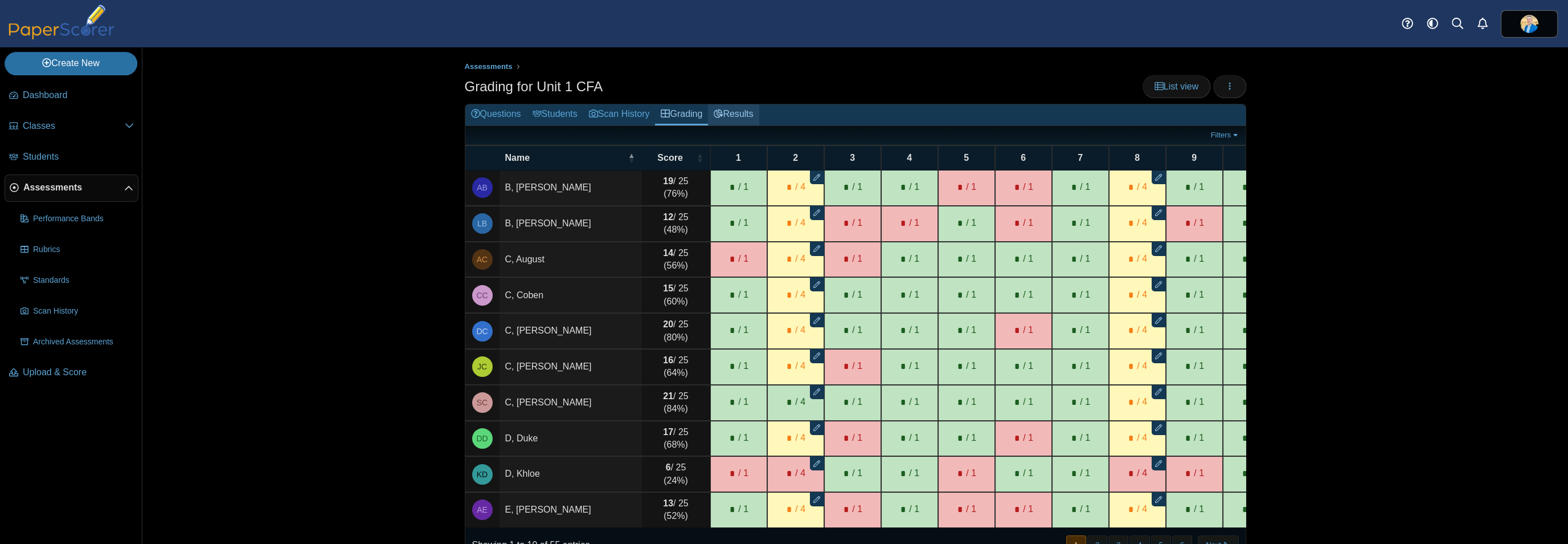
click at [736, 119] on link "Results" at bounding box center [733, 115] width 51 height 21
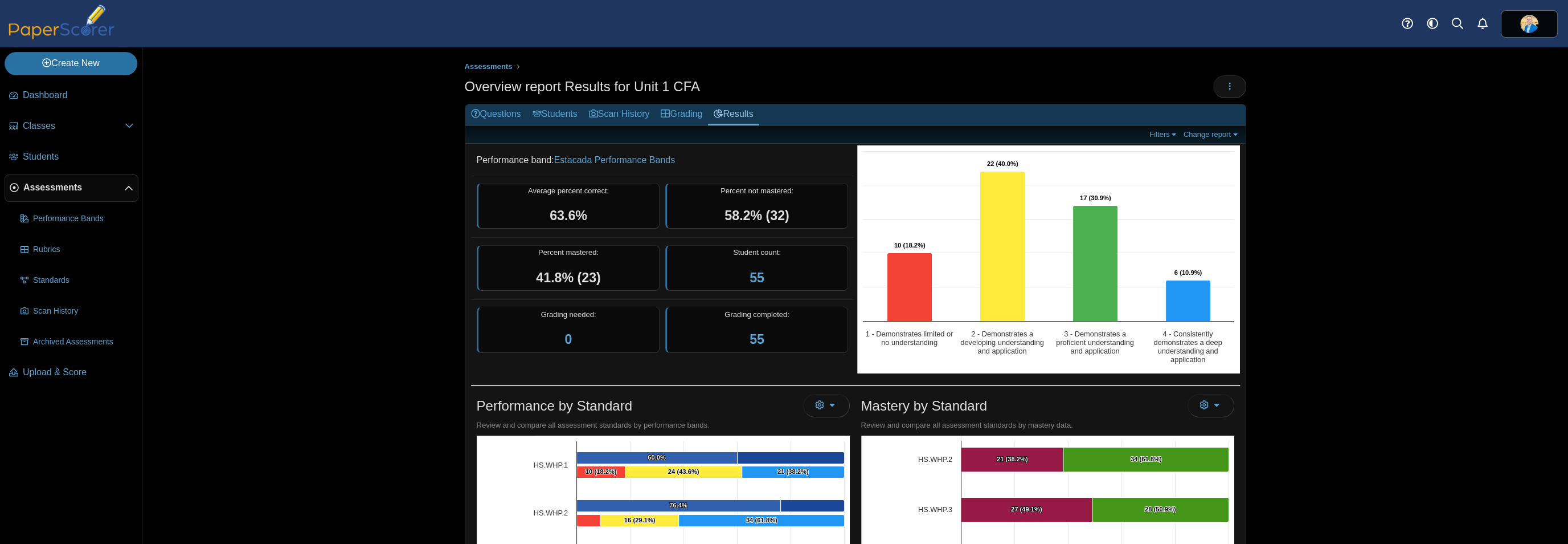
click at [48, 189] on span "Assessments" at bounding box center [74, 187] width 101 height 12
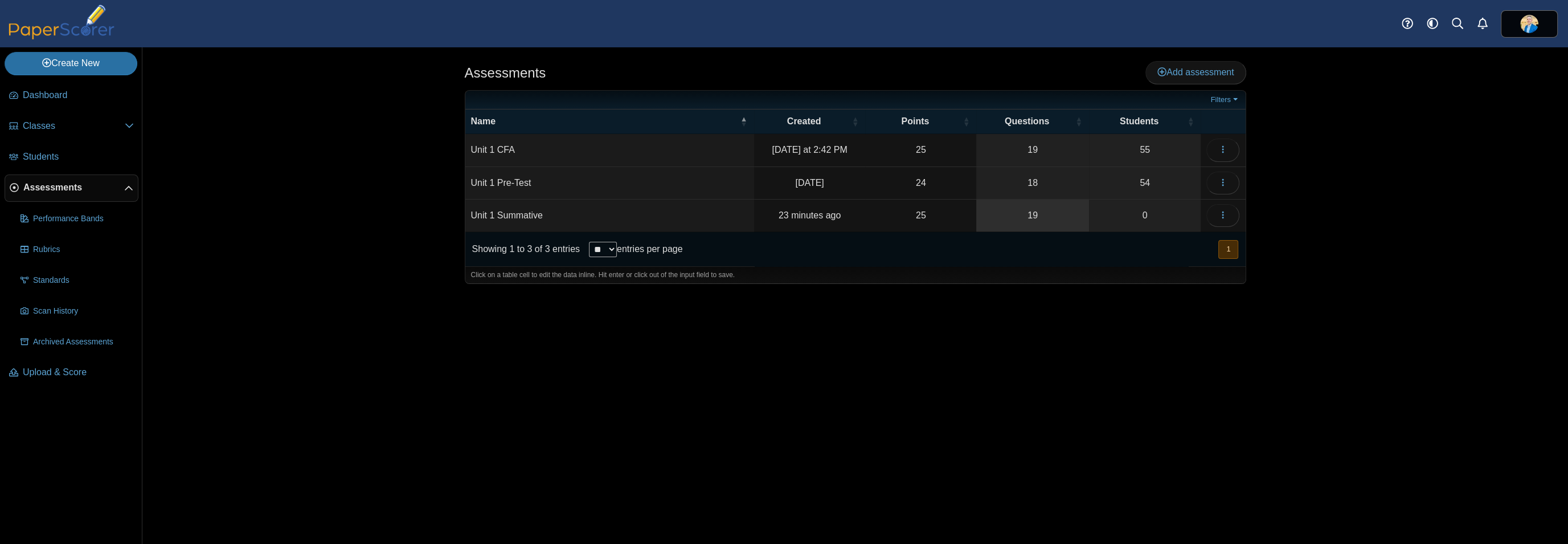
click at [1037, 215] on link "19" at bounding box center [1033, 215] width 113 height 32
